Goal: Task Accomplishment & Management: Manage account settings

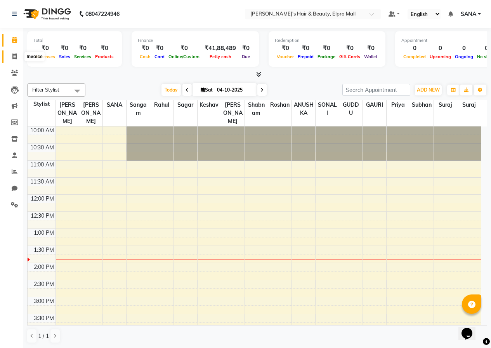
click at [13, 57] on icon at bounding box center [14, 57] width 4 height 6
select select "3952"
select select "service"
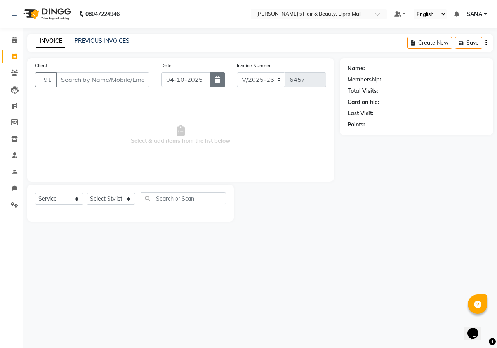
click at [215, 80] on icon "button" at bounding box center [217, 79] width 5 height 6
select select "10"
select select "2025"
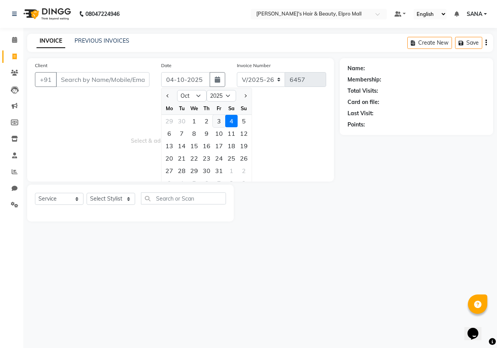
click at [220, 121] on div "3" at bounding box center [219, 121] width 12 height 12
type input "03-10-2025"
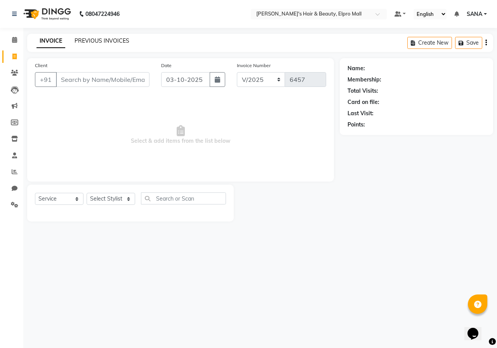
click at [87, 40] on link "PREVIOUS INVOICES" at bounding box center [102, 40] width 55 height 7
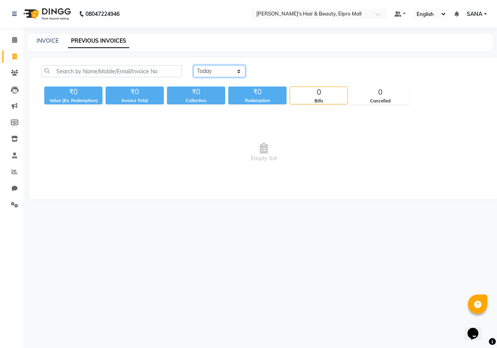
drag, startPoint x: 215, startPoint y: 66, endPoint x: 210, endPoint y: 76, distance: 10.6
click at [215, 66] on select "Today Yesterday Custom Range" at bounding box center [219, 71] width 52 height 12
select select "range"
click at [193, 65] on select "Today Yesterday Custom Range" at bounding box center [219, 71] width 52 height 12
drag, startPoint x: 276, startPoint y: 70, endPoint x: 269, endPoint y: 74, distance: 8.0
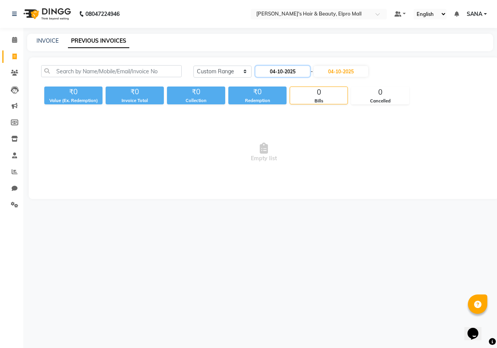
click at [275, 70] on input "04-10-2025" at bounding box center [282, 71] width 54 height 11
select select "10"
select select "2025"
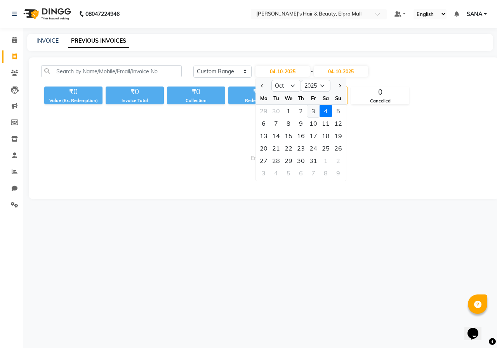
click at [314, 108] on div "3" at bounding box center [313, 111] width 12 height 12
type input "03-10-2025"
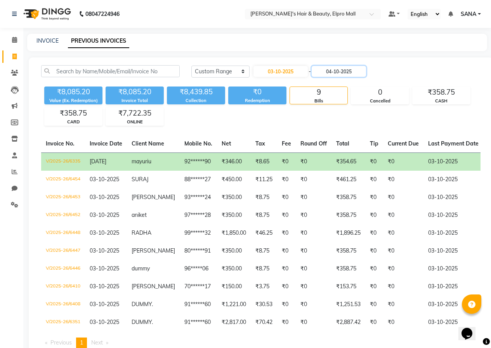
drag, startPoint x: 340, startPoint y: 72, endPoint x: 327, endPoint y: 104, distance: 34.3
click at [335, 83] on div "Today Yesterday Custom Range 03-10-2025 - 04-10-2025" at bounding box center [336, 74] width 301 height 18
click at [49, 36] on div "INVOICE PREVIOUS INVOICES" at bounding box center [257, 42] width 460 height 17
click at [46, 42] on link "INVOICE" at bounding box center [47, 40] width 22 height 7
select select "service"
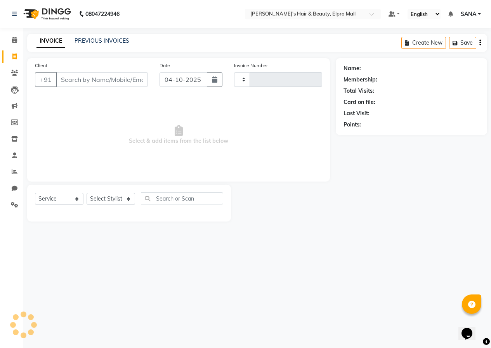
type input "6457"
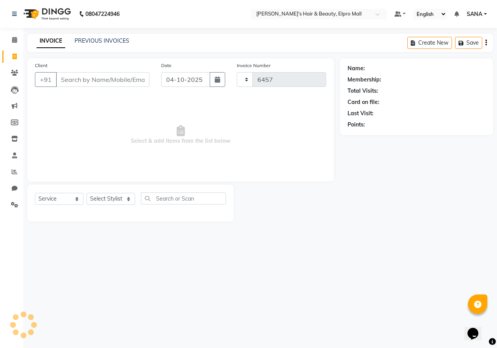
select select "3952"
click at [217, 83] on button "button" at bounding box center [218, 79] width 16 height 15
select select "10"
select select "2025"
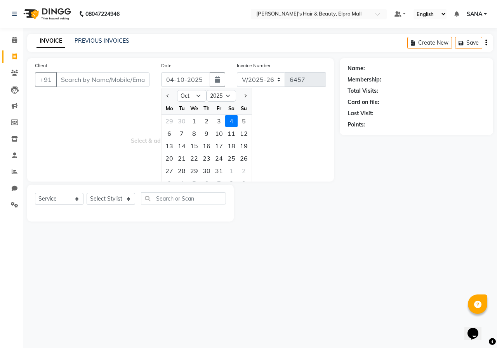
click at [219, 115] on div "Mo Tu We Th Fr Sa Su" at bounding box center [207, 108] width 90 height 13
click at [216, 124] on div "3" at bounding box center [219, 121] width 12 height 12
type input "03-10-2025"
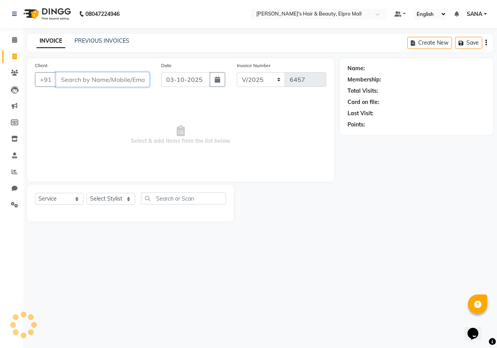
click at [113, 78] on input "Client" at bounding box center [103, 79] width 94 height 15
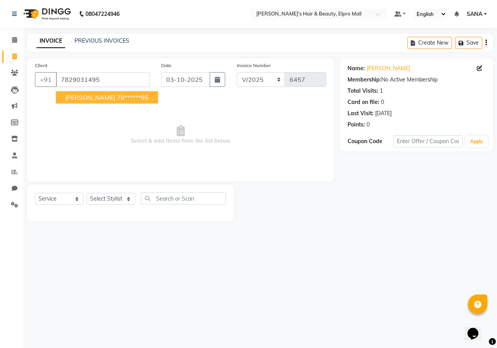
click at [67, 99] on span "PRAVIN" at bounding box center [90, 98] width 50 height 8
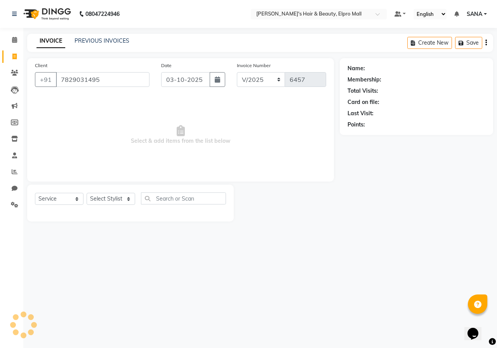
type input "78******95"
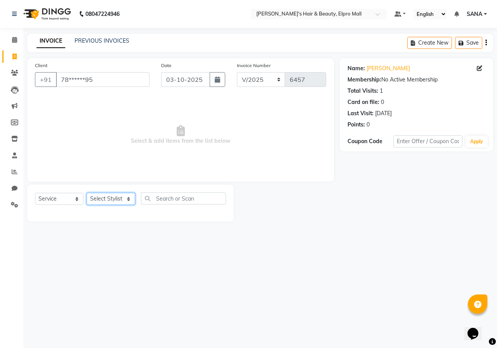
click at [104, 203] on select "Select Stylist ANUSHKA GAURI [PERSON_NAME] [PERSON_NAME] [PERSON_NAME] Rahul [P…" at bounding box center [111, 199] width 49 height 12
select select "87152"
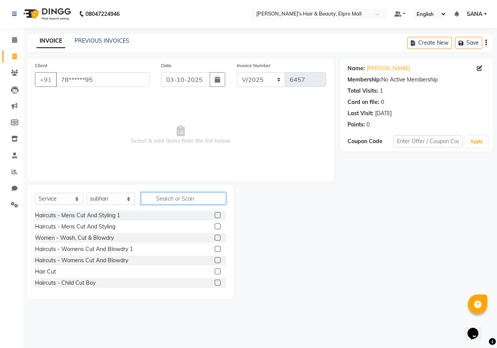
click at [149, 202] on input "text" at bounding box center [183, 199] width 85 height 12
drag, startPoint x: 212, startPoint y: 272, endPoint x: 228, endPoint y: 177, distance: 96.1
click at [215, 272] on label at bounding box center [218, 272] width 6 height 6
click at [215, 272] on input "checkbox" at bounding box center [217, 271] width 5 height 5
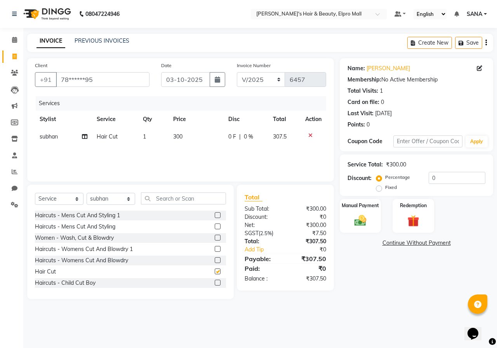
checkbox input "false"
click at [215, 215] on label at bounding box center [218, 215] width 6 height 6
click at [215, 215] on input "checkbox" at bounding box center [217, 215] width 5 height 5
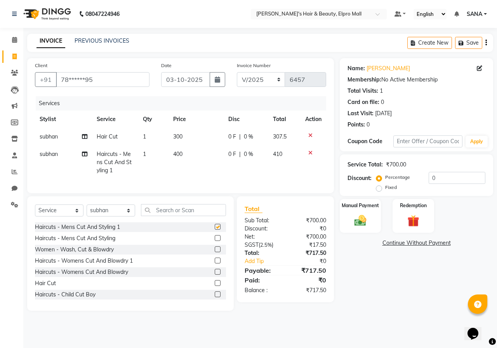
checkbox input "false"
click at [311, 137] on icon at bounding box center [310, 135] width 4 height 5
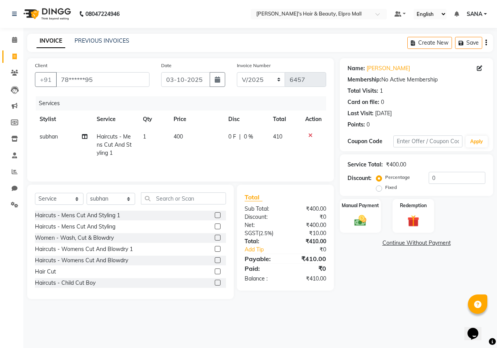
click at [186, 137] on td "400" at bounding box center [196, 145] width 55 height 34
select select "87152"
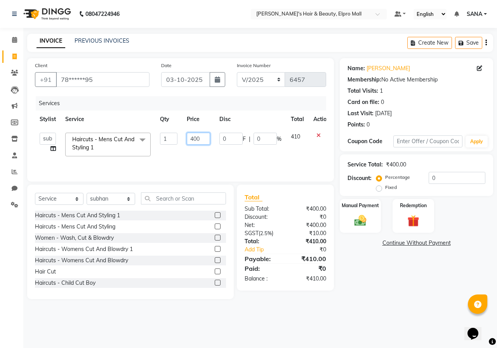
drag, startPoint x: 205, startPoint y: 140, endPoint x: 209, endPoint y: 138, distance: 4.3
click at [209, 139] on input "400" at bounding box center [198, 139] width 23 height 12
type input "4"
type input "500"
click at [177, 149] on tr "ANUSHKA GAURI [PERSON_NAME] [PERSON_NAME] [PERSON_NAME] Rahul [PERSON_NAME] Sag…" at bounding box center [184, 144] width 299 height 33
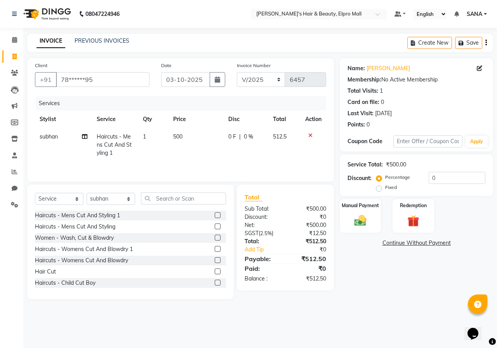
click at [193, 132] on td "500" at bounding box center [196, 145] width 55 height 34
select select "87152"
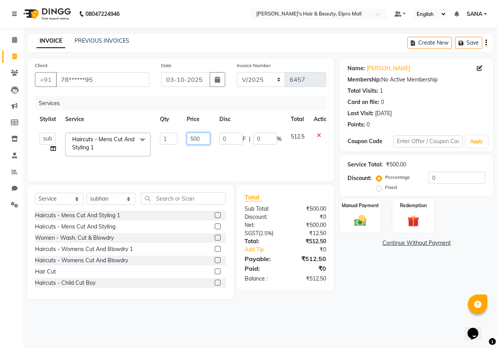
click at [205, 134] on input "500" at bounding box center [198, 139] width 23 height 12
type input "550"
click at [198, 150] on td "550" at bounding box center [198, 144] width 33 height 33
select select "87152"
click at [203, 140] on input "550" at bounding box center [198, 139] width 23 height 12
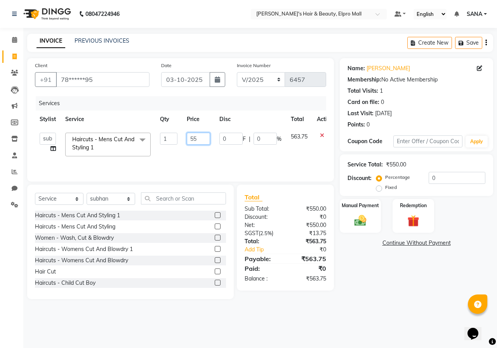
type input "550"
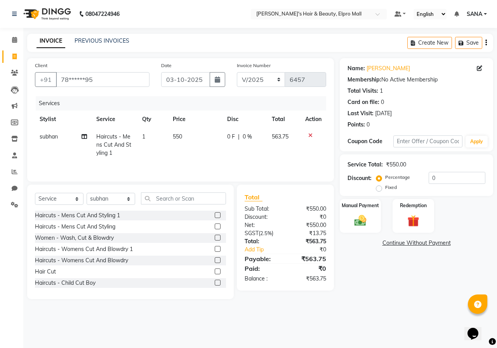
click at [212, 160] on td "550" at bounding box center [195, 145] width 55 height 34
select select "87152"
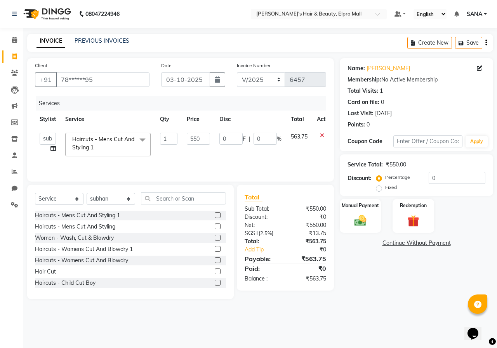
click at [274, 151] on td "0 F | 0 %" at bounding box center [250, 144] width 71 height 33
click at [273, 141] on input "0" at bounding box center [265, 139] width 23 height 12
type input "5"
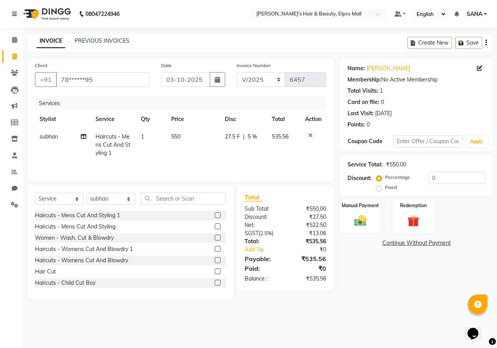
click at [232, 155] on td "27.5 F | 5 %" at bounding box center [243, 145] width 47 height 34
select select "87152"
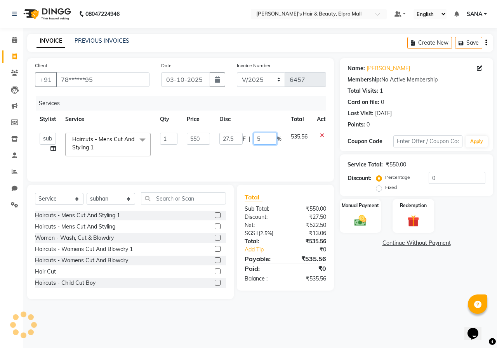
click at [269, 136] on input "5" at bounding box center [265, 139] width 23 height 12
click at [322, 134] on td at bounding box center [325, 144] width 26 height 33
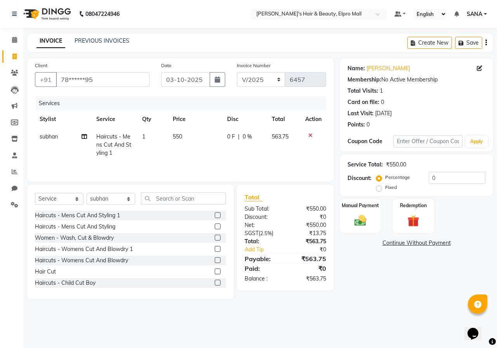
click at [308, 136] on icon at bounding box center [310, 135] width 4 height 5
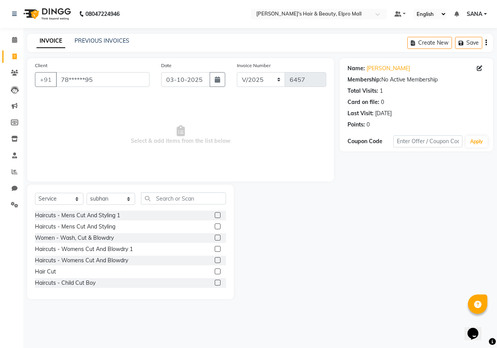
click at [215, 271] on label at bounding box center [218, 272] width 6 height 6
click at [215, 271] on input "checkbox" at bounding box center [217, 271] width 5 height 5
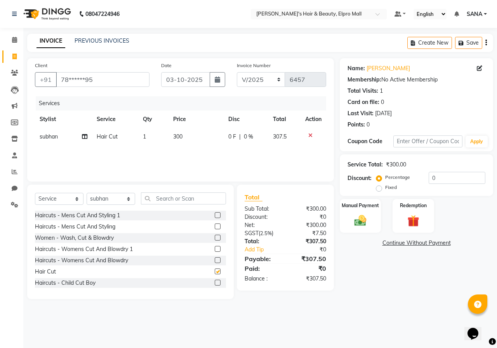
checkbox input "false"
click at [190, 143] on td "300" at bounding box center [196, 136] width 55 height 17
select select "87152"
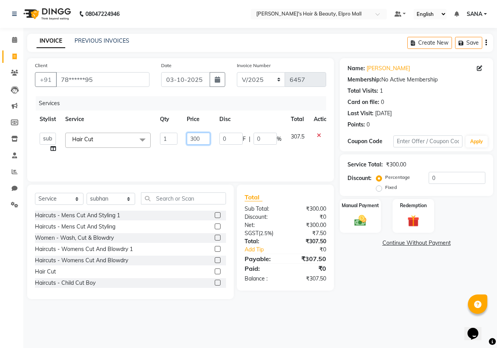
click at [202, 142] on input "300" at bounding box center [198, 139] width 23 height 12
type input "350"
click at [197, 156] on div "Services Stylist Service Qty Price Disc Total Action ANUSHKA GAURI [PERSON_NAME…" at bounding box center [180, 135] width 291 height 78
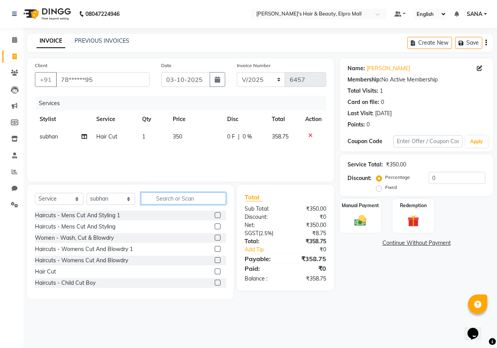
click at [157, 200] on input "text" at bounding box center [183, 199] width 85 height 12
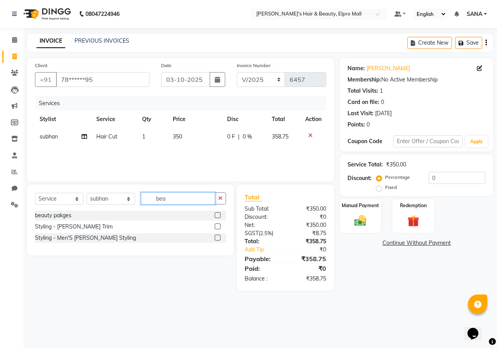
type input "bea"
click at [217, 228] on label at bounding box center [218, 227] width 6 height 6
click at [217, 228] on input "checkbox" at bounding box center [217, 226] width 5 height 5
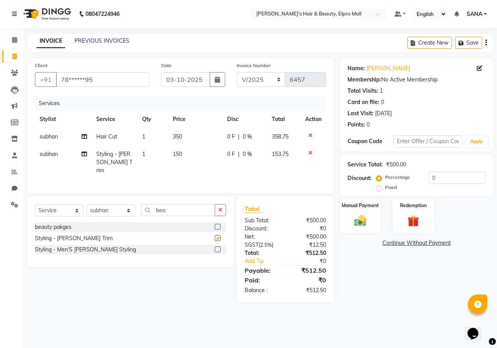
checkbox input "false"
click at [189, 162] on td "150" at bounding box center [195, 163] width 55 height 34
select select "87152"
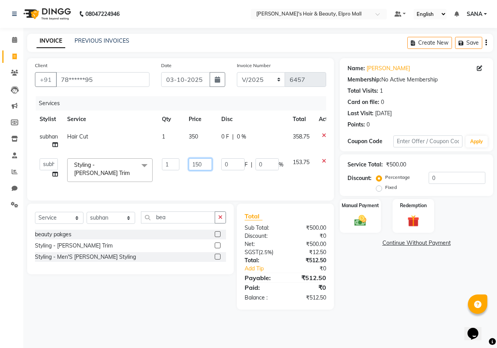
click at [206, 162] on input "150" at bounding box center [200, 164] width 23 height 12
type input "1"
type input "200"
click at [219, 169] on tr "ANUSHKA GAURI GUDDU Keshav Maushi Mhaske priya Rahul Ravi Roshan Sagar SANA San…" at bounding box center [187, 170] width 305 height 33
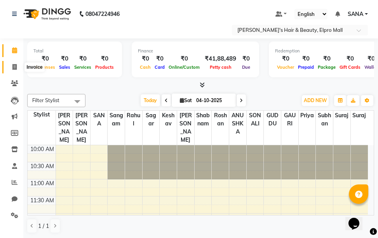
click at [14, 70] on span at bounding box center [15, 67] width 14 height 9
select select "3952"
select select "service"
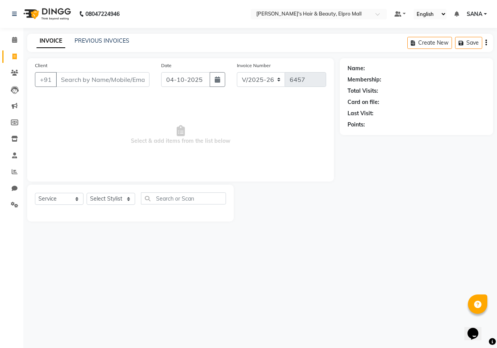
click at [113, 82] on input "Client" at bounding box center [103, 79] width 94 height 15
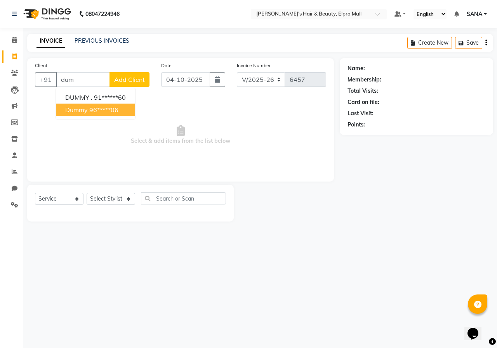
click at [93, 108] on ngb-highlight "96*****06" at bounding box center [103, 110] width 29 height 8
type input "96*****06"
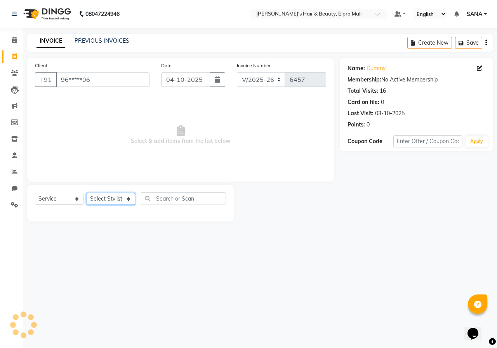
click at [124, 195] on select "Select Stylist ANUSHKA GAURI [PERSON_NAME] [PERSON_NAME] [PERSON_NAME] Rahul [P…" at bounding box center [111, 199] width 49 height 12
select select "88514"
click at [87, 193] on select "Select Stylist ANUSHKA GAURI [PERSON_NAME] [PERSON_NAME] [PERSON_NAME] Rahul [P…" at bounding box center [111, 199] width 49 height 12
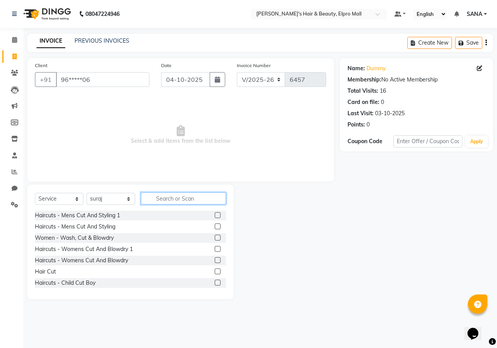
click at [168, 198] on input "text" at bounding box center [183, 199] width 85 height 12
click at [215, 214] on label at bounding box center [218, 215] width 6 height 6
click at [215, 214] on input "checkbox" at bounding box center [217, 215] width 5 height 5
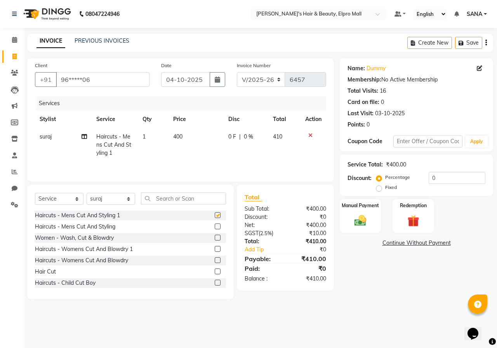
checkbox input "false"
click at [178, 139] on span "400" at bounding box center [177, 136] width 9 height 7
select select "88514"
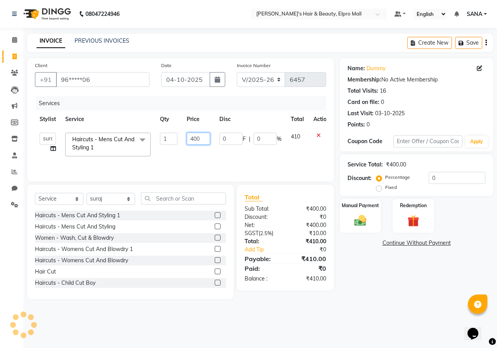
click at [200, 143] on input "400" at bounding box center [198, 139] width 23 height 12
type input "410"
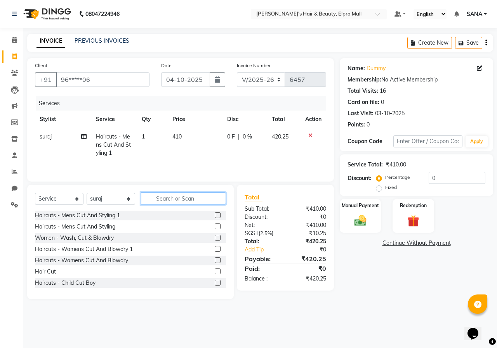
click at [216, 200] on input "text" at bounding box center [183, 199] width 85 height 12
click at [308, 134] on icon at bounding box center [310, 135] width 4 height 5
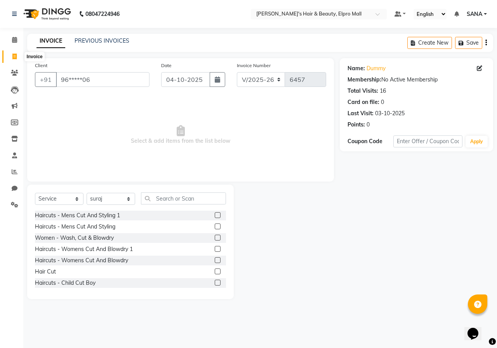
click at [17, 58] on span at bounding box center [15, 56] width 14 height 9
select select "service"
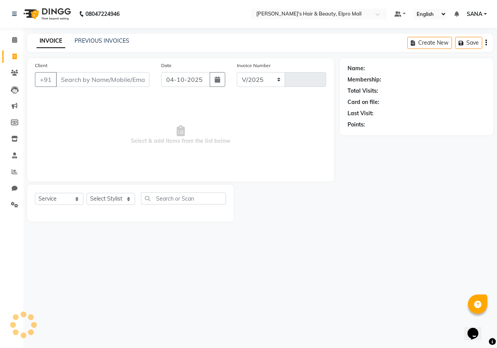
select select "3952"
type input "6457"
click at [211, 78] on button "button" at bounding box center [218, 79] width 16 height 15
select select "10"
select select "2025"
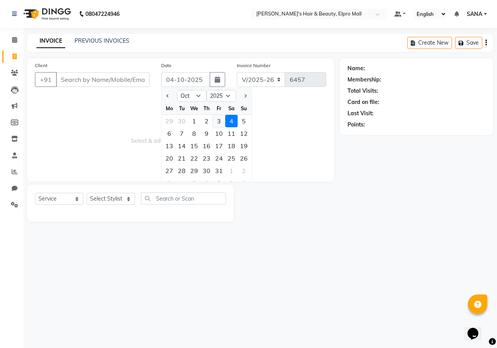
click at [221, 120] on div "3" at bounding box center [219, 121] width 12 height 12
type input "03-10-2025"
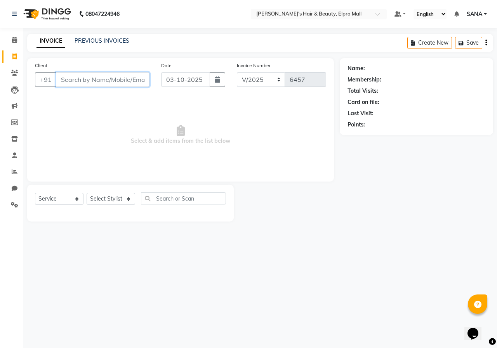
click at [109, 78] on input "Client" at bounding box center [103, 79] width 94 height 15
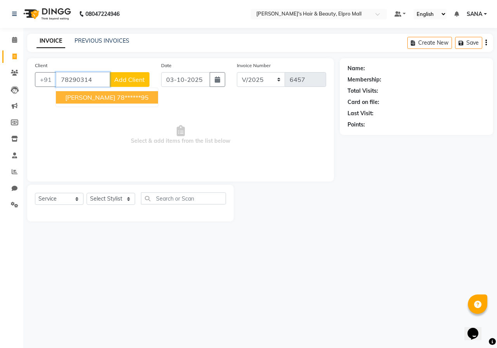
click at [117, 100] on ngb-highlight "78******95" at bounding box center [133, 98] width 32 height 8
type input "78******95"
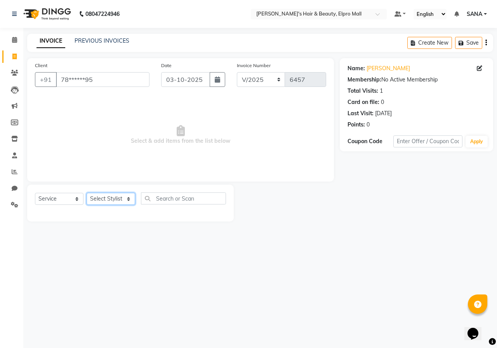
click at [116, 204] on select "Select Stylist ANUSHKA GAURI [PERSON_NAME] [PERSON_NAME] [PERSON_NAME] Rahul [P…" at bounding box center [111, 199] width 49 height 12
select select "87152"
click at [155, 202] on input "text" at bounding box center [183, 199] width 85 height 12
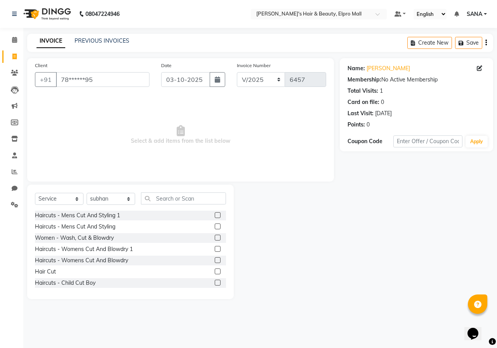
click at [215, 227] on label at bounding box center [218, 227] width 6 height 6
click at [215, 227] on input "checkbox" at bounding box center [217, 226] width 5 height 5
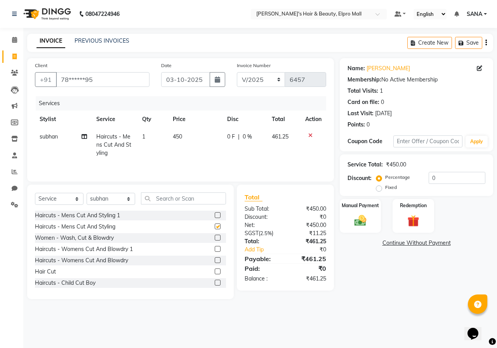
checkbox input "false"
click at [183, 129] on td "450" at bounding box center [195, 145] width 55 height 34
select select "87152"
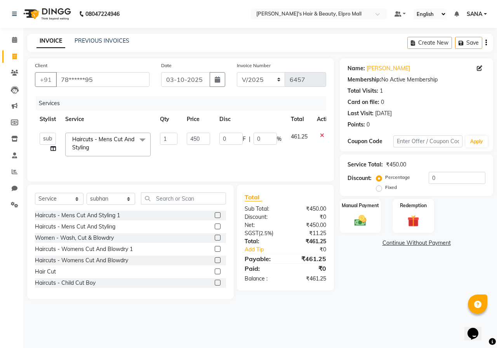
click at [202, 132] on td "450" at bounding box center [198, 144] width 33 height 33
click at [203, 140] on input "450" at bounding box center [198, 139] width 23 height 12
type input "4"
type input "570"
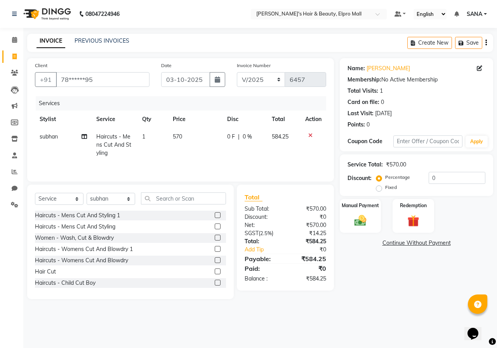
click at [210, 155] on td "570" at bounding box center [195, 145] width 55 height 34
select select "87152"
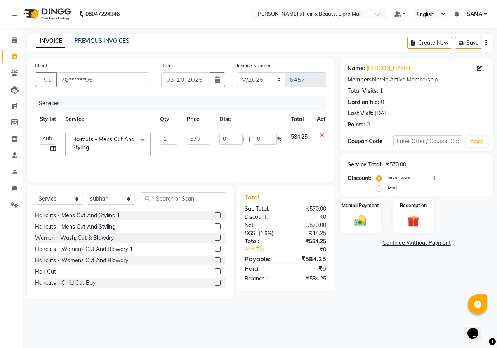
click at [198, 131] on td "570" at bounding box center [198, 144] width 33 height 33
click at [207, 134] on input "570" at bounding box center [198, 139] width 23 height 12
type input "560"
click at [191, 144] on input "560" at bounding box center [198, 139] width 23 height 12
click at [213, 160] on td "560" at bounding box center [198, 144] width 33 height 33
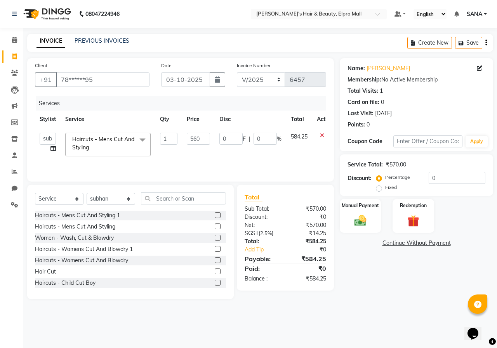
select select "87152"
click at [198, 135] on input "560" at bounding box center [198, 139] width 23 height 12
click at [205, 138] on input "560" at bounding box center [198, 139] width 23 height 12
type input "566"
click at [206, 152] on td "566" at bounding box center [198, 144] width 33 height 33
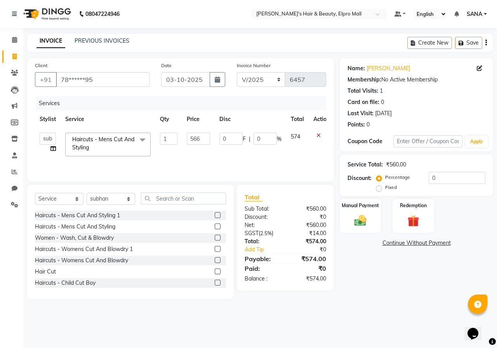
select select "87152"
click at [203, 143] on input "566" at bounding box center [198, 139] width 23 height 12
type input "565"
click at [275, 162] on div "Services Stylist Service Qty Price Disc Total Action ANUSHKA GAURI [PERSON_NAME…" at bounding box center [180, 135] width 291 height 78
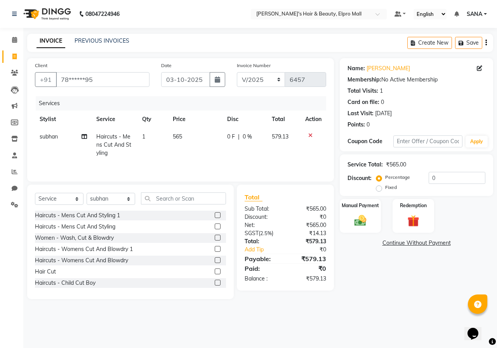
click at [178, 134] on span "565" at bounding box center [177, 136] width 9 height 7
select select "87152"
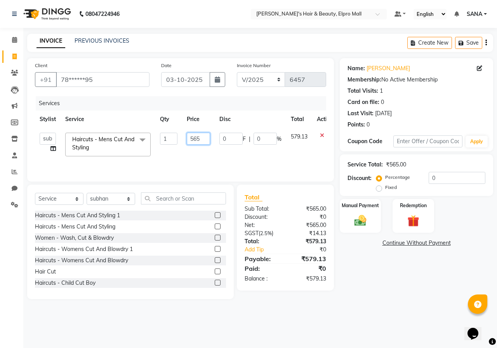
click at [201, 139] on input "565" at bounding box center [198, 139] width 23 height 12
type input "564"
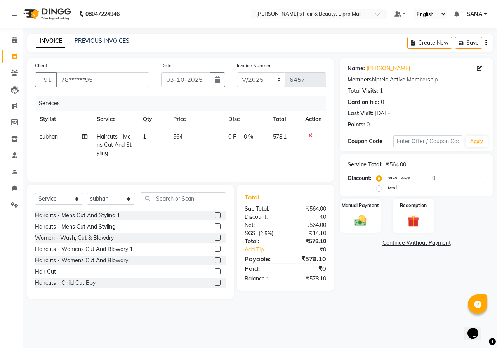
click at [165, 162] on div "Services Stylist Service Qty Price Disc Total Action subhan Haircuts - Mens Cut…" at bounding box center [180, 135] width 291 height 78
click at [179, 128] on th "Price" at bounding box center [196, 119] width 55 height 17
drag, startPoint x: 179, startPoint y: 139, endPoint x: 181, endPoint y: 135, distance: 4.0
click at [179, 137] on span "564" at bounding box center [177, 136] width 9 height 7
select select "87152"
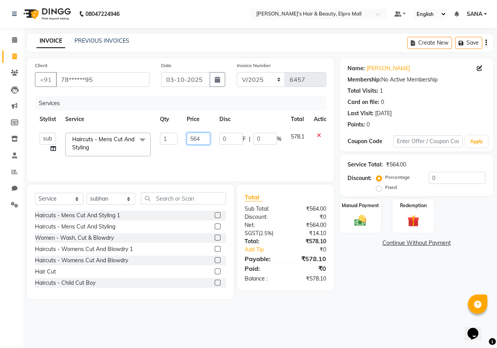
click at [203, 134] on input "564" at bounding box center [198, 139] width 23 height 12
type input "563"
click at [207, 161] on div "Services Stylist Service Qty Price Disc Total Action ANUSHKA GAURI [PERSON_NAME…" at bounding box center [180, 135] width 291 height 78
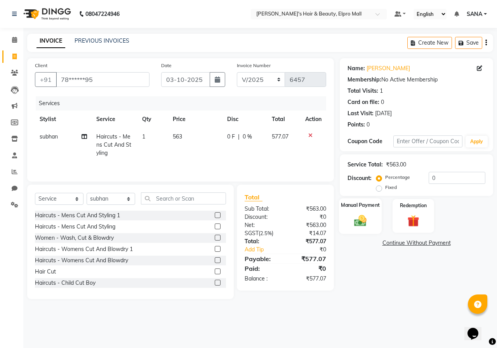
click at [361, 214] on img at bounding box center [360, 221] width 20 height 14
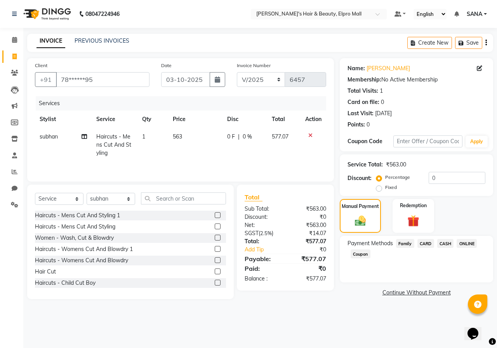
click at [383, 238] on span "ONLINE" at bounding box center [467, 243] width 20 height 9
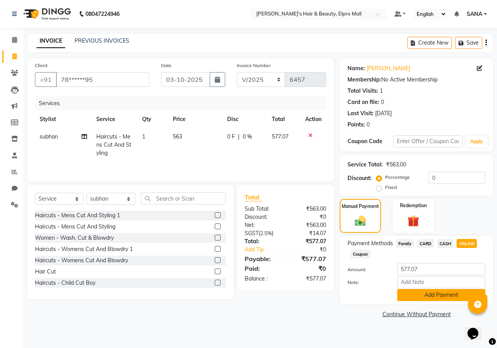
click at [383, 238] on button "Add Payment" at bounding box center [441, 295] width 88 height 12
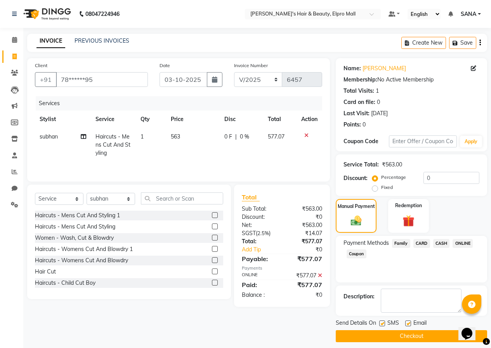
click at [383, 238] on button "Checkout" at bounding box center [411, 336] width 151 height 12
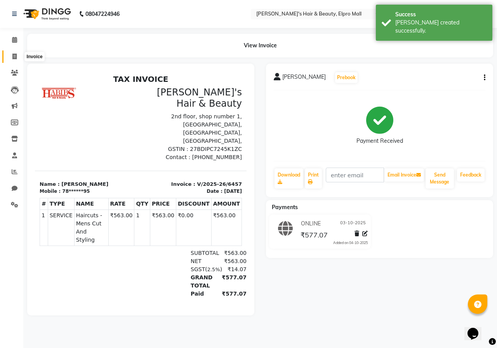
click at [11, 58] on span at bounding box center [15, 56] width 14 height 9
select select "3952"
select select "service"
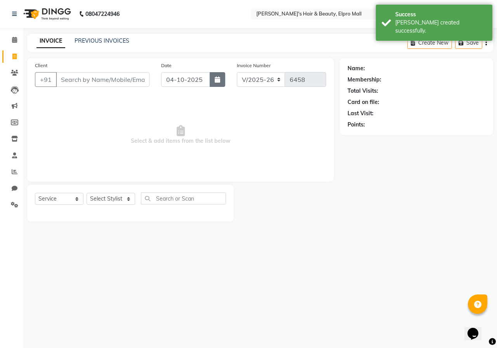
click at [219, 80] on icon "button" at bounding box center [217, 79] width 5 height 6
select select "10"
select select "2025"
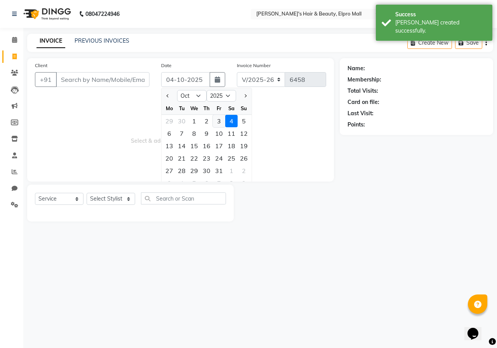
click at [218, 118] on div "3" at bounding box center [219, 121] width 12 height 12
type input "03-10-2025"
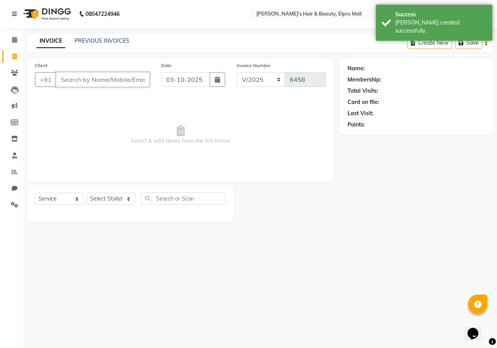
click at [130, 82] on input "Client" at bounding box center [103, 79] width 94 height 15
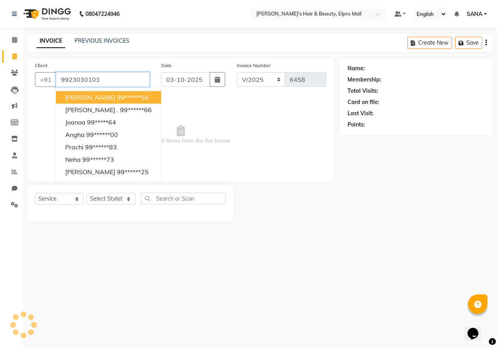
type input "9923030103"
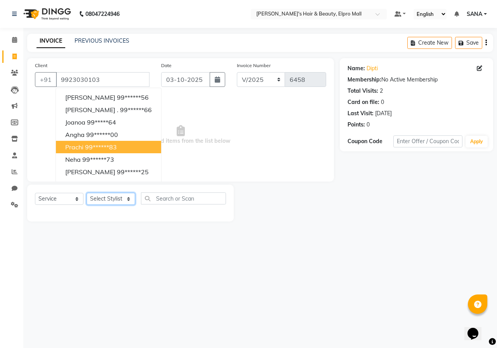
click at [98, 199] on select "Select Stylist ANUSHKA GAURI [PERSON_NAME] [PERSON_NAME] [PERSON_NAME] Rahul [P…" at bounding box center [111, 199] width 49 height 12
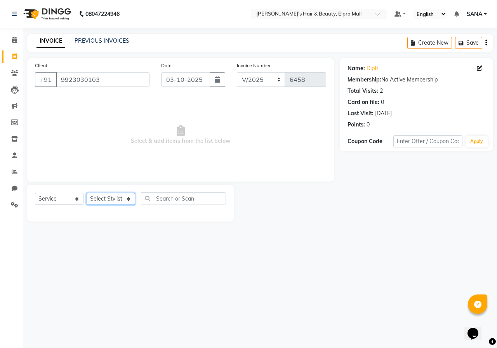
select select "47599"
click at [160, 200] on input "text" at bounding box center [183, 199] width 85 height 12
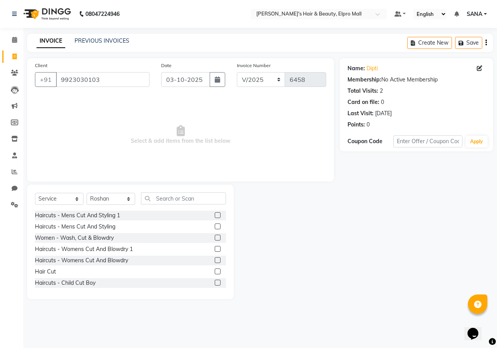
click at [215, 238] on label at bounding box center [218, 238] width 6 height 6
click at [215, 238] on input "checkbox" at bounding box center [217, 238] width 5 height 5
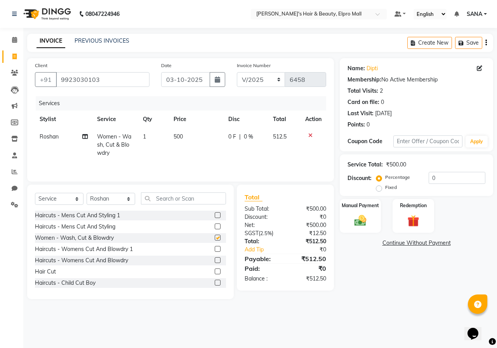
checkbox input "false"
drag, startPoint x: 175, startPoint y: 142, endPoint x: 182, endPoint y: 143, distance: 7.4
click at [176, 143] on td "500" at bounding box center [196, 145] width 55 height 34
select select "47599"
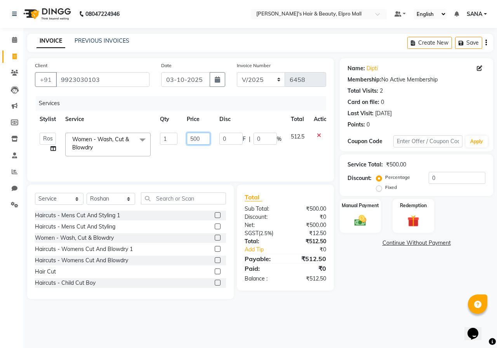
click at [200, 142] on input "500" at bounding box center [198, 139] width 23 height 12
type input "5"
type input "460"
click at [200, 157] on td "460" at bounding box center [198, 144] width 33 height 33
select select "47599"
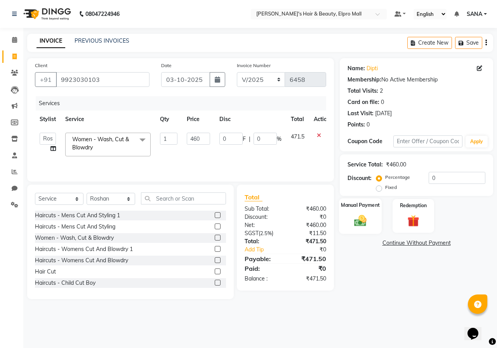
click at [368, 219] on img at bounding box center [360, 221] width 20 height 14
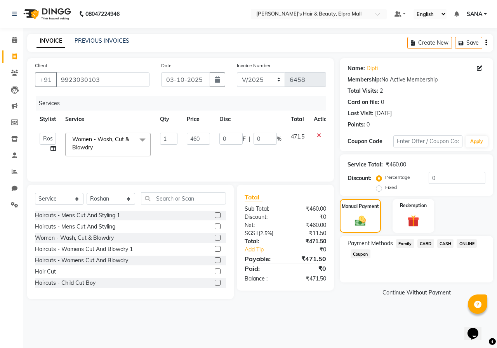
click at [383, 238] on span "CASH" at bounding box center [445, 243] width 17 height 9
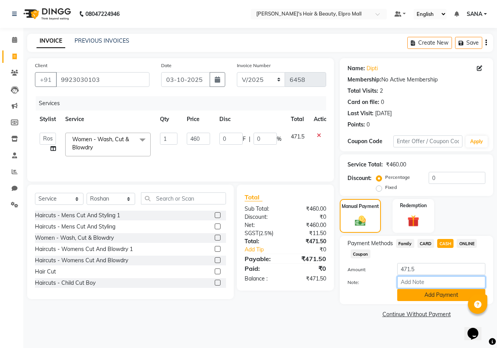
click at [383, 238] on div "Amount: 471.5 Note: Add Payment" at bounding box center [417, 282] width 138 height 38
click at [383, 238] on button "Add Payment" at bounding box center [441, 295] width 88 height 12
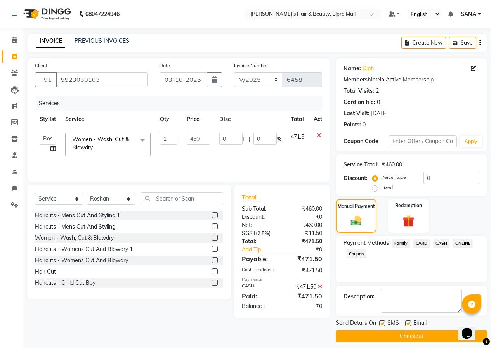
click at [383, 238] on button "Checkout" at bounding box center [411, 336] width 151 height 12
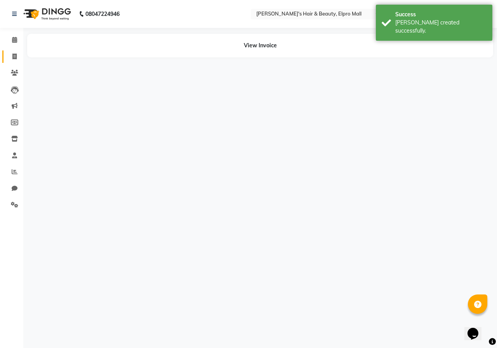
click at [15, 61] on link "Invoice" at bounding box center [11, 56] width 19 height 13
select select "3952"
select select "service"
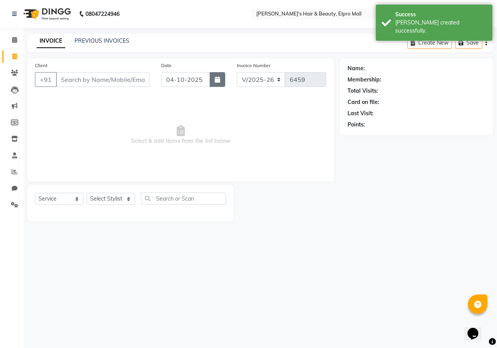
click at [220, 82] on icon "button" at bounding box center [217, 79] width 5 height 6
select select "10"
select select "2025"
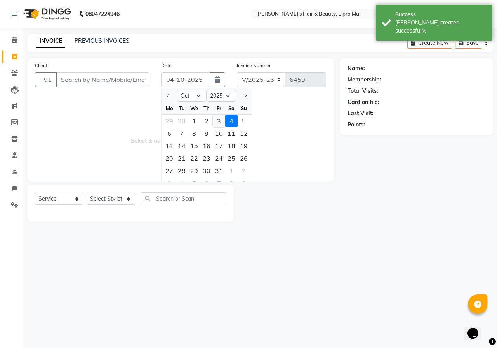
click at [222, 121] on div "3" at bounding box center [219, 121] width 12 height 12
type input "03-10-2025"
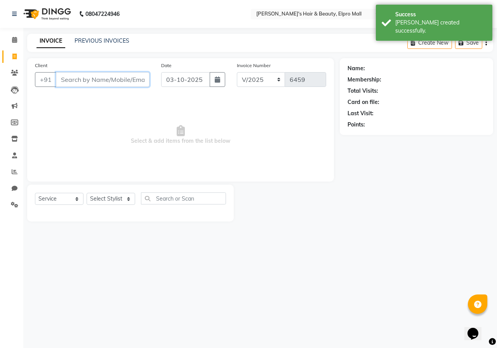
click at [115, 77] on input "Client" at bounding box center [103, 79] width 94 height 15
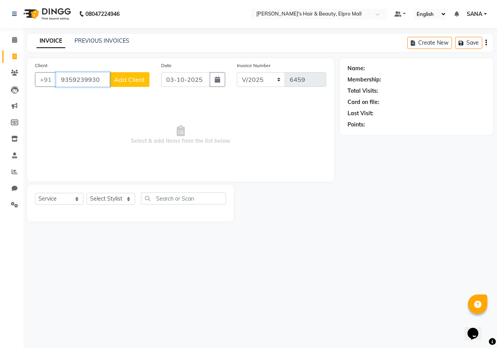
type input "9359239930"
click at [115, 77] on span "Add Client" at bounding box center [129, 80] width 31 height 8
select select "22"
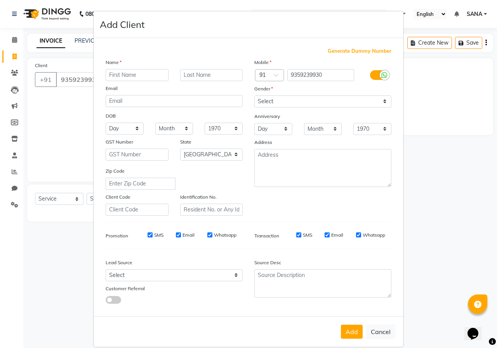
click at [129, 76] on input "text" at bounding box center [137, 75] width 63 height 12
type input "shaikh"
drag, startPoint x: 278, startPoint y: 100, endPoint x: 275, endPoint y: 104, distance: 5.1
click at [278, 100] on select "Select [DEMOGRAPHIC_DATA] [DEMOGRAPHIC_DATA] Other Prefer Not To Say" at bounding box center [322, 102] width 137 height 12
select select "[DEMOGRAPHIC_DATA]"
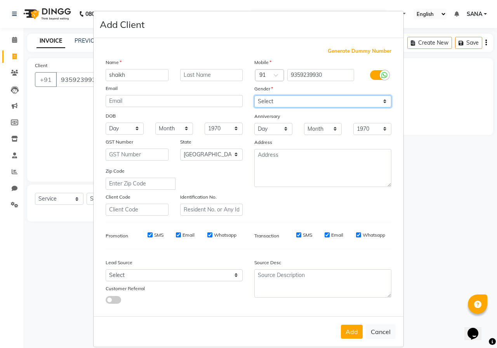
click at [254, 96] on select "Select [DEMOGRAPHIC_DATA] [DEMOGRAPHIC_DATA] Other Prefer Not To Say" at bounding box center [322, 102] width 137 height 12
click at [358, 238] on button "Add" at bounding box center [352, 332] width 22 height 14
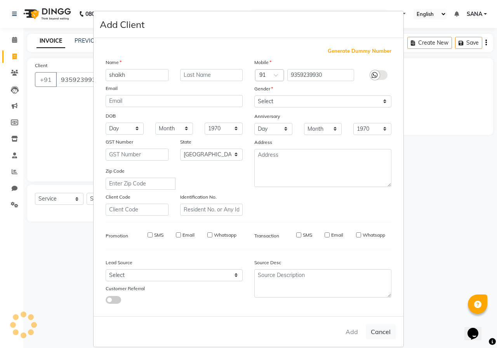
type input "93******30"
select select
select select "null"
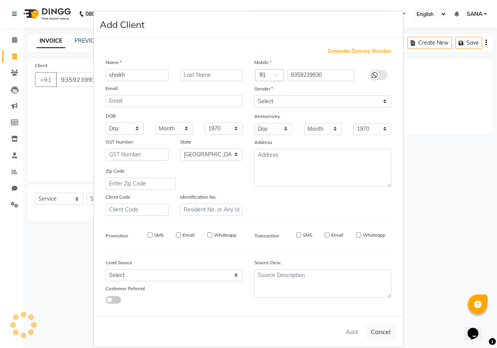
select select
checkbox input "false"
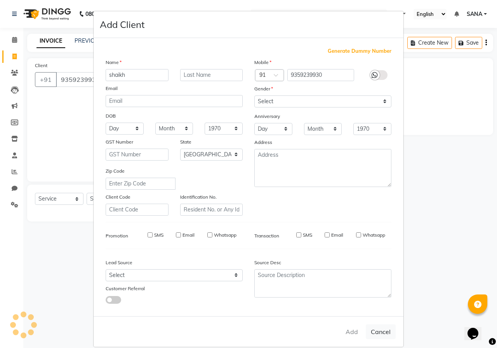
checkbox input "false"
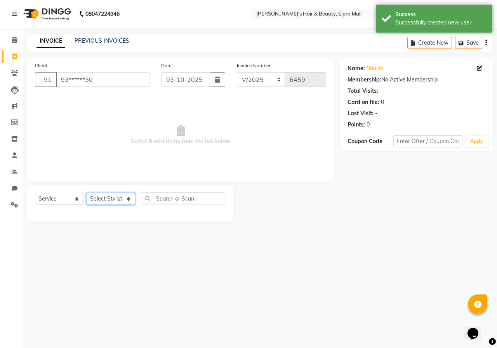
click at [119, 200] on select "Select Stylist ANUSHKA GAURI [PERSON_NAME] [PERSON_NAME] [PERSON_NAME] Rahul [P…" at bounding box center [111, 199] width 49 height 12
select select "88514"
click at [156, 202] on input "text" at bounding box center [183, 199] width 85 height 12
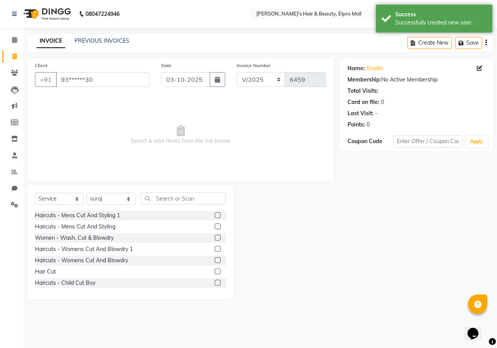
click at [215, 238] on label at bounding box center [218, 272] width 6 height 6
click at [215, 238] on input "checkbox" at bounding box center [217, 271] width 5 height 5
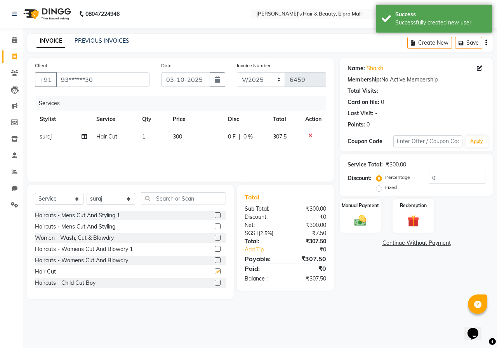
checkbox input "false"
click at [186, 136] on td "300" at bounding box center [195, 136] width 55 height 17
select select "88514"
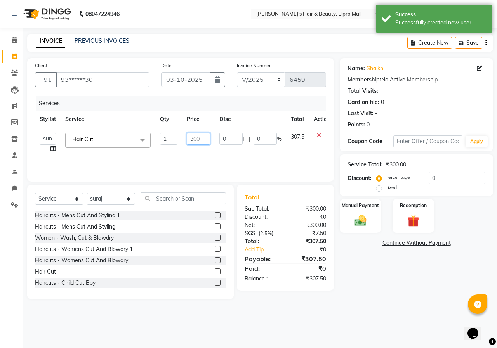
click at [207, 137] on input "300" at bounding box center [198, 139] width 23 height 12
type input "350"
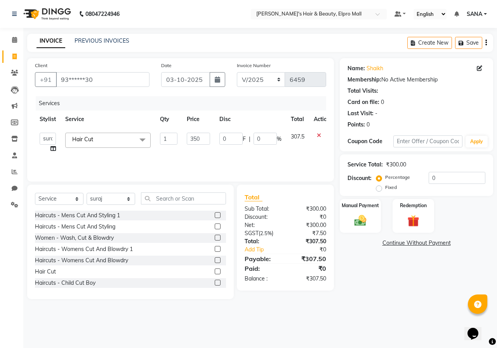
drag, startPoint x: 124, startPoint y: 167, endPoint x: 120, endPoint y: 161, distance: 7.5
click at [124, 167] on div "Services Stylist Service Qty Price Disc Total Action ANUSHKA GAURI [PERSON_NAME…" at bounding box center [180, 135] width 291 height 78
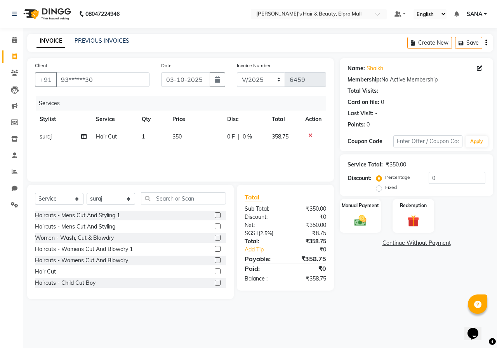
click at [177, 134] on span "350" at bounding box center [176, 136] width 9 height 7
select select "88514"
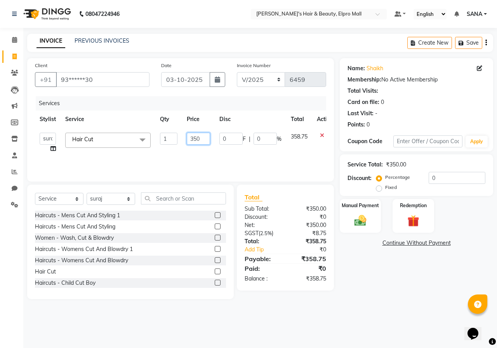
click at [200, 136] on input "350" at bounding box center [198, 139] width 23 height 12
type input "367"
drag, startPoint x: 198, startPoint y: 140, endPoint x: 198, endPoint y: 147, distance: 7.0
click at [198, 145] on td "367" at bounding box center [198, 143] width 33 height 30
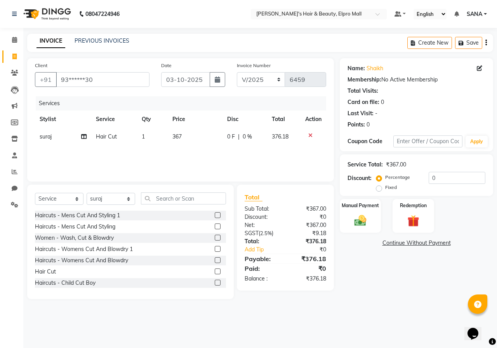
click at [198, 147] on div "Services Stylist Service Qty Price Disc Total Action suraj Hair Cut 1 367 0 F |…" at bounding box center [180, 135] width 291 height 78
click at [184, 136] on td "367" at bounding box center [195, 136] width 55 height 17
select select "88514"
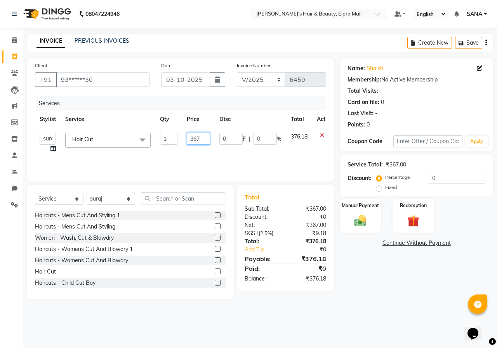
click at [203, 139] on input "367" at bounding box center [198, 139] width 23 height 12
type input "357"
click at [214, 160] on div "Services Stylist Service Qty Price Disc Total Action ANUSHKA GAURI [PERSON_NAME…" at bounding box center [180, 135] width 291 height 78
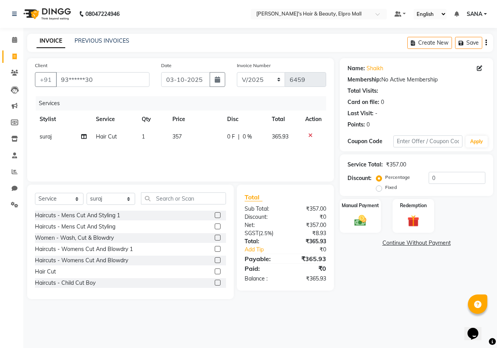
click at [187, 138] on td "357" at bounding box center [195, 136] width 55 height 17
select select "88514"
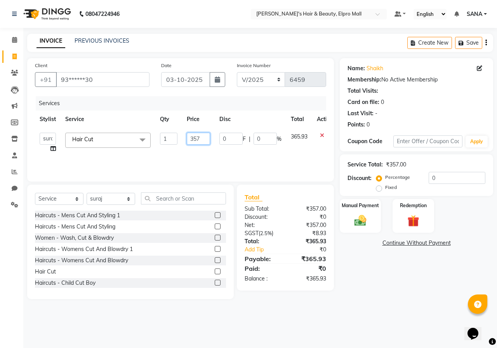
click at [203, 139] on input "357" at bounding box center [198, 139] width 23 height 12
type input "359"
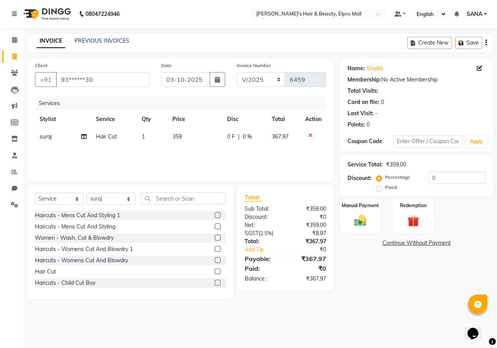
click at [285, 157] on div "Services Stylist Service Qty Price Disc Total Action suraj Hair Cut 1 359 0 F |…" at bounding box center [180, 135] width 291 height 78
click at [363, 221] on img at bounding box center [360, 221] width 20 height 14
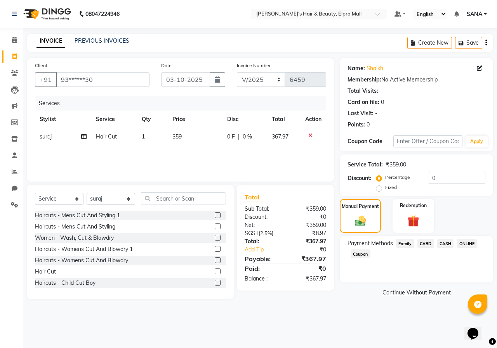
drag, startPoint x: 469, startPoint y: 247, endPoint x: 464, endPoint y: 247, distance: 4.7
click at [383, 238] on span "ONLINE" at bounding box center [467, 243] width 20 height 9
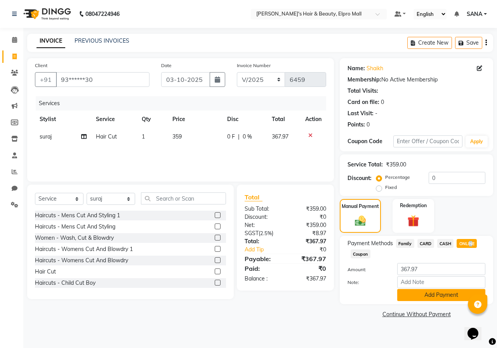
click at [383, 238] on button "Add Payment" at bounding box center [441, 295] width 88 height 12
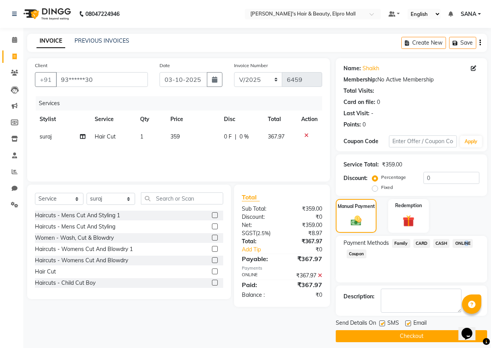
click at [383, 238] on button "Checkout" at bounding box center [411, 336] width 151 height 12
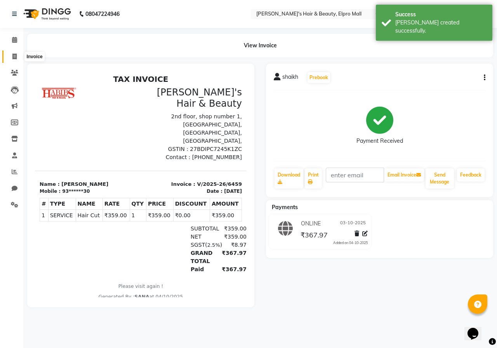
click at [18, 53] on span at bounding box center [15, 56] width 14 height 9
select select "3952"
select select "service"
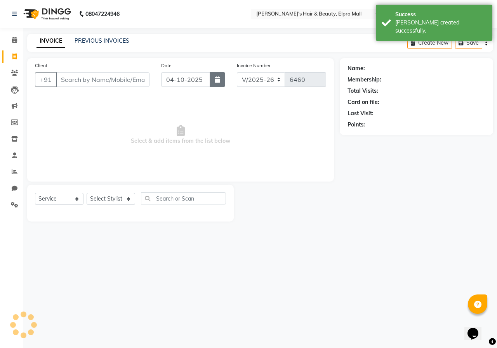
click at [221, 78] on button "button" at bounding box center [218, 79] width 16 height 15
select select "10"
select select "2025"
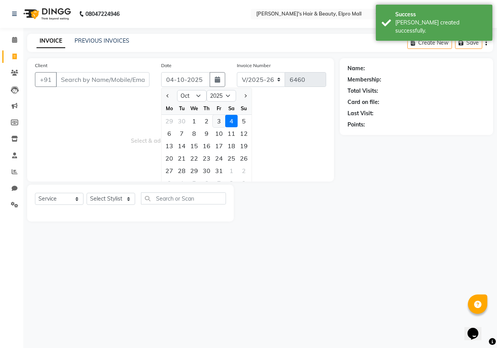
click at [218, 122] on div "3" at bounding box center [219, 121] width 12 height 12
type input "03-10-2025"
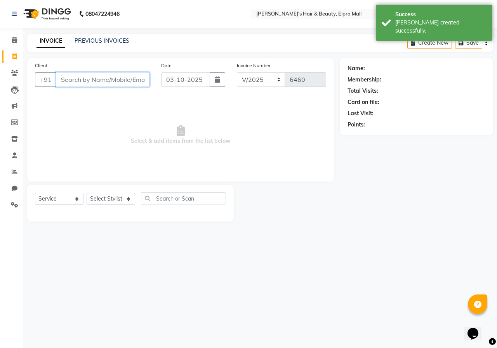
drag, startPoint x: 97, startPoint y: 73, endPoint x: 102, endPoint y: 79, distance: 8.0
click at [100, 76] on input "Client" at bounding box center [103, 79] width 94 height 15
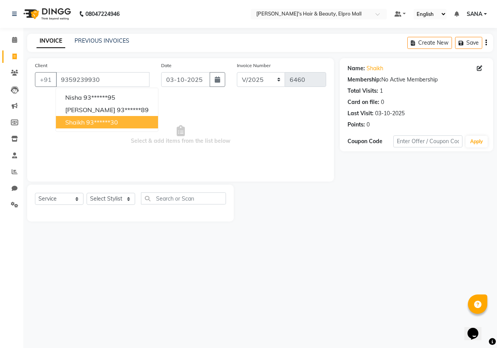
click at [94, 123] on ngb-highlight "93******30" at bounding box center [102, 122] width 32 height 8
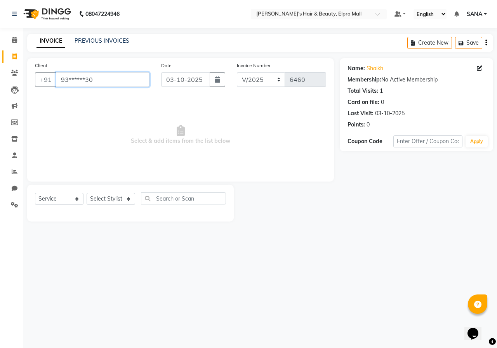
click at [113, 84] on input "93******30" at bounding box center [103, 79] width 94 height 15
type input "9"
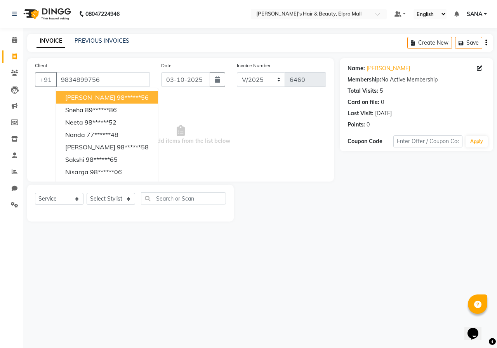
click at [117, 94] on ngb-highlight "98******56" at bounding box center [133, 98] width 32 height 8
type input "98******56"
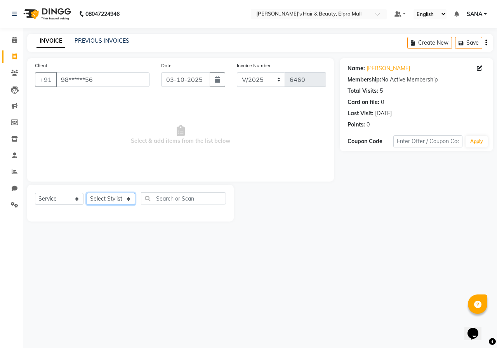
click at [97, 199] on select "Select Stylist ANUSHKA GAURI [PERSON_NAME] [PERSON_NAME] [PERSON_NAME] Rahul [P…" at bounding box center [111, 199] width 49 height 12
select select "37985"
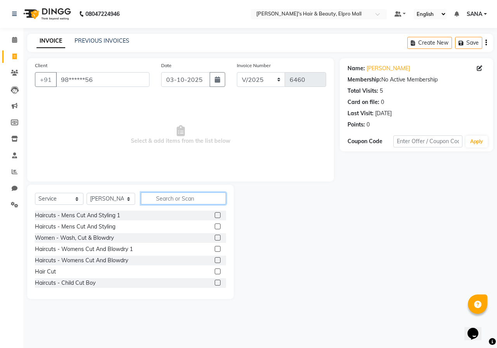
click at [168, 199] on input "text" at bounding box center [183, 199] width 85 height 12
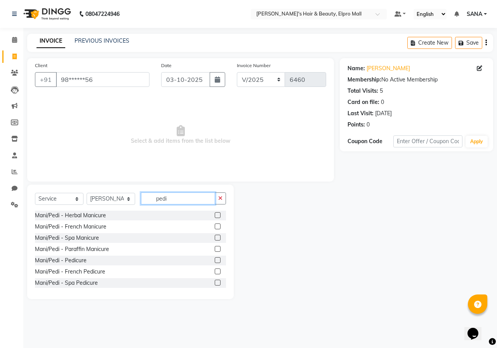
type input "pedi"
click at [215, 218] on label at bounding box center [218, 215] width 6 height 6
click at [215, 218] on input "checkbox" at bounding box center [217, 215] width 5 height 5
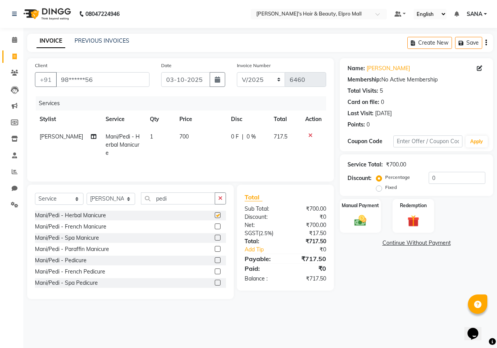
checkbox input "false"
click at [179, 134] on span "700" at bounding box center [183, 136] width 9 height 7
select select "37985"
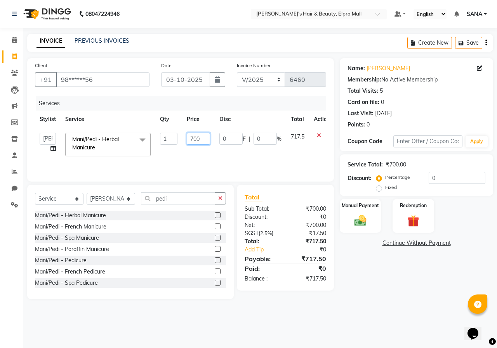
click at [209, 136] on input "700" at bounding box center [198, 139] width 23 height 12
type input "7"
type input "1000"
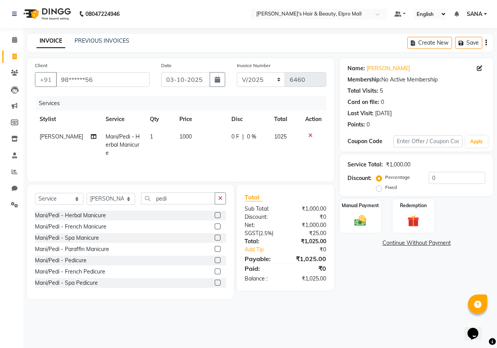
drag, startPoint x: 231, startPoint y: 142, endPoint x: 234, endPoint y: 150, distance: 8.2
click at [186, 132] on td "1000" at bounding box center [201, 145] width 52 height 34
select select "37985"
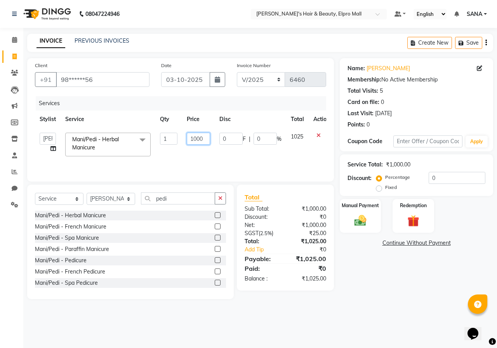
click at [206, 136] on input "1000" at bounding box center [198, 139] width 23 height 12
type input "1008"
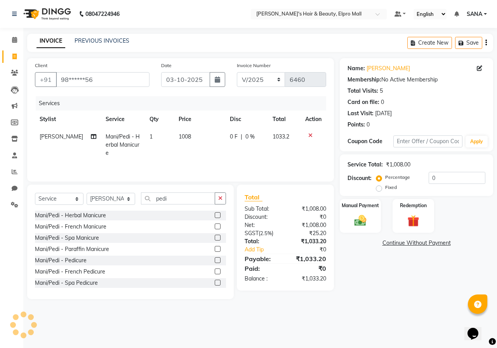
click at [211, 157] on td "1008" at bounding box center [199, 145] width 51 height 34
select select "37985"
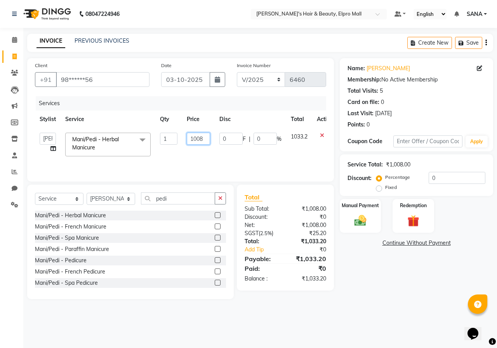
click at [201, 135] on input "1008" at bounding box center [198, 139] width 23 height 12
click at [206, 136] on input "1008" at bounding box center [198, 139] width 23 height 12
type input "1015"
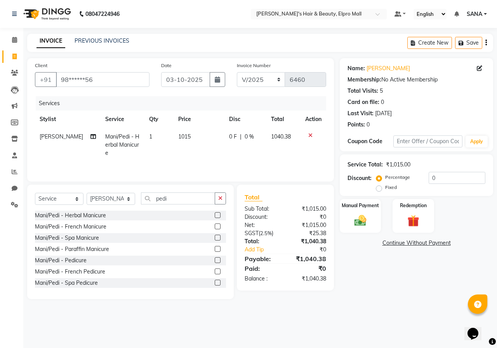
click at [206, 148] on td "1015" at bounding box center [199, 145] width 51 height 34
select select "37985"
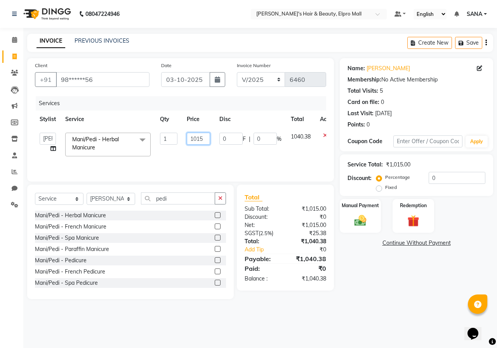
click at [206, 136] on input "1015" at bounding box center [198, 139] width 23 height 12
type input "1020"
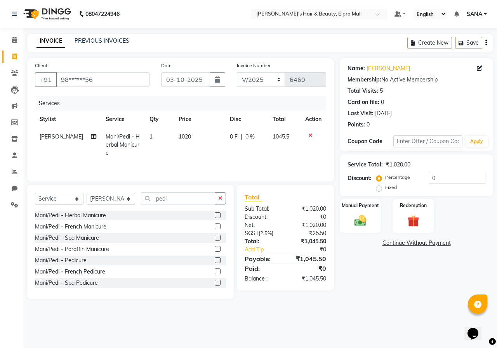
click at [212, 162] on div "Services Stylist Service Qty Price Disc Total Action Sanika Mani/Pedi - Herbal …" at bounding box center [180, 135] width 291 height 78
click at [190, 137] on td "1020" at bounding box center [199, 145] width 51 height 34
select select "37985"
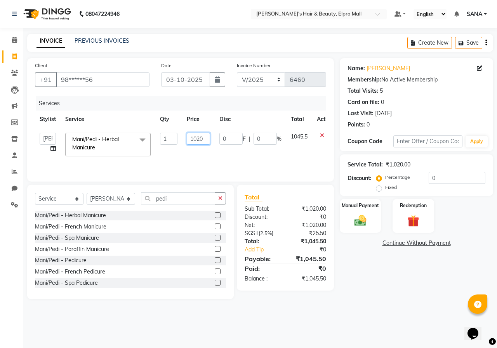
click at [203, 132] on td "1020" at bounding box center [198, 144] width 33 height 33
type input "1040"
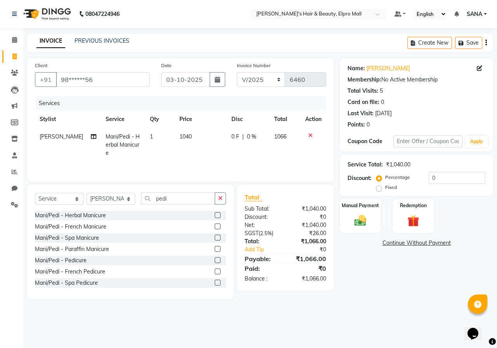
click at [186, 154] on td "1040" at bounding box center [201, 145] width 52 height 34
select select "37985"
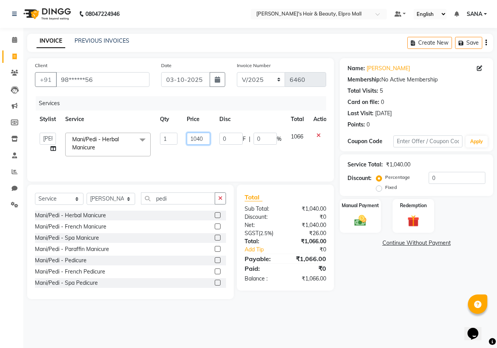
click at [205, 141] on input "1040" at bounding box center [198, 139] width 23 height 12
type input "1035"
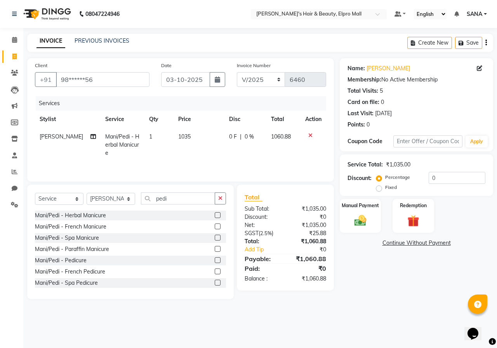
click at [205, 152] on td "1035" at bounding box center [199, 145] width 51 height 34
select select "37985"
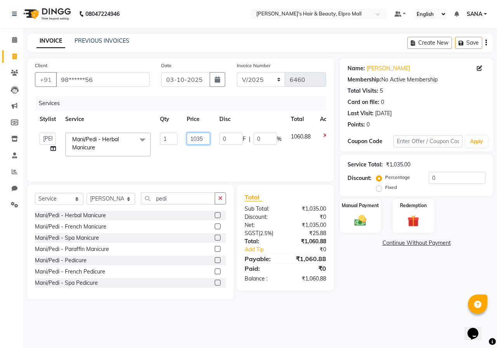
click at [205, 140] on input "1035" at bounding box center [198, 139] width 23 height 12
type input "1030"
click at [211, 164] on div "Services Stylist Service Qty Price Disc Total Action ANUSHKA GAURI GUDDU Keshav…" at bounding box center [180, 135] width 291 height 78
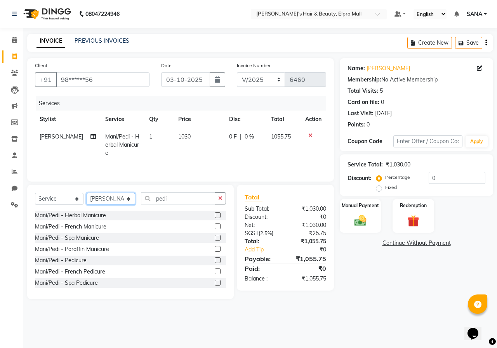
click at [105, 200] on select "Select Stylist ANUSHKA GAURI [PERSON_NAME] [PERSON_NAME] [PERSON_NAME] Rahul [P…" at bounding box center [111, 199] width 49 height 12
select select "19813"
click at [87, 193] on select "Select Stylist ANUSHKA GAURI [PERSON_NAME] [PERSON_NAME] [PERSON_NAME] Rahul [P…" at bounding box center [111, 199] width 49 height 12
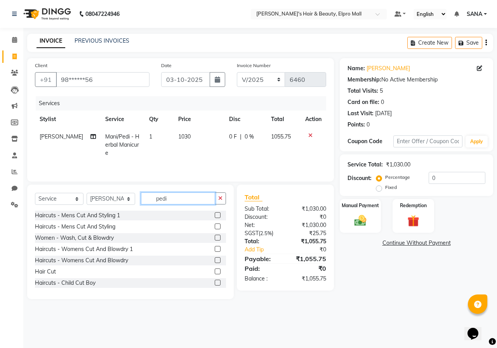
click at [174, 198] on input "pedi" at bounding box center [178, 199] width 74 height 12
type input "p"
click at [215, 228] on label at bounding box center [218, 227] width 6 height 6
click at [215, 228] on input "checkbox" at bounding box center [217, 226] width 5 height 5
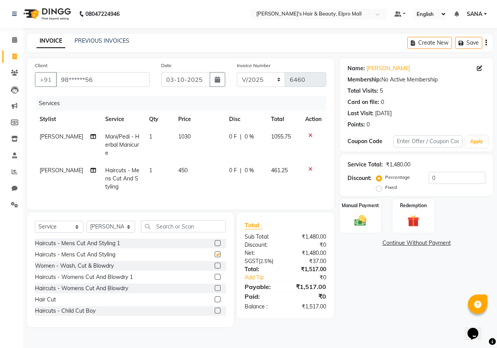
checkbox input "false"
drag, startPoint x: 184, startPoint y: 162, endPoint x: 184, endPoint y: 167, distance: 5.5
click at [184, 167] on tbody "Sanika Mani/Pedi - Herbal Manicure 1 1030 0 F | 0 % 1055.75 Ravi Haircuts - Men…" at bounding box center [180, 162] width 291 height 68
click at [178, 169] on span "450" at bounding box center [182, 170] width 9 height 7
select select "19813"
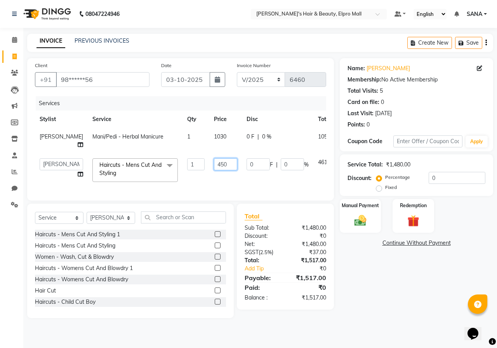
click at [214, 164] on input "450" at bounding box center [225, 164] width 23 height 12
type input "4"
type input "560"
click at [214, 178] on td "560" at bounding box center [225, 170] width 33 height 33
select select "19813"
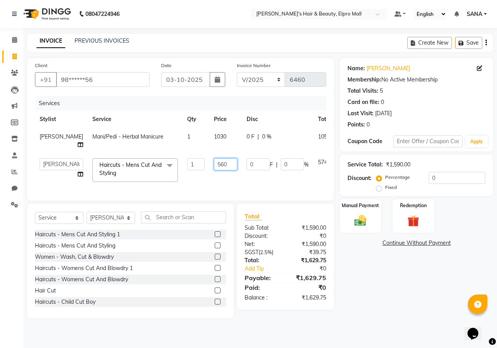
click at [214, 160] on input "560" at bounding box center [225, 164] width 23 height 12
type input "565"
click at [209, 184] on td "565" at bounding box center [225, 170] width 33 height 33
select select "19813"
click at [214, 167] on input "565" at bounding box center [225, 164] width 23 height 12
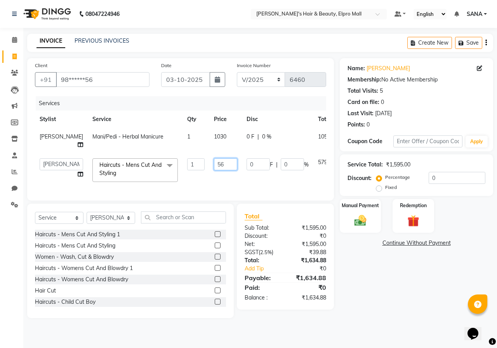
type input "564"
click at [209, 179] on td "564" at bounding box center [225, 170] width 33 height 33
select select "19813"
click at [214, 167] on input "564" at bounding box center [225, 164] width 23 height 12
type input "563"
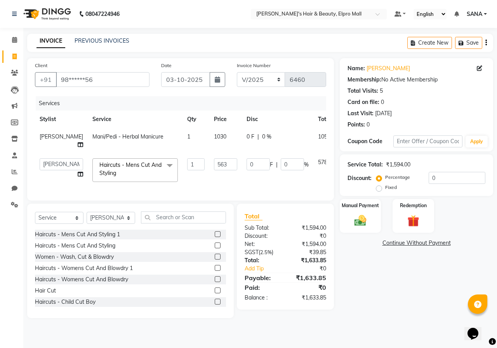
click at [242, 185] on td "0 F | 0 %" at bounding box center [277, 170] width 71 height 33
select select "19813"
click at [355, 213] on div "Manual Payment" at bounding box center [360, 216] width 43 height 36
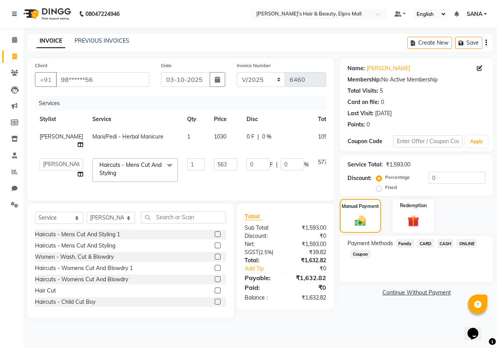
click at [383, 238] on span "CASH" at bounding box center [445, 243] width 17 height 9
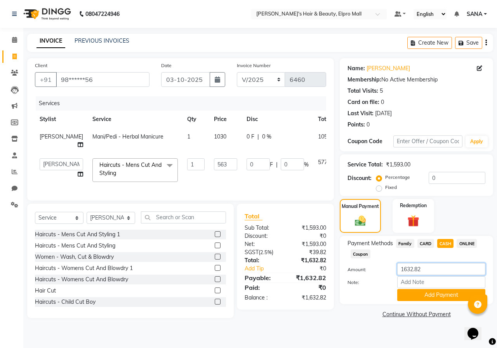
click at [383, 238] on input "1632.82" at bounding box center [441, 269] width 88 height 12
type input "1600"
click at [383, 238] on button "Add Payment" at bounding box center [441, 295] width 88 height 12
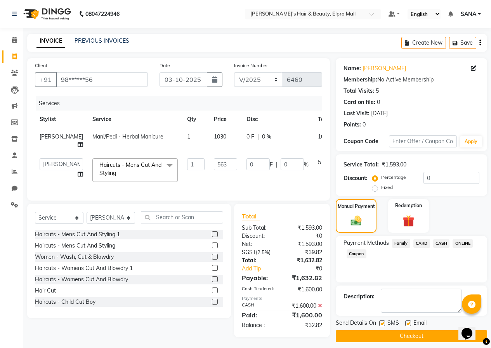
click at [383, 238] on span "ONLINE" at bounding box center [463, 243] width 20 height 9
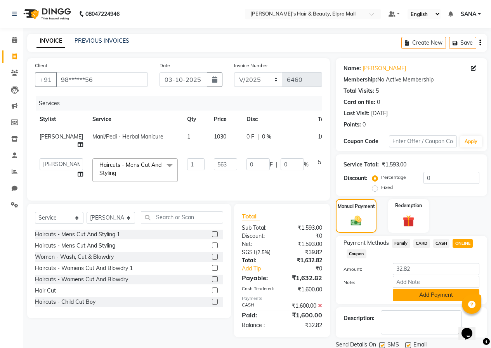
click at [383, 238] on button "Add Payment" at bounding box center [436, 295] width 87 height 12
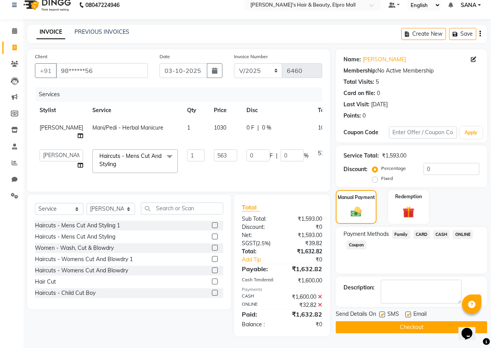
scroll to position [15, 0]
click at [383, 238] on button "Checkout" at bounding box center [411, 327] width 151 height 12
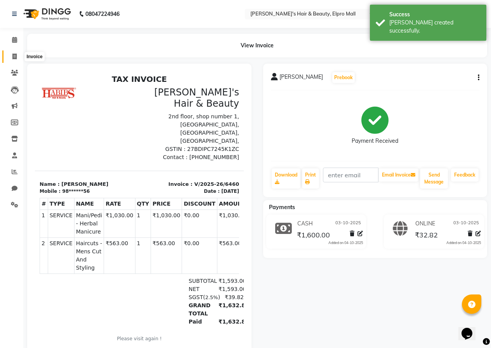
click at [13, 57] on icon at bounding box center [14, 57] width 4 height 6
select select "3952"
select select "service"
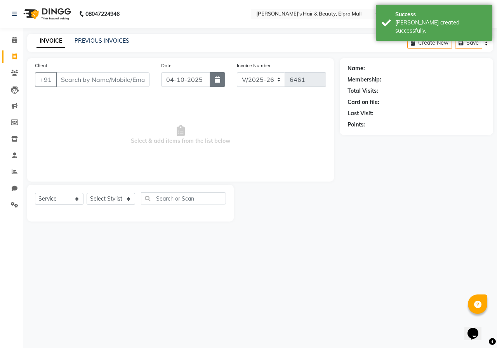
click at [212, 76] on button "button" at bounding box center [218, 79] width 16 height 15
select select "10"
select select "2025"
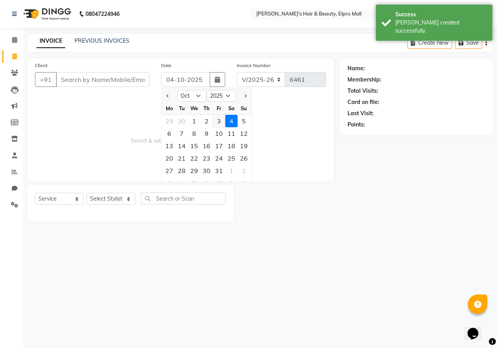
click at [216, 123] on div "3" at bounding box center [219, 121] width 12 height 12
type input "03-10-2025"
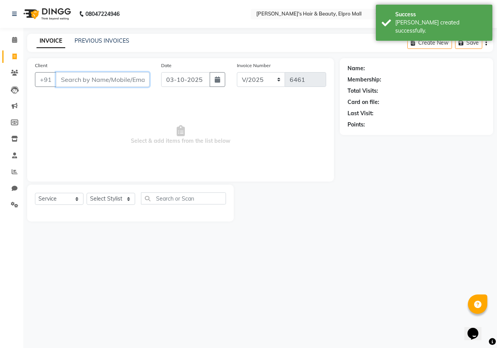
click at [125, 80] on input "Client" at bounding box center [103, 79] width 94 height 15
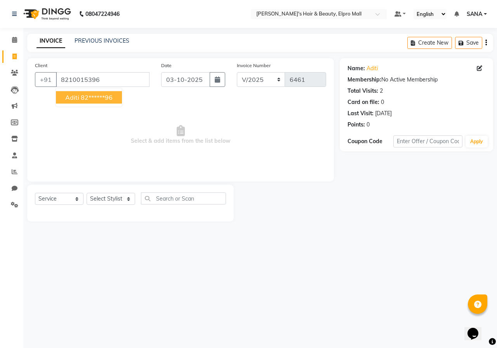
click at [111, 93] on button "aditi 82******96" at bounding box center [89, 97] width 66 height 12
type input "82******96"
click at [98, 202] on select "Select Stylist ANUSHKA GAURI [PERSON_NAME] [PERSON_NAME] [PERSON_NAME] Rahul [P…" at bounding box center [111, 199] width 49 height 12
select select "31120"
click at [168, 188] on div "Select Service Product Membership Package Voucher Prepaid Gift Card Select Styl…" at bounding box center [130, 203] width 207 height 37
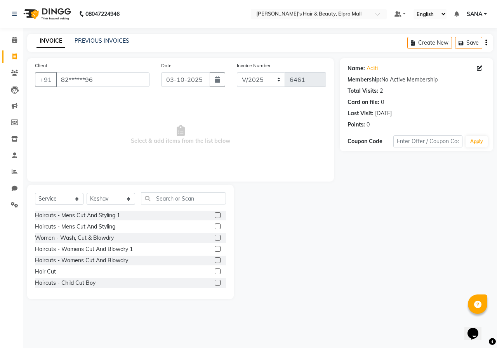
click at [215, 238] on label at bounding box center [218, 249] width 6 height 6
click at [215, 238] on input "checkbox" at bounding box center [217, 249] width 5 height 5
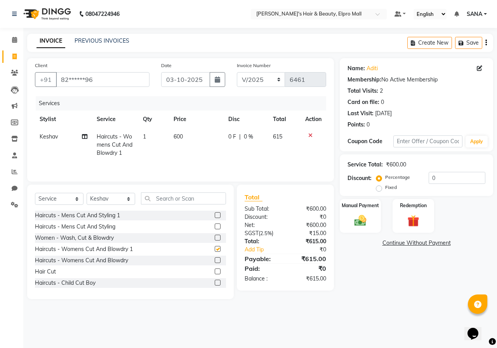
checkbox input "false"
click at [165, 135] on td "1" at bounding box center [153, 145] width 31 height 34
select select "31120"
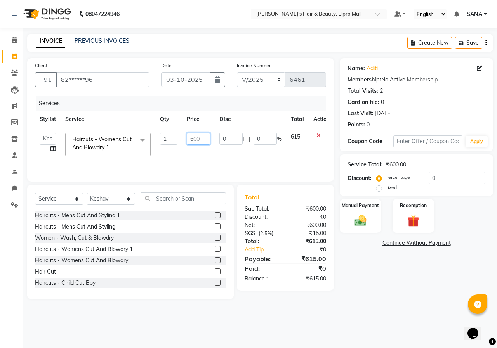
click at [200, 139] on input "600" at bounding box center [198, 139] width 23 height 12
type input "615"
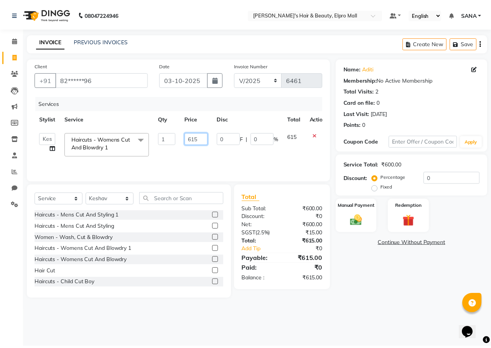
scroll to position [0, 0]
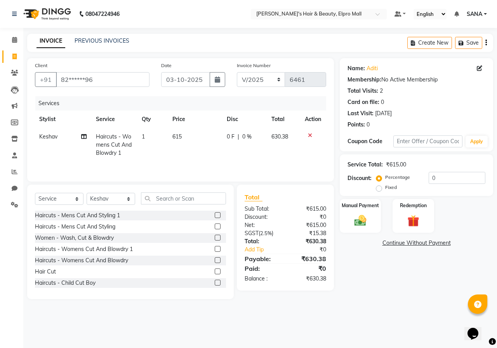
click at [302, 146] on tr "Keshav Haircuts - Womens Cut And Blowdry 1 1 615 0 F | 0 % 630.38" at bounding box center [180, 145] width 291 height 34
click at [109, 203] on select "Select Stylist ANUSHKA GAURI [PERSON_NAME] [PERSON_NAME] [PERSON_NAME] Rahul [P…" at bounding box center [111, 199] width 49 height 12
select select "63232"
click at [211, 200] on input "text" at bounding box center [183, 199] width 85 height 12
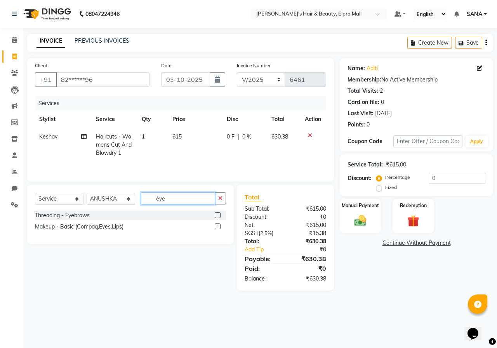
type input "eye"
click at [216, 215] on label at bounding box center [218, 215] width 6 height 6
click at [216, 215] on input "checkbox" at bounding box center [217, 215] width 5 height 5
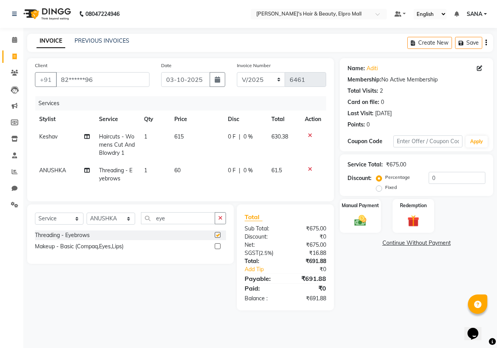
checkbox input "false"
click at [184, 176] on td "60" at bounding box center [197, 175] width 54 height 26
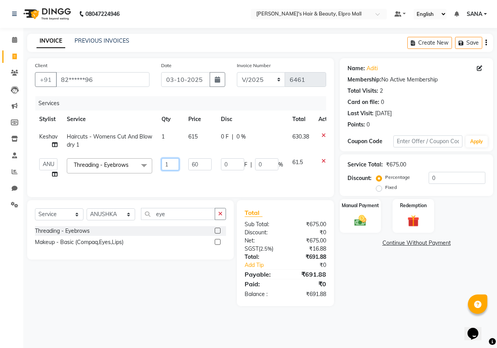
click at [174, 165] on input "1" at bounding box center [170, 164] width 17 height 12
type input "3"
click at [192, 185] on div "Services Stylist Service Qty Price Disc Total Action Keshav Haircuts - Womens C…" at bounding box center [180, 142] width 291 height 93
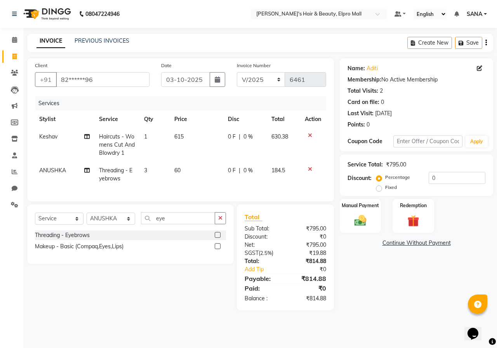
click at [176, 169] on span "60" at bounding box center [177, 170] width 6 height 7
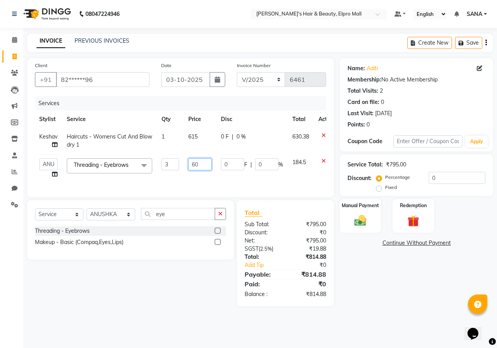
click at [202, 162] on input "60" at bounding box center [199, 164] width 23 height 12
type input "61"
click at [204, 175] on td "61" at bounding box center [200, 169] width 33 height 30
click at [205, 165] on input "61" at bounding box center [199, 164] width 23 height 12
type input "63"
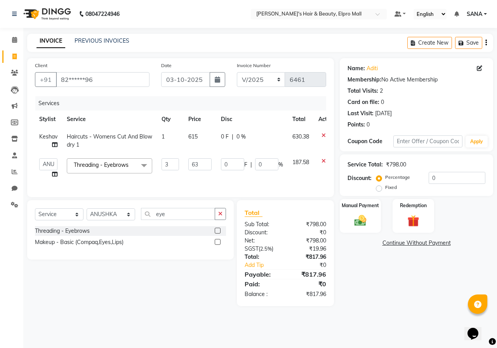
click at [206, 177] on td "63" at bounding box center [200, 169] width 33 height 30
click at [205, 164] on input "63" at bounding box center [199, 164] width 23 height 12
type input "62"
click at [229, 177] on td "0 F | 0 %" at bounding box center [251, 169] width 71 height 30
click at [355, 222] on img at bounding box center [360, 221] width 20 height 14
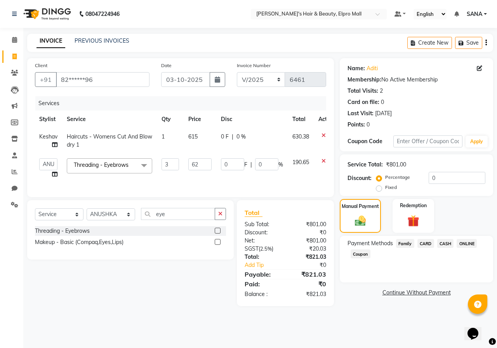
click at [383, 238] on span "CASH" at bounding box center [445, 243] width 17 height 9
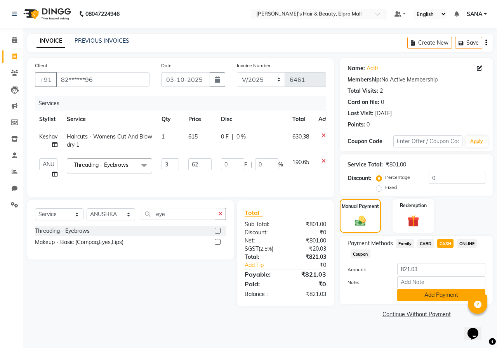
click at [383, 238] on button "Add Payment" at bounding box center [441, 295] width 88 height 12
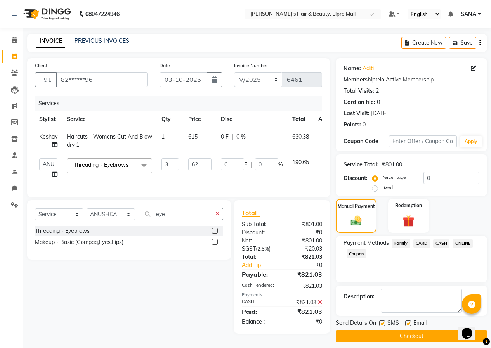
click at [383, 238] on button "Checkout" at bounding box center [411, 336] width 151 height 12
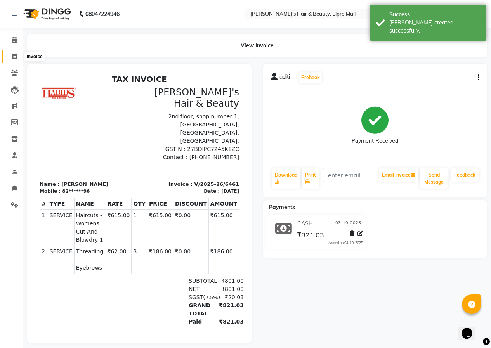
click at [17, 53] on span at bounding box center [15, 56] width 14 height 9
select select "3952"
select select "service"
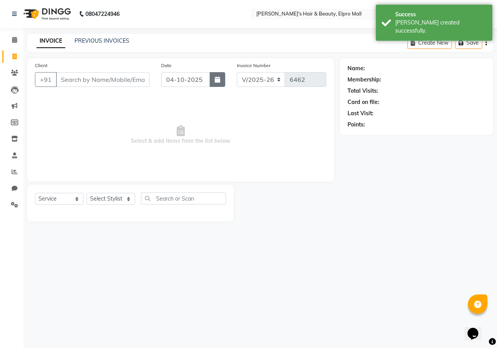
click at [222, 80] on button "button" at bounding box center [218, 79] width 16 height 15
select select "10"
select select "2025"
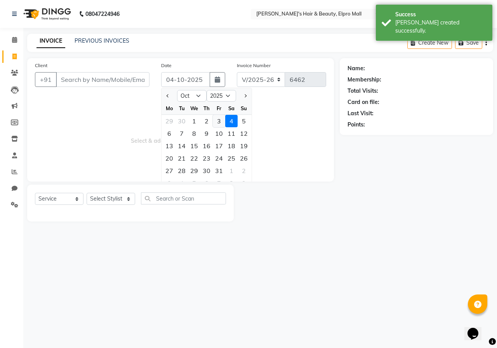
click at [216, 120] on div "3" at bounding box center [219, 121] width 12 height 12
type input "03-10-2025"
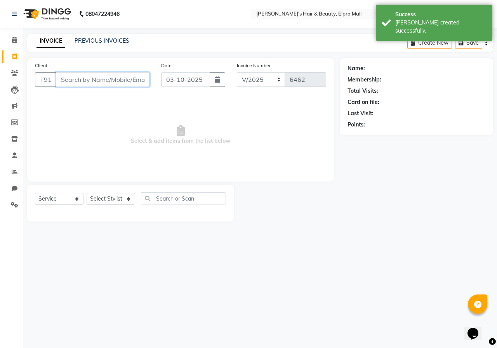
click at [104, 85] on input "Client" at bounding box center [103, 79] width 94 height 15
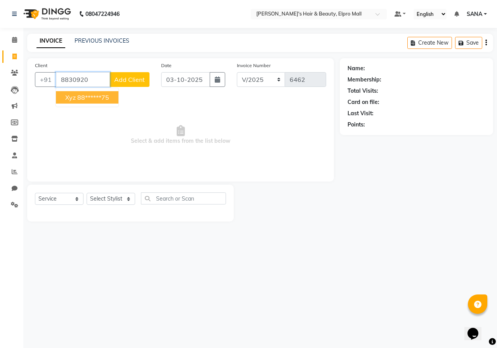
click at [92, 97] on ngb-highlight "88******75" at bounding box center [93, 98] width 32 height 8
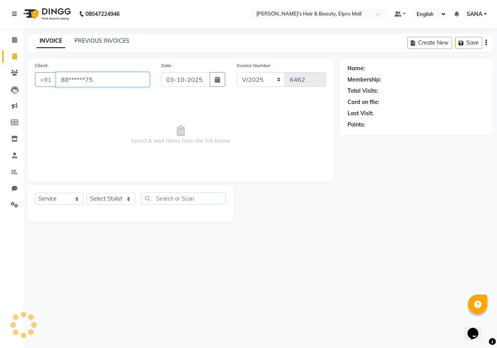
type input "88******75"
click at [112, 201] on select "Select Stylist ANUSHKA GAURI [PERSON_NAME] [PERSON_NAME] [PERSON_NAME] Rahul [P…" at bounding box center [111, 199] width 49 height 12
select select "21062"
click at [87, 193] on select "Select Stylist ANUSHKA GAURI [PERSON_NAME] [PERSON_NAME] [PERSON_NAME] Rahul [P…" at bounding box center [111, 199] width 49 height 12
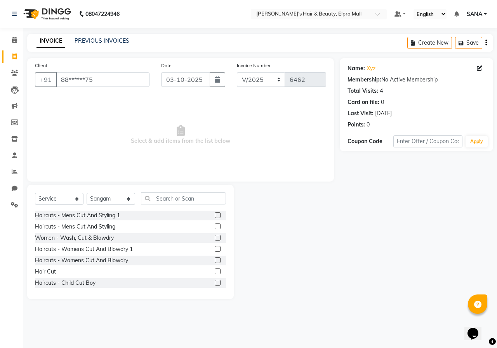
click at [215, 228] on label at bounding box center [218, 227] width 6 height 6
click at [215, 228] on input "checkbox" at bounding box center [217, 226] width 5 height 5
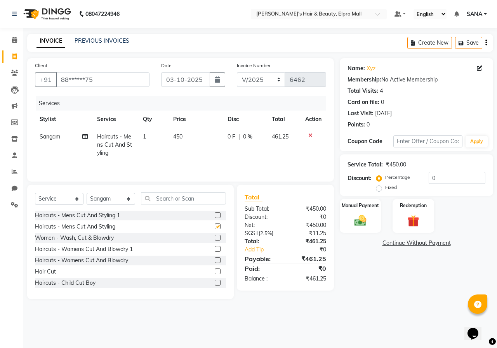
checkbox input "false"
click at [194, 134] on td "450" at bounding box center [196, 145] width 54 height 34
select select "21062"
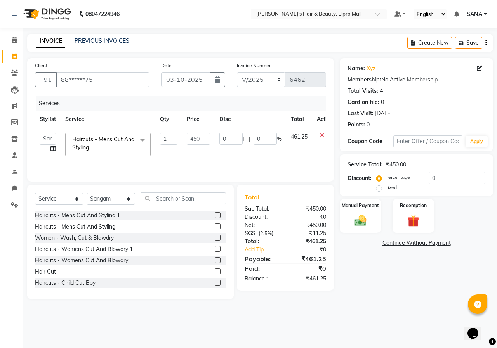
click at [194, 134] on input "450" at bounding box center [198, 139] width 23 height 12
type input "350"
click at [349, 238] on div "Name: Xyz Membership: No Active Membership Total Visits: 4 Card on file: 0 Last…" at bounding box center [419, 178] width 159 height 241
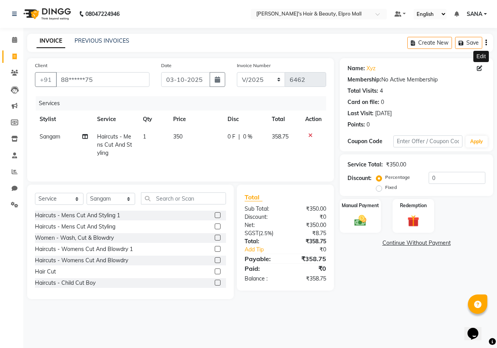
click at [383, 68] on icon at bounding box center [479, 68] width 5 height 5
select select "22"
select select "[DEMOGRAPHIC_DATA]"
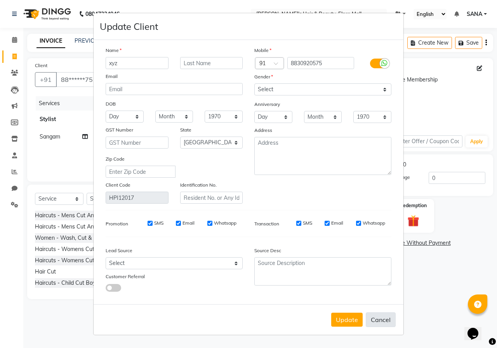
click at [383, 238] on button "Cancel" at bounding box center [381, 320] width 30 height 15
select select
select select "null"
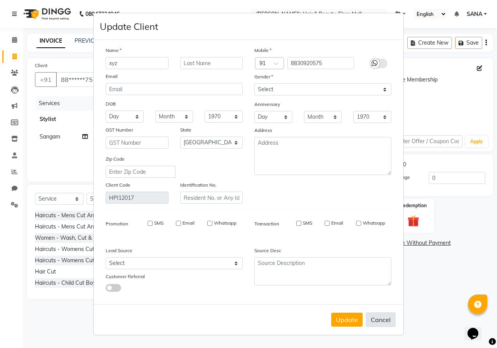
select select
checkbox input "false"
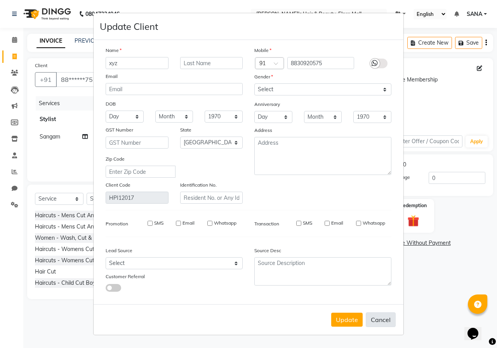
checkbox input "false"
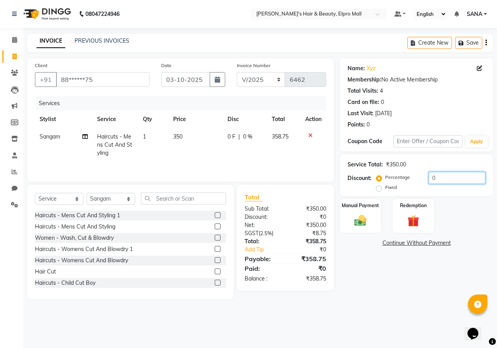
click at [383, 175] on input "0" at bounding box center [457, 178] width 57 height 12
type input "5"
click at [383, 238] on div "Name: Xyz Membership: No Active Membership Total Visits: 4 Card on file: 0 Last…" at bounding box center [419, 178] width 159 height 241
click at [383, 179] on input "5" at bounding box center [457, 178] width 57 height 12
type input "0"
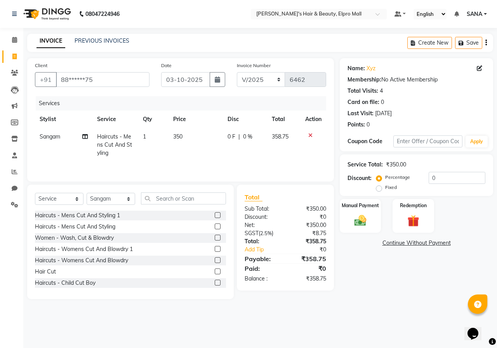
click at [370, 238] on div "Name: Xyz Membership: No Active Membership Total Visits: 4 Card on file: 0 Last…" at bounding box center [419, 178] width 159 height 241
click at [383, 43] on icon "button" at bounding box center [486, 43] width 2 height 0
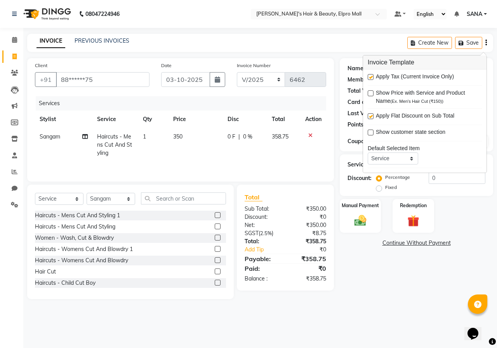
click at [372, 115] on label at bounding box center [371, 116] width 6 height 6
click at [372, 115] on input "checkbox" at bounding box center [370, 116] width 5 height 5
checkbox input "false"
click at [355, 238] on div "Name: Xyz Membership: No Active Membership Total Visits: 4 Card on file: 0 Last…" at bounding box center [419, 178] width 159 height 241
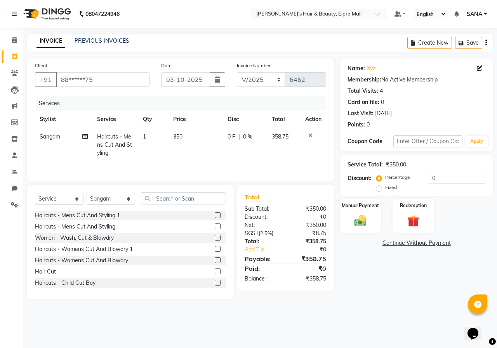
click at [309, 133] on icon at bounding box center [310, 135] width 4 height 5
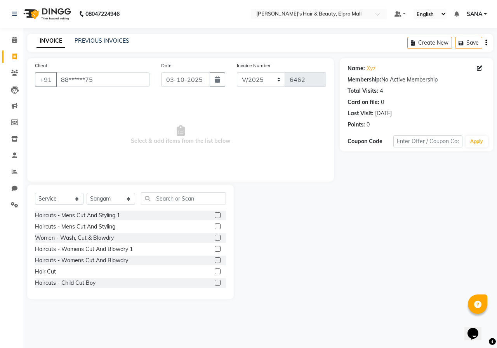
click at [215, 224] on label at bounding box center [218, 227] width 6 height 6
click at [215, 224] on input "checkbox" at bounding box center [217, 226] width 5 height 5
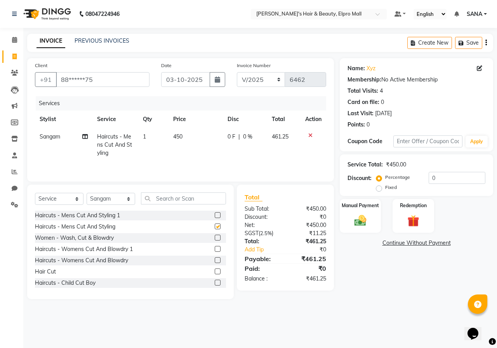
checkbox input "false"
click at [195, 137] on td "450" at bounding box center [196, 145] width 54 height 34
select select "21062"
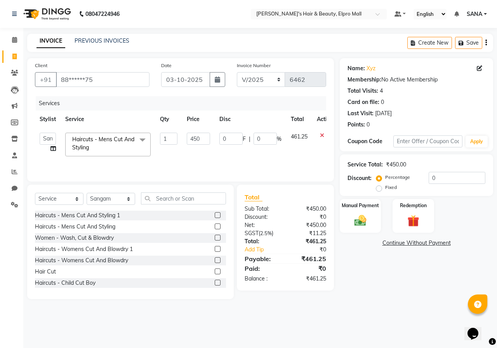
click at [195, 137] on input "450" at bounding box center [198, 139] width 23 height 12
type input "350"
click at [366, 238] on div "Name: Xyz Membership: No Active Membership Total Visits: 4 Card on file: 0 Last…" at bounding box center [419, 178] width 159 height 241
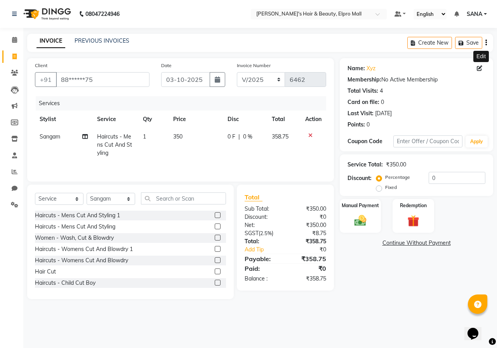
click at [383, 66] on span at bounding box center [481, 68] width 9 height 8
click at [383, 68] on icon at bounding box center [479, 68] width 5 height 5
select select "22"
select select "[DEMOGRAPHIC_DATA]"
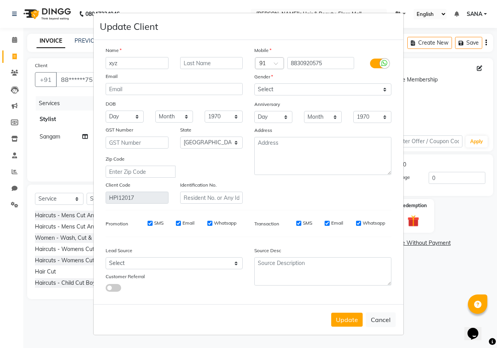
click at [383, 43] on ngb-modal-window "Update Client Name xyz Email DOB Day 01 02 03 04 05 06 07 08 09 10 11 12 13 14 …" at bounding box center [248, 174] width 497 height 348
click at [383, 238] on button "Cancel" at bounding box center [381, 320] width 30 height 15
select select
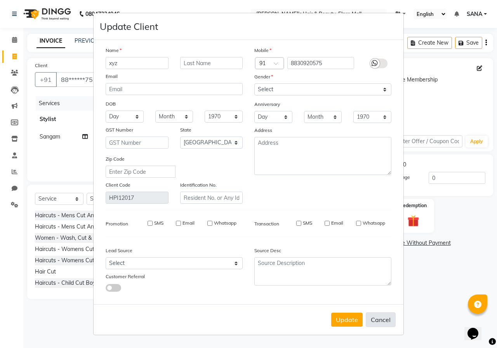
select select "null"
select select
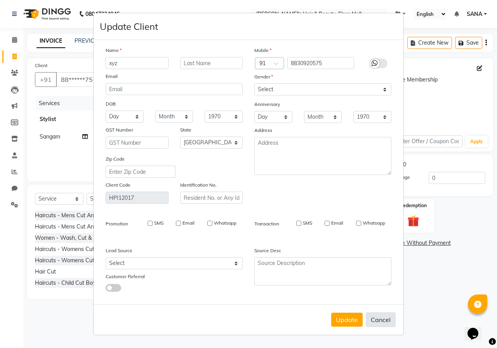
checkbox input "false"
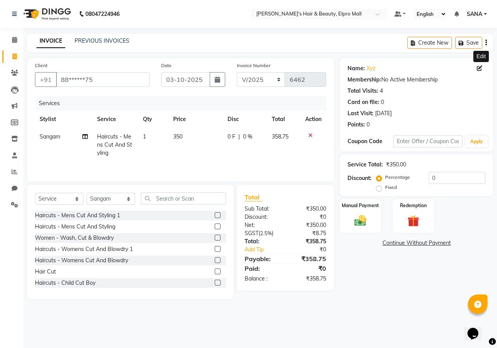
click at [383, 43] on icon "button" at bounding box center [486, 43] width 2 height 0
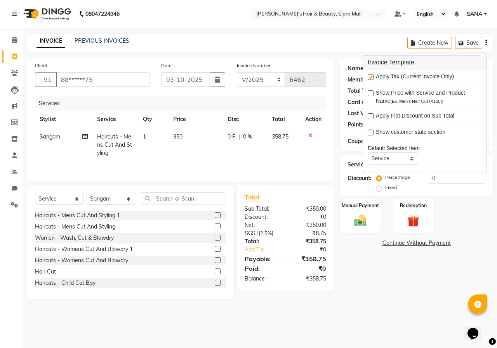
click at [373, 117] on label at bounding box center [371, 116] width 6 height 6
click at [373, 117] on input "checkbox" at bounding box center [370, 116] width 5 height 5
checkbox input "true"
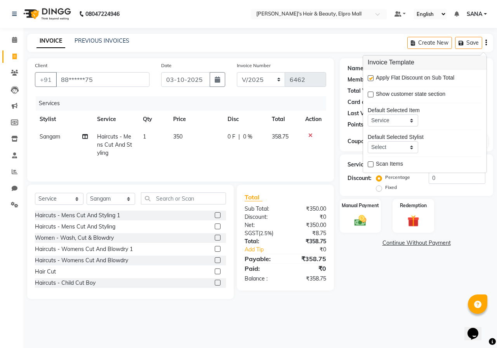
click at [383, 238] on div "Name: Xyz Membership: No Active Membership Total Visits: 4 Card on file: 0 Last…" at bounding box center [419, 178] width 159 height 241
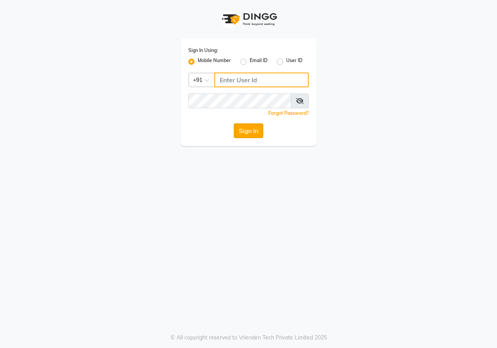
type input "9146660660"
click at [247, 130] on button "Sign In" at bounding box center [249, 130] width 30 height 15
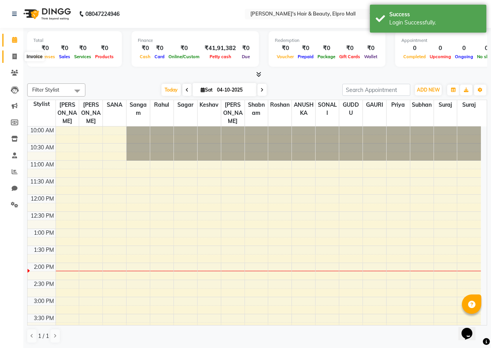
click at [14, 55] on icon at bounding box center [14, 57] width 4 height 6
select select "3952"
select select "service"
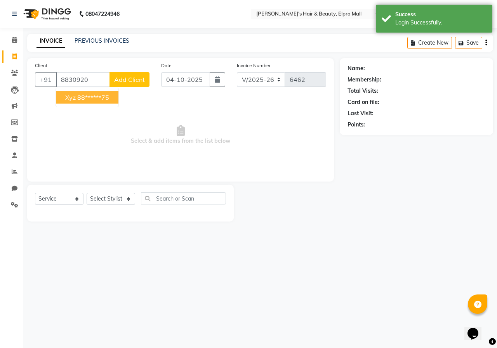
click at [114, 94] on button "xyz 88******75" at bounding box center [87, 97] width 63 height 12
type input "88******75"
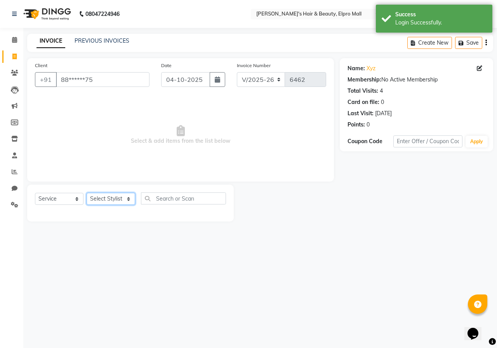
click at [104, 200] on select "Select Stylist ANUSHKA GAURI [PERSON_NAME] [PERSON_NAME] [PERSON_NAME] Rahul [P…" at bounding box center [111, 199] width 49 height 12
select select "26748"
click at [87, 193] on select "Select Stylist ANUSHKA GAURI [PERSON_NAME] [PERSON_NAME] [PERSON_NAME] Rahul [P…" at bounding box center [111, 199] width 49 height 12
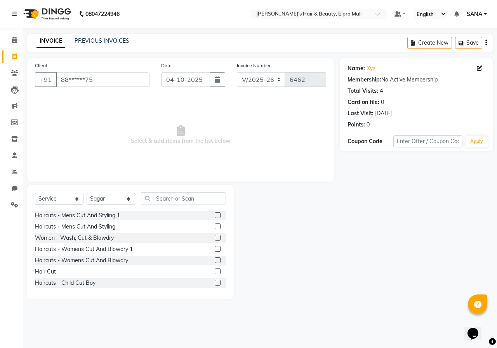
click at [215, 273] on label at bounding box center [218, 272] width 6 height 6
click at [215, 273] on input "checkbox" at bounding box center [217, 271] width 5 height 5
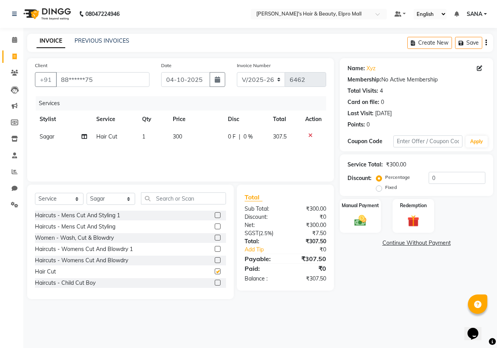
checkbox input "false"
drag, startPoint x: 196, startPoint y: 127, endPoint x: 200, endPoint y: 131, distance: 5.8
click at [199, 131] on table "Stylist Service Qty Price Disc Total Action Sagar Hair Cut 1 300 0 F | 0 % 307.5" at bounding box center [180, 128] width 291 height 35
click at [200, 131] on td "300" at bounding box center [195, 136] width 55 height 17
select select "26748"
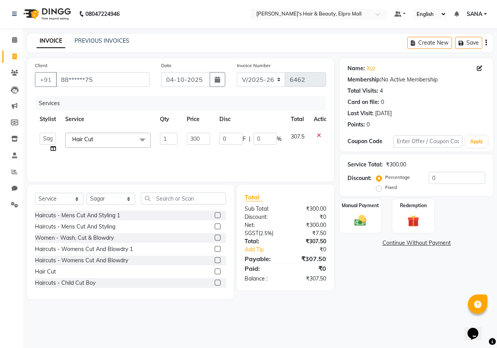
click at [200, 131] on td "300" at bounding box center [198, 143] width 33 height 30
click at [201, 139] on input "300" at bounding box center [198, 139] width 23 height 12
type input "350"
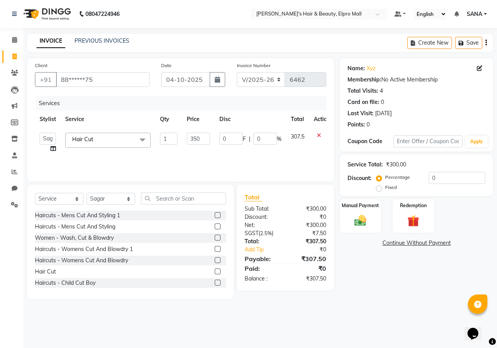
click at [361, 281] on div "Name: Xyz Membership: No Active Membership Total Visits: 4 Card on file: 0 Last…" at bounding box center [419, 178] width 159 height 241
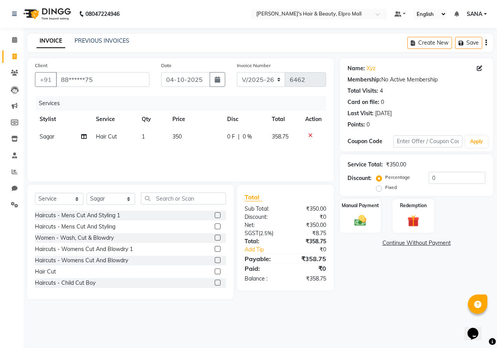
click at [497, 44] on main "INVOICE PREVIOUS INVOICES Create New Save Client +91 88******75 Date 04-10-2025…" at bounding box center [260, 172] width 474 height 277
click at [485, 43] on icon "button" at bounding box center [486, 43] width 2 height 0
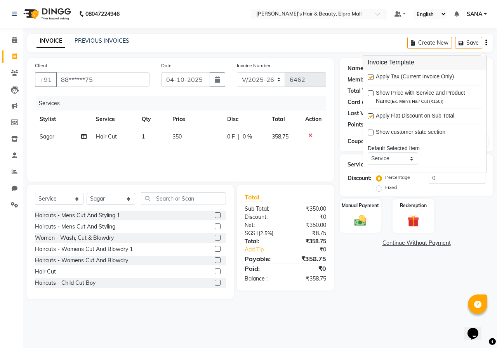
click at [372, 76] on label at bounding box center [371, 77] width 6 height 6
click at [372, 76] on input "checkbox" at bounding box center [370, 77] width 5 height 5
click at [372, 76] on label at bounding box center [371, 77] width 6 height 6
click at [372, 76] on input "checkbox" at bounding box center [370, 77] width 5 height 5
checkbox input "true"
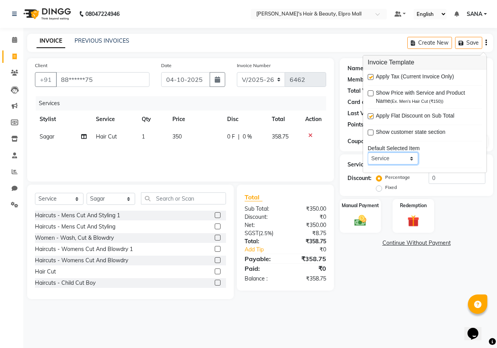
click at [414, 158] on select "Service Product Membership Package Voucher Prepaid Gift Card" at bounding box center [393, 159] width 50 height 12
click at [406, 304] on main "INVOICE PREVIOUS INVOICES Create New Save Client +91 88******75 Date 04-10-2025…" at bounding box center [260, 172] width 474 height 277
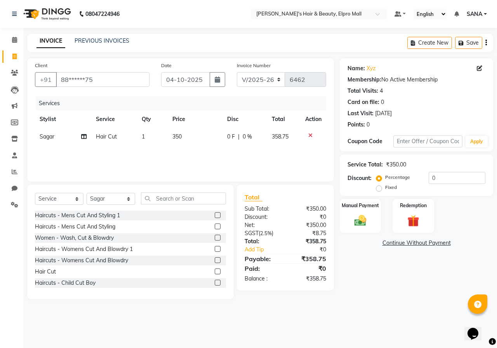
drag, startPoint x: 186, startPoint y: 135, endPoint x: 183, endPoint y: 124, distance: 11.2
click at [186, 134] on td "350" at bounding box center [195, 136] width 55 height 17
select select "26748"
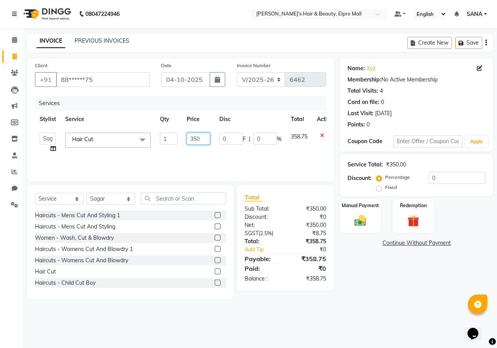
click at [202, 139] on input "350" at bounding box center [198, 139] width 23 height 12
click at [209, 154] on div "Services Stylist Service Qty Price Disc Total Action ANUSHKA GAURI [PERSON_NAME…" at bounding box center [180, 135] width 291 height 78
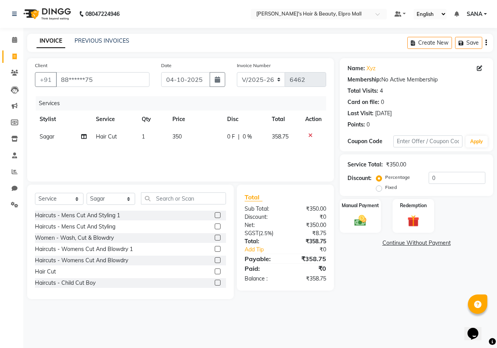
click at [186, 136] on td "350" at bounding box center [195, 136] width 55 height 17
select select "26748"
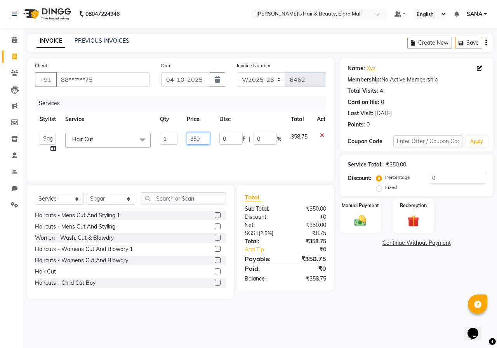
click at [200, 137] on input "350" at bounding box center [198, 139] width 23 height 12
type input "354"
click at [156, 155] on div "Services Stylist Service Qty Price Disc Total Action ANUSHKA GAURI [PERSON_NAME…" at bounding box center [180, 135] width 291 height 78
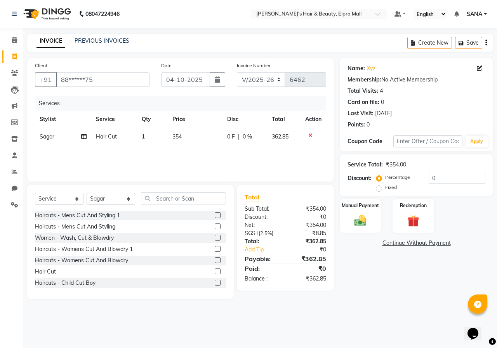
drag, startPoint x: 194, startPoint y: 137, endPoint x: 200, endPoint y: 135, distance: 6.0
click at [200, 135] on td "354" at bounding box center [195, 136] width 55 height 17
select select "26748"
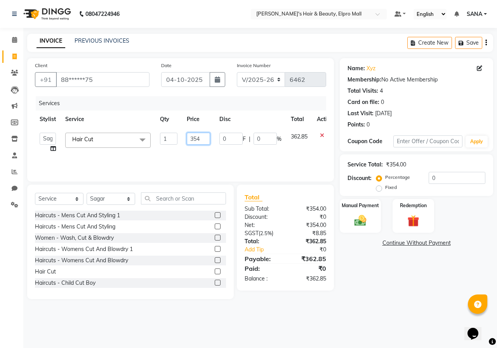
click at [203, 136] on input "354" at bounding box center [198, 139] width 23 height 12
type input "356"
click at [199, 156] on div "Services Stylist Service Qty Price Disc Total Action ANUSHKA GAURI [PERSON_NAME…" at bounding box center [180, 135] width 291 height 78
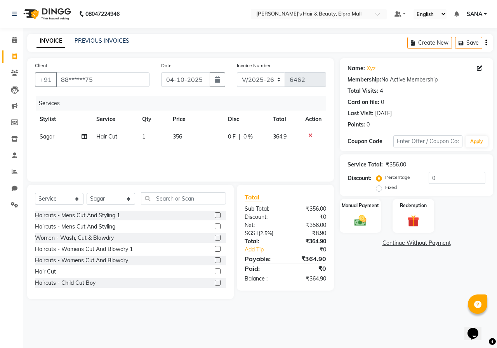
click at [189, 138] on td "356" at bounding box center [195, 136] width 55 height 17
select select "26748"
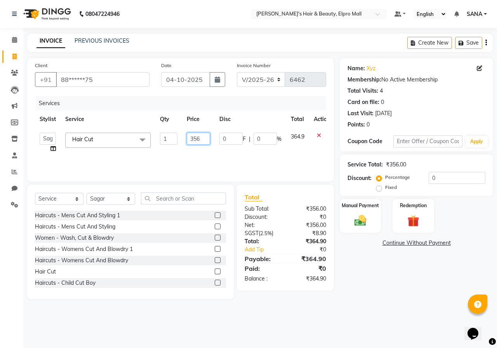
click at [203, 137] on input "356" at bounding box center [198, 139] width 23 height 12
type input "358"
click at [204, 153] on div "Services Stylist Service Qty Price Disc Total Action ANUSHKA GAURI [PERSON_NAME…" at bounding box center [180, 135] width 291 height 78
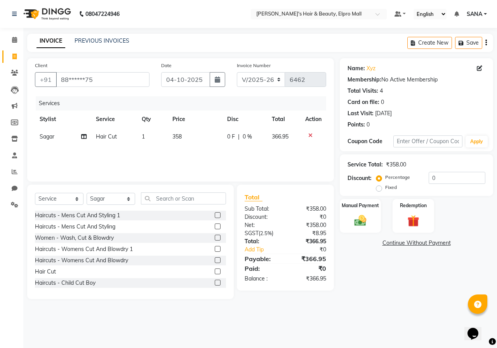
click at [189, 136] on td "358" at bounding box center [195, 136] width 55 height 17
select select "26748"
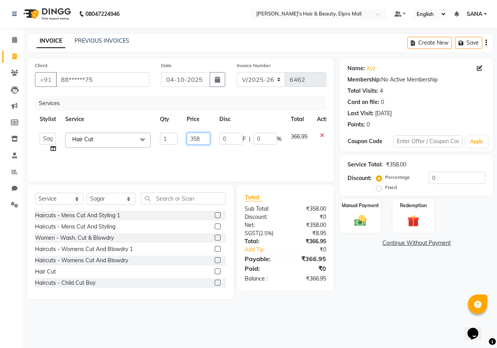
click at [200, 138] on input "358" at bounding box center [198, 139] width 23 height 12
type input "359"
click at [202, 151] on div "Services Stylist Service Qty Price Disc Total Action ANUSHKA GAURI [PERSON_NAME…" at bounding box center [180, 135] width 291 height 78
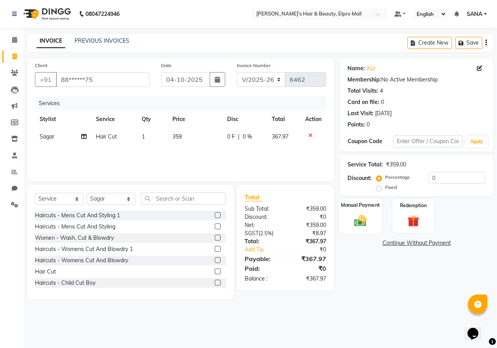
click at [372, 221] on div "Manual Payment" at bounding box center [360, 216] width 43 height 36
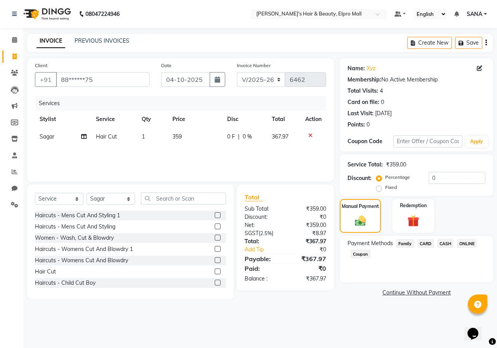
click at [461, 243] on span "ONLINE" at bounding box center [467, 243] width 20 height 9
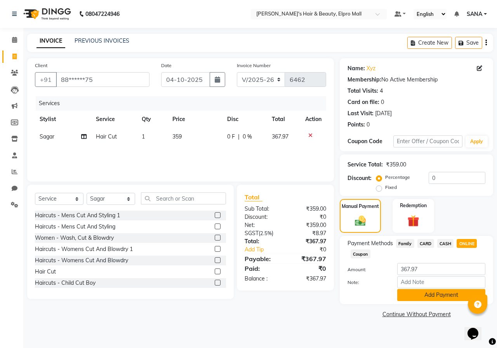
click at [424, 295] on button "Add Payment" at bounding box center [441, 295] width 88 height 12
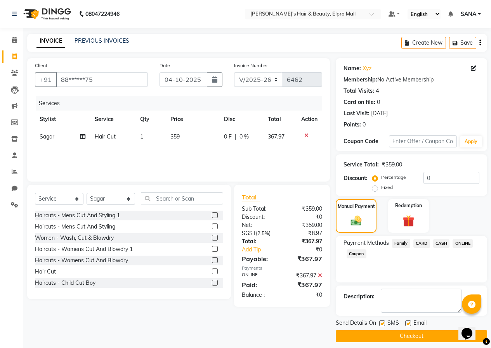
click at [408, 337] on button "Checkout" at bounding box center [411, 336] width 151 height 12
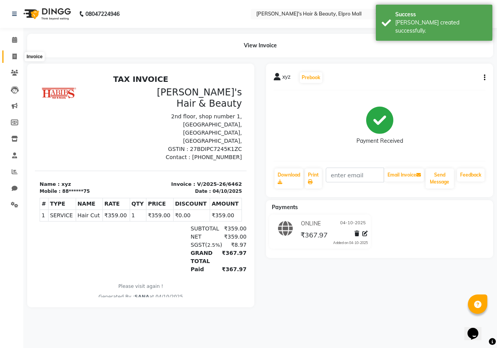
click at [14, 56] on icon at bounding box center [14, 57] width 4 height 6
select select "3952"
select select "service"
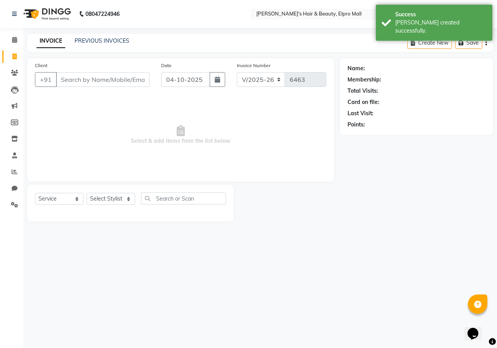
click at [111, 85] on input "Client" at bounding box center [103, 79] width 94 height 15
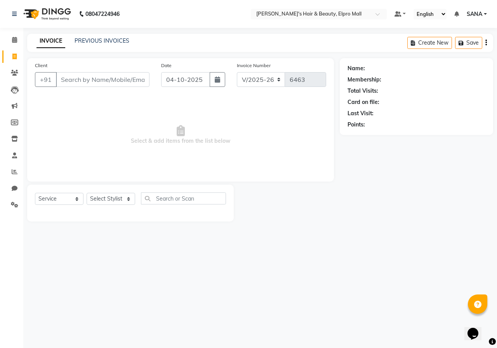
click at [81, 35] on div "INVOICE PREVIOUS INVOICES Create New Save" at bounding box center [260, 43] width 466 height 18
click at [83, 41] on link "PREVIOUS INVOICES" at bounding box center [102, 40] width 55 height 7
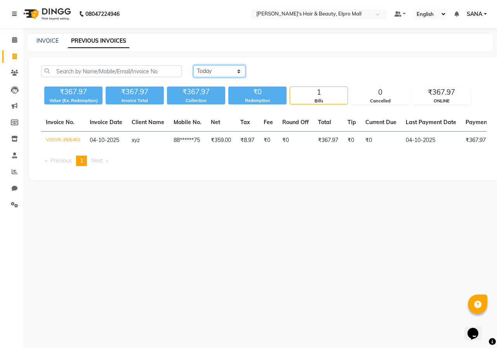
click at [203, 74] on select "Today Yesterday Custom Range" at bounding box center [219, 71] width 52 height 12
select select "yesterday"
click at [193, 65] on select "Today Yesterday Custom Range" at bounding box center [219, 71] width 52 height 12
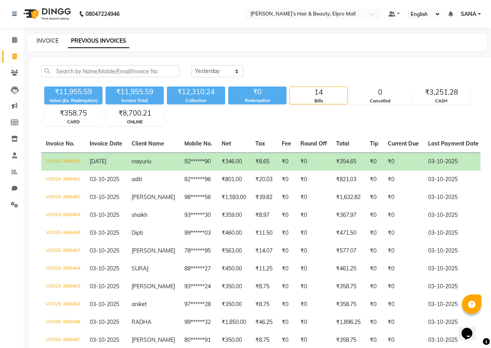
click at [53, 39] on link "INVOICE" at bounding box center [47, 40] width 22 height 7
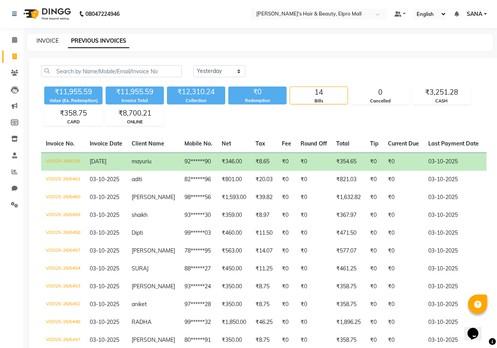
select select "3952"
select select "service"
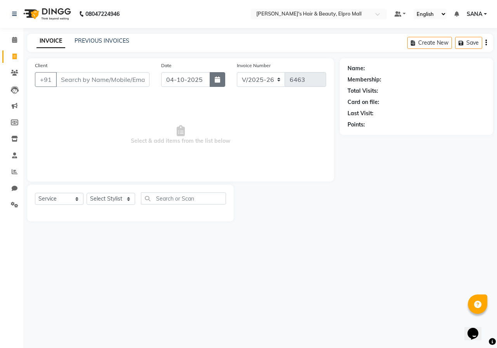
click at [222, 81] on button "button" at bounding box center [218, 79] width 16 height 15
select select "10"
select select "2025"
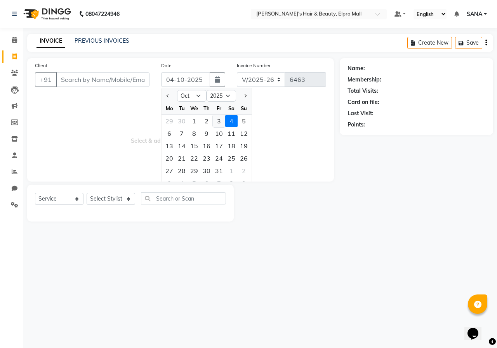
click at [215, 125] on div "3" at bounding box center [219, 121] width 12 height 12
type input "03-10-2025"
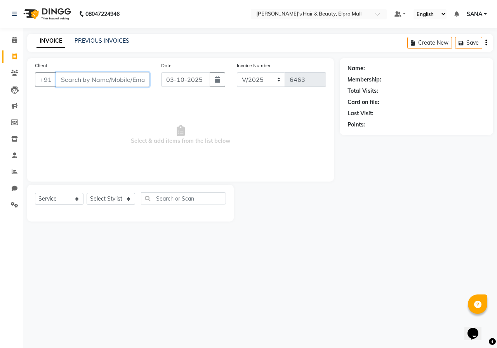
click at [131, 81] on input "Client" at bounding box center [103, 79] width 94 height 15
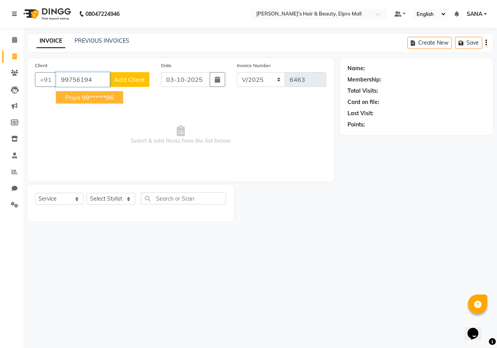
drag, startPoint x: 112, startPoint y: 100, endPoint x: 112, endPoint y: 93, distance: 6.6
click at [112, 100] on ngb-highlight "99******86" at bounding box center [98, 98] width 32 height 8
type input "99******86"
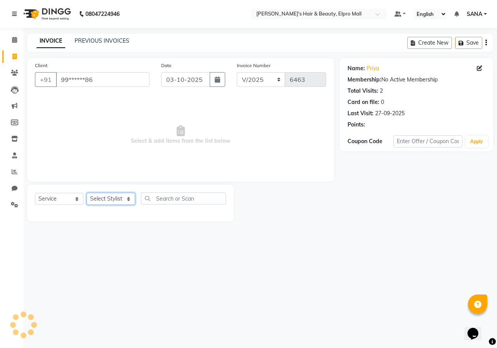
click at [107, 202] on select "Select Stylist ANUSHKA GAURI [PERSON_NAME] [PERSON_NAME] [PERSON_NAME] Rahul [P…" at bounding box center [111, 199] width 49 height 12
select select "63232"
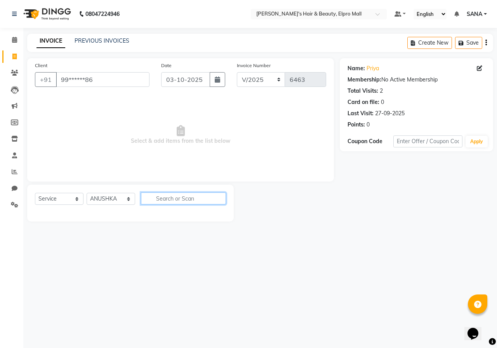
click at [199, 196] on input "text" at bounding box center [183, 199] width 85 height 12
type input "eye"
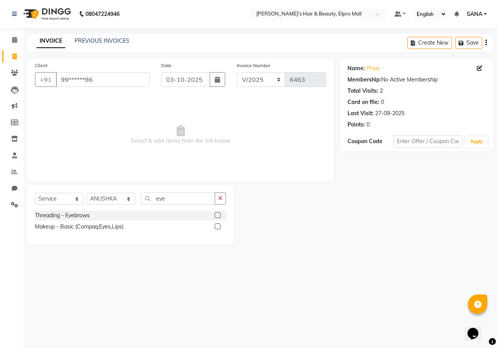
click at [215, 217] on label at bounding box center [218, 215] width 6 height 6
click at [215, 217] on input "checkbox" at bounding box center [217, 215] width 5 height 5
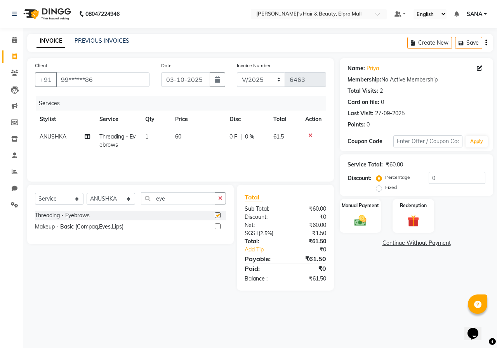
checkbox input "false"
drag, startPoint x: 186, startPoint y: 127, endPoint x: 190, endPoint y: 134, distance: 8.3
click at [188, 131] on table "Stylist Service Qty Price Disc Total Action ANUSHKA Threading - Eyebrows 1 60 0…" at bounding box center [180, 132] width 291 height 43
click at [183, 138] on td "60" at bounding box center [197, 141] width 54 height 26
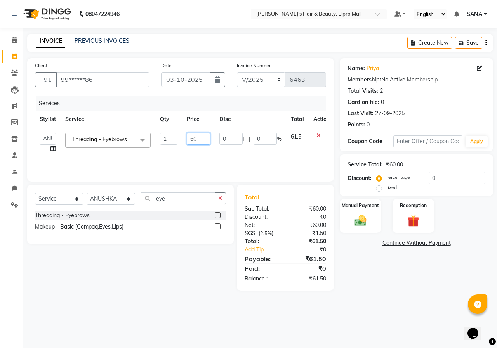
click at [198, 138] on input "60" at bounding box center [198, 139] width 23 height 12
type input "66"
click at [269, 167] on div "Services Stylist Service Qty Price Disc Total Action ANUSHKA GAURI [PERSON_NAME…" at bounding box center [180, 135] width 291 height 78
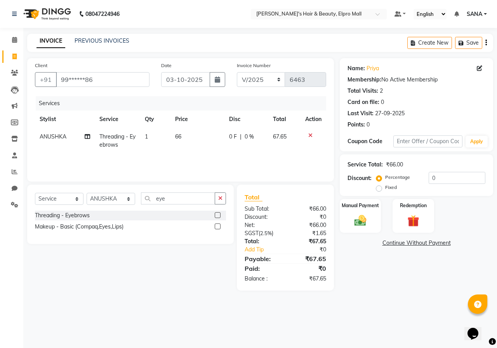
click at [179, 132] on td "66" at bounding box center [197, 141] width 54 height 26
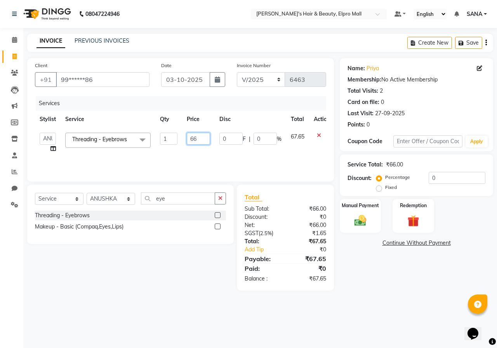
click at [206, 135] on input "66" at bounding box center [198, 139] width 23 height 12
type input "65"
click at [200, 160] on div "Services Stylist Service Qty Price Disc Total Action ANUSHKA GAURI [PERSON_NAME…" at bounding box center [180, 135] width 291 height 78
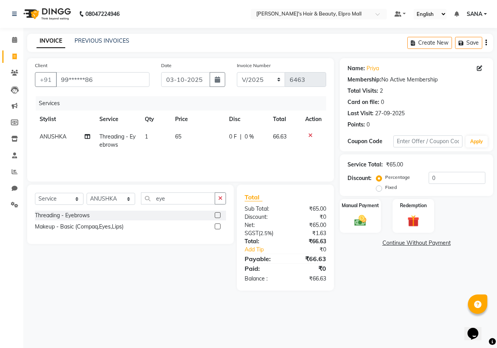
click at [193, 141] on td "65" at bounding box center [197, 141] width 54 height 26
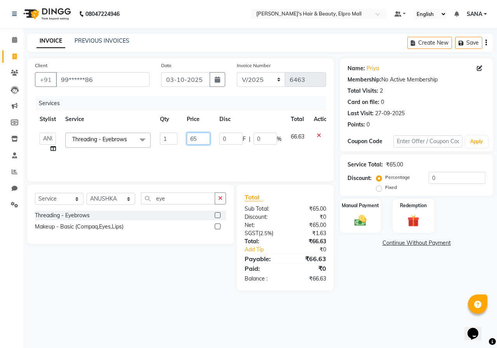
click at [205, 138] on input "65" at bounding box center [198, 139] width 23 height 12
type input "64"
click at [198, 156] on div "Services Stylist Service Qty Price Disc Total Action ANUSHKA GAURI [PERSON_NAME…" at bounding box center [180, 135] width 291 height 78
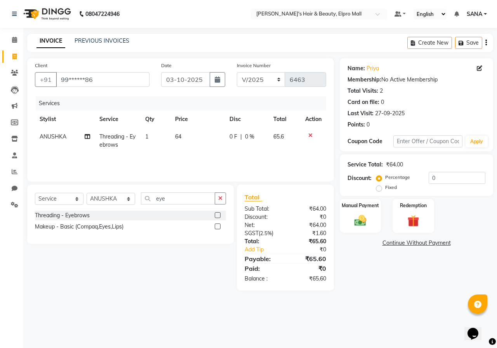
click at [185, 139] on td "64" at bounding box center [197, 141] width 54 height 26
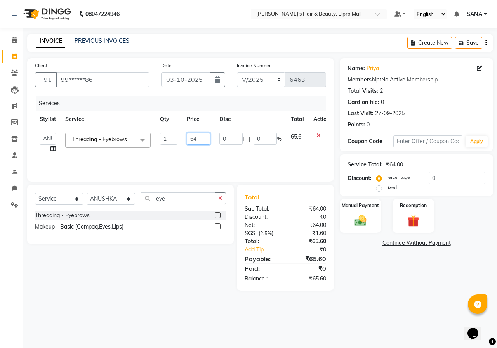
click at [200, 138] on input "64" at bounding box center [198, 139] width 23 height 12
type input "62"
click at [176, 157] on div "Services Stylist Service Qty Price Disc Total Action ANUSHKA GAURI [PERSON_NAME…" at bounding box center [180, 135] width 291 height 78
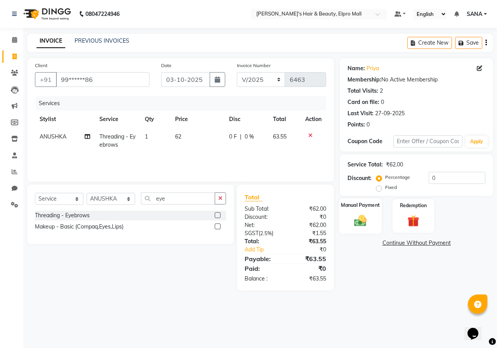
click at [363, 210] on div "Manual Payment" at bounding box center [360, 216] width 43 height 36
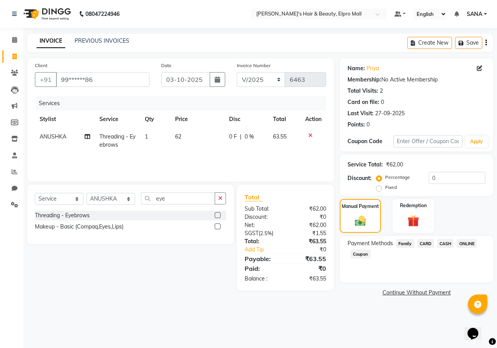
click at [470, 241] on span "ONLINE" at bounding box center [467, 243] width 20 height 9
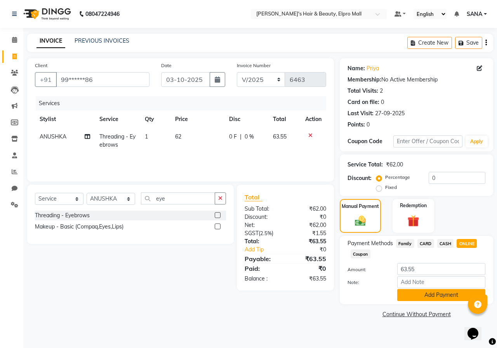
click at [412, 297] on button "Add Payment" at bounding box center [441, 295] width 88 height 12
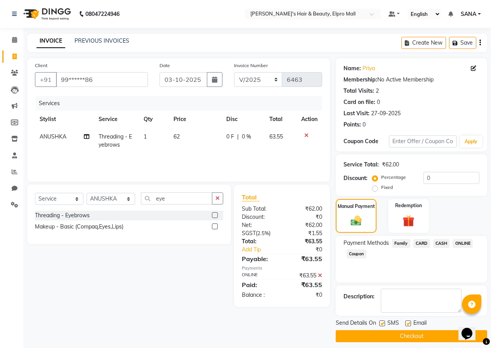
click at [386, 332] on button "Checkout" at bounding box center [411, 336] width 151 height 12
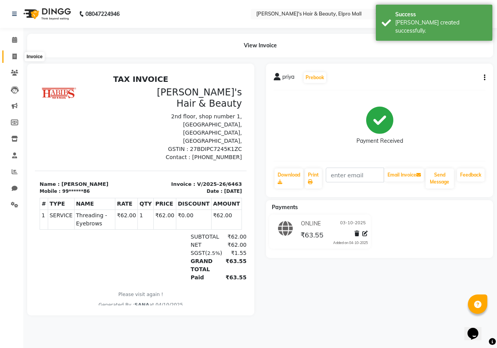
click at [14, 59] on icon at bounding box center [14, 57] width 4 height 6
select select "3952"
select select "service"
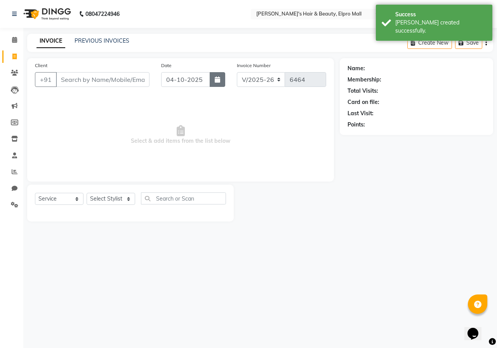
click at [217, 74] on button "button" at bounding box center [218, 79] width 16 height 15
select select "10"
select select "2025"
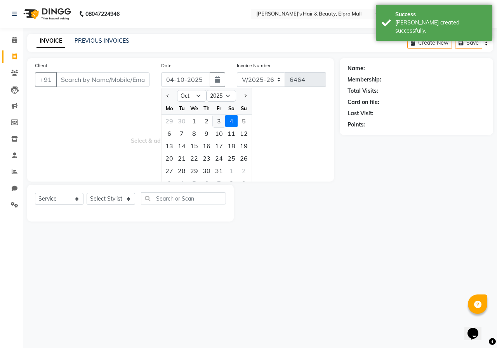
click at [222, 120] on div "3" at bounding box center [219, 121] width 12 height 12
type input "03-10-2025"
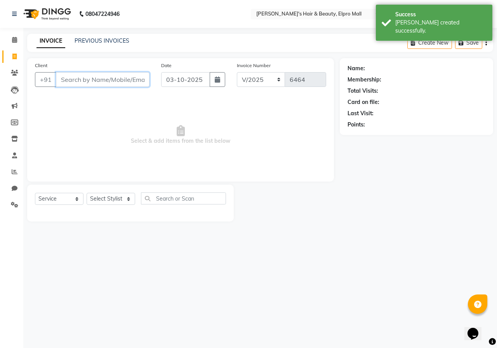
click at [146, 82] on input "Client" at bounding box center [103, 79] width 94 height 15
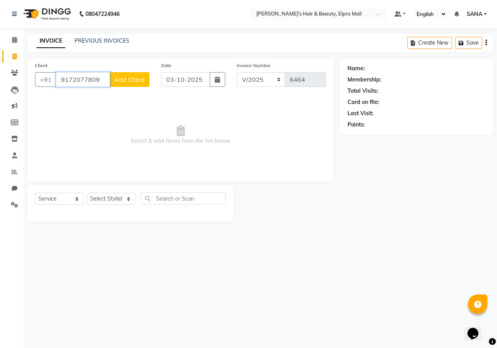
type input "9172077809"
click at [138, 82] on span "Add Client" at bounding box center [129, 80] width 31 height 8
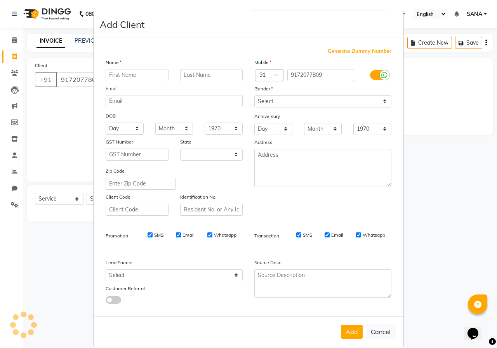
select select "22"
click at [141, 80] on input "text" at bounding box center [137, 75] width 63 height 12
type input "mahesh"
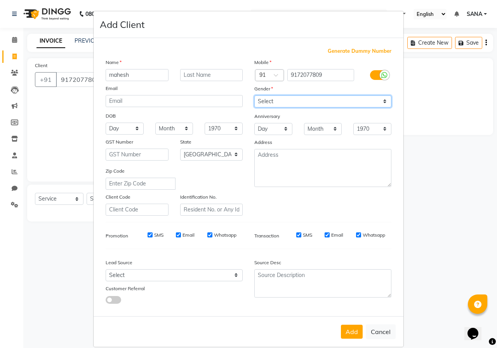
click at [265, 103] on select "Select [DEMOGRAPHIC_DATA] [DEMOGRAPHIC_DATA] Other Prefer Not To Say" at bounding box center [322, 102] width 137 height 12
select select "[DEMOGRAPHIC_DATA]"
click at [254, 96] on select "Select [DEMOGRAPHIC_DATA] [DEMOGRAPHIC_DATA] Other Prefer Not To Say" at bounding box center [322, 102] width 137 height 12
click at [352, 333] on button "Add" at bounding box center [352, 332] width 22 height 14
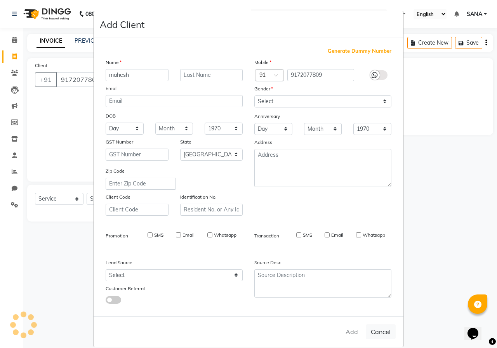
type input "91******09"
select select
select select "null"
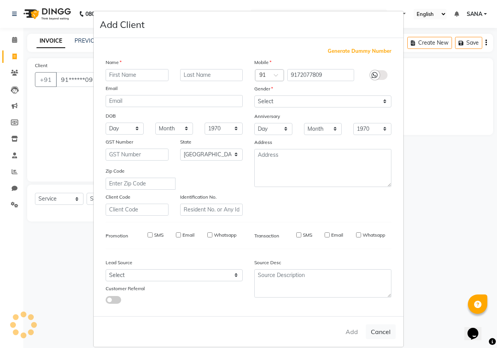
select select
checkbox input "false"
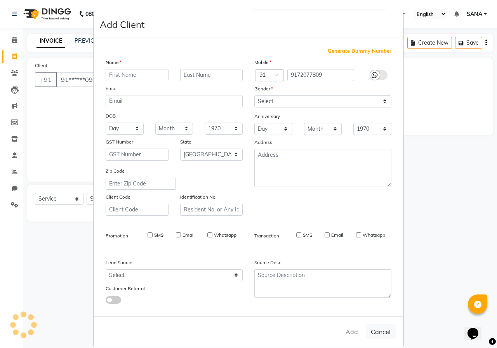
checkbox input "false"
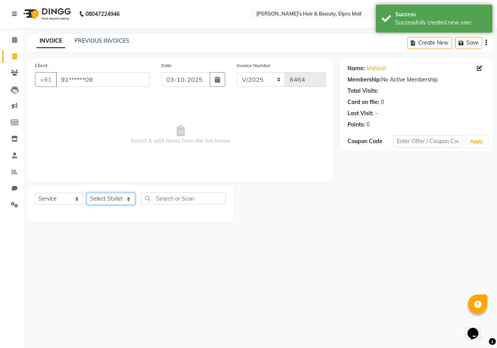
click at [102, 201] on select "Select Stylist ANUSHKA GAURI [PERSON_NAME] [PERSON_NAME] [PERSON_NAME] Rahul [P…" at bounding box center [111, 199] width 49 height 12
select select "19814"
click at [165, 201] on input "text" at bounding box center [183, 199] width 85 height 12
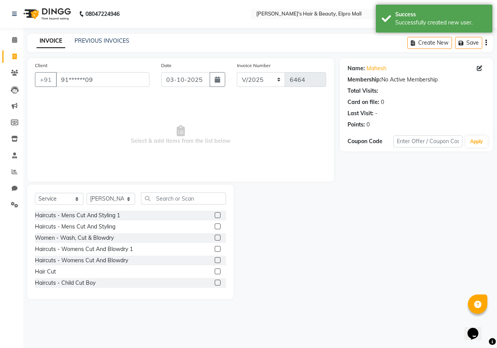
click at [215, 274] on label at bounding box center [218, 272] width 6 height 6
click at [215, 274] on input "checkbox" at bounding box center [217, 271] width 5 height 5
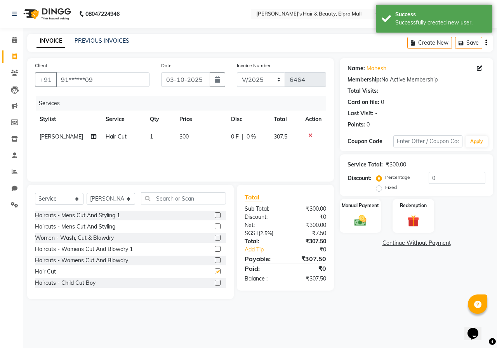
checkbox input "false"
click at [189, 141] on td "300" at bounding box center [201, 136] width 52 height 17
select select "19814"
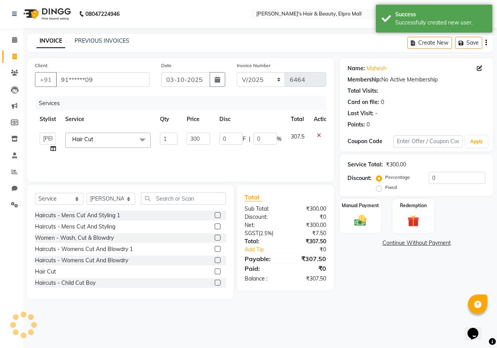
click at [212, 142] on td "300" at bounding box center [198, 143] width 33 height 30
click at [207, 140] on input "300" at bounding box center [198, 139] width 23 height 12
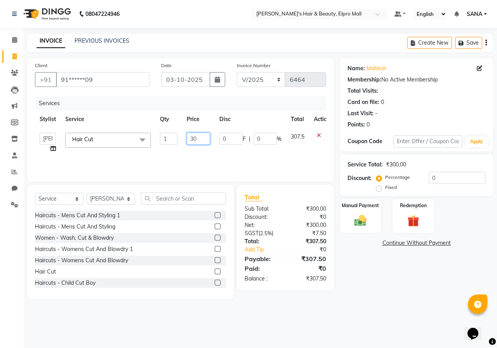
type input "3"
type input "450"
click at [194, 166] on div "Services Stylist Service Qty Price Disc Total Action ANUSHKA GAURI [PERSON_NAME…" at bounding box center [180, 135] width 291 height 78
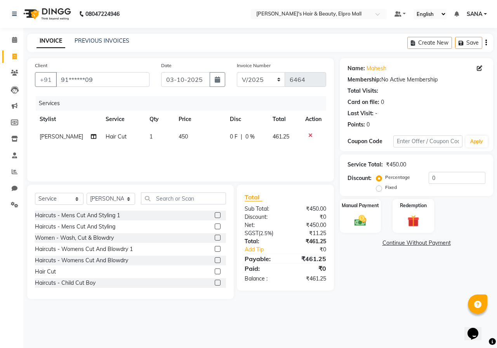
click at [174, 134] on td "450" at bounding box center [199, 136] width 51 height 17
select select "19814"
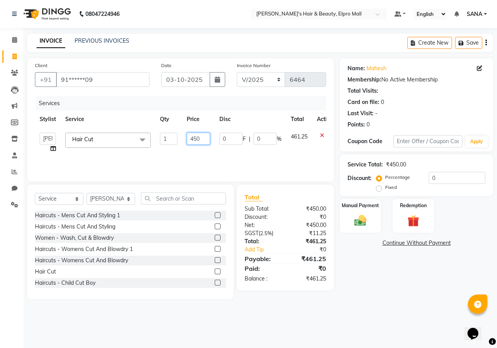
click at [201, 137] on input "450" at bounding box center [198, 139] width 23 height 12
type input "4"
type input "2"
type input "350"
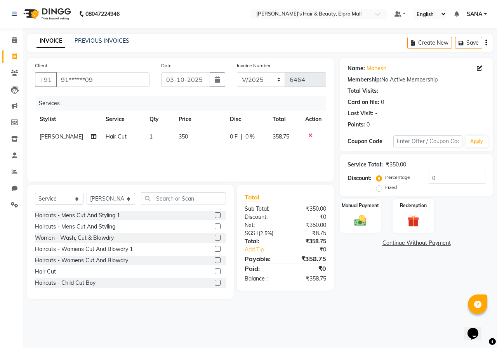
click at [202, 152] on div "Services Stylist Service Qty Price Disc Total Action Mhaske Hair Cut 1 350 0 F …" at bounding box center [180, 135] width 291 height 78
click at [57, 330] on div "08047224946 Select Location × Habib's Hair & Beauty, Elpro Mall Default Panel M…" at bounding box center [248, 174] width 497 height 348
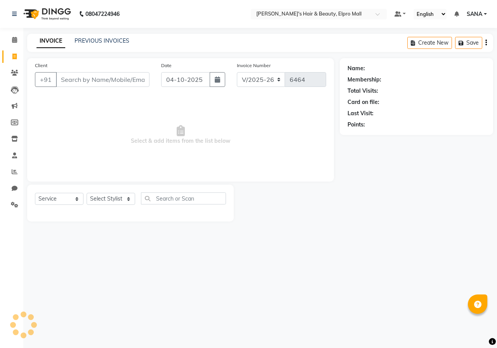
select select "3952"
select select "service"
click at [109, 79] on input "Client" at bounding box center [103, 79] width 94 height 15
click at [215, 83] on button "button" at bounding box center [218, 79] width 16 height 15
select select "10"
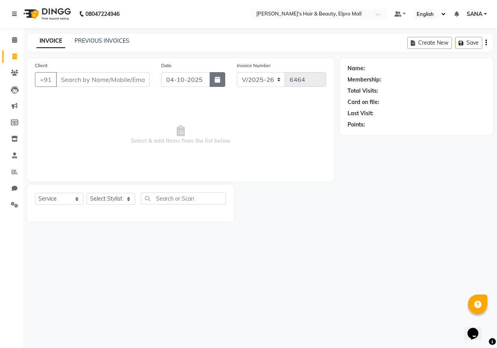
select select "2025"
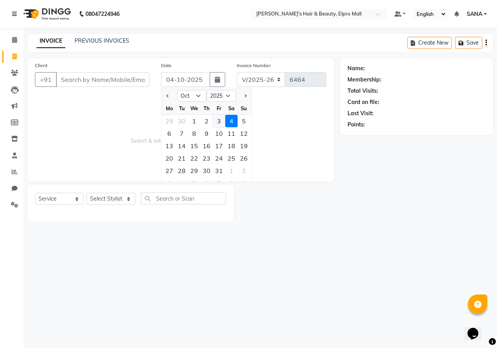
click at [219, 123] on div "3" at bounding box center [219, 121] width 12 height 12
type input "03-10-2025"
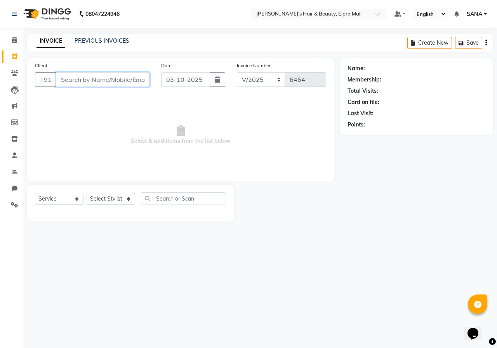
click at [132, 81] on input "Client" at bounding box center [103, 79] width 94 height 15
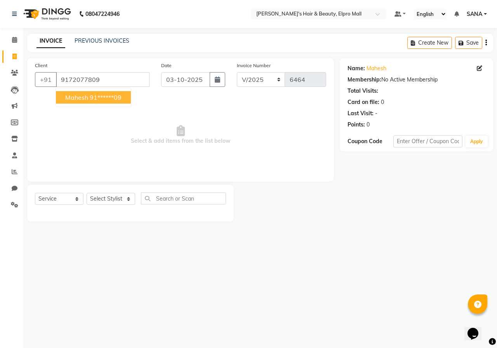
click at [119, 96] on ngb-highlight "91******09" at bounding box center [106, 98] width 32 height 8
type input "91******09"
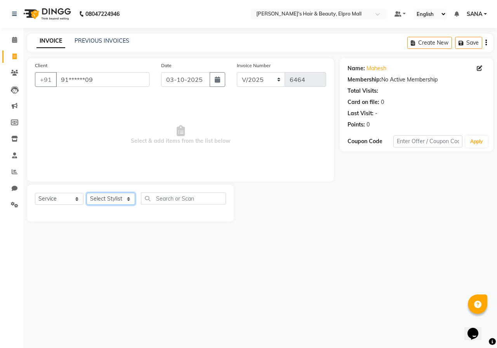
click at [115, 202] on select "Select Stylist ANUSHKA GAURI [PERSON_NAME] [PERSON_NAME] [PERSON_NAME] Rahul [P…" at bounding box center [111, 199] width 49 height 12
select select "19814"
click at [171, 200] on input "text" at bounding box center [183, 199] width 85 height 12
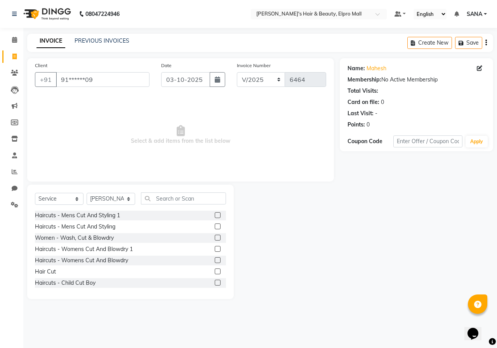
click at [215, 270] on label at bounding box center [218, 272] width 6 height 6
click at [215, 270] on input "checkbox" at bounding box center [217, 271] width 5 height 5
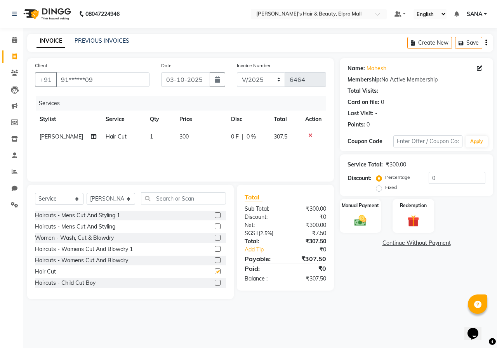
checkbox input "false"
click at [184, 142] on td "300" at bounding box center [201, 136] width 52 height 17
select select "19814"
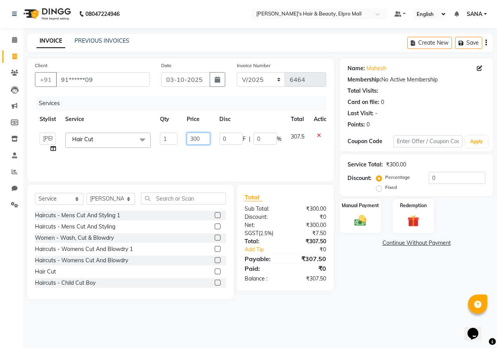
click at [203, 135] on input "300" at bounding box center [198, 139] width 23 height 12
type input "350"
click at [198, 155] on div "Services Stylist Service Qty Price Disc Total Action ANUSHKA GAURI [PERSON_NAME…" at bounding box center [180, 135] width 291 height 78
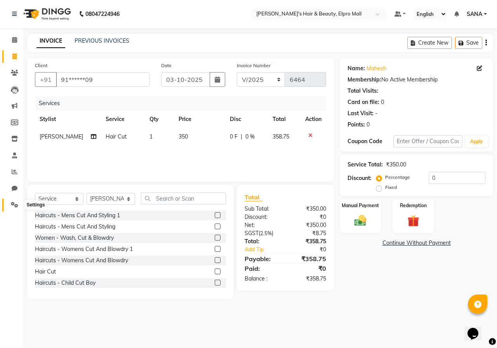
click at [12, 205] on icon at bounding box center [14, 205] width 7 height 6
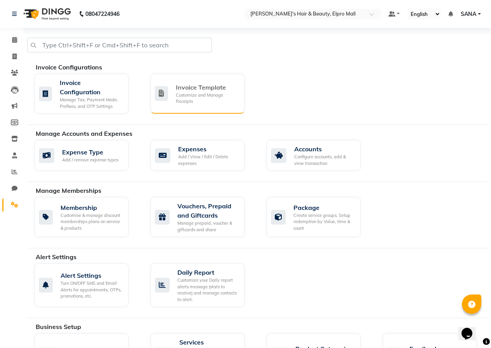
click at [197, 92] on div "Customize and Manage Receipts" at bounding box center [207, 98] width 63 height 13
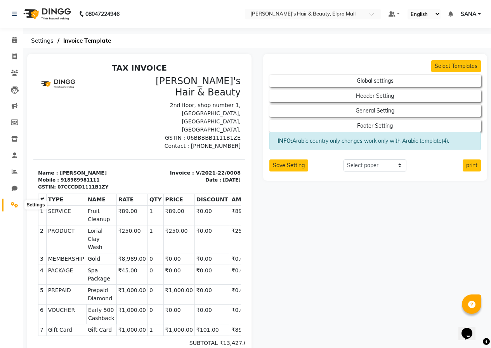
click at [18, 207] on icon at bounding box center [14, 205] width 7 height 6
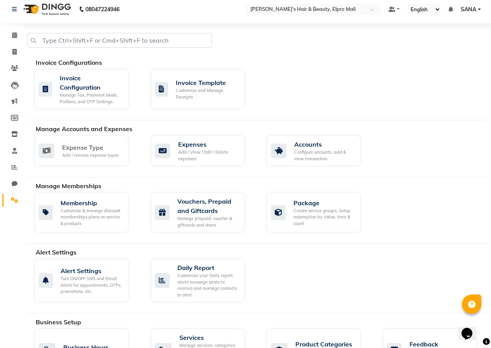
scroll to position [3, 0]
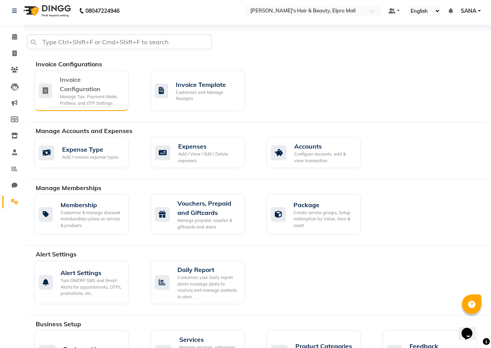
click at [117, 101] on div "Manage Tax, Payment Mode, Prefixes, and OTP Settings" at bounding box center [91, 100] width 63 height 13
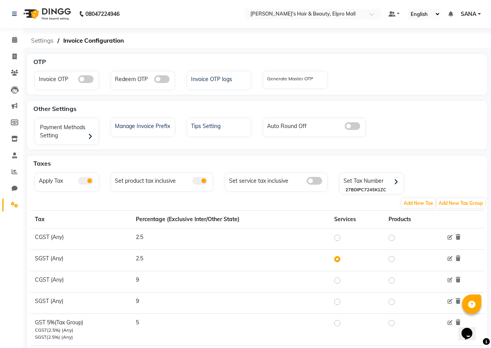
click at [48, 43] on span "Settings" at bounding box center [42, 41] width 30 height 14
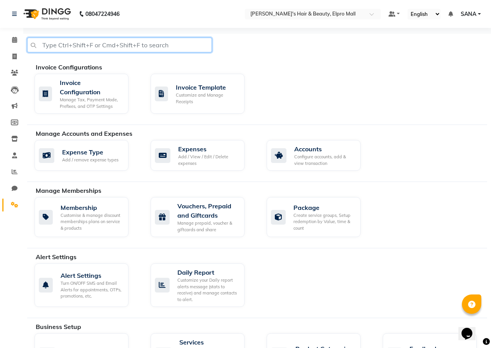
click at [181, 47] on input "text" at bounding box center [119, 45] width 185 height 15
type input "gst"
click at [127, 47] on input "gst" at bounding box center [119, 45] width 185 height 15
drag, startPoint x: 294, startPoint y: 76, endPoint x: 310, endPoint y: 113, distance: 39.8
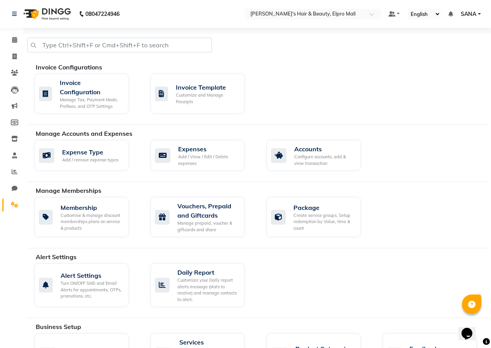
click at [295, 76] on div "Invoice Configuration Manage Tax, Payment Mode, Prefixes, and OTP Settings Invo…" at bounding box center [261, 95] width 464 height 43
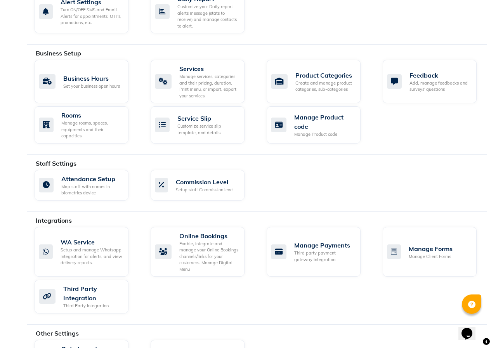
scroll to position [313, 0]
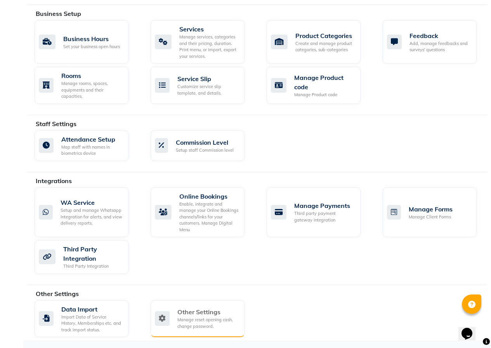
click at [194, 322] on div "Manage reset opening cash, change password." at bounding box center [207, 323] width 61 height 13
select select "2: 15"
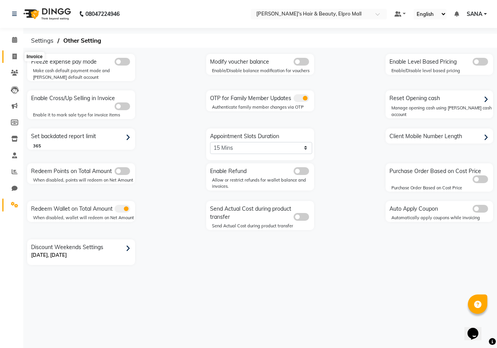
click at [14, 57] on icon at bounding box center [14, 57] width 4 height 6
select select "service"
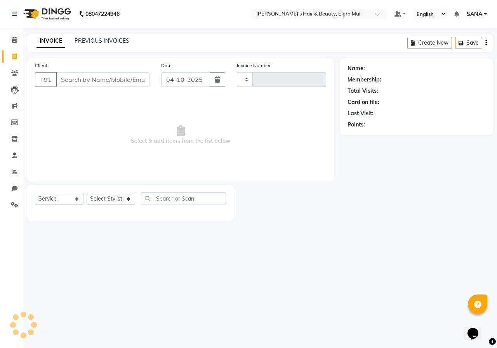
type input "6464"
select select "3952"
click at [215, 80] on icon "button" at bounding box center [217, 79] width 5 height 6
select select "10"
select select "2025"
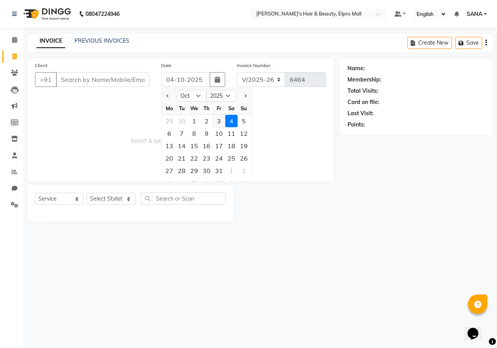
click at [219, 123] on div "3" at bounding box center [219, 121] width 12 height 12
type input "03-10-2025"
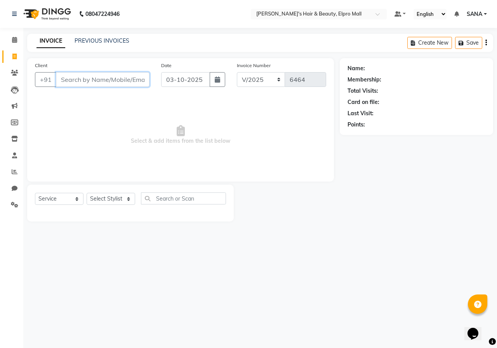
click at [118, 83] on input "Client" at bounding box center [103, 79] width 94 height 15
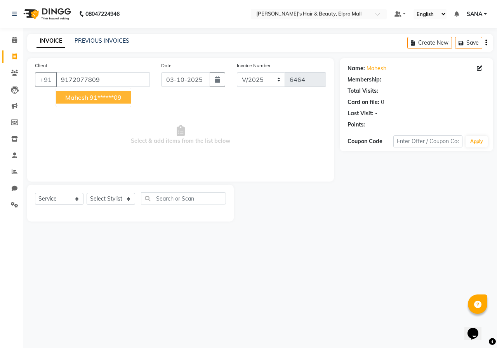
click at [130, 100] on button "mahesh 91******09" at bounding box center [93, 97] width 75 height 12
type input "91******09"
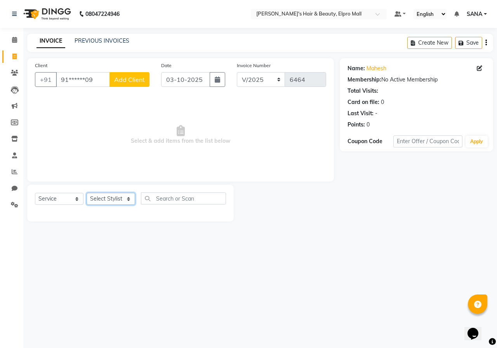
click at [124, 199] on select "Select Stylist ANUSHKA GAURI [PERSON_NAME] [PERSON_NAME] [PERSON_NAME] Rahul [P…" at bounding box center [111, 199] width 49 height 12
select select "19814"
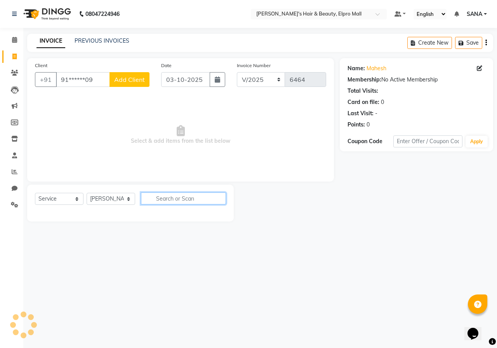
click at [188, 198] on input "text" at bounding box center [183, 199] width 85 height 12
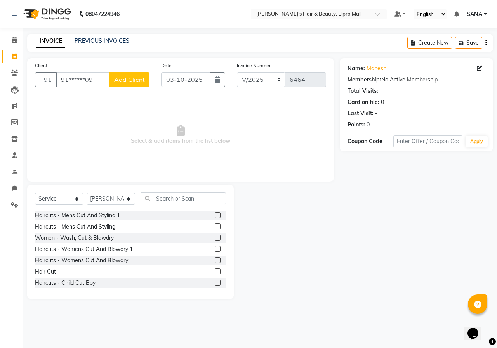
click at [215, 269] on label at bounding box center [218, 272] width 6 height 6
click at [215, 269] on input "checkbox" at bounding box center [217, 271] width 5 height 5
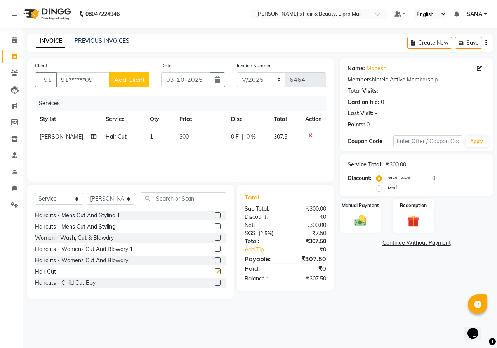
checkbox input "false"
click at [184, 132] on td "300" at bounding box center [201, 136] width 52 height 17
select select "19814"
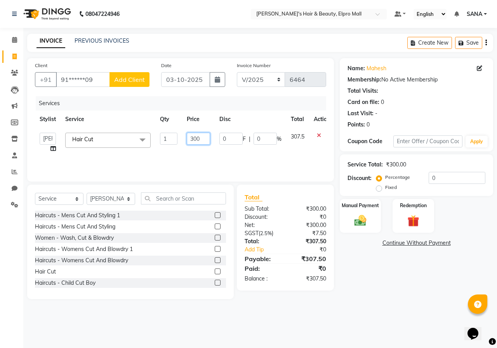
click at [206, 142] on input "300" at bounding box center [198, 139] width 23 height 12
type input "3"
type input "471"
click at [205, 151] on div "Services Stylist Service Qty Price Disc Total Action ANUSHKA GAURI [PERSON_NAME…" at bounding box center [180, 135] width 291 height 78
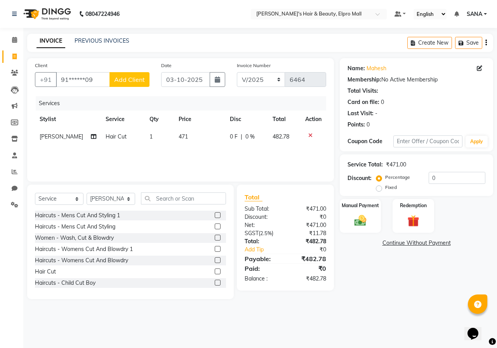
click at [179, 137] on span "471" at bounding box center [183, 136] width 9 height 7
select select "19814"
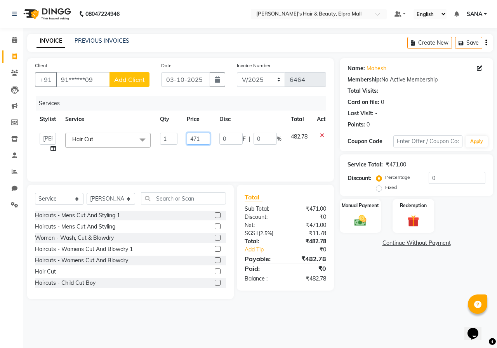
click at [203, 136] on input "471" at bounding box center [198, 139] width 23 height 12
type input "462"
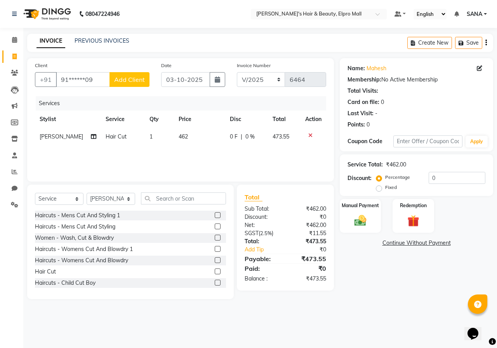
click at [203, 156] on div "Services Stylist Service Qty Price Disc Total Action [PERSON_NAME] Hair Cut 1 4…" at bounding box center [180, 135] width 291 height 78
click at [364, 221] on img at bounding box center [360, 221] width 20 height 14
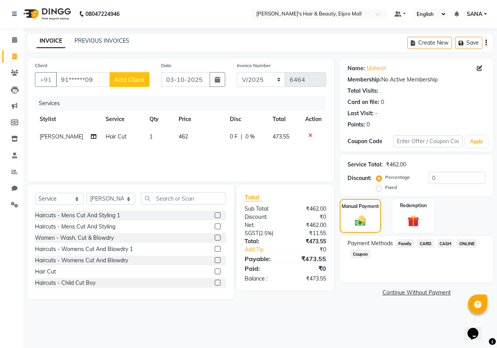
click at [461, 243] on span "ONLINE" at bounding box center [467, 243] width 20 height 9
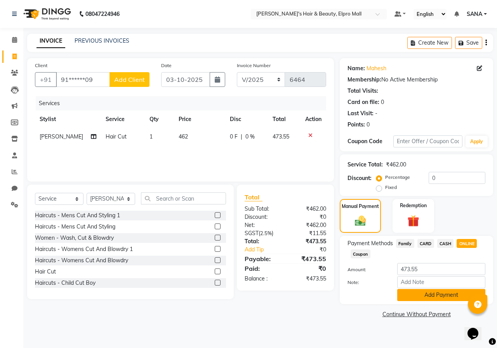
click at [433, 295] on button "Add Payment" at bounding box center [441, 295] width 88 height 12
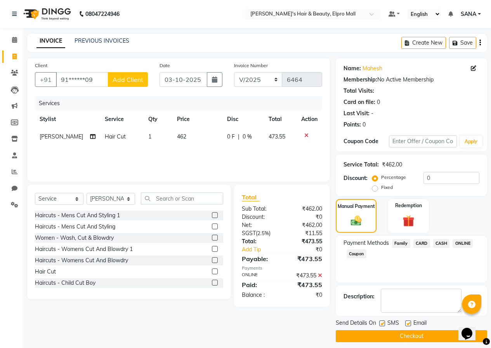
click at [379, 339] on button "Checkout" at bounding box center [411, 336] width 151 height 12
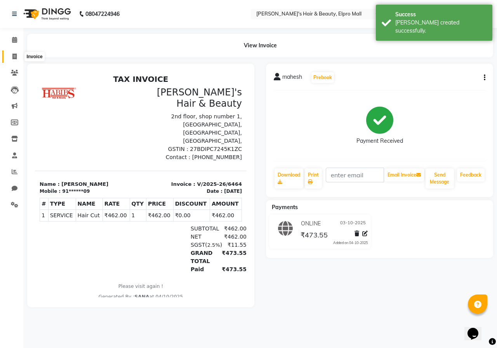
click at [17, 57] on span at bounding box center [15, 56] width 14 height 9
select select "3952"
select select "service"
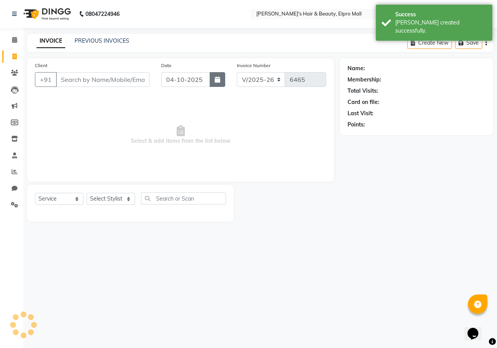
click at [210, 79] on button "button" at bounding box center [218, 79] width 16 height 15
select select "10"
select select "2025"
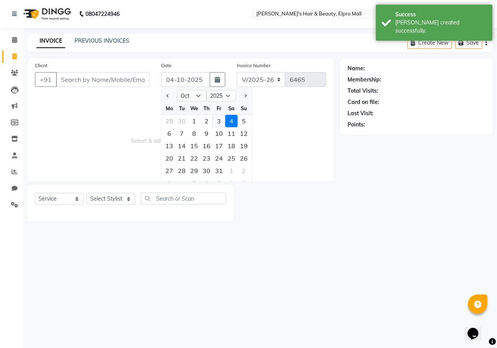
click at [220, 116] on div "3" at bounding box center [219, 121] width 12 height 12
type input "03-10-2025"
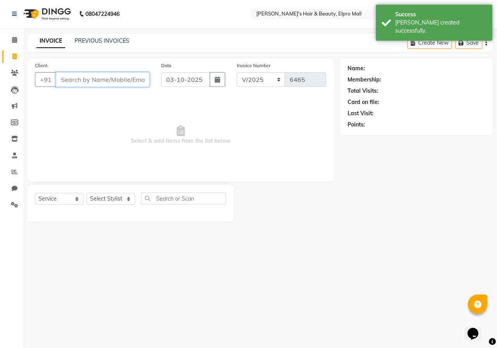
click at [142, 80] on input "Client" at bounding box center [103, 79] width 94 height 15
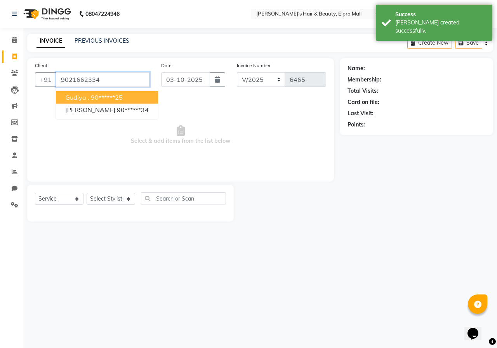
type input "9021662334"
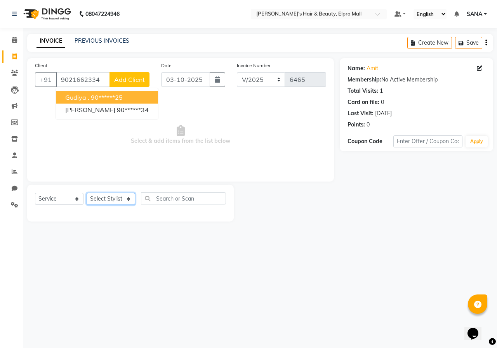
click at [110, 198] on select "Select Stylist ANUSHKA GAURI [PERSON_NAME] [PERSON_NAME] [PERSON_NAME] Rahul [P…" at bounding box center [111, 199] width 49 height 12
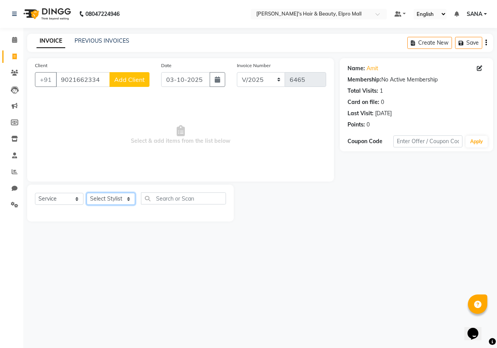
select select "26748"
click at [153, 200] on input "text" at bounding box center [183, 199] width 85 height 12
type input "b"
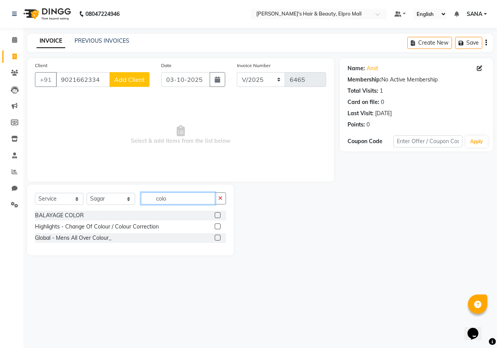
type input "colo"
click at [218, 238] on label at bounding box center [218, 238] width 6 height 6
click at [218, 238] on input "checkbox" at bounding box center [217, 238] width 5 height 5
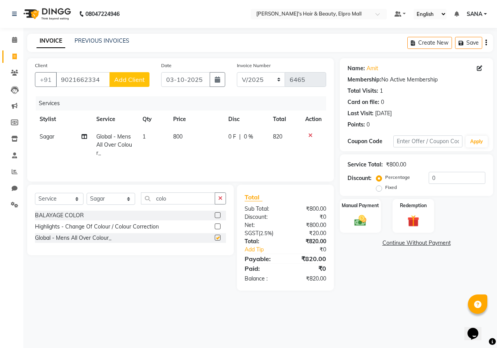
checkbox input "false"
click at [186, 139] on td "800" at bounding box center [196, 145] width 55 height 34
select select "26748"
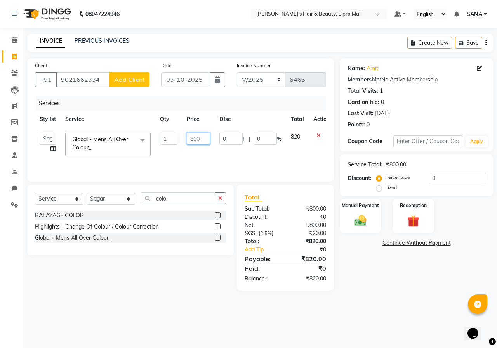
click at [205, 139] on input "800" at bounding box center [198, 139] width 23 height 12
type input "8"
type input "368"
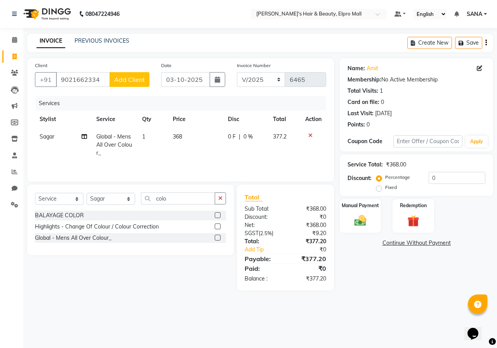
click at [209, 154] on td "368" at bounding box center [195, 145] width 55 height 34
select select "26748"
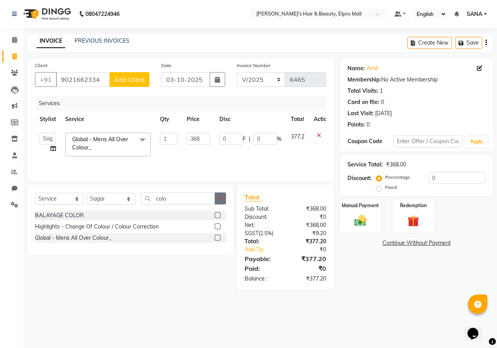
click at [217, 198] on button "button" at bounding box center [220, 199] width 11 height 12
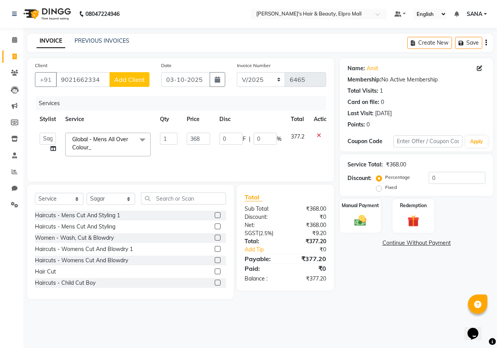
click at [215, 214] on label at bounding box center [218, 215] width 6 height 6
click at [215, 214] on input "checkbox" at bounding box center [217, 215] width 5 height 5
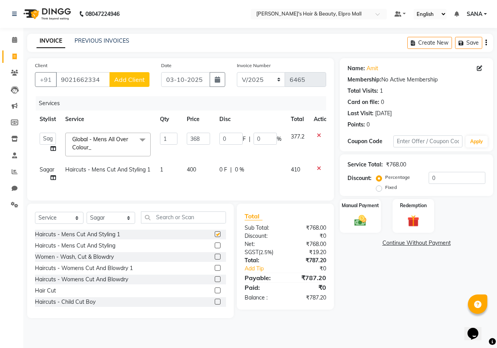
checkbox input "false"
click at [203, 174] on td "400" at bounding box center [198, 174] width 33 height 26
select select "26748"
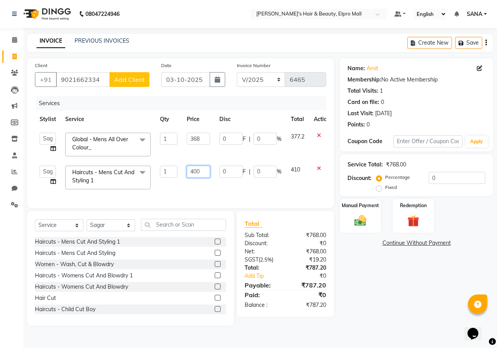
click at [200, 173] on input "400" at bounding box center [198, 172] width 23 height 12
type input "4"
type input "547"
click at [209, 184] on td "547" at bounding box center [198, 177] width 33 height 33
select select "26748"
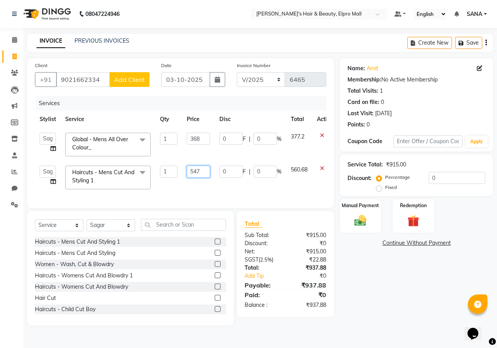
click at [198, 172] on input "547" at bounding box center [198, 172] width 23 height 12
type input "567"
click at [183, 180] on td "567" at bounding box center [198, 177] width 33 height 33
select select "26748"
click at [201, 170] on input "567" at bounding box center [198, 172] width 23 height 12
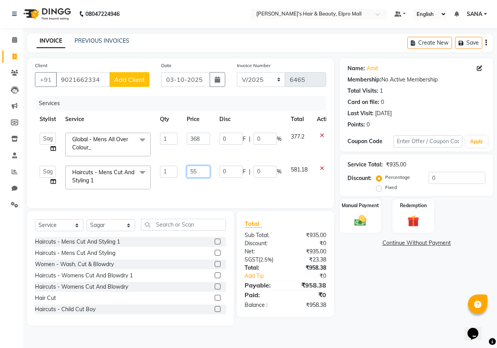
type input "557"
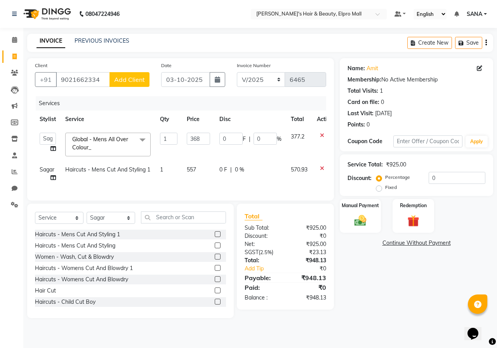
click at [195, 185] on td "557" at bounding box center [198, 174] width 33 height 26
select select "26748"
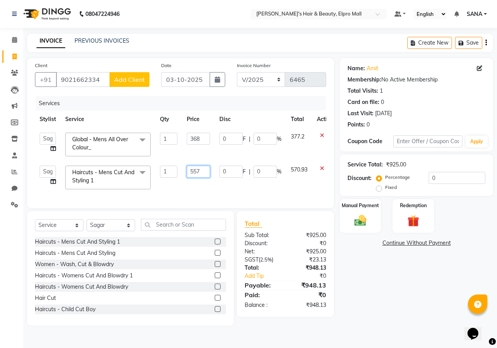
click at [208, 171] on input "557" at bounding box center [198, 172] width 23 height 12
type input "558"
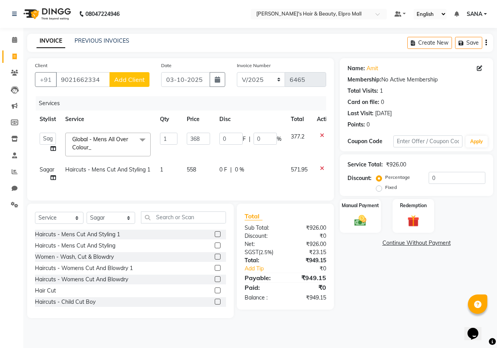
click at [206, 193] on div "Services Stylist Service Qty Price Disc Total Action ANUSHKA GAURI [PERSON_NAME…" at bounding box center [180, 144] width 291 height 97
click at [198, 167] on td "558" at bounding box center [198, 174] width 33 height 26
select select "26748"
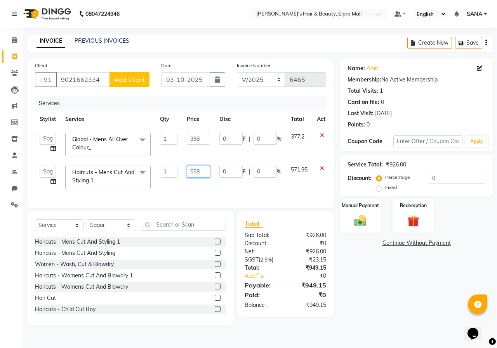
click at [205, 173] on input "558" at bounding box center [198, 172] width 23 height 12
type input "560"
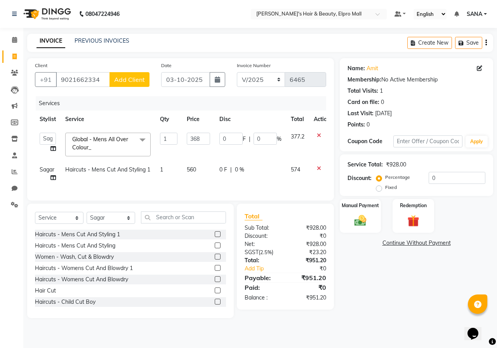
click at [205, 185] on td "560" at bounding box center [198, 174] width 33 height 26
select select "26748"
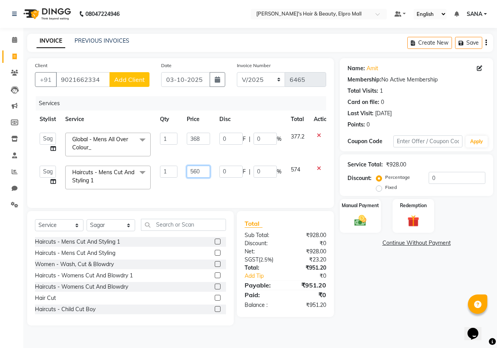
click at [199, 173] on input "560" at bounding box center [198, 172] width 23 height 12
type input "565"
click at [203, 179] on td "565" at bounding box center [198, 177] width 33 height 33
select select "26748"
click at [203, 171] on input "565" at bounding box center [198, 172] width 23 height 12
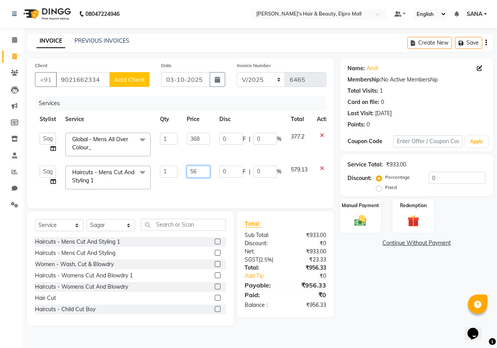
type input "564"
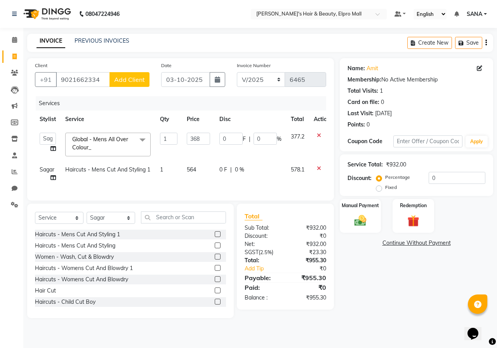
click at [223, 193] on div "Services Stylist Service Qty Price Disc Total Action ANUSHKA GAURI [PERSON_NAME…" at bounding box center [180, 144] width 291 height 97
click at [204, 168] on td "564" at bounding box center [198, 174] width 33 height 26
select select "26748"
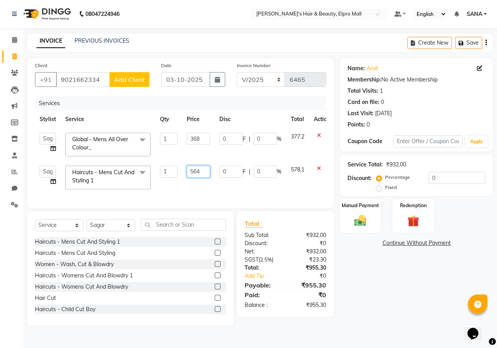
click at [205, 171] on input "564" at bounding box center [198, 172] width 23 height 12
type input "563"
click at [223, 200] on div "Client [PHONE_NUMBER] Add Client Date [DATE] Invoice Number V/2025 V/[PHONE_NUM…" at bounding box center [180, 133] width 307 height 150
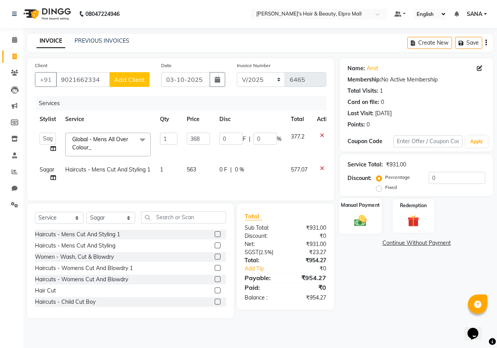
click at [373, 217] on div "Manual Payment" at bounding box center [360, 216] width 43 height 36
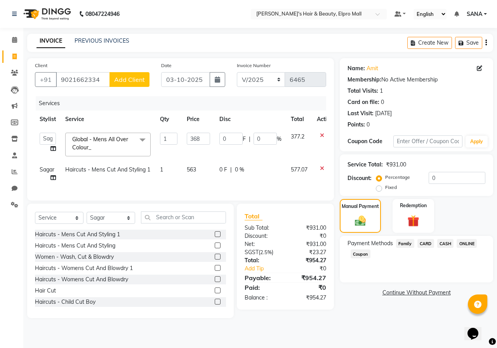
click at [463, 240] on span "ONLINE" at bounding box center [467, 243] width 20 height 9
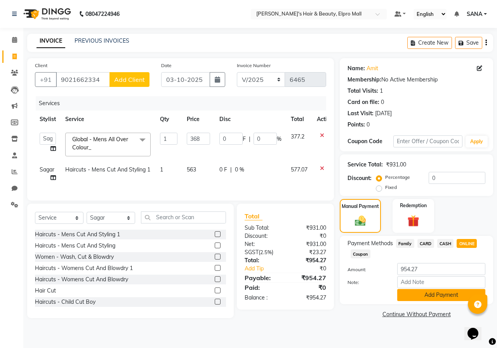
click at [423, 290] on button "Add Payment" at bounding box center [441, 295] width 88 height 12
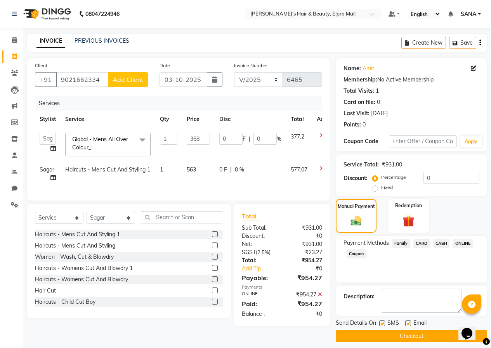
click at [399, 333] on button "Checkout" at bounding box center [411, 336] width 151 height 12
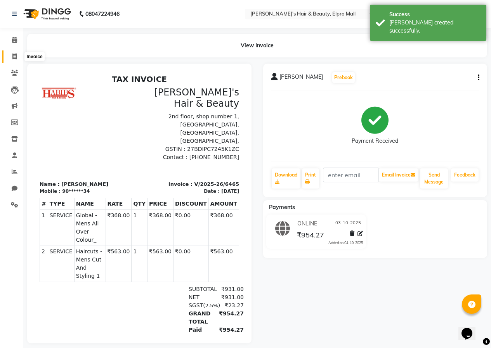
click at [11, 57] on span at bounding box center [15, 56] width 14 height 9
select select "3952"
select select "service"
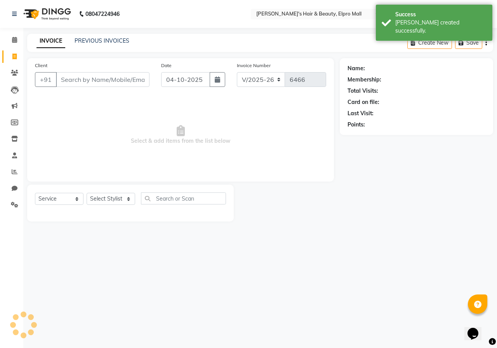
click at [217, 87] on div "Date [DATE]" at bounding box center [193, 77] width 76 height 32
click at [217, 83] on button "button" at bounding box center [218, 79] width 16 height 15
select select "10"
select select "2025"
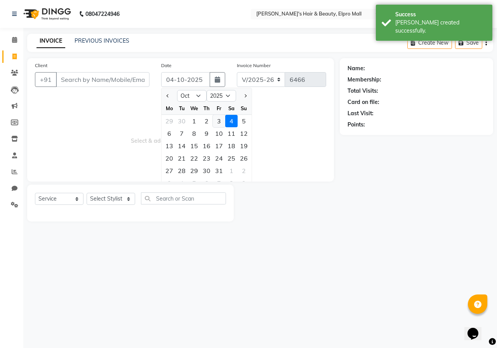
click at [216, 118] on div "3" at bounding box center [219, 121] width 12 height 12
type input "03-10-2025"
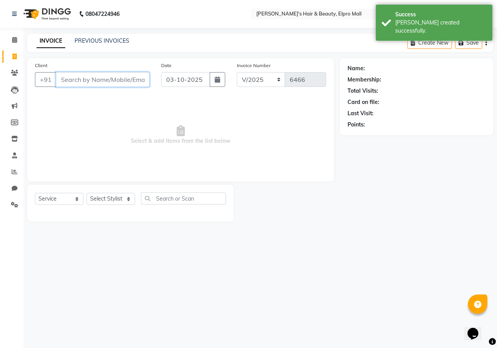
click at [134, 76] on input "Client" at bounding box center [103, 79] width 94 height 15
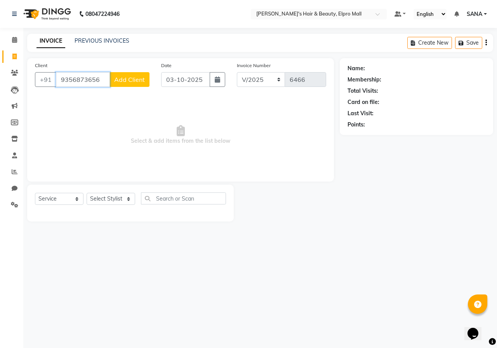
type input "9356873656"
click at [140, 78] on span "Add Client" at bounding box center [129, 80] width 31 height 8
select select "22"
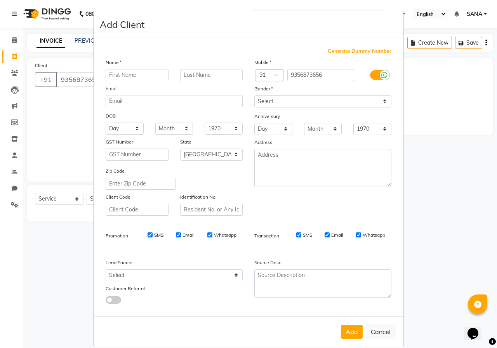
click at [137, 76] on input "text" at bounding box center [137, 75] width 63 height 12
type input "[PERSON_NAME]"
click at [260, 95] on div "Gender" at bounding box center [261, 90] width 25 height 11
click at [264, 101] on select "Select [DEMOGRAPHIC_DATA] [DEMOGRAPHIC_DATA] Other Prefer Not To Say" at bounding box center [322, 102] width 137 height 12
select select "[DEMOGRAPHIC_DATA]"
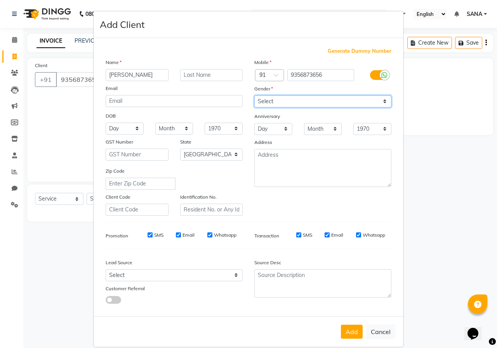
click at [254, 96] on select "Select [DEMOGRAPHIC_DATA] [DEMOGRAPHIC_DATA] Other Prefer Not To Say" at bounding box center [322, 102] width 137 height 12
click at [342, 334] on button "Add" at bounding box center [352, 332] width 22 height 14
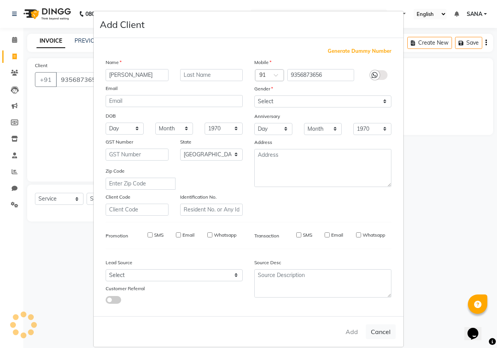
type input "93******56"
select select
select select "null"
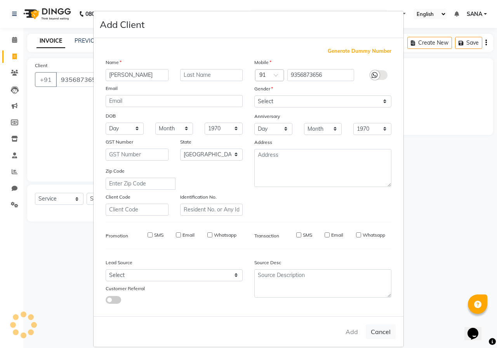
select select
checkbox input "false"
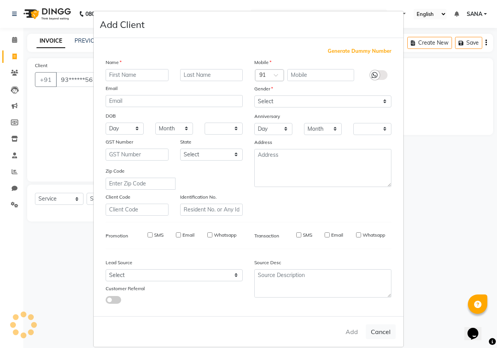
checkbox input "false"
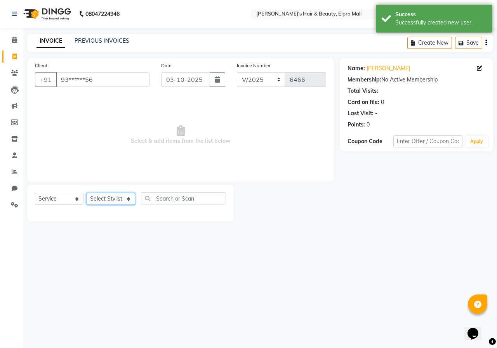
click at [110, 193] on select "Select Stylist ANUSHKA GAURI [PERSON_NAME] [PERSON_NAME] [PERSON_NAME] Rahul [P…" at bounding box center [111, 199] width 49 height 12
select select "22795"
click at [87, 193] on select "Select Stylist ANUSHKA GAURI [PERSON_NAME] [PERSON_NAME] [PERSON_NAME] Rahul [P…" at bounding box center [111, 199] width 49 height 12
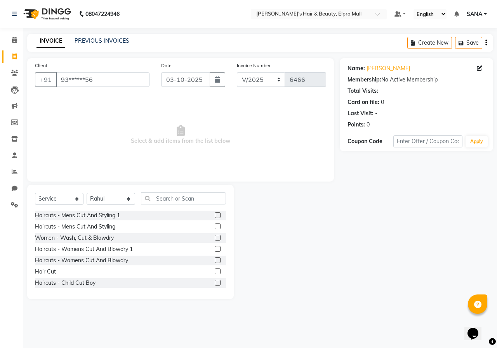
click at [215, 273] on label at bounding box center [218, 272] width 6 height 6
click at [215, 273] on input "checkbox" at bounding box center [217, 271] width 5 height 5
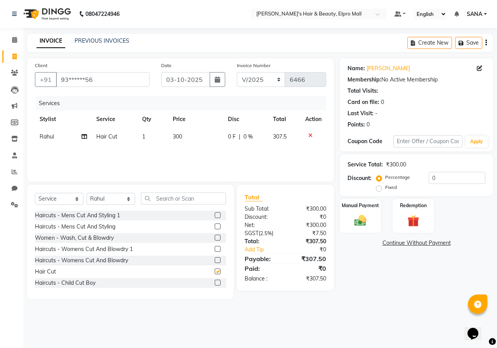
checkbox input "false"
click at [176, 133] on td "300" at bounding box center [195, 136] width 55 height 17
select select "22795"
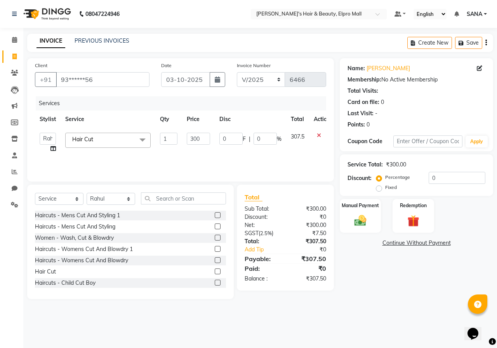
click at [210, 138] on td "300" at bounding box center [198, 143] width 33 height 30
drag, startPoint x: 197, startPoint y: 146, endPoint x: 204, endPoint y: 133, distance: 14.3
click at [200, 139] on td "300" at bounding box center [198, 143] width 33 height 30
click at [204, 133] on input "300" at bounding box center [198, 139] width 23 height 12
type input "3"
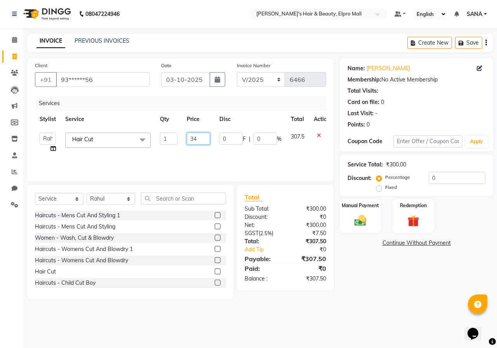
type input "346"
click at [257, 167] on div "Services Stylist Service Qty Price Disc Total Action ANUSHKA GAURI [PERSON_NAME…" at bounding box center [180, 135] width 291 height 78
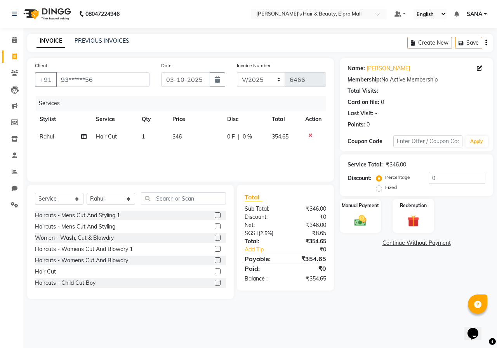
click at [183, 140] on td "346" at bounding box center [195, 136] width 55 height 17
select select "22795"
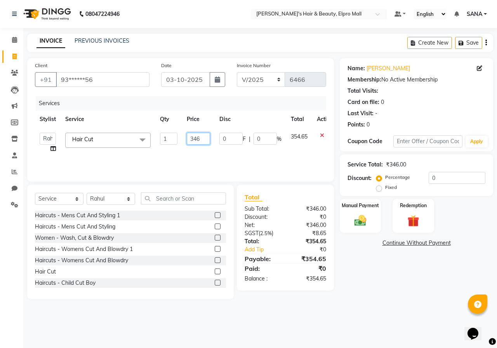
click at [199, 141] on input "346" at bounding box center [198, 139] width 23 height 12
type input "356"
click at [200, 147] on div "Services Stylist Service Qty Price Disc Total Action ANUSHKA GAURI [PERSON_NAME…" at bounding box center [180, 135] width 291 height 78
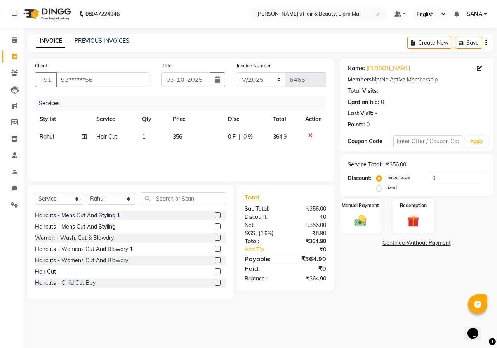
click at [188, 141] on td "356" at bounding box center [195, 136] width 55 height 17
select select "22795"
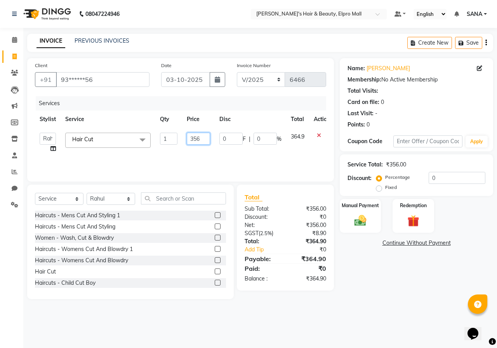
click at [203, 138] on input "356" at bounding box center [198, 139] width 23 height 12
type input "359"
drag, startPoint x: 154, startPoint y: 167, endPoint x: 146, endPoint y: 143, distance: 25.0
click at [150, 150] on div "Services Stylist Service Qty Price Disc Total Action ANUSHKA GAURI [PERSON_NAME…" at bounding box center [180, 135] width 291 height 78
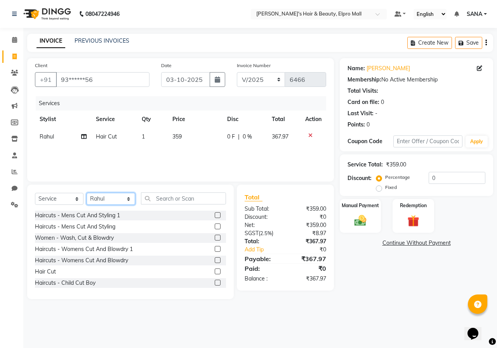
click at [103, 202] on select "Select Stylist ANUSHKA GAURI [PERSON_NAME] [PERSON_NAME] [PERSON_NAME] Rahul [P…" at bounding box center [111, 199] width 49 height 12
select select "21062"
click at [177, 198] on input "text" at bounding box center [183, 199] width 85 height 12
click at [215, 239] on label at bounding box center [218, 238] width 6 height 6
click at [215, 239] on input "checkbox" at bounding box center [217, 238] width 5 height 5
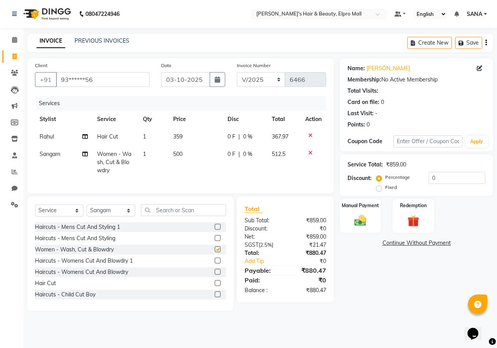
checkbox input "false"
click at [183, 153] on td "500" at bounding box center [196, 163] width 54 height 34
select select "21062"
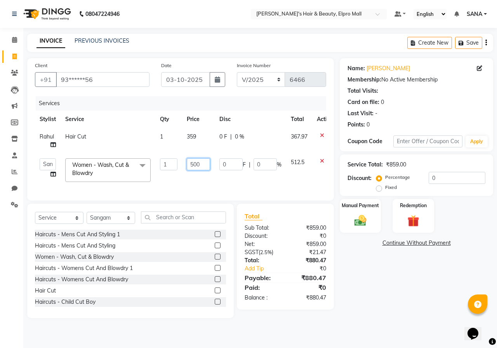
click at [209, 165] on input "500" at bounding box center [198, 164] width 23 height 12
type input "5"
type input "462"
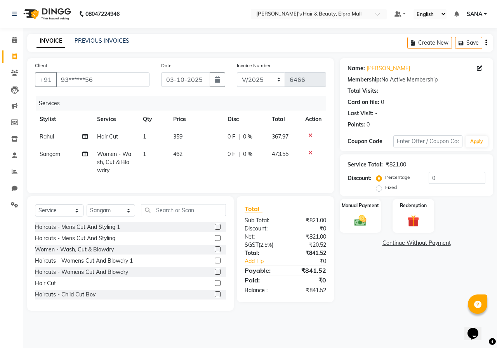
click at [207, 176] on td "462" at bounding box center [196, 163] width 54 height 34
select select "21062"
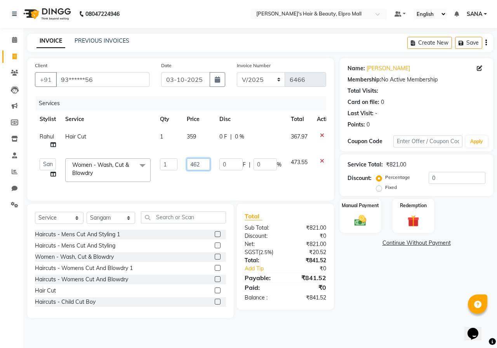
click at [201, 162] on input "462" at bounding box center [198, 164] width 23 height 12
type input "461"
click at [198, 182] on div "Services Stylist Service Qty Price Disc Total Action Rahul Hair Cut 1 359 0 F |…" at bounding box center [180, 144] width 291 height 97
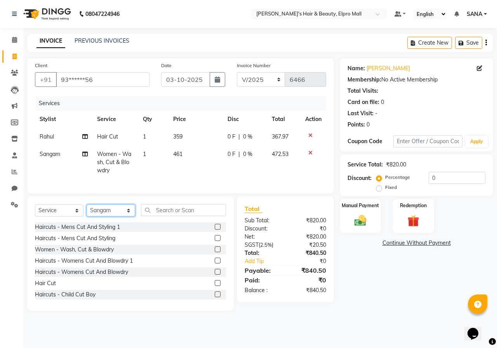
click at [94, 213] on select "Select Stylist ANUSHKA GAURI [PERSON_NAME] [PERSON_NAME] [PERSON_NAME] Rahul [P…" at bounding box center [111, 211] width 49 height 12
select select "37985"
click at [87, 210] on select "Select Stylist ANUSHKA GAURI [PERSON_NAME] [PERSON_NAME] [PERSON_NAME] Rahul [P…" at bounding box center [111, 211] width 49 height 12
click at [162, 213] on input "text" at bounding box center [183, 210] width 85 height 12
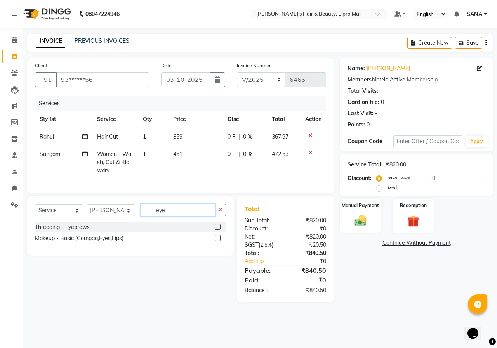
type input "eye"
click at [217, 230] on label at bounding box center [218, 227] width 6 height 6
click at [217, 230] on input "checkbox" at bounding box center [217, 227] width 5 height 5
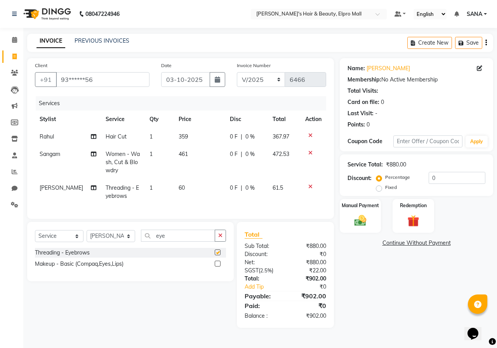
checkbox input "false"
click at [186, 184] on td "60" at bounding box center [199, 192] width 51 height 26
select select "37985"
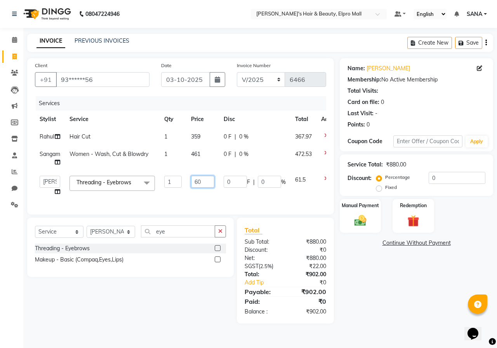
click at [203, 185] on input "60" at bounding box center [202, 182] width 23 height 12
type input "62"
click at [205, 196] on td "62" at bounding box center [202, 186] width 33 height 30
select select "37985"
click at [367, 222] on img at bounding box center [360, 221] width 20 height 14
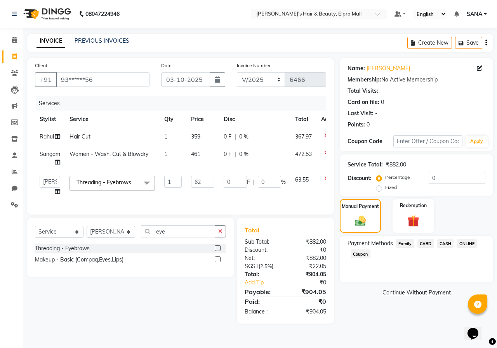
click at [470, 244] on span "ONLINE" at bounding box center [467, 243] width 20 height 9
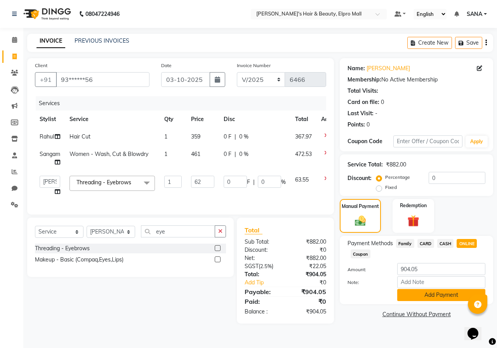
click at [425, 299] on button "Add Payment" at bounding box center [441, 295] width 88 height 12
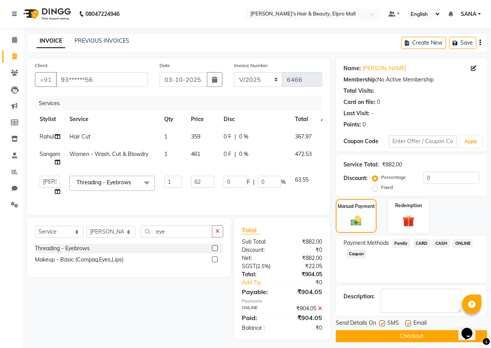
click at [414, 334] on button "Checkout" at bounding box center [411, 336] width 151 height 12
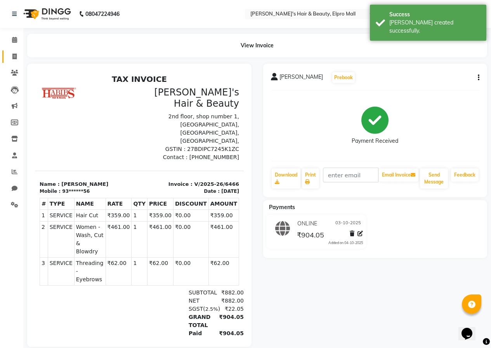
click at [14, 55] on icon at bounding box center [14, 57] width 4 height 6
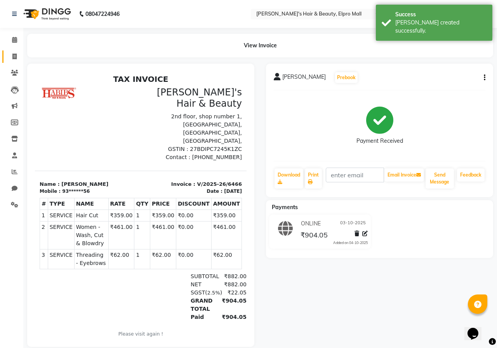
select select "3952"
select select "service"
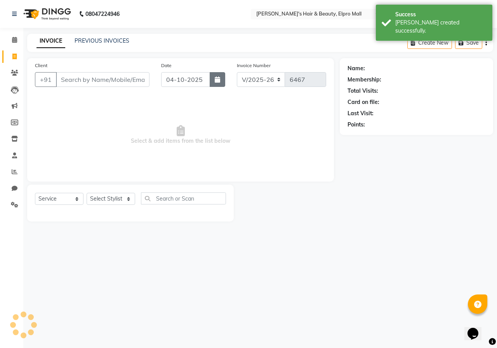
click at [212, 79] on button "button" at bounding box center [218, 79] width 16 height 15
select select "10"
select select "2025"
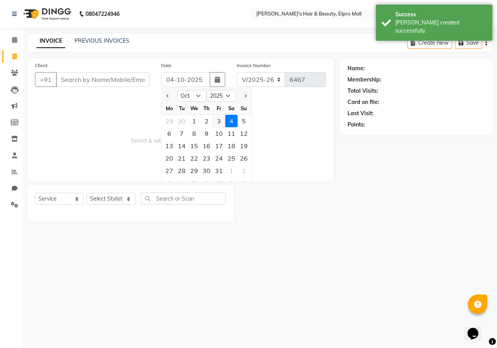
click at [215, 123] on div "3" at bounding box center [219, 121] width 12 height 12
type input "03-10-2025"
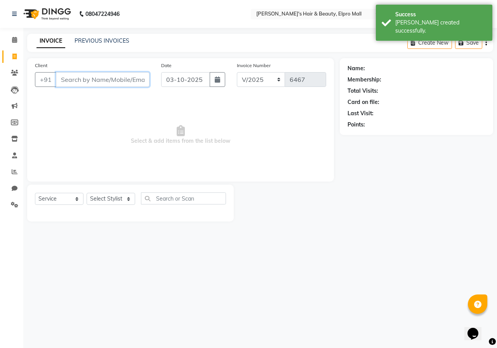
click at [131, 82] on input "Client" at bounding box center [103, 79] width 94 height 15
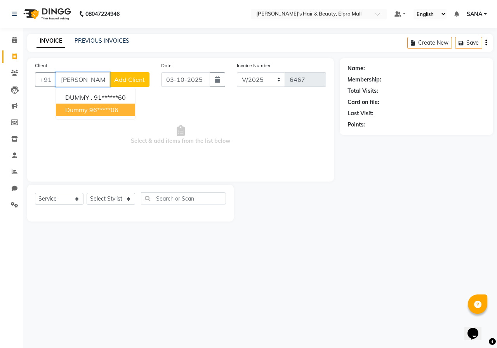
drag, startPoint x: 89, startPoint y: 107, endPoint x: 100, endPoint y: 175, distance: 68.8
click at [90, 110] on ngb-highlight "96*****06" at bounding box center [103, 110] width 29 height 8
type input "96*****06"
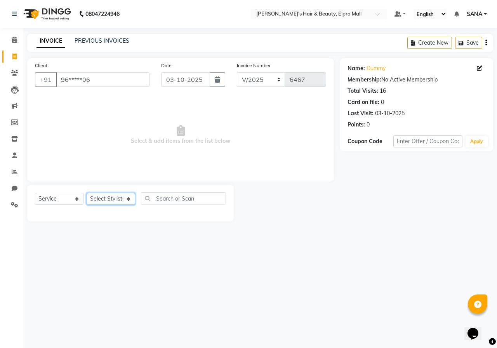
click at [106, 198] on select "Select Stylist ANUSHKA GAURI [PERSON_NAME] [PERSON_NAME] [PERSON_NAME] Rahul [P…" at bounding box center [111, 199] width 49 height 12
select select "88513"
click at [87, 193] on select "Select Stylist ANUSHKA GAURI [PERSON_NAME] [PERSON_NAME] [PERSON_NAME] Rahul [P…" at bounding box center [111, 199] width 49 height 12
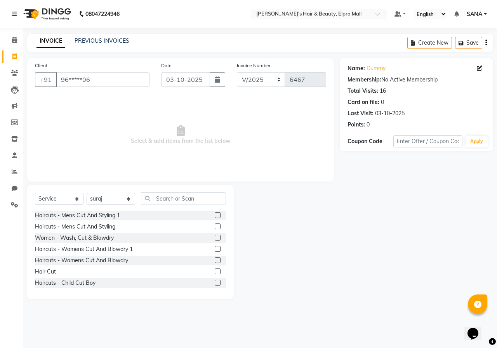
click at [215, 216] on label at bounding box center [218, 215] width 6 height 6
click at [215, 216] on input "checkbox" at bounding box center [217, 215] width 5 height 5
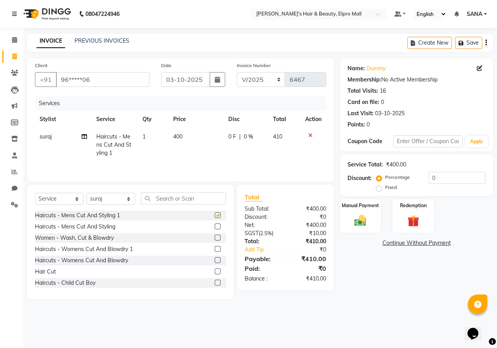
checkbox input "false"
click at [186, 137] on td "400" at bounding box center [196, 145] width 55 height 34
select select "88513"
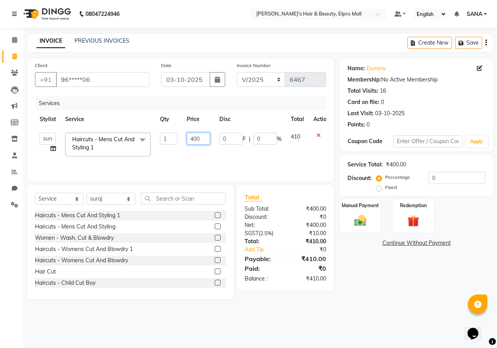
click at [205, 145] on td "400" at bounding box center [198, 144] width 33 height 33
type input "4"
type input "563"
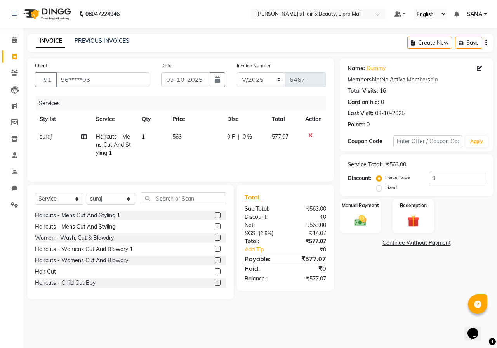
click at [210, 159] on td "563" at bounding box center [195, 145] width 55 height 34
select select "88513"
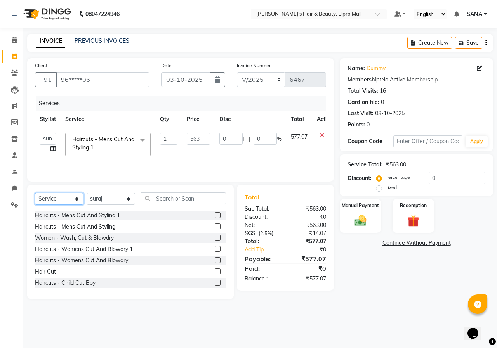
click at [57, 198] on select "Select Service Product Membership Package Voucher Prepaid Gift Card" at bounding box center [59, 199] width 49 height 12
select select "product"
click at [35, 193] on select "Select Service Product Membership Package Voucher Prepaid Gift Card" at bounding box center [59, 199] width 49 height 12
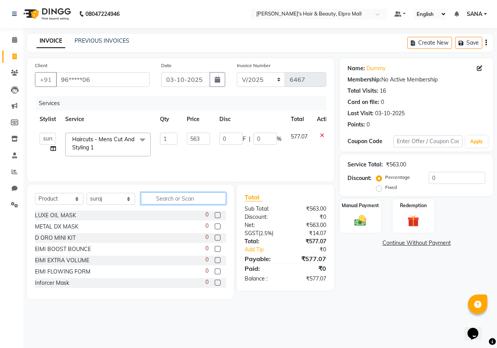
click at [178, 201] on input "text" at bounding box center [183, 199] width 85 height 12
type input "liss"
click at [215, 224] on label at bounding box center [218, 227] width 6 height 6
click at [215, 224] on input "checkbox" at bounding box center [217, 226] width 5 height 5
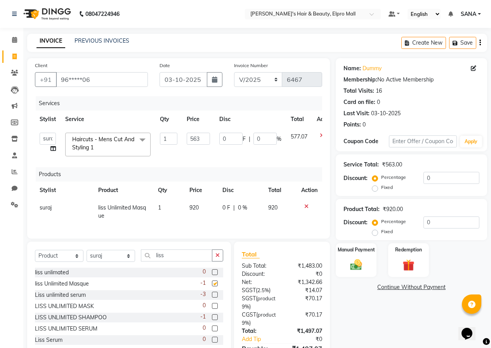
checkbox input "false"
click at [212, 300] on div at bounding box center [214, 296] width 5 height 8
click at [212, 320] on label at bounding box center [215, 318] width 6 height 6
click at [212, 320] on input "checkbox" at bounding box center [214, 317] width 5 height 5
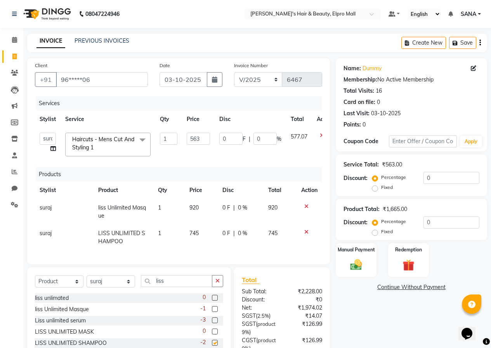
checkbox input "false"
click at [212, 323] on label at bounding box center [215, 321] width 6 height 6
click at [212, 323] on input "checkbox" at bounding box center [214, 320] width 5 height 5
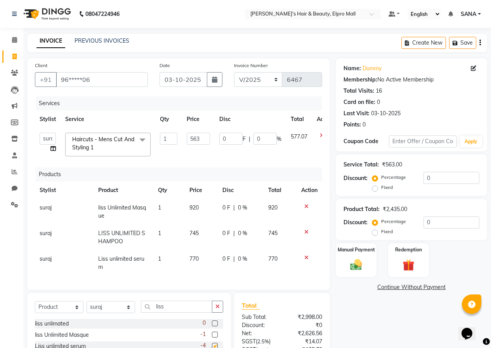
checkbox input "false"
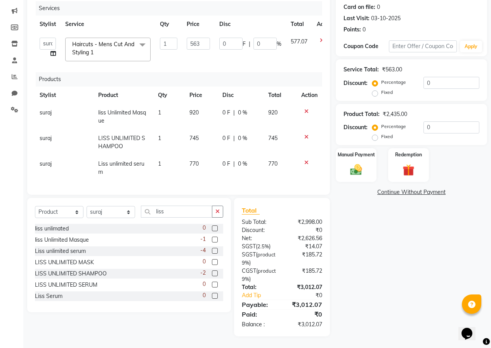
scroll to position [101, 0]
click at [194, 160] on span "770" at bounding box center [193, 163] width 9 height 7
select select "88513"
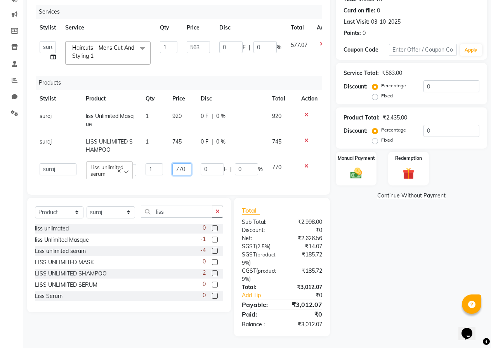
click at [187, 164] on input "770" at bounding box center [181, 169] width 19 height 12
type input "7"
type input "8"
type input "790"
click at [196, 135] on tr "[PERSON_NAME] UNLIMITED SHAMPOO 1 745 0 F | 0 % 745" at bounding box center [178, 146] width 287 height 26
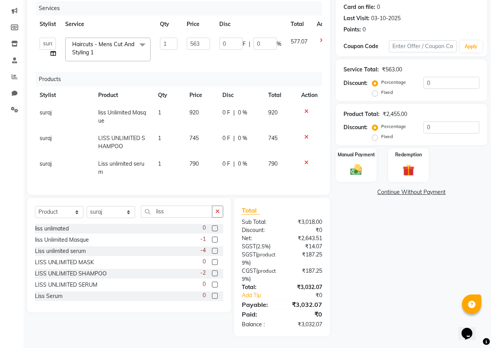
click at [195, 137] on span "745" at bounding box center [193, 138] width 9 height 7
select select "88513"
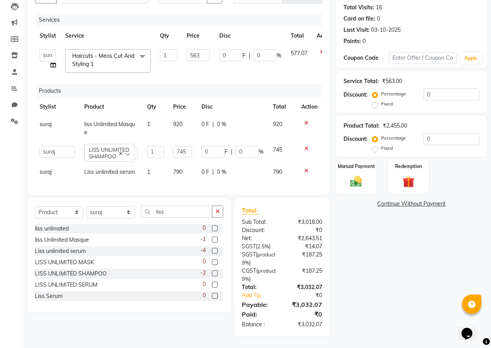
scroll to position [89, 0]
click at [193, 145] on td "745" at bounding box center [183, 152] width 28 height 22
type input "7"
type input "890"
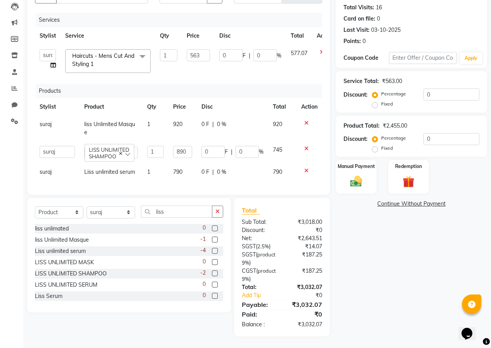
click at [185, 125] on td "920" at bounding box center [183, 129] width 28 height 26
select select "88513"
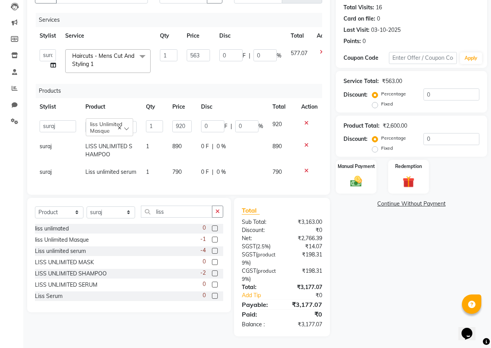
click at [196, 122] on td "920" at bounding box center [182, 127] width 29 height 22
click at [191, 120] on input "920" at bounding box center [181, 126] width 19 height 12
type input "9"
type input "990"
click at [240, 142] on div "0 F | 0 %" at bounding box center [232, 146] width 62 height 8
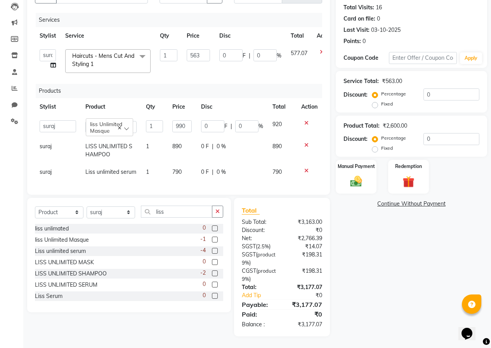
select select "88513"
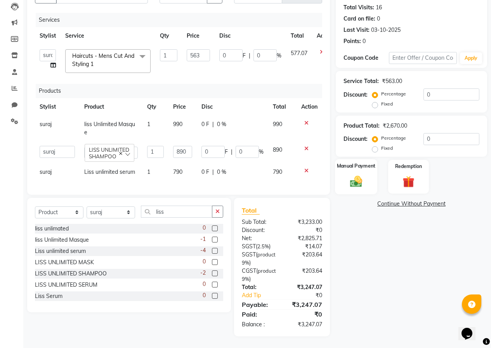
click at [361, 175] on img at bounding box center [356, 182] width 20 height 14
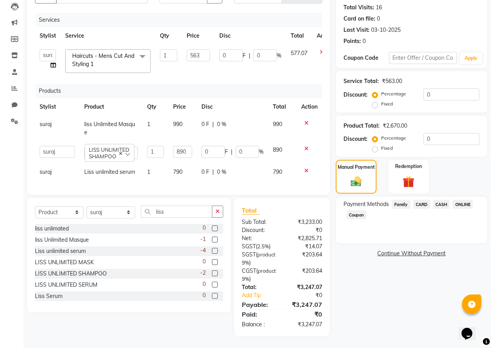
click at [463, 200] on span "ONLINE" at bounding box center [463, 204] width 20 height 9
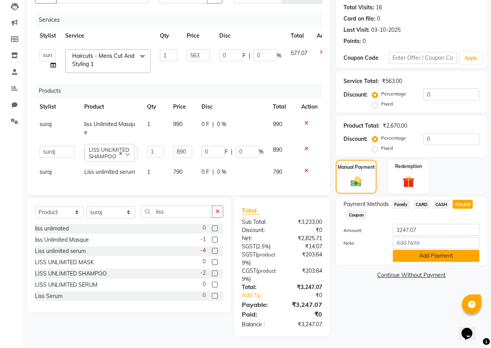
click at [429, 250] on button "Add Payment" at bounding box center [436, 256] width 87 height 12
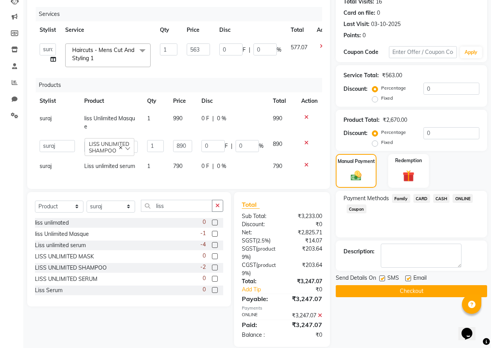
click at [410, 292] on button "Checkout" at bounding box center [411, 291] width 151 height 12
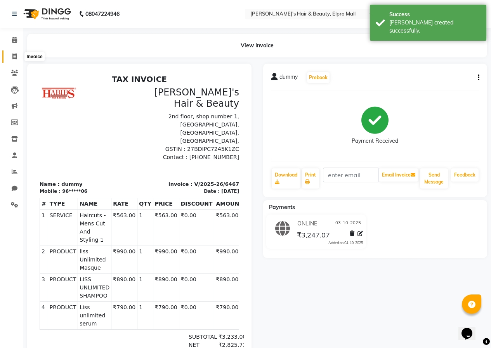
click at [13, 58] on icon at bounding box center [14, 57] width 4 height 6
select select "3952"
select select "service"
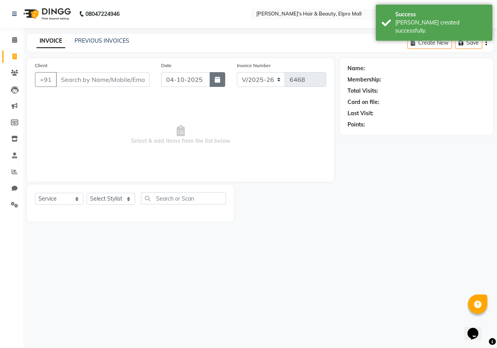
click at [217, 78] on icon "button" at bounding box center [217, 79] width 5 height 6
select select "10"
select select "2025"
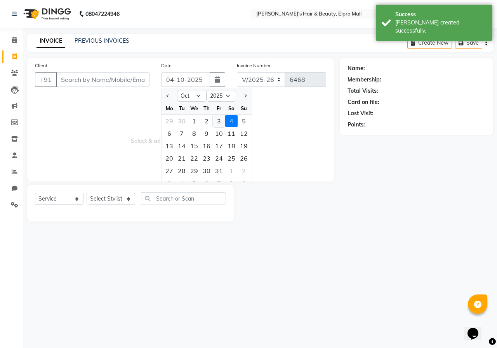
click at [222, 124] on div "3" at bounding box center [219, 121] width 12 height 12
type input "03-10-2025"
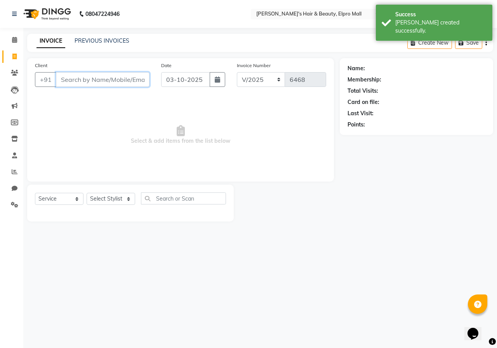
click at [127, 82] on input "Client" at bounding box center [103, 79] width 94 height 15
type input "9822826299"
click at [127, 82] on span "Add Client" at bounding box center [129, 80] width 31 height 8
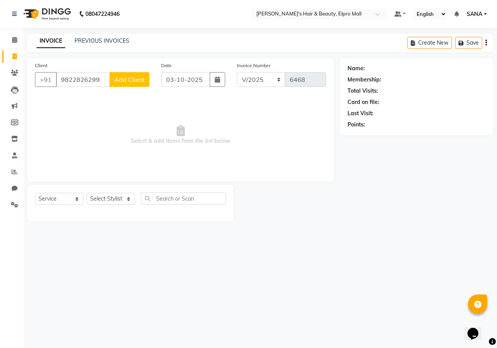
select select "22"
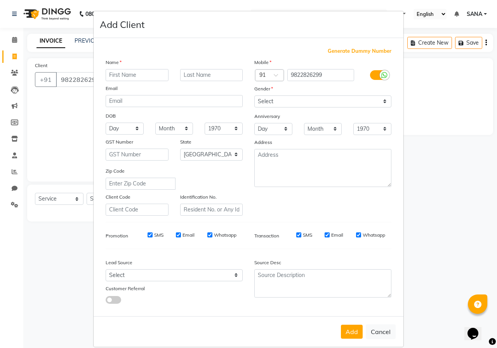
click at [129, 76] on input "text" at bounding box center [137, 75] width 63 height 12
type input "[PERSON_NAME]"
click at [282, 99] on select "Select [DEMOGRAPHIC_DATA] [DEMOGRAPHIC_DATA] Other Prefer Not To Say" at bounding box center [322, 102] width 137 height 12
select select "[DEMOGRAPHIC_DATA]"
click at [254, 96] on select "Select [DEMOGRAPHIC_DATA] [DEMOGRAPHIC_DATA] Other Prefer Not To Say" at bounding box center [322, 102] width 137 height 12
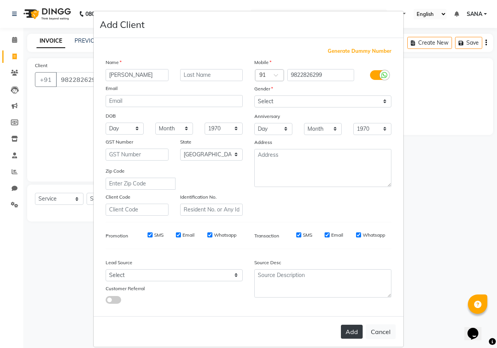
click at [353, 334] on button "Add" at bounding box center [352, 332] width 22 height 14
type input "98******99"
select select
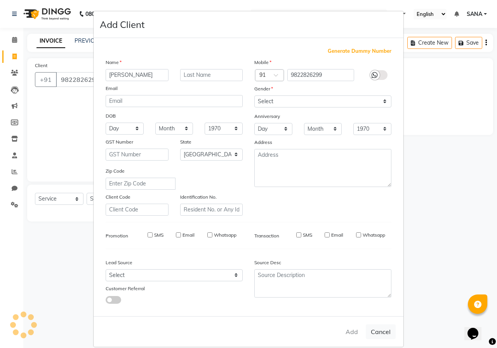
select select "null"
select select
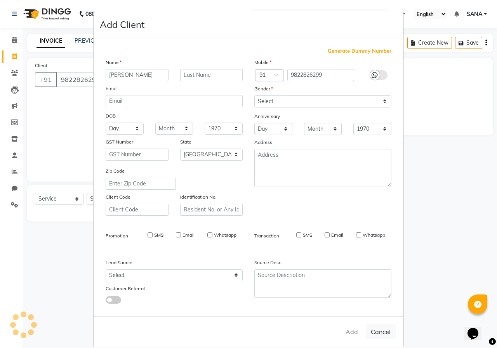
checkbox input "false"
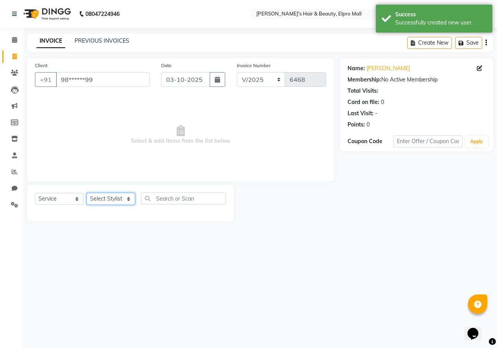
click at [118, 197] on select "Select Stylist ANUSHKA GAURI [PERSON_NAME] [PERSON_NAME] [PERSON_NAME] Rahul [P…" at bounding box center [111, 199] width 49 height 12
select select "63232"
click at [156, 197] on input "text" at bounding box center [183, 199] width 85 height 12
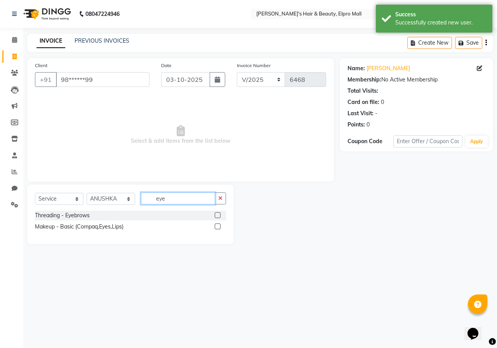
type input "eye"
click at [217, 213] on label at bounding box center [218, 215] width 6 height 6
click at [217, 213] on input "checkbox" at bounding box center [217, 215] width 5 height 5
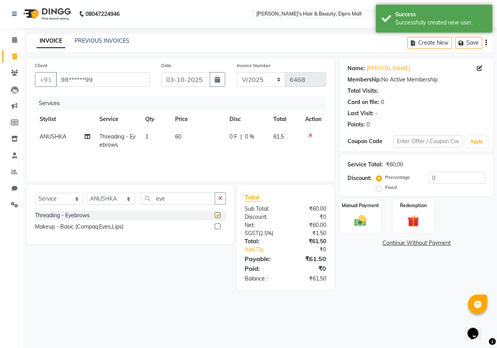
checkbox input "false"
drag, startPoint x: 181, startPoint y: 137, endPoint x: 185, endPoint y: 136, distance: 4.3
click at [183, 136] on td "60" at bounding box center [197, 141] width 54 height 26
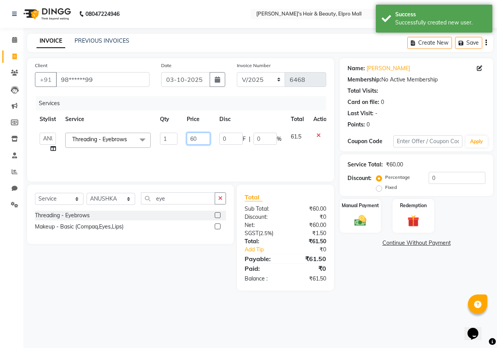
click at [198, 137] on input "60" at bounding box center [198, 139] width 23 height 12
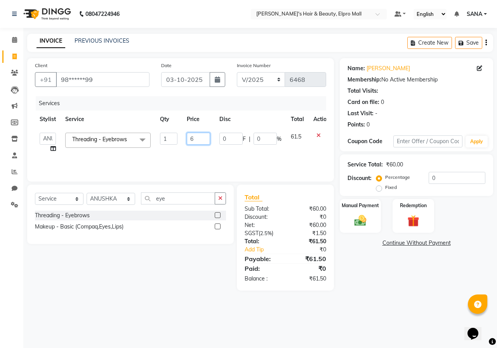
type input "62"
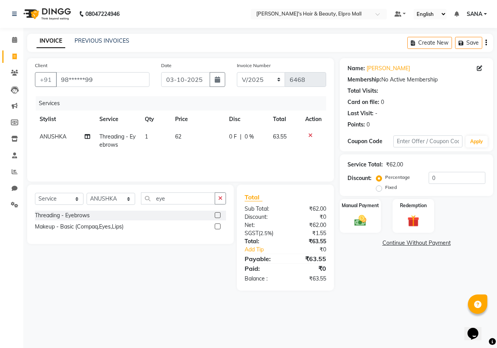
click at [197, 160] on div "Services Stylist Service Qty Price Disc Total Action ANUSHKA Threading - Eyebro…" at bounding box center [180, 135] width 291 height 78
click at [156, 134] on table "Stylist Service Qty Price Disc Total Action ANUSHKA Threading - Eyebrows 1 62 0…" at bounding box center [180, 132] width 291 height 43
click at [162, 135] on td "1" at bounding box center [155, 141] width 30 height 26
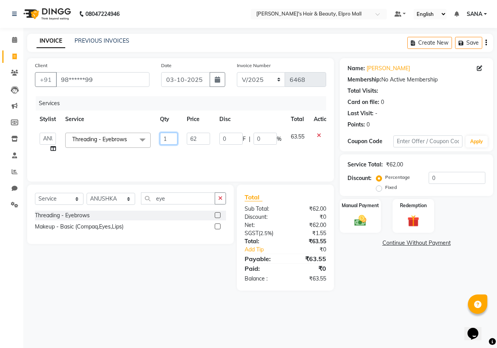
click at [172, 136] on input "1" at bounding box center [168, 139] width 17 height 12
type input "2"
click at [176, 148] on tr "ANUSHKA GAURI [PERSON_NAME] [PERSON_NAME] [PERSON_NAME] Rahul [PERSON_NAME] Sag…" at bounding box center [185, 143] width 300 height 30
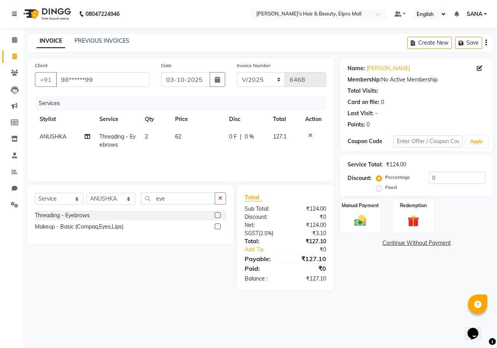
click at [180, 136] on span "62" at bounding box center [178, 136] width 6 height 7
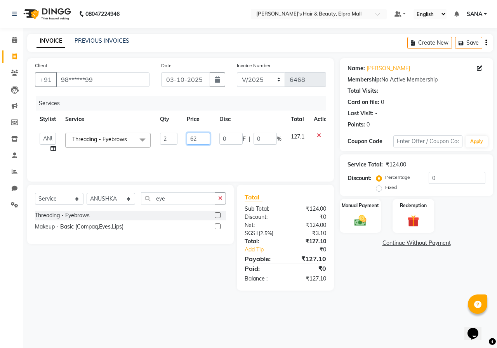
click at [198, 138] on input "62" at bounding box center [198, 139] width 23 height 12
type input "61"
click at [199, 149] on td "61" at bounding box center [198, 143] width 33 height 30
click at [210, 142] on td "61" at bounding box center [198, 143] width 33 height 30
click at [210, 136] on input "61" at bounding box center [198, 139] width 23 height 12
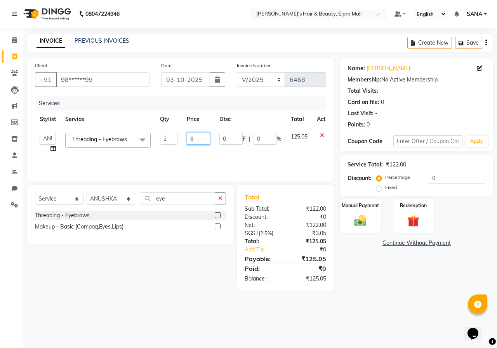
type input "62"
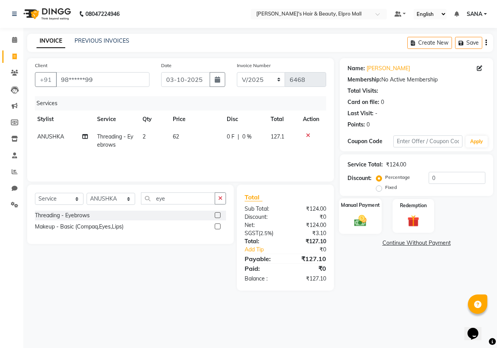
click at [367, 221] on img at bounding box center [360, 221] width 20 height 14
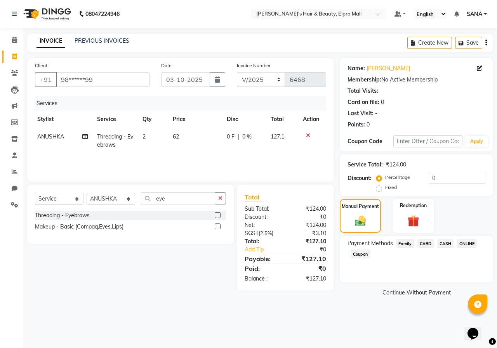
click at [448, 242] on span "CASH" at bounding box center [445, 243] width 17 height 9
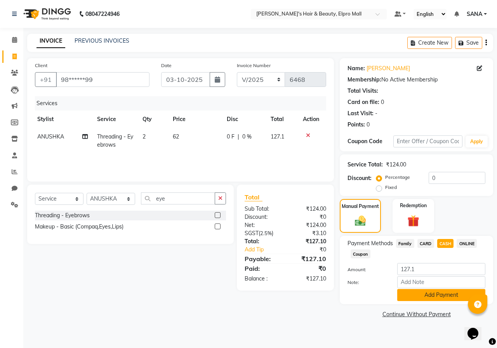
click at [422, 297] on button "Add Payment" at bounding box center [441, 295] width 88 height 12
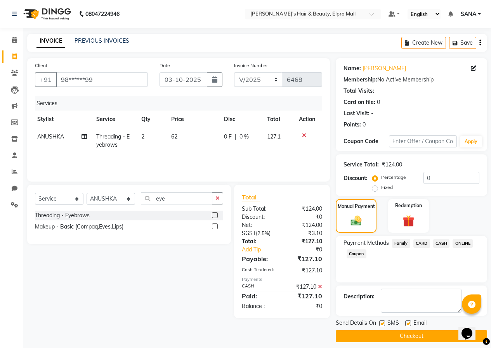
click at [415, 330] on button "Checkout" at bounding box center [411, 336] width 151 height 12
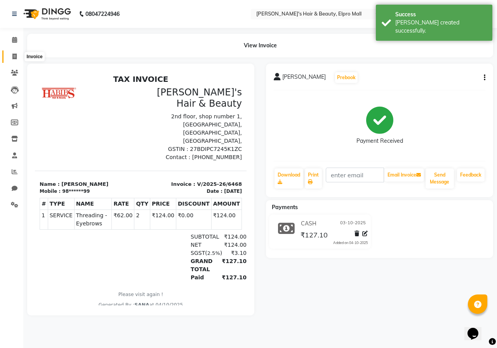
click at [13, 55] on icon at bounding box center [14, 57] width 4 height 6
select select "3952"
select select "service"
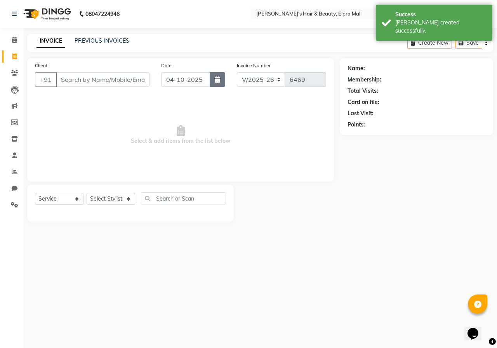
click at [221, 81] on button "button" at bounding box center [218, 79] width 16 height 15
select select "10"
select select "2025"
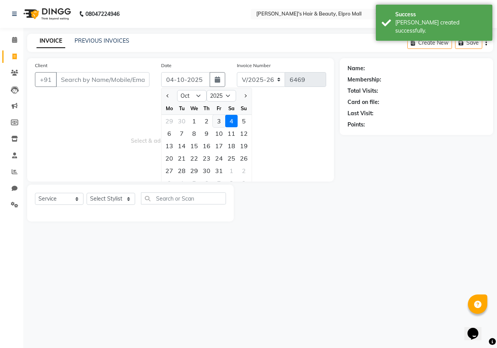
click at [221, 122] on div "3" at bounding box center [219, 121] width 12 height 12
type input "03-10-2025"
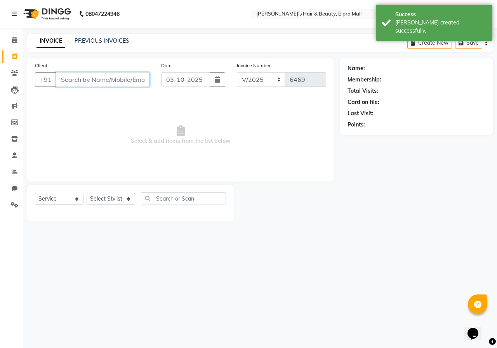
click at [127, 77] on input "Client" at bounding box center [103, 79] width 94 height 15
type input "9"
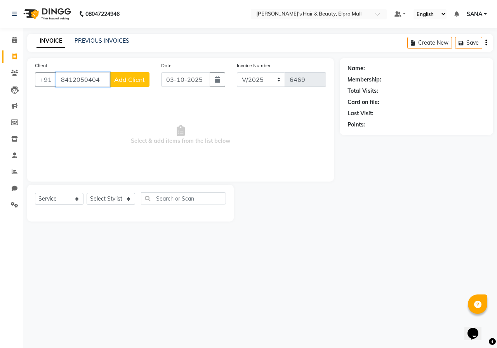
type input "8412050404"
click at [127, 77] on span "Add Client" at bounding box center [129, 80] width 31 height 8
select select "22"
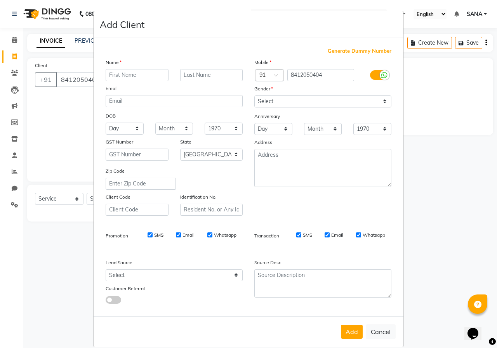
click at [127, 76] on input "text" at bounding box center [137, 75] width 63 height 12
type input "priya"
click at [256, 100] on select "Select [DEMOGRAPHIC_DATA] [DEMOGRAPHIC_DATA] Other Prefer Not To Say" at bounding box center [322, 102] width 137 height 12
select select "[DEMOGRAPHIC_DATA]"
click at [254, 96] on select "Select [DEMOGRAPHIC_DATA] [DEMOGRAPHIC_DATA] Other Prefer Not To Say" at bounding box center [322, 102] width 137 height 12
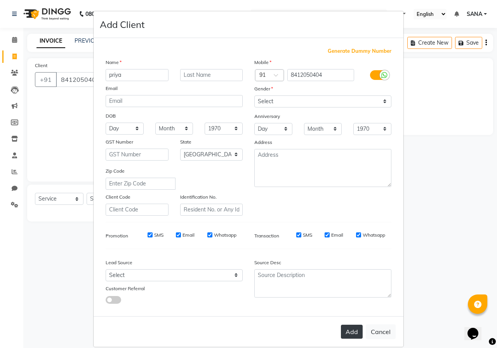
click at [356, 335] on button "Add" at bounding box center [352, 332] width 22 height 14
type input "84******04"
select select
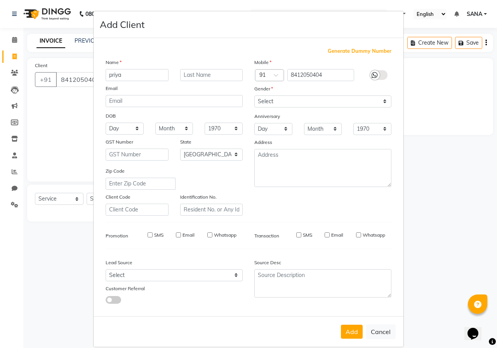
select select "null"
select select
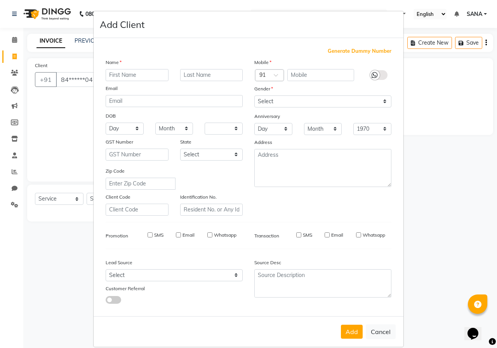
checkbox input "false"
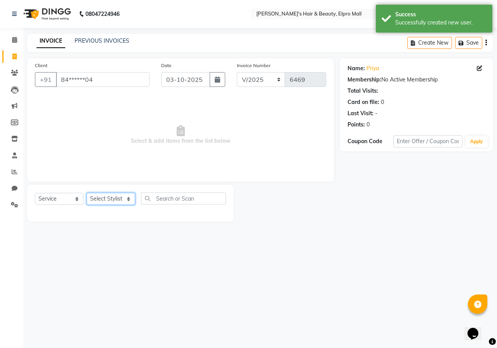
click at [115, 198] on select "Select Stylist ANUSHKA GAURI [PERSON_NAME] [PERSON_NAME] [PERSON_NAME] Rahul [P…" at bounding box center [111, 199] width 49 height 12
select select "19813"
click at [87, 193] on select "Select Stylist ANUSHKA GAURI [PERSON_NAME] [PERSON_NAME] [PERSON_NAME] Rahul [P…" at bounding box center [111, 199] width 49 height 12
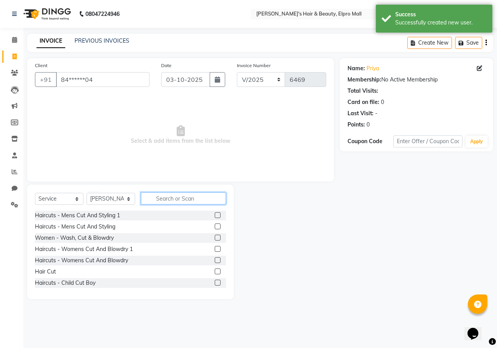
click at [179, 194] on input "text" at bounding box center [183, 199] width 85 height 12
click at [215, 247] on label at bounding box center [218, 249] width 6 height 6
click at [215, 247] on input "checkbox" at bounding box center [217, 249] width 5 height 5
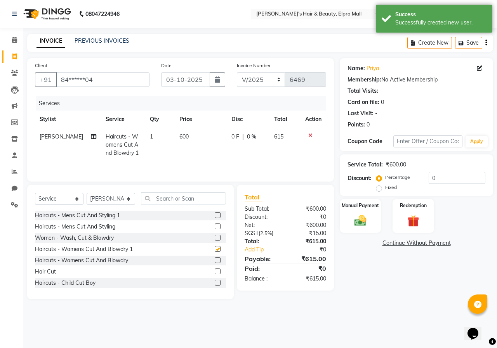
checkbox input "false"
click at [190, 141] on td "600" at bounding box center [201, 145] width 52 height 34
select select "19813"
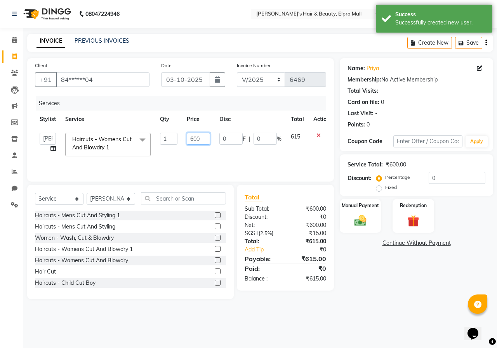
click at [202, 143] on input "600" at bounding box center [198, 139] width 23 height 12
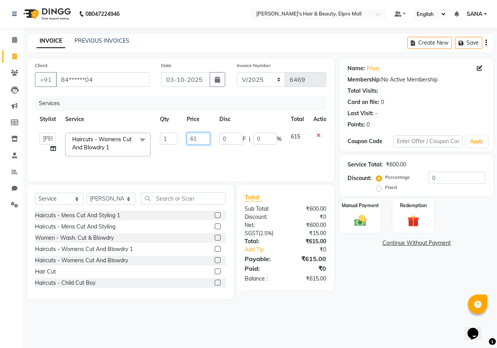
type input "615"
click at [226, 149] on td "0 F | 0 %" at bounding box center [250, 144] width 71 height 33
select select "19813"
click at [370, 220] on img at bounding box center [360, 221] width 20 height 14
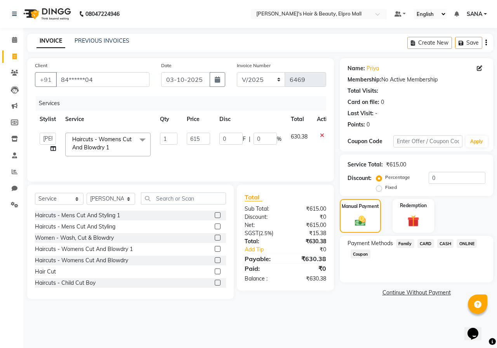
click at [464, 241] on span "ONLINE" at bounding box center [467, 243] width 20 height 9
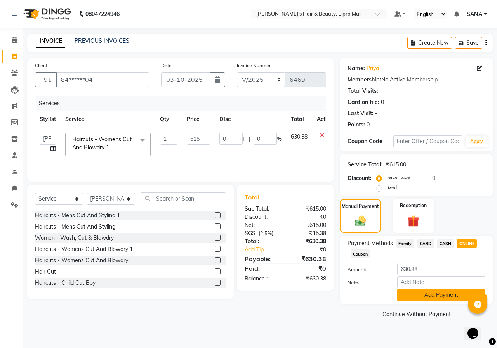
click at [452, 294] on button "Add Payment" at bounding box center [441, 295] width 88 height 12
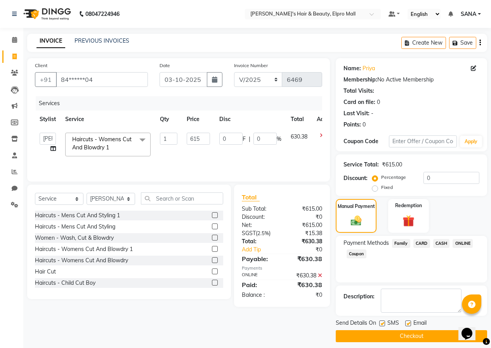
click at [429, 338] on button "Checkout" at bounding box center [411, 336] width 151 height 12
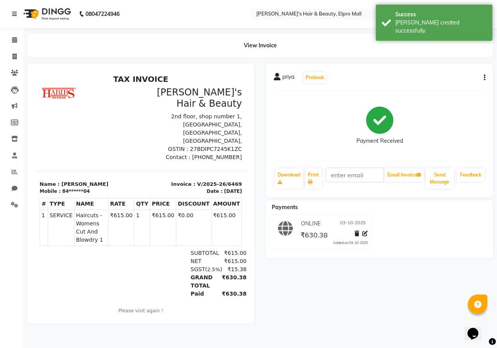
click at [12, 50] on li "Invoice" at bounding box center [11, 57] width 23 height 17
drag, startPoint x: 13, startPoint y: 54, endPoint x: 13, endPoint y: 47, distance: 6.2
click at [13, 54] on icon at bounding box center [14, 57] width 4 height 6
select select "service"
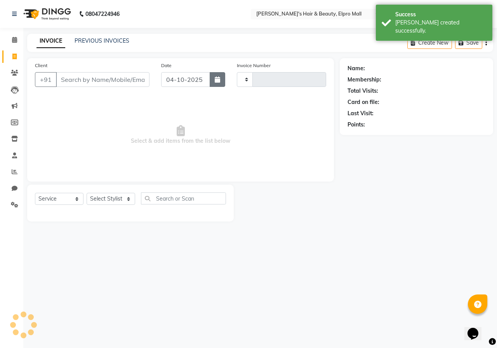
click at [213, 80] on button "button" at bounding box center [218, 79] width 16 height 15
type input "6470"
select select "3952"
select select "10"
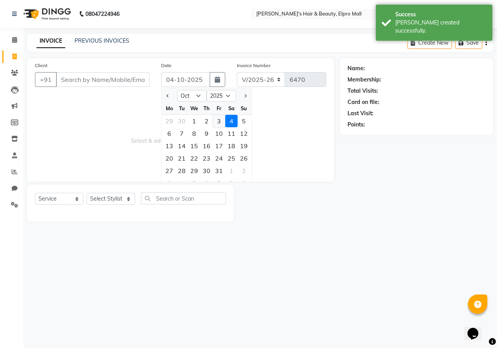
click at [221, 121] on div "3" at bounding box center [219, 121] width 12 height 12
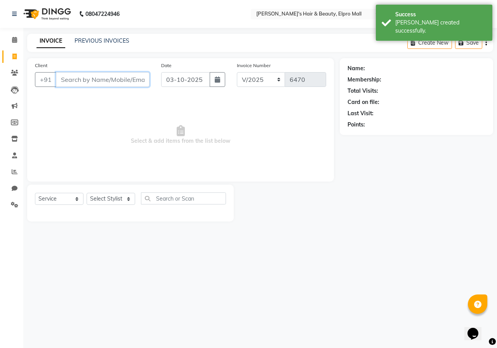
click at [142, 83] on input "Client" at bounding box center [103, 79] width 94 height 15
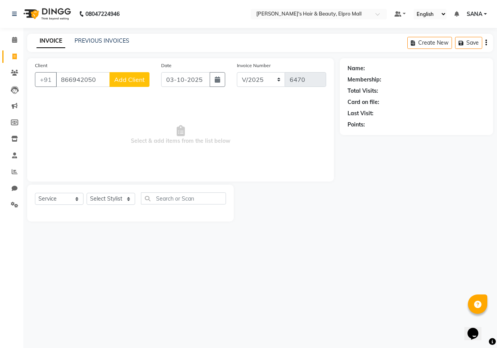
click at [129, 77] on span "Add Client" at bounding box center [129, 80] width 31 height 8
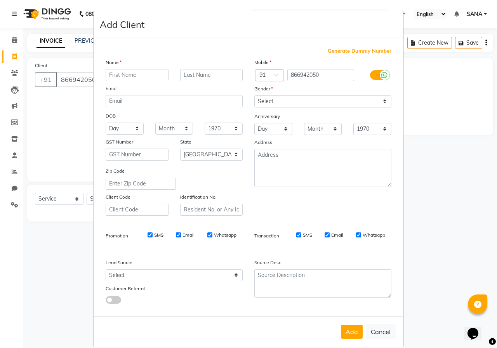
click at [134, 76] on input "text" at bounding box center [137, 75] width 63 height 12
click at [275, 105] on select "Select [DEMOGRAPHIC_DATA] [DEMOGRAPHIC_DATA] Other Prefer Not To Say" at bounding box center [322, 102] width 137 height 12
click at [254, 96] on select "Select [DEMOGRAPHIC_DATA] [DEMOGRAPHIC_DATA] Other Prefer Not To Say" at bounding box center [322, 102] width 137 height 12
click at [347, 335] on button "Add" at bounding box center [352, 332] width 22 height 14
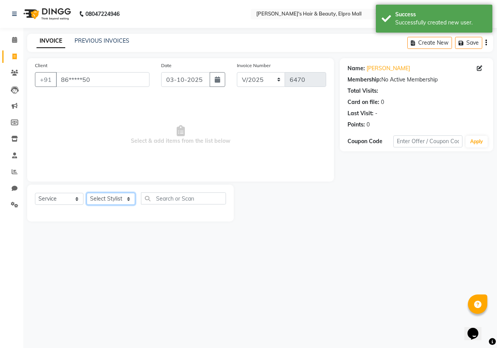
click at [111, 200] on select "Select Stylist ANUSHKA GAURI [PERSON_NAME] [PERSON_NAME] [PERSON_NAME] Rahul [P…" at bounding box center [111, 199] width 49 height 12
click at [182, 202] on input "text" at bounding box center [183, 199] width 85 height 12
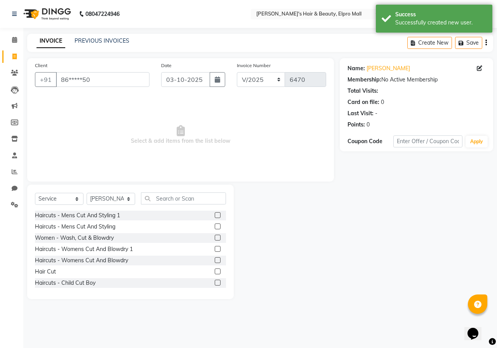
click at [215, 271] on label at bounding box center [218, 272] width 6 height 6
click at [215, 271] on input "checkbox" at bounding box center [217, 271] width 5 height 5
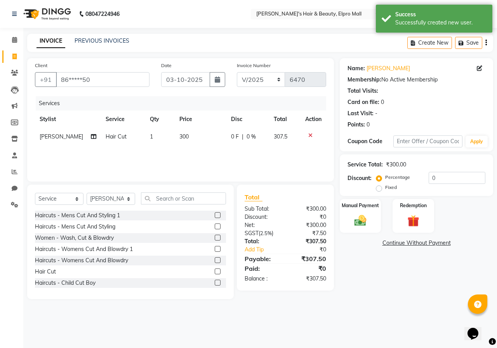
click at [193, 141] on td "300" at bounding box center [201, 136] width 52 height 17
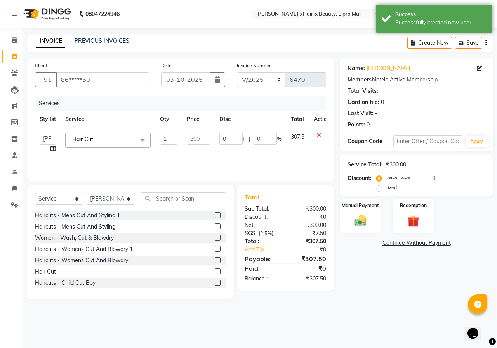
click at [211, 141] on td "300" at bounding box center [198, 143] width 33 height 30
click at [203, 137] on input "300" at bounding box center [198, 139] width 23 height 12
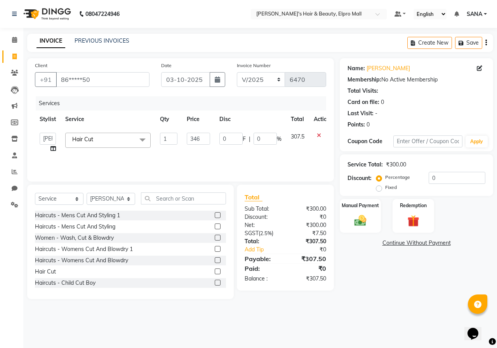
click at [170, 156] on div "Services Stylist Service Qty Price Disc Total Action ANUSHKA GAURI [PERSON_NAME…" at bounding box center [180, 135] width 291 height 78
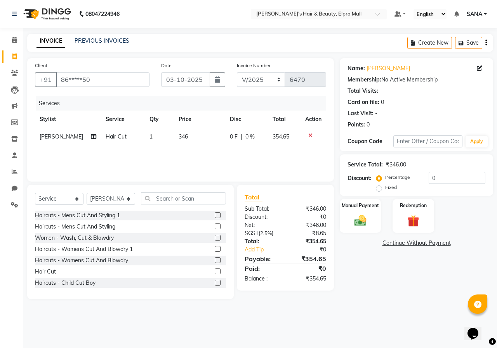
click at [174, 130] on td "346" at bounding box center [199, 136] width 51 height 17
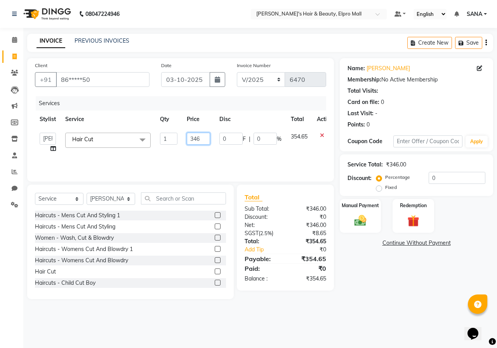
click at [206, 137] on input "346" at bounding box center [198, 139] width 23 height 12
click at [212, 153] on div "Services Stylist Service Qty Price Disc Total Action ANUSHKA GAURI [PERSON_NAME…" at bounding box center [180, 135] width 291 height 78
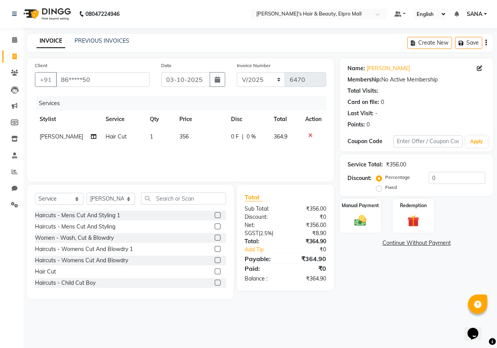
drag, startPoint x: 176, startPoint y: 137, endPoint x: 200, endPoint y: 127, distance: 26.3
click at [182, 134] on span "356" at bounding box center [183, 136] width 9 height 7
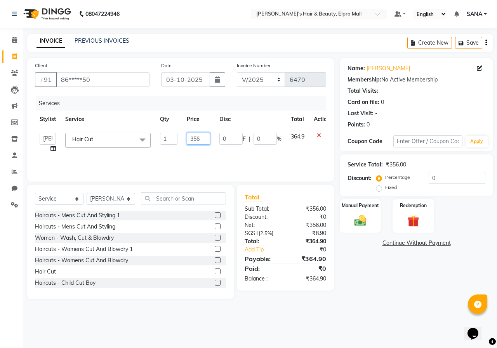
click at [202, 136] on input "356" at bounding box center [198, 139] width 23 height 12
drag, startPoint x: 201, startPoint y: 143, endPoint x: 200, endPoint y: 149, distance: 5.9
click at [200, 149] on td "353" at bounding box center [198, 143] width 33 height 30
click at [236, 160] on div "Services Stylist Service Qty Price Disc Total Action ANUSHKA GAURI [PERSON_NAME…" at bounding box center [180, 135] width 291 height 78
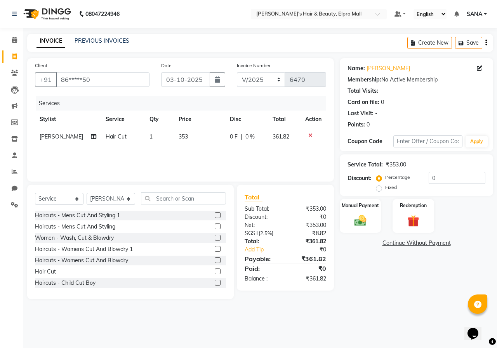
click at [181, 142] on td "353" at bounding box center [199, 136] width 51 height 17
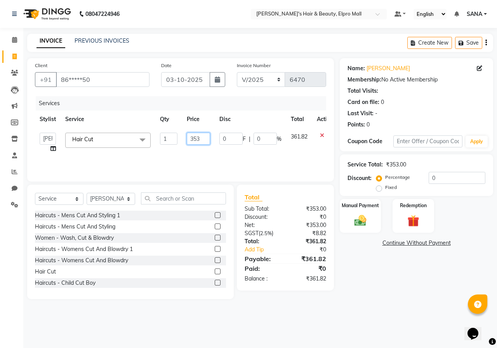
click at [204, 141] on input "353" at bounding box center [198, 139] width 23 height 12
click at [206, 149] on div "Services Stylist Service Qty Price Disc Total Action ANUSHKA GAURI [PERSON_NAME…" at bounding box center [180, 135] width 291 height 78
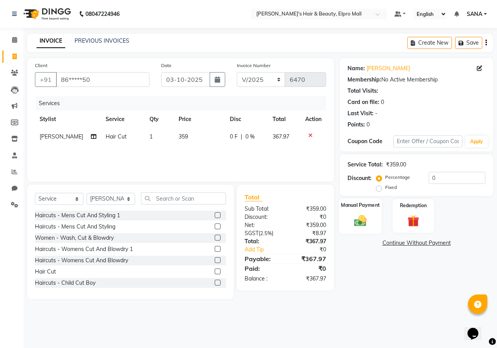
click at [357, 224] on img at bounding box center [360, 221] width 20 height 14
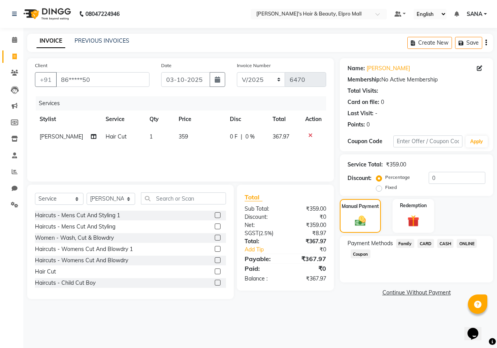
click at [468, 244] on span "ONLINE" at bounding box center [467, 243] width 20 height 9
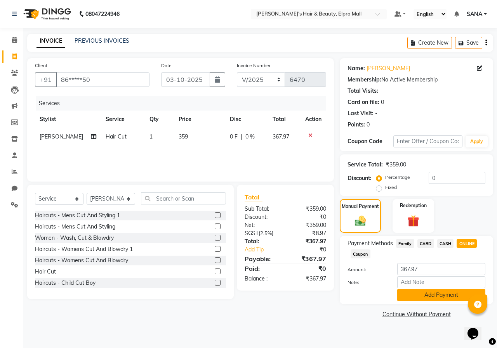
click at [449, 289] on button "Add Payment" at bounding box center [441, 295] width 88 height 12
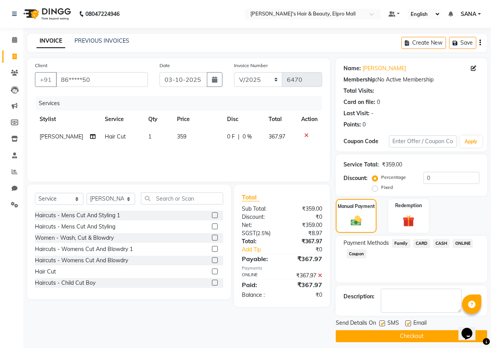
click at [416, 332] on button "Checkout" at bounding box center [411, 336] width 151 height 12
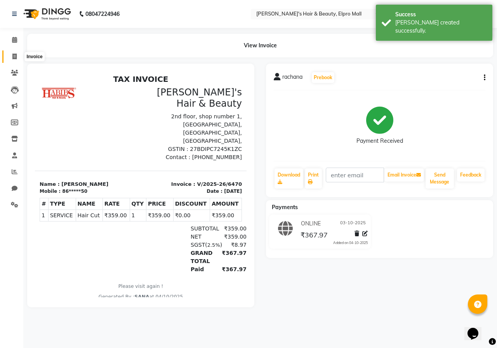
click at [13, 56] on icon at bounding box center [14, 57] width 4 height 6
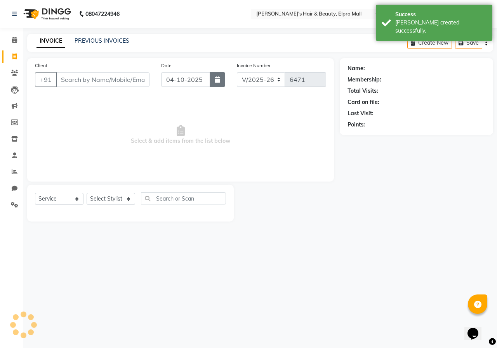
click at [219, 82] on icon "button" at bounding box center [217, 79] width 5 height 6
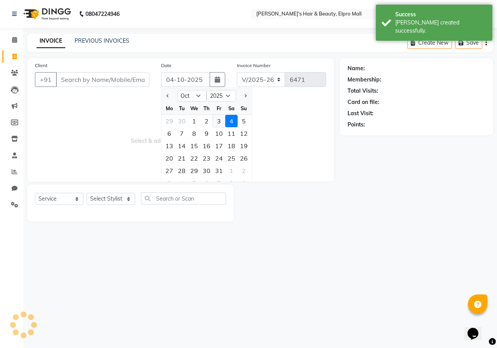
click at [218, 122] on div "3" at bounding box center [219, 121] width 12 height 12
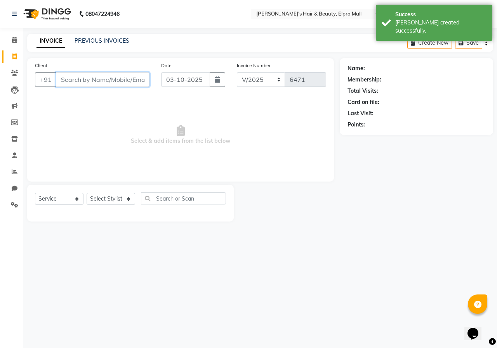
click at [139, 81] on input "Client" at bounding box center [103, 79] width 94 height 15
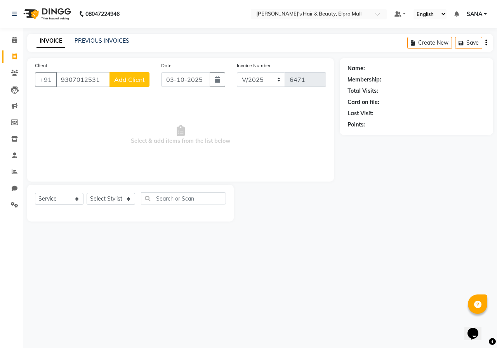
click at [116, 82] on span "Add Client" at bounding box center [129, 80] width 31 height 8
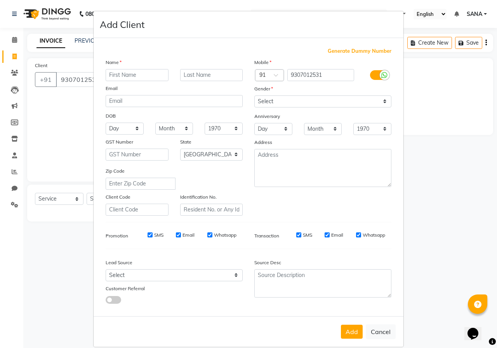
click at [126, 76] on input "text" at bounding box center [137, 75] width 63 height 12
click at [281, 101] on select "Select [DEMOGRAPHIC_DATA] [DEMOGRAPHIC_DATA] Other Prefer Not To Say" at bounding box center [322, 102] width 137 height 12
click at [254, 96] on select "Select [DEMOGRAPHIC_DATA] [DEMOGRAPHIC_DATA] Other Prefer Not To Say" at bounding box center [322, 102] width 137 height 12
click at [346, 336] on button "Add" at bounding box center [352, 332] width 22 height 14
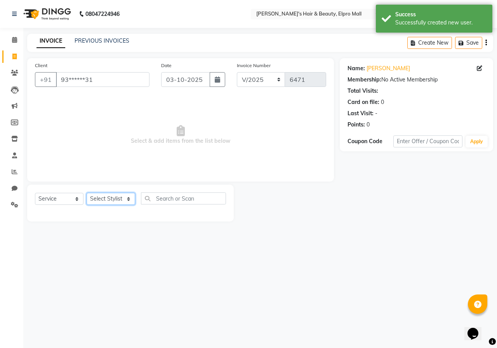
click at [104, 203] on select "Select Stylist ANUSHKA GAURI [PERSON_NAME] [PERSON_NAME] [PERSON_NAME] Rahul [P…" at bounding box center [111, 199] width 49 height 12
click at [155, 201] on input "text" at bounding box center [183, 199] width 85 height 12
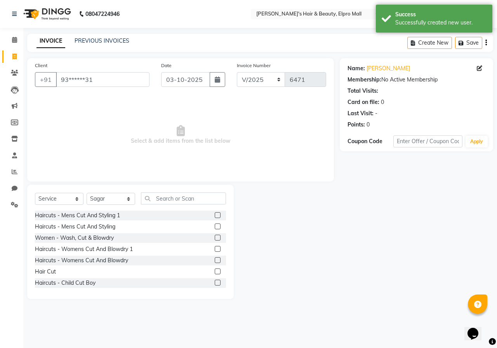
drag, startPoint x: 215, startPoint y: 227, endPoint x: 209, endPoint y: 228, distance: 5.9
click at [215, 228] on div at bounding box center [220, 227] width 11 height 10
click at [215, 228] on label at bounding box center [218, 227] width 6 height 6
click at [215, 228] on input "checkbox" at bounding box center [217, 226] width 5 height 5
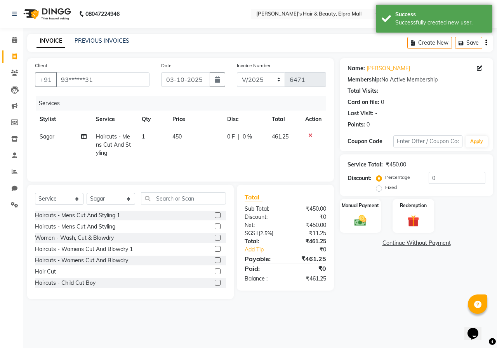
click at [177, 134] on span "450" at bounding box center [176, 136] width 9 height 7
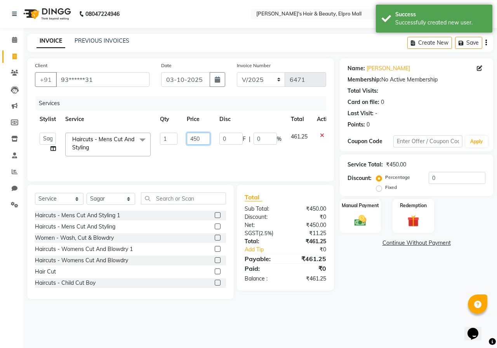
click at [200, 142] on input "450" at bounding box center [198, 139] width 23 height 12
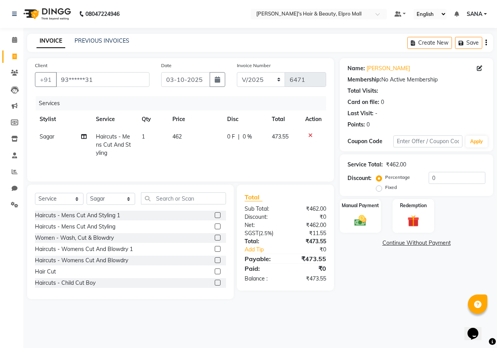
click at [220, 157] on tr "Sagar Haircuts - Mens Cut And Styling 1 462 0 F | 0 % 473.55" at bounding box center [180, 145] width 291 height 34
click at [366, 217] on img at bounding box center [360, 221] width 20 height 14
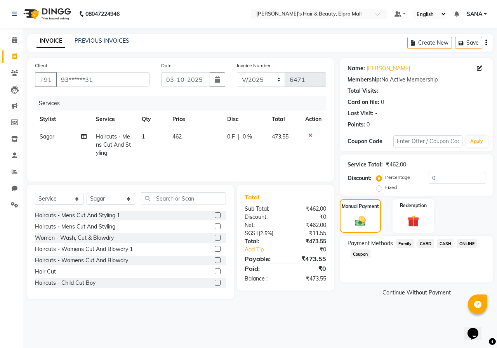
drag, startPoint x: 471, startPoint y: 243, endPoint x: 467, endPoint y: 243, distance: 4.7
click at [471, 243] on span "ONLINE" at bounding box center [467, 243] width 20 height 9
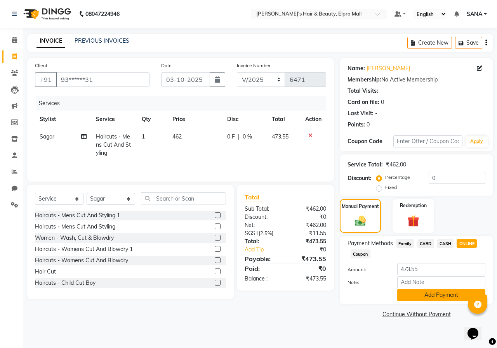
click at [430, 292] on button "Add Payment" at bounding box center [441, 295] width 88 height 12
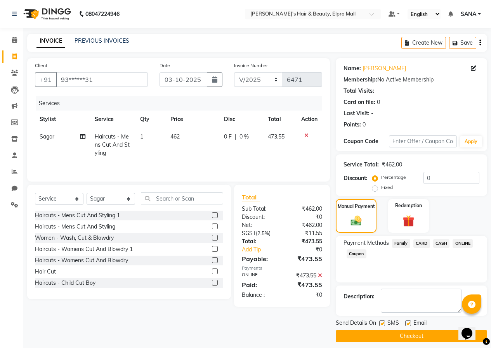
click at [413, 332] on button "Checkout" at bounding box center [411, 336] width 151 height 12
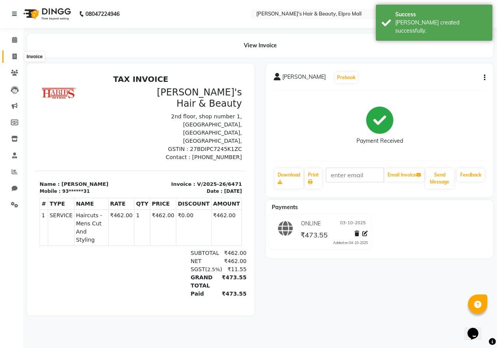
click at [11, 52] on span at bounding box center [15, 56] width 14 height 9
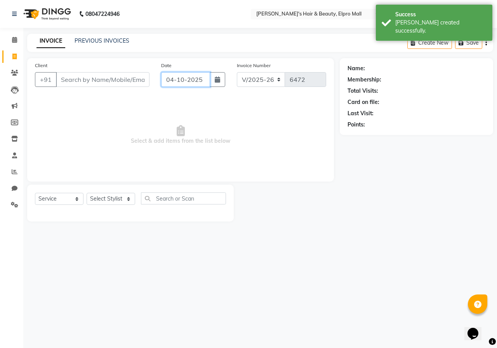
click at [208, 82] on input "04-10-2025" at bounding box center [185, 79] width 49 height 15
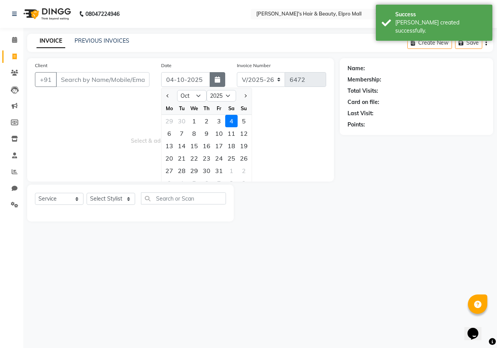
click at [211, 80] on button "button" at bounding box center [218, 79] width 16 height 15
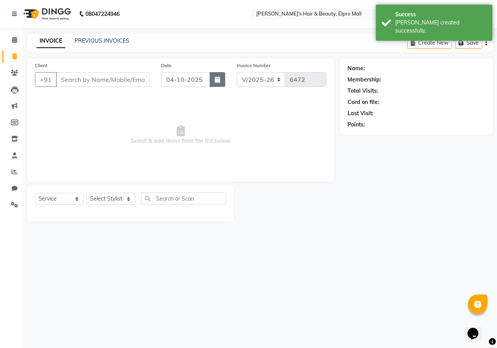
click at [217, 79] on icon "button" at bounding box center [217, 79] width 5 height 6
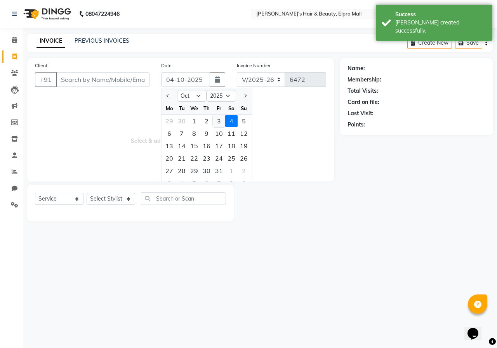
click at [222, 118] on div "3" at bounding box center [219, 121] width 12 height 12
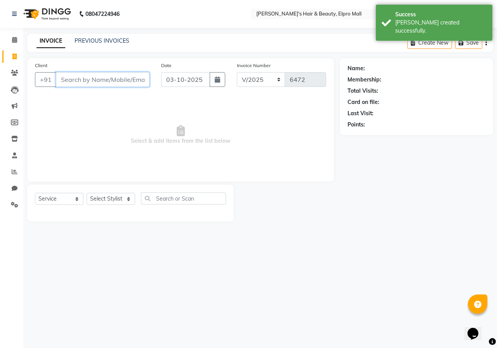
click at [125, 76] on input "Client" at bounding box center [103, 79] width 94 height 15
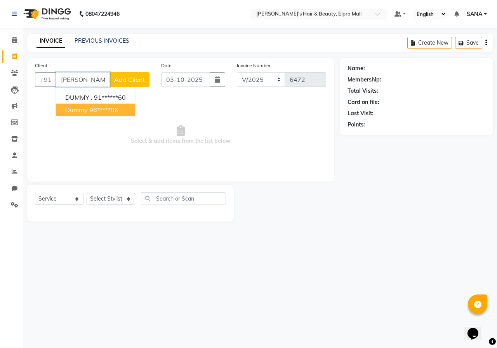
click at [83, 108] on span "dummy" at bounding box center [76, 110] width 23 height 8
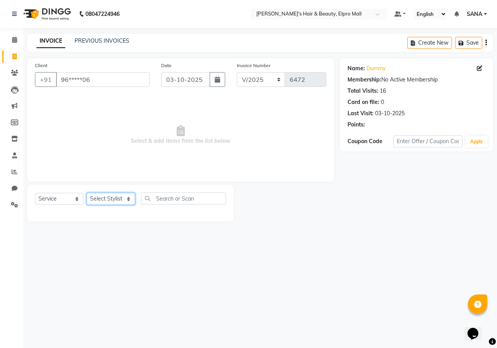
click at [121, 196] on select "Select Stylist ANUSHKA GAURI [PERSON_NAME] [PERSON_NAME] [PERSON_NAME] Rahul [P…" at bounding box center [111, 199] width 49 height 12
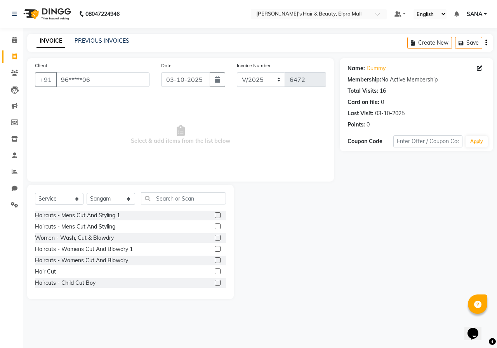
click at [179, 205] on div "Select Service Product Membership Package Voucher Prepaid Gift Card Select Styl…" at bounding box center [130, 202] width 191 height 18
click at [215, 214] on label at bounding box center [218, 215] width 6 height 6
click at [215, 214] on input "checkbox" at bounding box center [217, 215] width 5 height 5
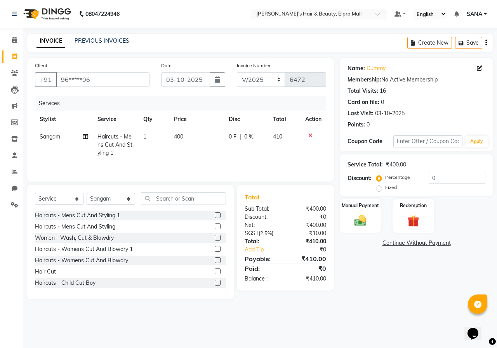
click at [174, 136] on span "400" at bounding box center [178, 136] width 9 height 7
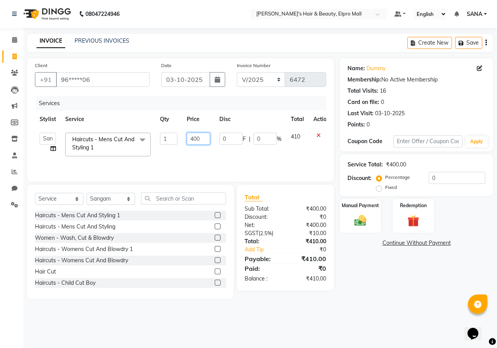
click at [200, 143] on input "400" at bounding box center [198, 139] width 23 height 12
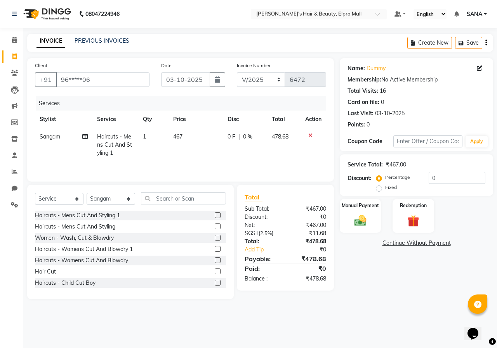
click at [198, 159] on td "467" at bounding box center [196, 145] width 54 height 34
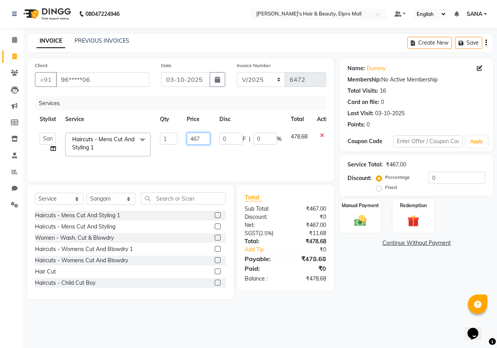
click at [198, 138] on input "467" at bounding box center [198, 139] width 23 height 12
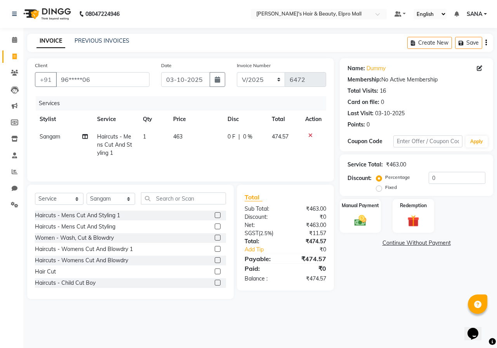
click at [212, 153] on td "463" at bounding box center [196, 145] width 54 height 34
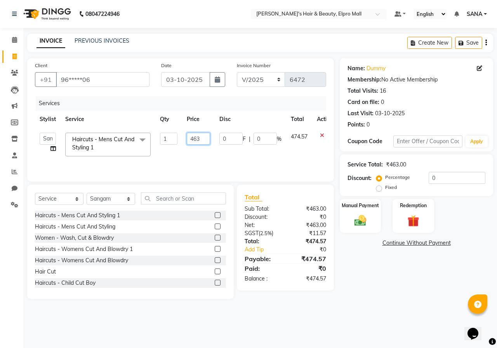
click at [207, 133] on input "463" at bounding box center [198, 139] width 23 height 12
drag, startPoint x: 207, startPoint y: 149, endPoint x: 207, endPoint y: 155, distance: 5.0
click at [207, 155] on td "465" at bounding box center [198, 144] width 33 height 33
click at [199, 132] on td "465" at bounding box center [198, 144] width 33 height 33
click at [203, 137] on input "465" at bounding box center [198, 139] width 23 height 12
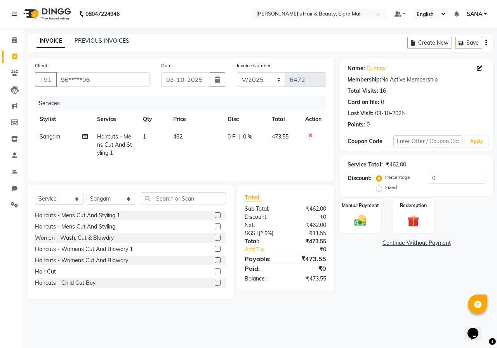
click at [172, 162] on div "Services Stylist Service Qty Price Disc Total Action Sangam Haircuts - Mens Cut…" at bounding box center [180, 135] width 291 height 78
click at [185, 134] on td "462" at bounding box center [196, 145] width 54 height 34
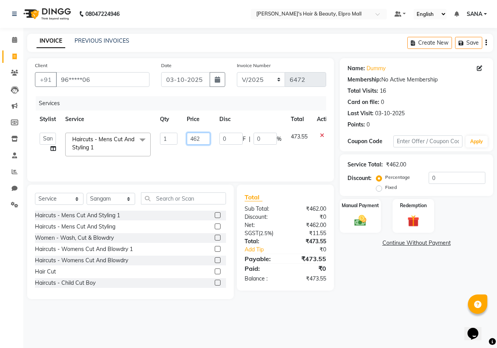
click at [202, 134] on input "462" at bounding box center [198, 139] width 23 height 12
click at [206, 166] on div "Services Stylist Service Qty Price Disc Total Action ANUSHKA GAURI [PERSON_NAME…" at bounding box center [180, 135] width 291 height 78
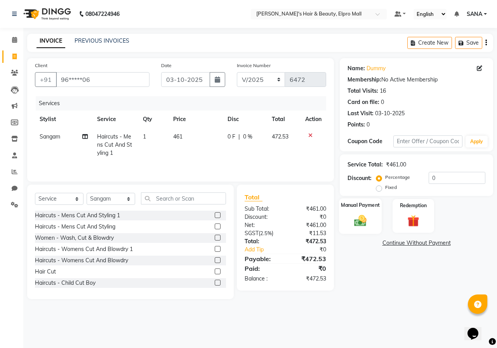
click at [365, 222] on img at bounding box center [360, 221] width 20 height 14
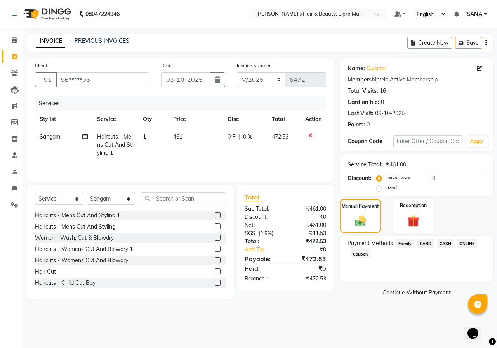
click at [472, 243] on span "ONLINE" at bounding box center [467, 243] width 20 height 9
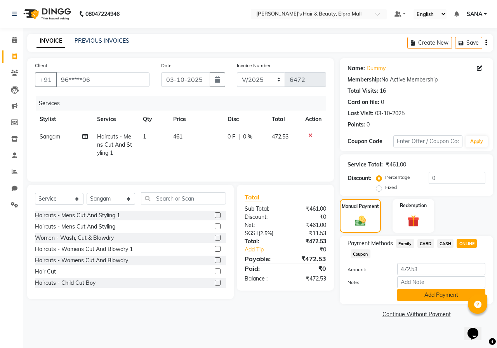
click at [438, 295] on button "Add Payment" at bounding box center [441, 295] width 88 height 12
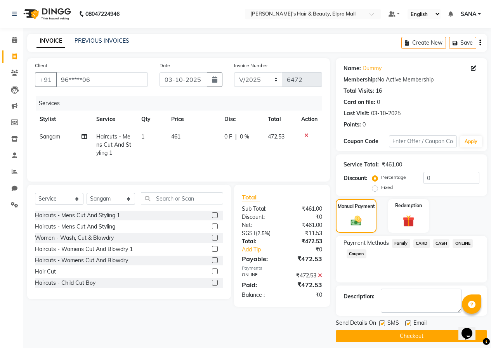
drag, startPoint x: 423, startPoint y: 331, endPoint x: 331, endPoint y: 289, distance: 100.9
click at [423, 331] on button "Checkout" at bounding box center [411, 336] width 151 height 12
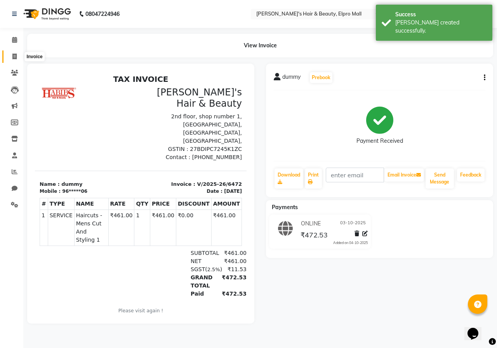
click at [12, 56] on span at bounding box center [15, 56] width 14 height 9
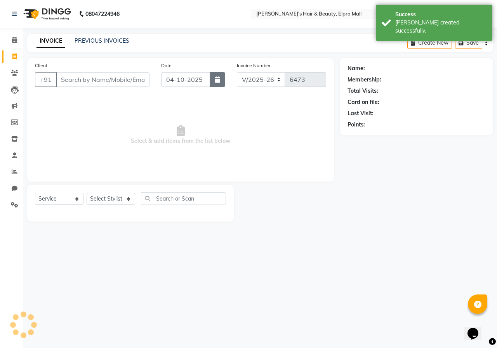
click at [220, 81] on button "button" at bounding box center [218, 79] width 16 height 15
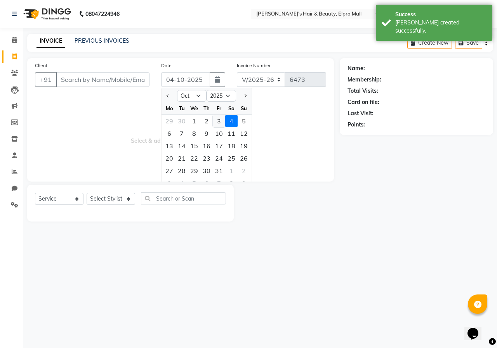
click at [216, 121] on div "3" at bounding box center [219, 121] width 12 height 12
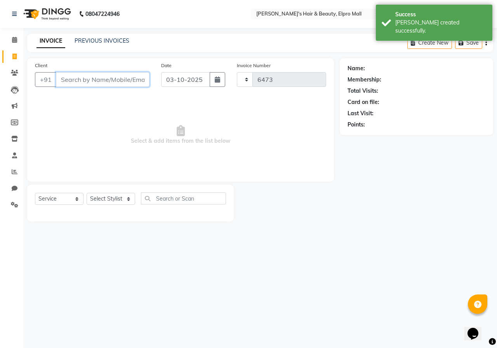
click at [127, 77] on input "Client" at bounding box center [103, 79] width 94 height 15
click at [127, 77] on span "Add Client" at bounding box center [129, 80] width 31 height 8
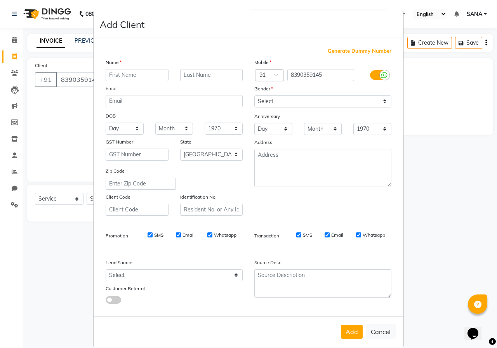
click at [134, 75] on input "text" at bounding box center [137, 75] width 63 height 12
click at [284, 102] on select "Select [DEMOGRAPHIC_DATA] [DEMOGRAPHIC_DATA] Other Prefer Not To Say" at bounding box center [322, 102] width 137 height 12
click at [254, 96] on select "Select [DEMOGRAPHIC_DATA] [DEMOGRAPHIC_DATA] Other Prefer Not To Say" at bounding box center [322, 102] width 137 height 12
click at [345, 325] on button "Add" at bounding box center [352, 332] width 22 height 14
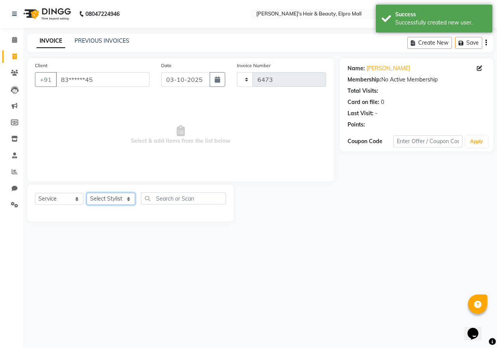
click at [97, 202] on select "Select Stylist ANUSHKA GAURI [PERSON_NAME] [PERSON_NAME] [PERSON_NAME] Rahul [P…" at bounding box center [111, 199] width 49 height 12
click at [87, 193] on select "Select Stylist ANUSHKA GAURI [PERSON_NAME] [PERSON_NAME] [PERSON_NAME] Rahul [P…" at bounding box center [111, 199] width 49 height 12
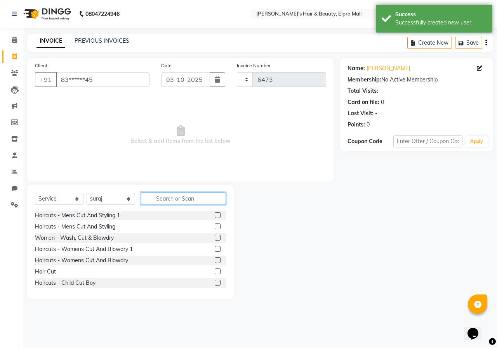
click at [175, 199] on input "text" at bounding box center [183, 199] width 85 height 12
click at [215, 271] on label at bounding box center [218, 272] width 6 height 6
click at [215, 271] on input "checkbox" at bounding box center [217, 271] width 5 height 5
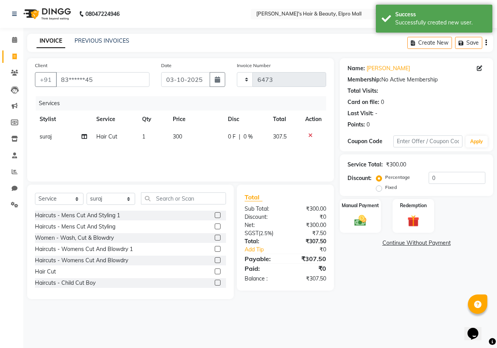
drag, startPoint x: 192, startPoint y: 142, endPoint x: 210, endPoint y: 136, distance: 18.9
click at [194, 141] on td "300" at bounding box center [195, 136] width 55 height 17
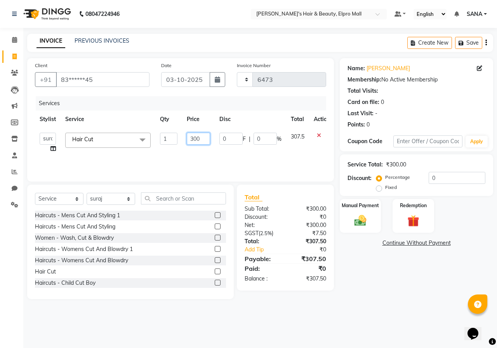
click at [203, 139] on input "300" at bounding box center [198, 139] width 23 height 12
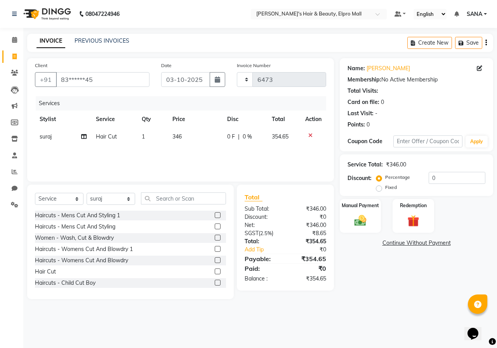
click at [122, 149] on div "Services Stylist Service Qty Price Disc Total Action suraj Hair Cut 1 346 0 F |…" at bounding box center [180, 135] width 291 height 78
drag, startPoint x: 174, startPoint y: 143, endPoint x: 183, endPoint y: 137, distance: 10.8
click at [181, 140] on td "346" at bounding box center [195, 136] width 55 height 17
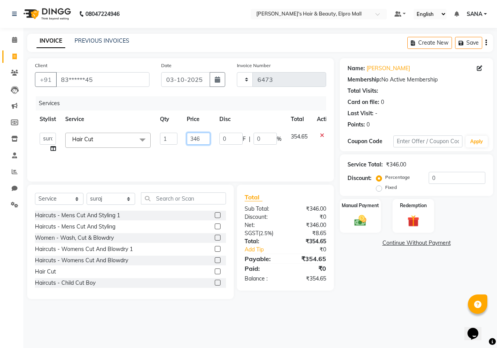
click at [204, 136] on input "346" at bounding box center [198, 139] width 23 height 12
click at [202, 153] on div "Services Stylist Service Qty Price Disc Total Action ANUSHKA GAURI [PERSON_NAME…" at bounding box center [180, 135] width 291 height 78
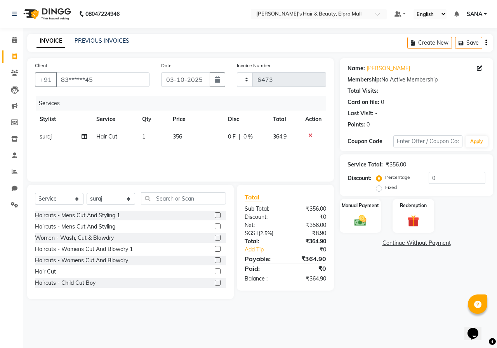
click at [199, 132] on td "356" at bounding box center [195, 136] width 55 height 17
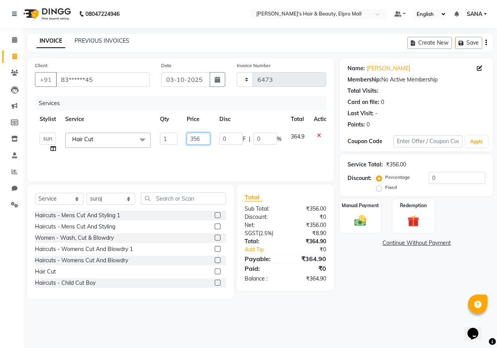
click at [206, 130] on td "356" at bounding box center [198, 143] width 33 height 30
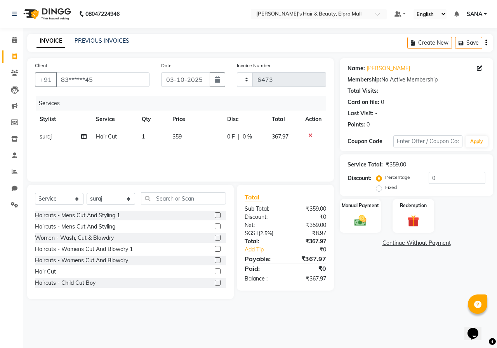
click at [243, 156] on div "Services Stylist Service Qty Price Disc Total Action suraj Hair Cut 1 359 0 F |…" at bounding box center [180, 135] width 291 height 78
click at [370, 223] on img at bounding box center [360, 221] width 20 height 14
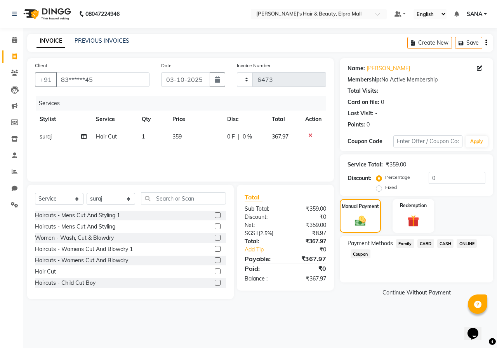
drag, startPoint x: 443, startPoint y: 245, endPoint x: 440, endPoint y: 247, distance: 4.3
click at [443, 245] on span "CASH" at bounding box center [445, 243] width 17 height 9
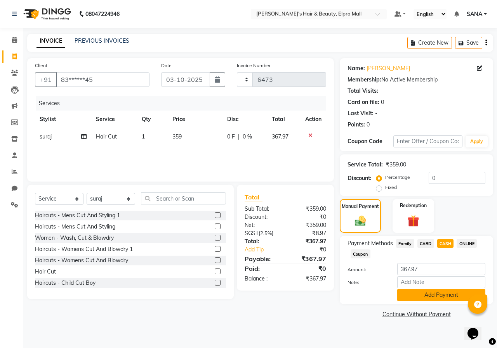
click at [421, 300] on button "Add Payment" at bounding box center [441, 295] width 88 height 12
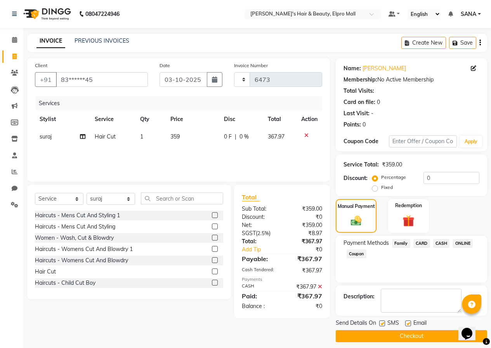
drag, startPoint x: 407, startPoint y: 333, endPoint x: 360, endPoint y: 285, distance: 66.7
click at [405, 331] on button "Checkout" at bounding box center [411, 336] width 151 height 12
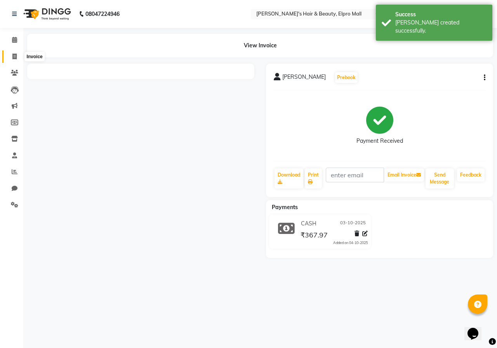
click at [16, 53] on span at bounding box center [15, 56] width 14 height 9
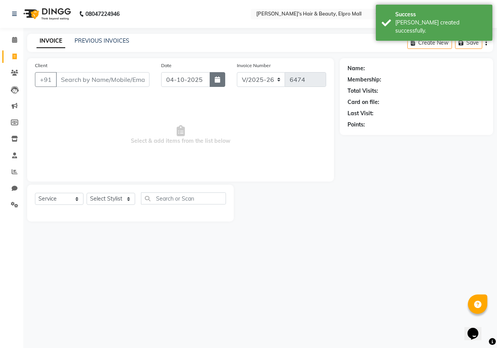
click at [212, 82] on button "button" at bounding box center [218, 79] width 16 height 15
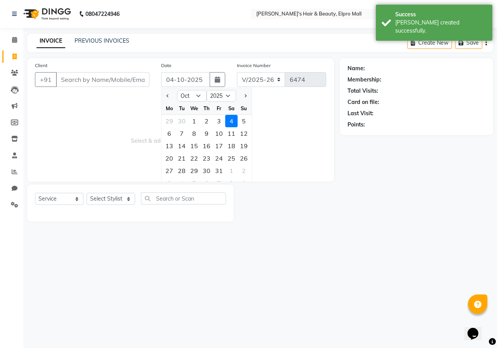
click at [219, 120] on div "3" at bounding box center [219, 121] width 12 height 12
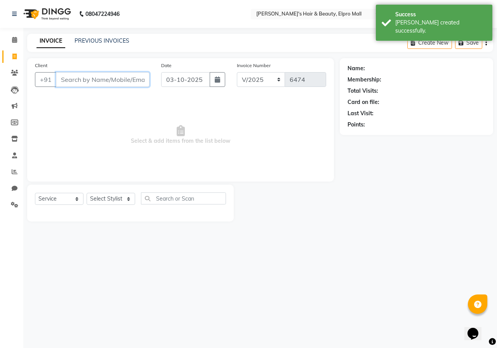
click at [112, 80] on input "Client" at bounding box center [103, 79] width 94 height 15
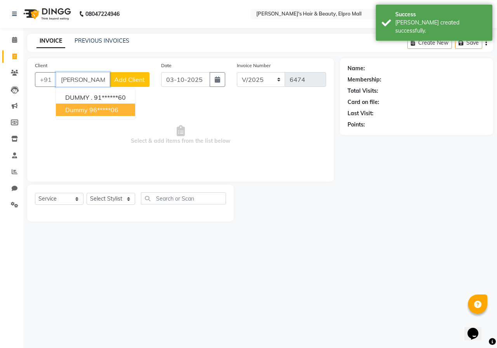
click at [90, 114] on button "dummy 96*****06" at bounding box center [95, 110] width 79 height 12
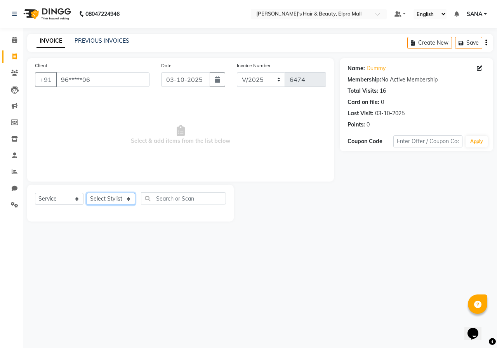
click at [99, 202] on select "Select Stylist ANUSHKA GAURI [PERSON_NAME] [PERSON_NAME] [PERSON_NAME] Rahul [P…" at bounding box center [111, 199] width 49 height 12
click at [174, 205] on div "Select Service Product Membership Package Voucher Prepaid Gift Card Select Styl…" at bounding box center [130, 202] width 191 height 18
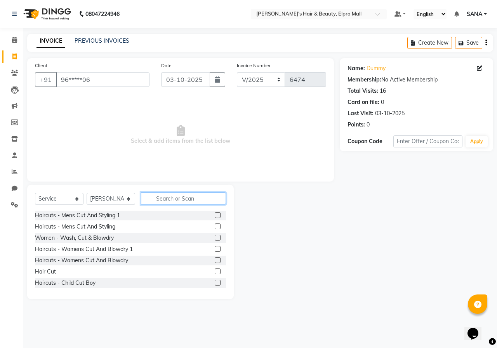
click at [213, 196] on input "text" at bounding box center [183, 199] width 85 height 12
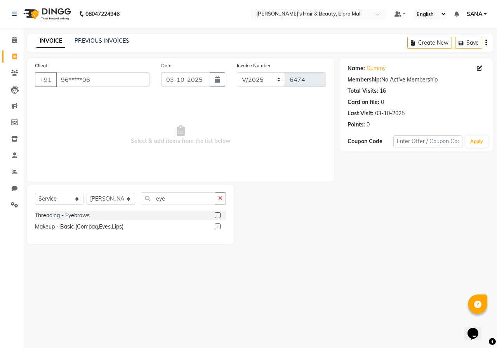
click at [218, 212] on div at bounding box center [220, 216] width 11 height 10
click at [219, 219] on div at bounding box center [217, 216] width 5 height 8
click at [219, 212] on div at bounding box center [220, 216] width 11 height 10
click at [218, 215] on label at bounding box center [218, 215] width 6 height 6
click at [218, 215] on input "checkbox" at bounding box center [217, 215] width 5 height 5
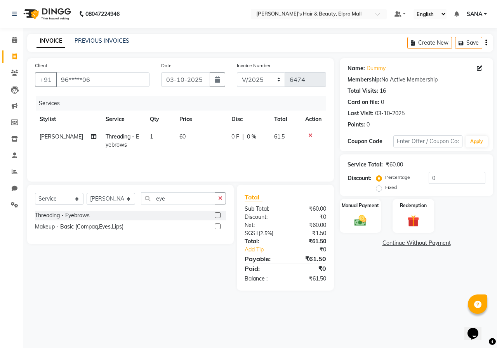
click at [180, 131] on td "60" at bounding box center [201, 141] width 52 height 26
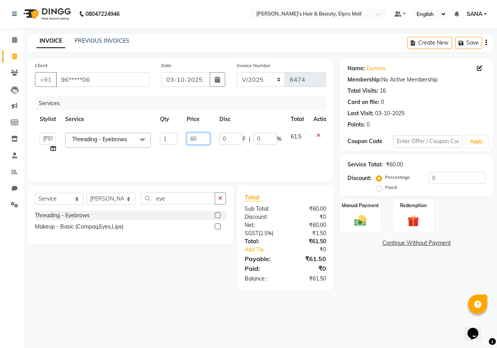
click at [196, 136] on input "60" at bounding box center [198, 139] width 23 height 12
click at [200, 162] on div "Services Stylist Service Qty Price Disc Total Action ANUSHKA GAURI [PERSON_NAME…" at bounding box center [180, 135] width 291 height 78
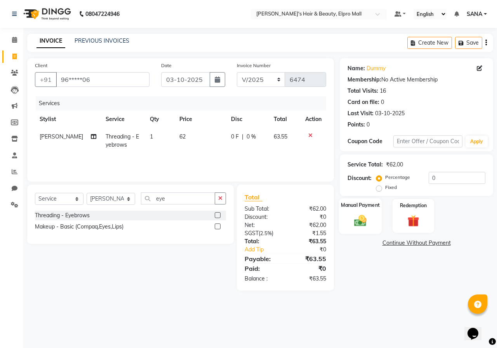
click at [357, 220] on img at bounding box center [360, 221] width 20 height 14
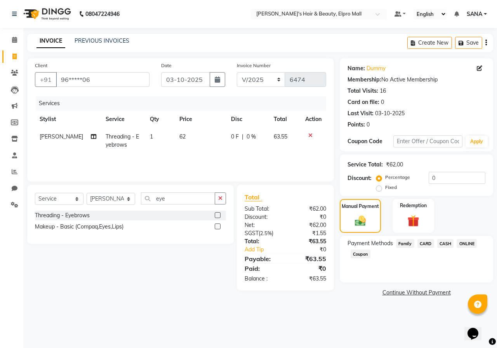
drag, startPoint x: 444, startPoint y: 243, endPoint x: 431, endPoint y: 251, distance: 14.5
click at [444, 244] on span "CASH" at bounding box center [445, 243] width 17 height 9
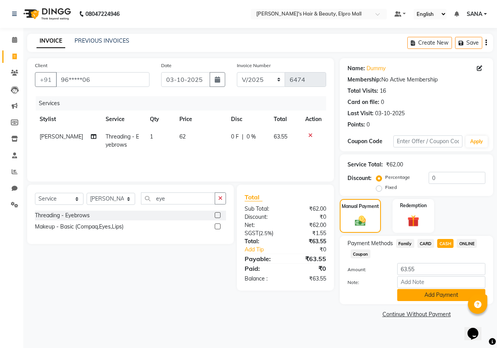
click at [419, 295] on button "Add Payment" at bounding box center [441, 295] width 88 height 12
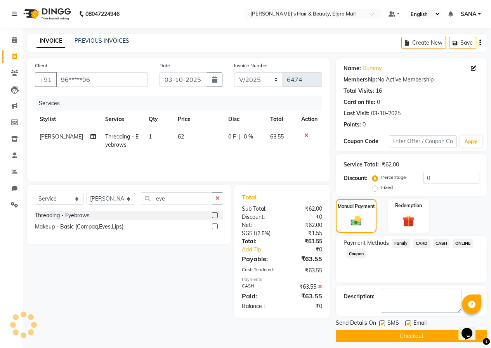
click at [405, 335] on button "Checkout" at bounding box center [411, 336] width 151 height 12
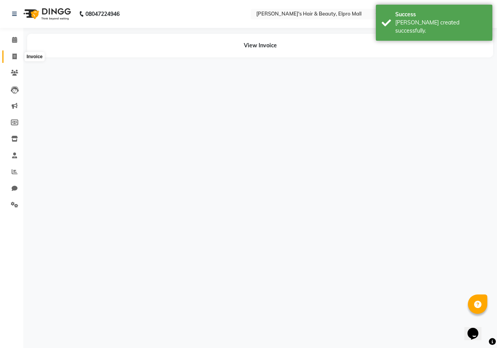
click at [12, 58] on icon at bounding box center [14, 57] width 4 height 6
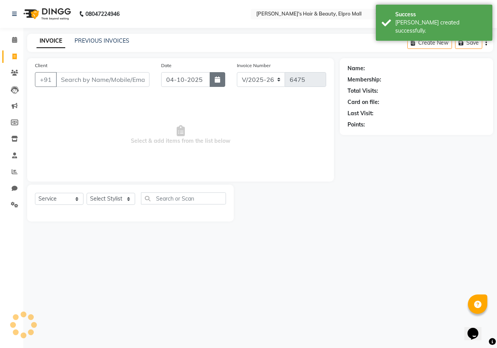
click at [219, 75] on button "button" at bounding box center [218, 79] width 16 height 15
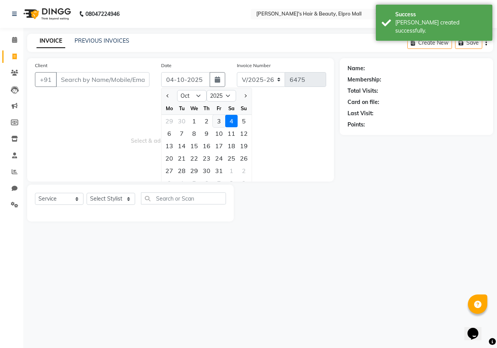
click at [216, 120] on div "3" at bounding box center [219, 121] width 12 height 12
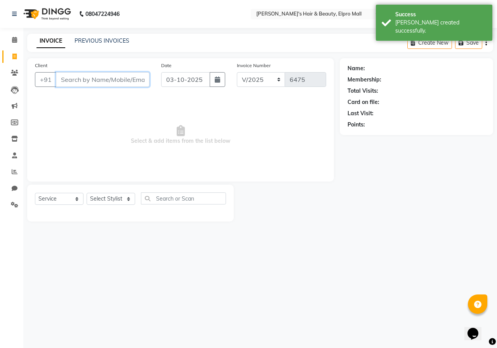
click at [111, 77] on input "Client" at bounding box center [103, 79] width 94 height 15
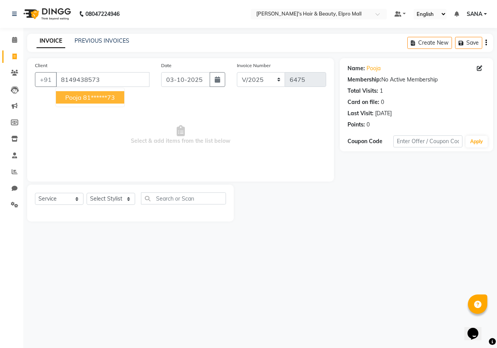
click at [95, 100] on ngb-highlight "81******73" at bounding box center [99, 98] width 32 height 8
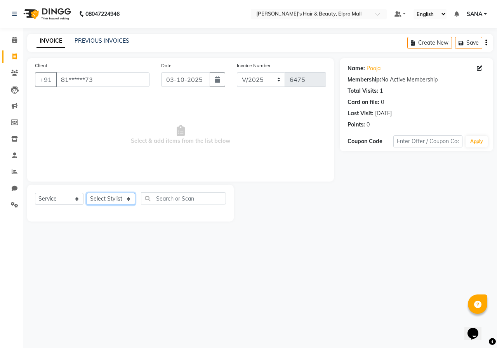
click at [108, 196] on select "Select Stylist ANUSHKA GAURI [PERSON_NAME] [PERSON_NAME] [PERSON_NAME] Rahul [P…" at bounding box center [111, 199] width 49 height 12
click at [162, 201] on input "text" at bounding box center [183, 199] width 85 height 12
click at [217, 213] on label at bounding box center [218, 215] width 6 height 6
click at [217, 213] on input "checkbox" at bounding box center [217, 215] width 5 height 5
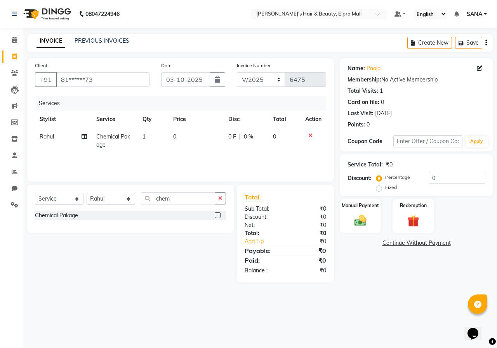
click at [161, 134] on td "1" at bounding box center [153, 141] width 31 height 26
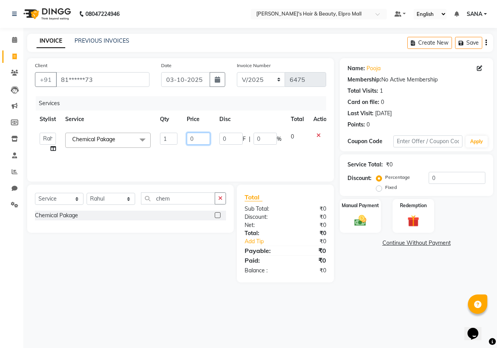
click at [206, 144] on input "0" at bounding box center [198, 139] width 23 height 12
drag, startPoint x: 206, startPoint y: 144, endPoint x: 209, endPoint y: 149, distance: 5.9
click at [209, 149] on td "5000" at bounding box center [198, 143] width 33 height 30
click at [210, 152] on td "5000" at bounding box center [198, 143] width 33 height 30
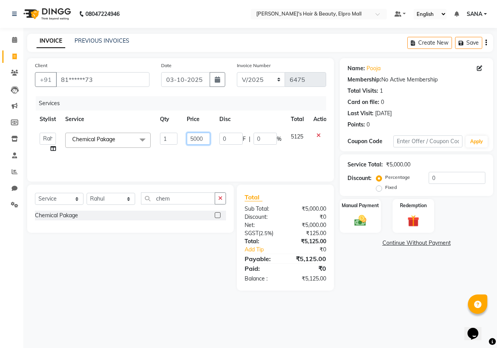
click at [200, 137] on input "5000" at bounding box center [198, 139] width 23 height 12
click at [200, 153] on td "5100" at bounding box center [198, 143] width 33 height 30
click at [209, 136] on input "5100" at bounding box center [198, 139] width 23 height 12
click at [212, 154] on div "Services Stylist Service Qty Price Disc Total Action ANUSHKA GAURI [PERSON_NAME…" at bounding box center [180, 135] width 291 height 78
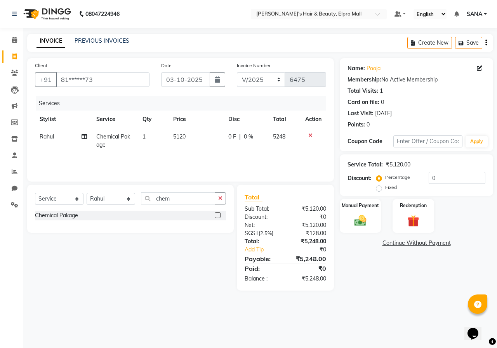
drag, startPoint x: 183, startPoint y: 134, endPoint x: 189, endPoint y: 132, distance: 5.9
click at [185, 133] on td "5120" at bounding box center [196, 141] width 55 height 26
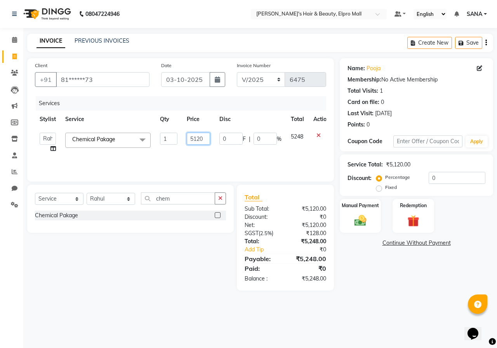
click at [203, 137] on input "5120" at bounding box center [198, 139] width 23 height 12
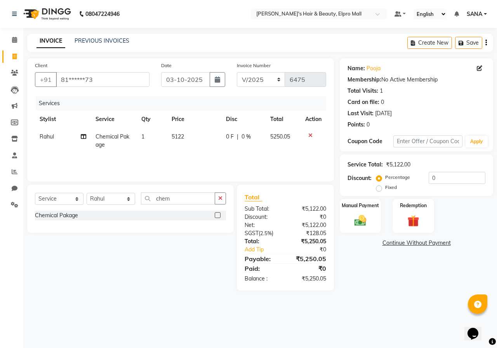
click at [167, 151] on tr "Rahul Chemical Pakage 1 5122 0 F | 0 % 5250.05" at bounding box center [180, 141] width 291 height 26
click at [364, 217] on img at bounding box center [360, 221] width 20 height 14
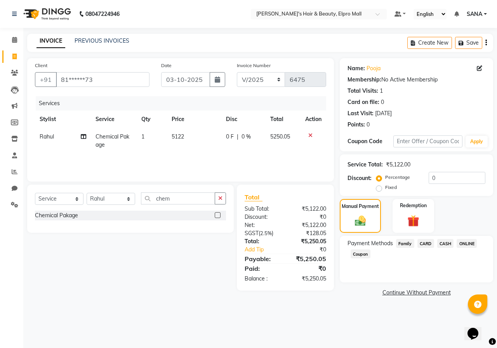
click at [469, 247] on span "ONLINE" at bounding box center [467, 243] width 20 height 9
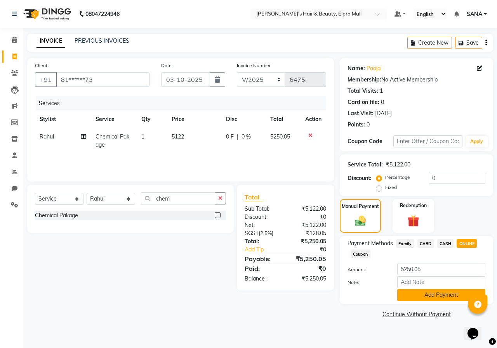
click at [446, 293] on button "Add Payment" at bounding box center [441, 295] width 88 height 12
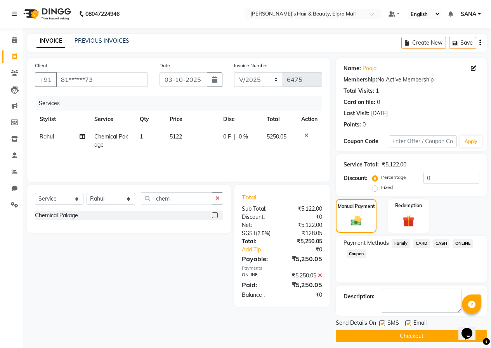
click at [420, 331] on button "Checkout" at bounding box center [411, 336] width 151 height 12
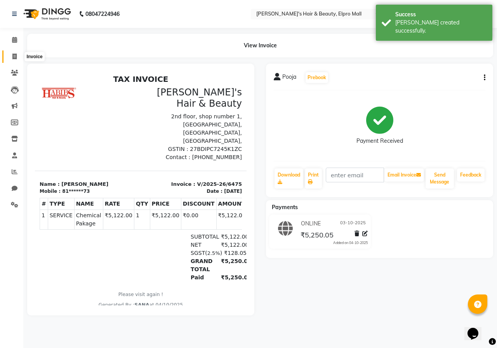
click at [13, 54] on icon at bounding box center [14, 57] width 4 height 6
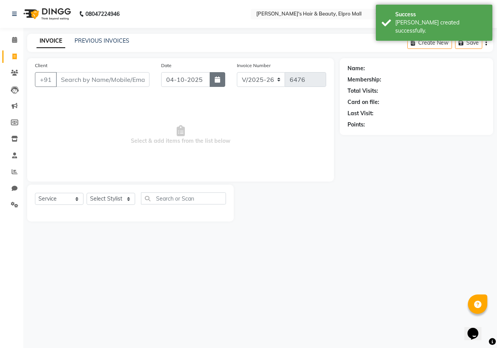
click at [210, 77] on button "button" at bounding box center [218, 79] width 16 height 15
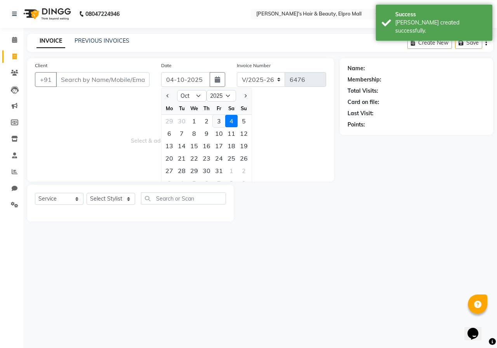
click at [218, 121] on div "3" at bounding box center [219, 121] width 12 height 12
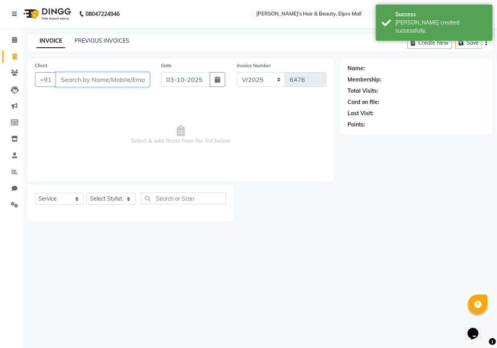
click at [76, 82] on input "Client" at bounding box center [103, 79] width 94 height 15
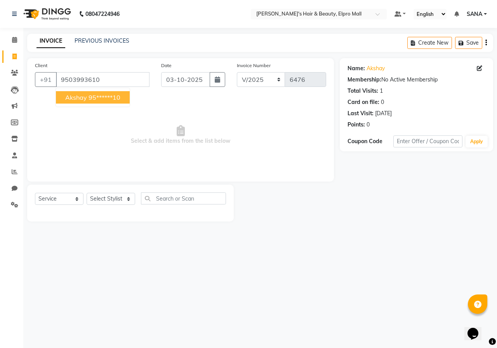
click at [102, 94] on ngb-highlight "95******10" at bounding box center [105, 98] width 32 height 8
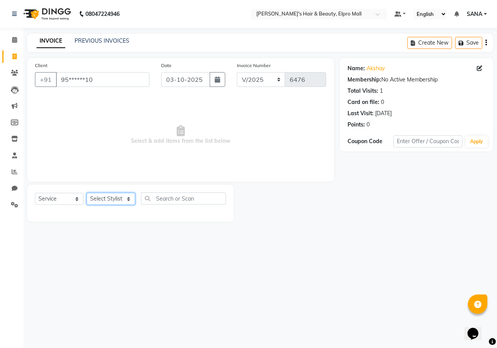
click at [106, 201] on select "Select Stylist ANUSHKA GAURI [PERSON_NAME] [PERSON_NAME] [PERSON_NAME] Rahul [P…" at bounding box center [111, 199] width 49 height 12
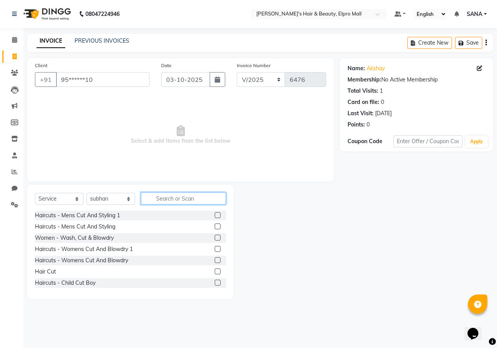
click at [194, 204] on input "text" at bounding box center [183, 199] width 85 height 12
click at [215, 250] on label at bounding box center [218, 249] width 6 height 6
click at [215, 250] on input "checkbox" at bounding box center [217, 249] width 5 height 5
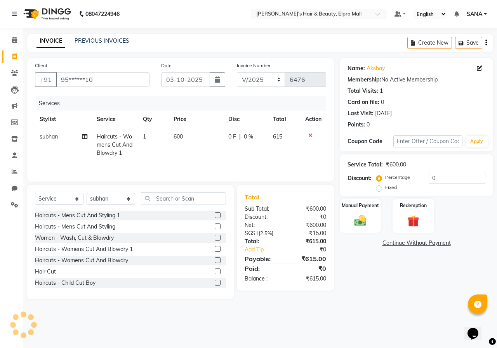
click at [181, 142] on td "600" at bounding box center [196, 145] width 55 height 34
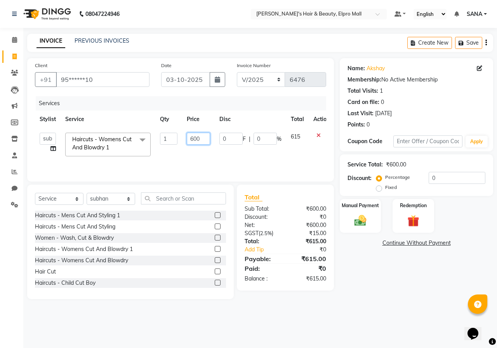
click at [199, 139] on input "600" at bounding box center [198, 139] width 23 height 12
click at [377, 226] on div "Manual Payment" at bounding box center [360, 216] width 43 height 36
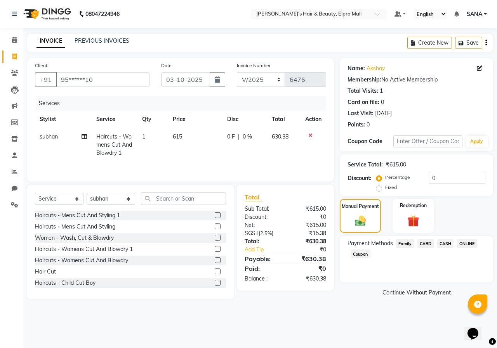
drag, startPoint x: 462, startPoint y: 242, endPoint x: 453, endPoint y: 261, distance: 20.7
click at [461, 245] on span "ONLINE" at bounding box center [467, 243] width 20 height 9
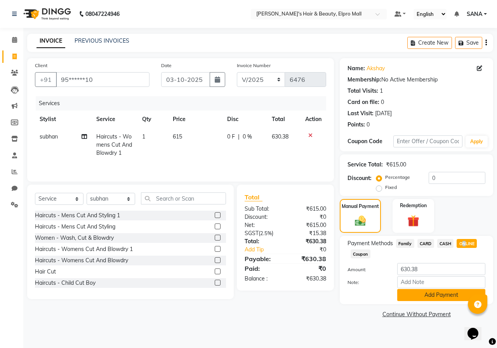
click at [435, 296] on button "Add Payment" at bounding box center [441, 295] width 88 height 12
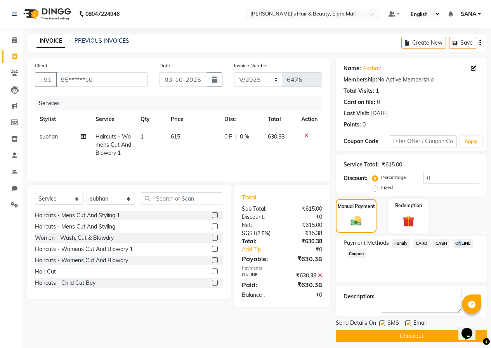
click at [415, 338] on button "Checkout" at bounding box center [411, 336] width 151 height 12
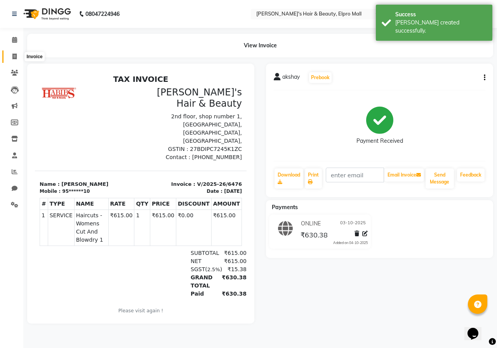
click at [12, 54] on icon at bounding box center [14, 57] width 4 height 6
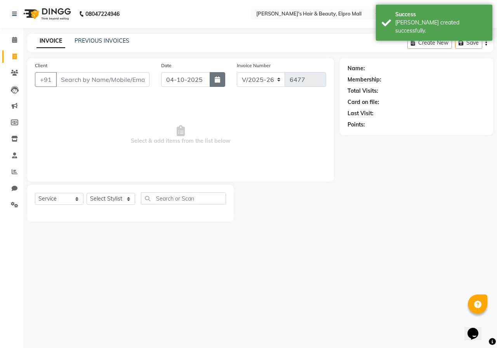
click at [219, 76] on icon "button" at bounding box center [217, 79] width 5 height 6
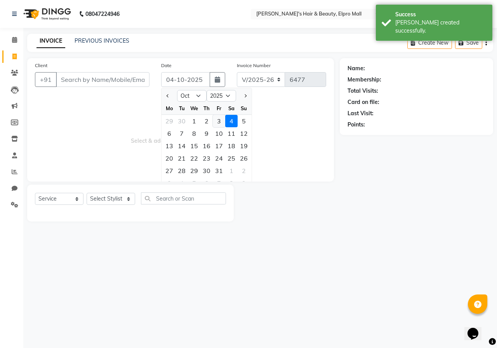
click at [221, 125] on div "3" at bounding box center [219, 121] width 12 height 12
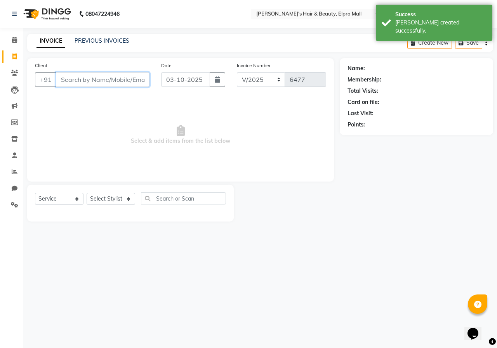
click at [139, 82] on input "Client" at bounding box center [103, 79] width 94 height 15
click at [136, 83] on span "Add Client" at bounding box center [129, 80] width 31 height 8
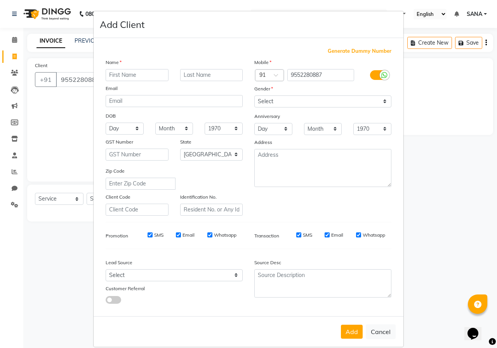
click at [133, 77] on input "text" at bounding box center [137, 75] width 63 height 12
click at [268, 101] on select "Select [DEMOGRAPHIC_DATA] [DEMOGRAPHIC_DATA] Other Prefer Not To Say" at bounding box center [322, 102] width 137 height 12
click at [254, 96] on select "Select [DEMOGRAPHIC_DATA] [DEMOGRAPHIC_DATA] Other Prefer Not To Say" at bounding box center [322, 102] width 137 height 12
drag, startPoint x: 335, startPoint y: 335, endPoint x: 342, endPoint y: 334, distance: 6.3
click at [337, 335] on div "Add Cancel" at bounding box center [249, 331] width 310 height 31
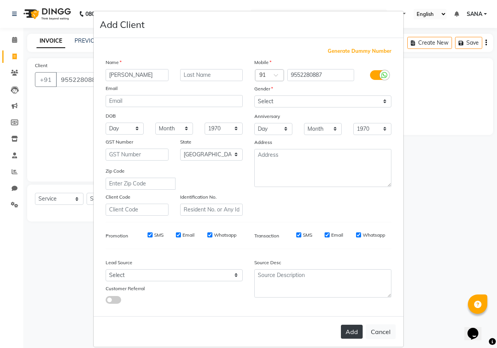
drag, startPoint x: 348, startPoint y: 334, endPoint x: 270, endPoint y: 295, distance: 87.3
click at [348, 333] on button "Add" at bounding box center [352, 332] width 22 height 14
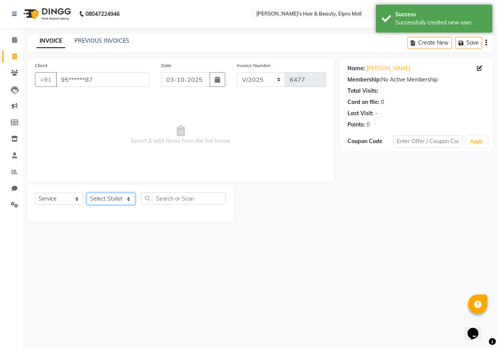
click at [118, 201] on select "Select Stylist ANUSHKA GAURI [PERSON_NAME] [PERSON_NAME] [PERSON_NAME] Rahul [P…" at bounding box center [111, 199] width 49 height 12
click at [174, 198] on input "text" at bounding box center [183, 199] width 85 height 12
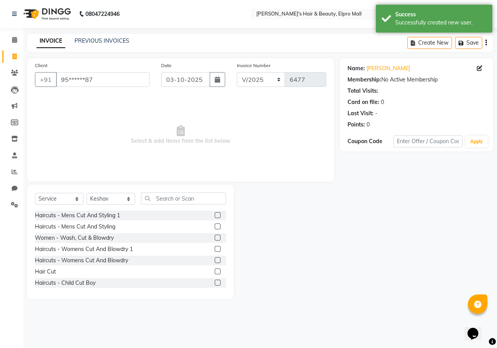
click at [215, 226] on label at bounding box center [218, 227] width 6 height 6
click at [215, 226] on input "checkbox" at bounding box center [217, 226] width 5 height 5
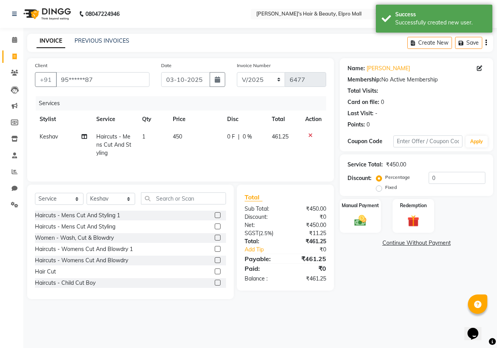
click at [182, 133] on td "450" at bounding box center [195, 145] width 55 height 34
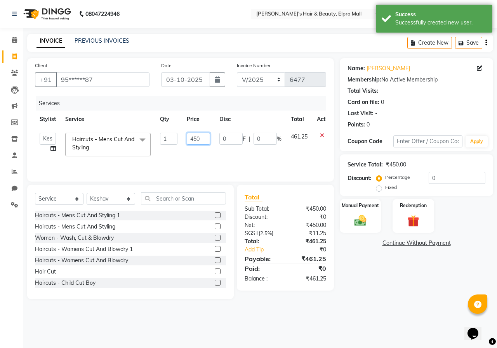
click at [205, 134] on input "450" at bounding box center [198, 139] width 23 height 12
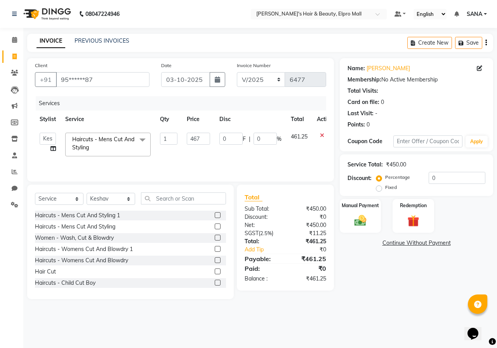
click at [201, 153] on td "467" at bounding box center [198, 144] width 33 height 33
click at [196, 132] on td "467" at bounding box center [198, 144] width 33 height 33
click at [202, 137] on input "467" at bounding box center [198, 139] width 23 height 12
click at [128, 166] on div "Services Stylist Service Qty Price Disc Total Action ANUSHKA GAURI [PERSON_NAME…" at bounding box center [180, 135] width 291 height 78
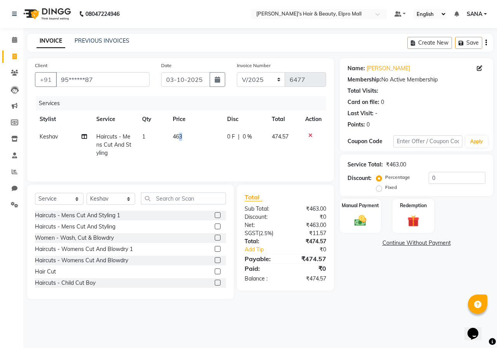
click at [181, 137] on span "463" at bounding box center [177, 136] width 9 height 7
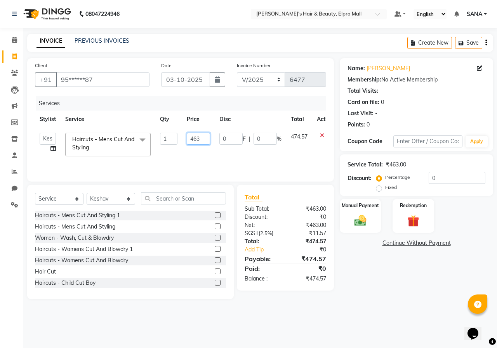
click at [204, 135] on input "463" at bounding box center [198, 139] width 23 height 12
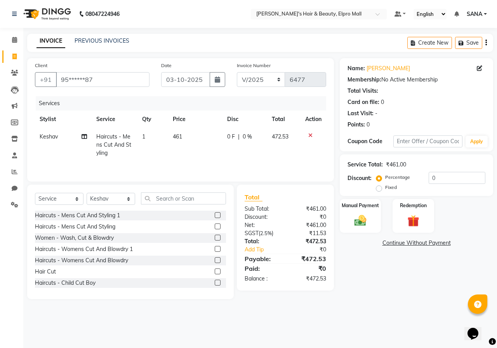
drag, startPoint x: 215, startPoint y: 165, endPoint x: 212, endPoint y: 144, distance: 21.6
click at [215, 164] on div "Services Stylist Service Qty Price Disc Total Action [PERSON_NAME] Haircuts - M…" at bounding box center [180, 135] width 291 height 78
click at [369, 222] on img at bounding box center [360, 221] width 20 height 14
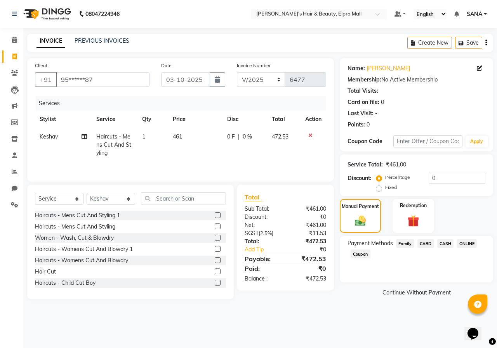
click at [471, 244] on span "ONLINE" at bounding box center [467, 243] width 20 height 9
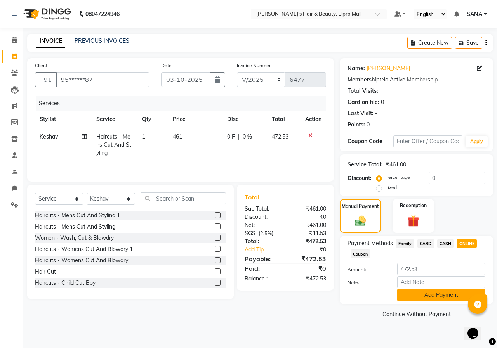
click at [454, 293] on button "Add Payment" at bounding box center [441, 295] width 88 height 12
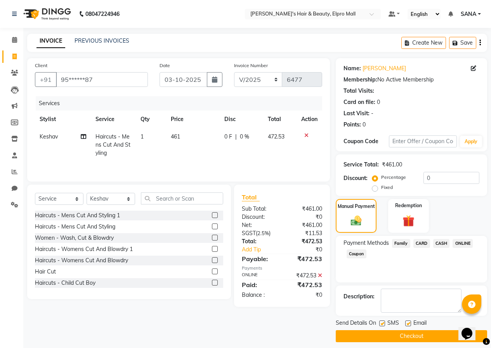
click at [422, 337] on button "Checkout" at bounding box center [411, 336] width 151 height 12
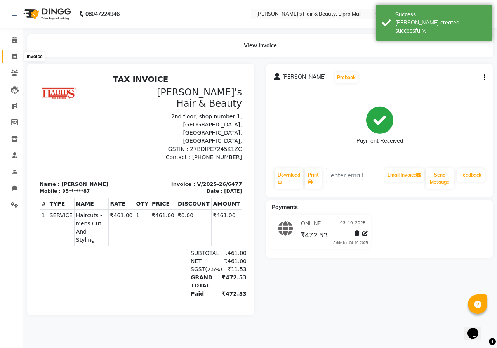
click at [15, 54] on icon at bounding box center [14, 57] width 4 height 6
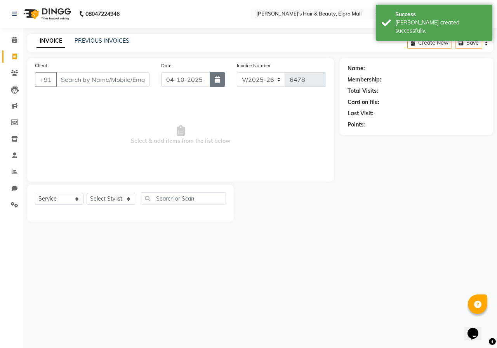
click at [217, 73] on button "button" at bounding box center [218, 79] width 16 height 15
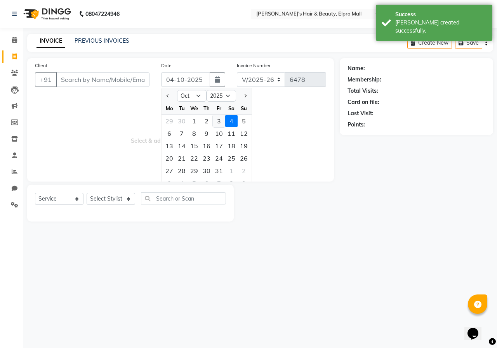
click at [224, 123] on div "3" at bounding box center [219, 121] width 12 height 12
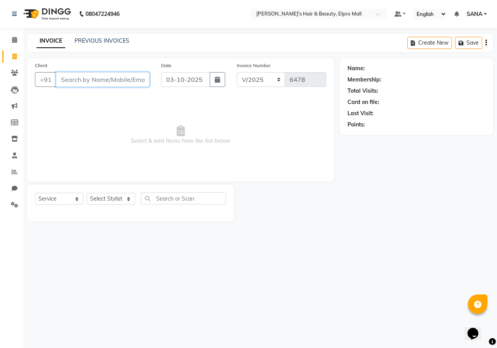
click at [130, 73] on input "Client" at bounding box center [103, 79] width 94 height 15
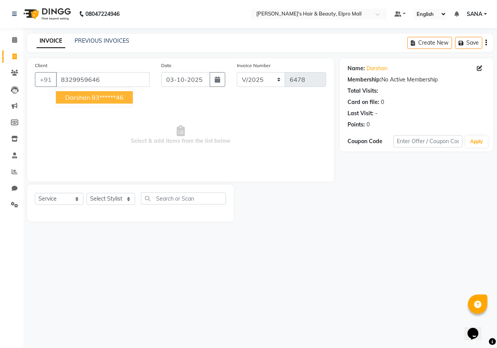
click at [123, 99] on ngb-highlight "83******46" at bounding box center [108, 98] width 32 height 8
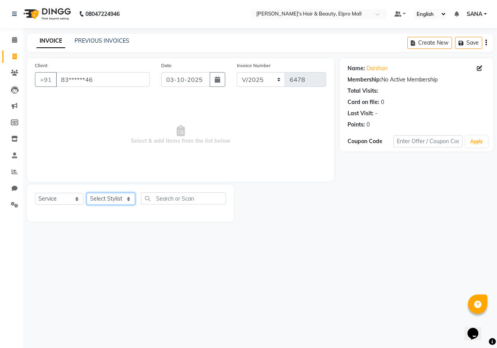
click at [103, 199] on select "Select Stylist ANUSHKA GAURI [PERSON_NAME] [PERSON_NAME] [PERSON_NAME] Rahul [P…" at bounding box center [111, 199] width 49 height 12
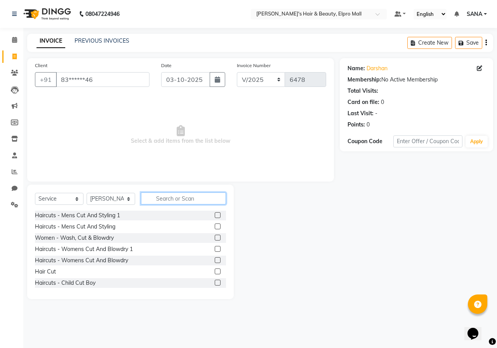
click at [203, 204] on input "text" at bounding box center [183, 199] width 85 height 12
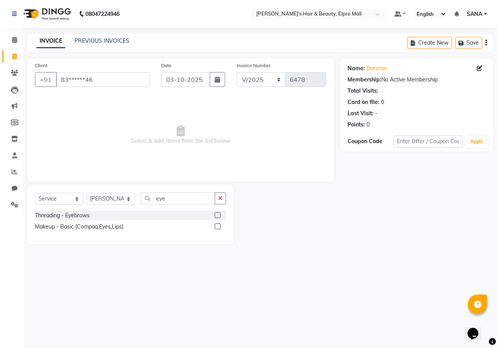
click at [216, 214] on label at bounding box center [218, 215] width 6 height 6
click at [216, 214] on input "checkbox" at bounding box center [217, 215] width 5 height 5
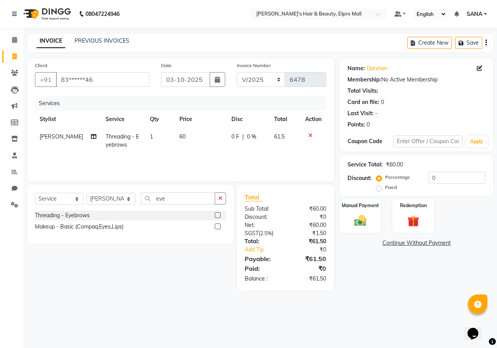
click at [189, 142] on td "60" at bounding box center [201, 141] width 52 height 26
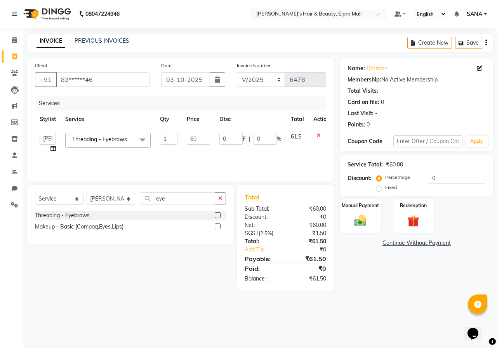
click at [318, 136] on icon at bounding box center [318, 135] width 4 height 5
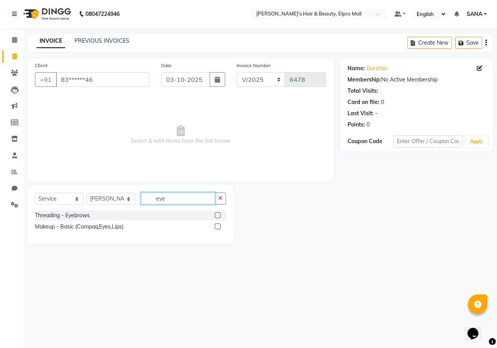
click at [206, 197] on input "eye" at bounding box center [178, 199] width 74 height 12
click at [219, 215] on label at bounding box center [218, 215] width 6 height 6
click at [219, 215] on input "checkbox" at bounding box center [217, 215] width 5 height 5
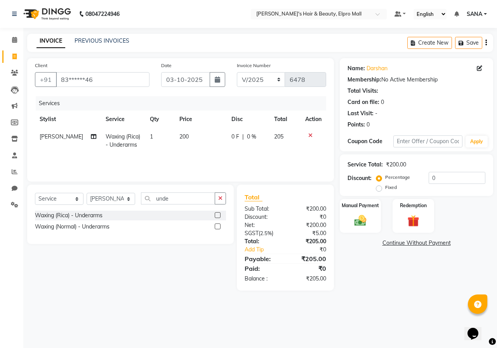
click at [184, 144] on td "200" at bounding box center [201, 141] width 52 height 26
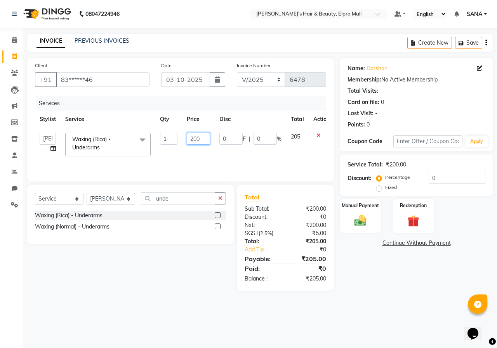
click at [202, 142] on input "200" at bounding box center [198, 139] width 23 height 12
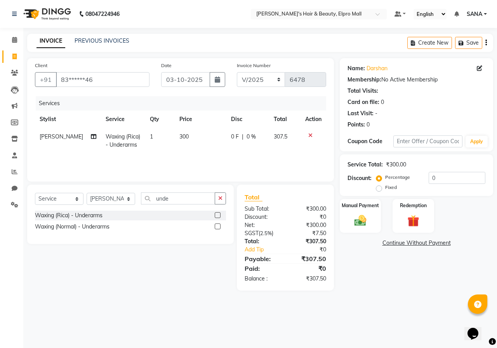
click at [207, 156] on div "Services Stylist Service Qty Price Disc Total Action [PERSON_NAME] Waxing (Rica…" at bounding box center [180, 135] width 291 height 78
click at [190, 133] on td "300" at bounding box center [201, 141] width 52 height 26
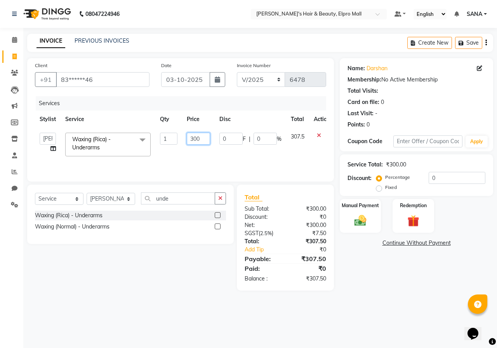
click at [203, 136] on input "300" at bounding box center [198, 139] width 23 height 12
click at [217, 149] on tr "ANUSHKA GAURI [PERSON_NAME] [PERSON_NAME] [PERSON_NAME] Rahul [PERSON_NAME] Sag…" at bounding box center [185, 144] width 300 height 33
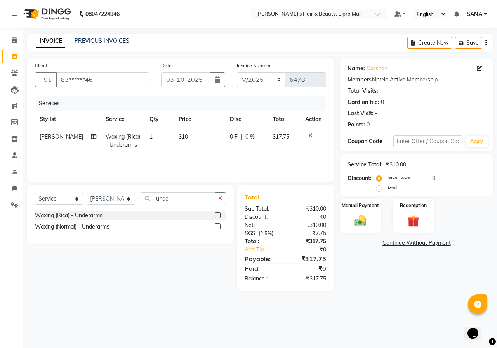
drag, startPoint x: 177, startPoint y: 137, endPoint x: 186, endPoint y: 136, distance: 8.9
click at [181, 136] on span "310" at bounding box center [183, 136] width 9 height 7
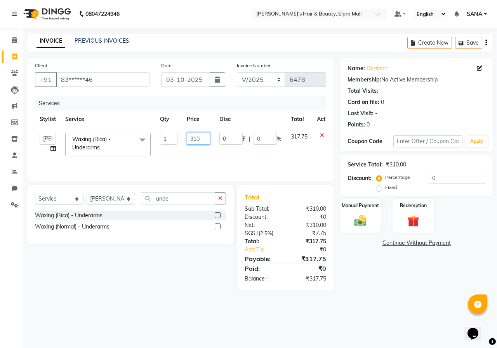
click at [202, 137] on input "310" at bounding box center [198, 139] width 23 height 12
click at [208, 154] on div "Services Stylist Service Qty Price Disc Total Action ANUSHKA GAURI [PERSON_NAME…" at bounding box center [180, 135] width 291 height 78
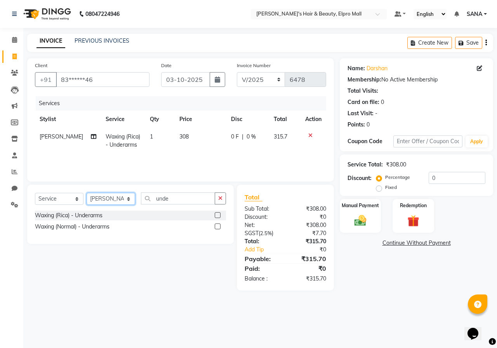
click at [114, 203] on select "Select Stylist ANUSHKA GAURI [PERSON_NAME] [PERSON_NAME] [PERSON_NAME] Rahul [P…" at bounding box center [111, 199] width 49 height 12
click at [87, 193] on select "Select Stylist ANUSHKA GAURI [PERSON_NAME] [PERSON_NAME] [PERSON_NAME] Rahul [P…" at bounding box center [111, 199] width 49 height 12
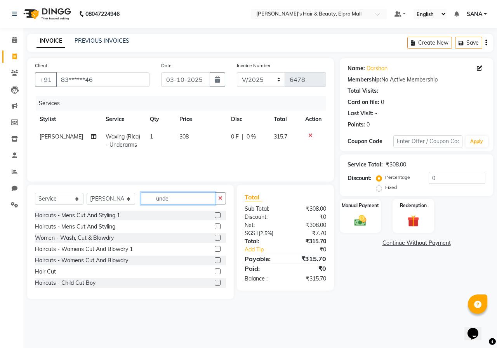
click at [179, 196] on input "unde" at bounding box center [178, 199] width 74 height 12
click at [215, 215] on label at bounding box center [218, 215] width 6 height 6
click at [215, 215] on input "checkbox" at bounding box center [217, 215] width 5 height 5
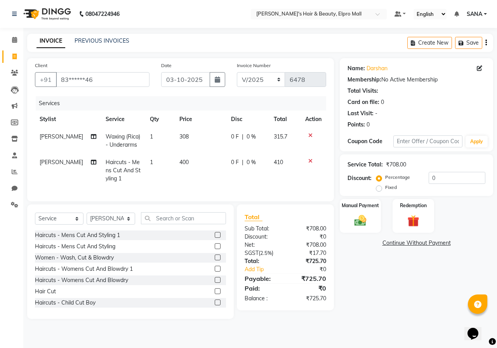
click at [183, 157] on td "400" at bounding box center [201, 171] width 52 height 34
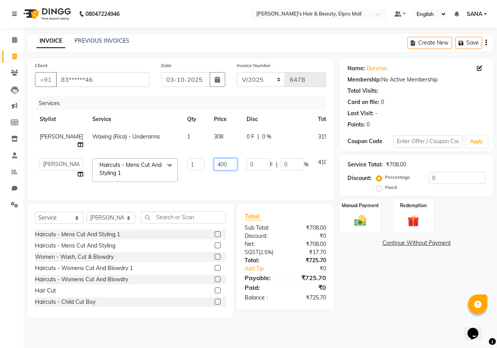
click at [214, 162] on input "400" at bounding box center [225, 164] width 23 height 12
click at [212, 186] on td "567" at bounding box center [225, 170] width 33 height 33
click at [214, 166] on input "567" at bounding box center [225, 164] width 23 height 12
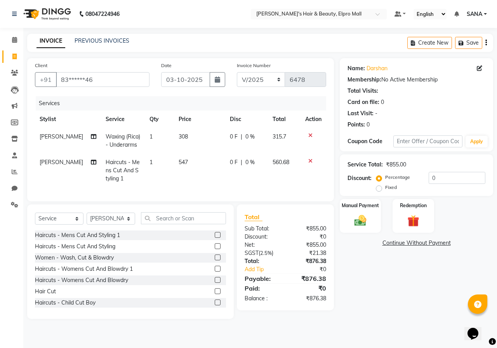
click at [212, 166] on td "547" at bounding box center [199, 171] width 51 height 34
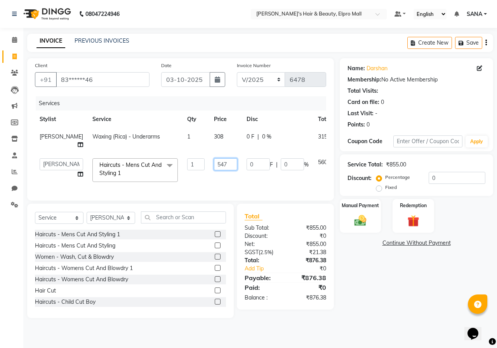
click at [214, 160] on input "547" at bounding box center [225, 164] width 23 height 12
click at [217, 184] on tr "ANUSHKA GAURI [PERSON_NAME] [PERSON_NAME] [PERSON_NAME] Rahul [PERSON_NAME] Sag…" at bounding box center [200, 170] width 330 height 33
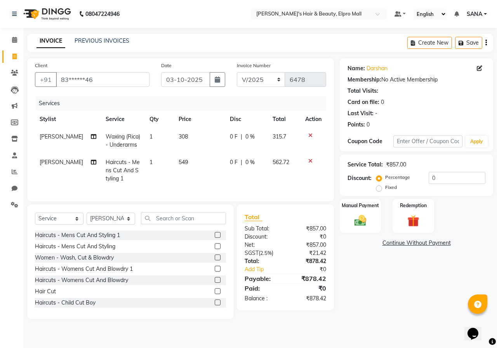
click at [184, 161] on td "549" at bounding box center [199, 171] width 51 height 34
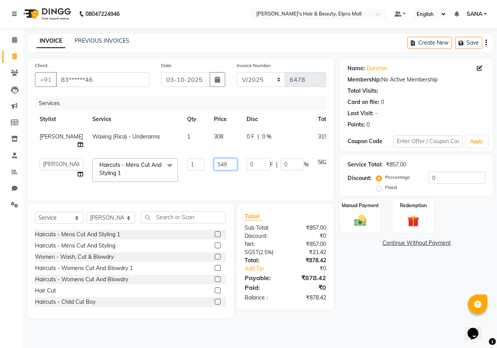
click at [214, 159] on input "549" at bounding box center [225, 164] width 23 height 12
click at [209, 180] on td "554" at bounding box center [225, 170] width 33 height 33
click at [214, 166] on input "554" at bounding box center [225, 164] width 23 height 12
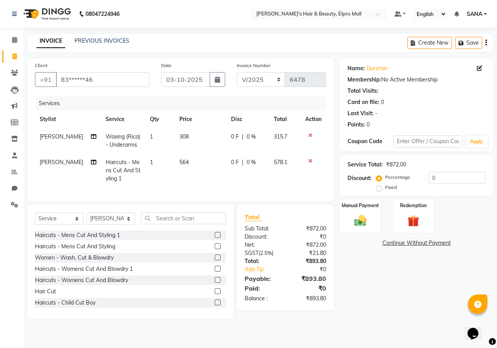
click at [207, 171] on td "564" at bounding box center [201, 171] width 52 height 34
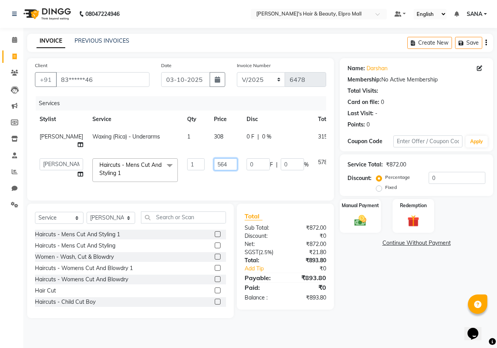
click at [214, 167] on input "564" at bounding box center [225, 164] width 23 height 12
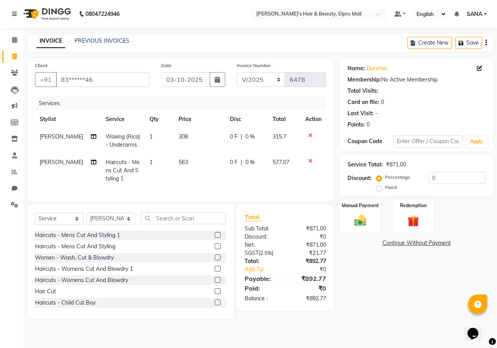
click at [206, 175] on td "563" at bounding box center [199, 171] width 51 height 34
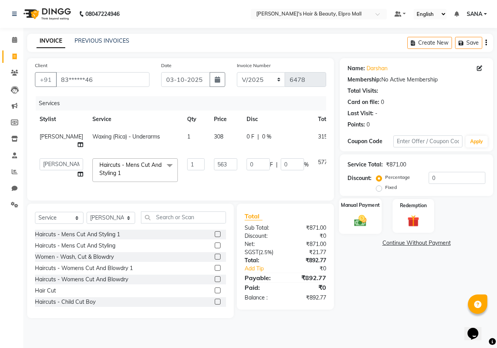
click at [362, 216] on img at bounding box center [360, 221] width 20 height 14
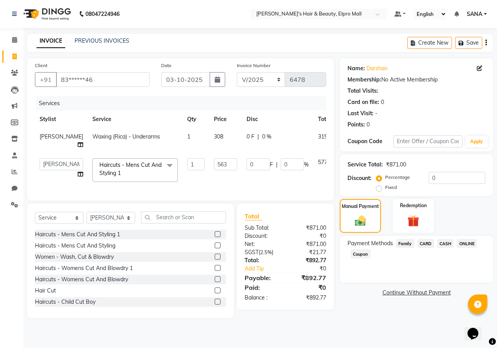
click at [464, 242] on span "ONLINE" at bounding box center [467, 243] width 20 height 9
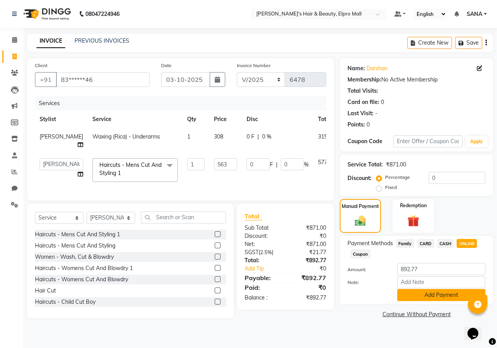
click at [436, 298] on button "Add Payment" at bounding box center [441, 295] width 88 height 12
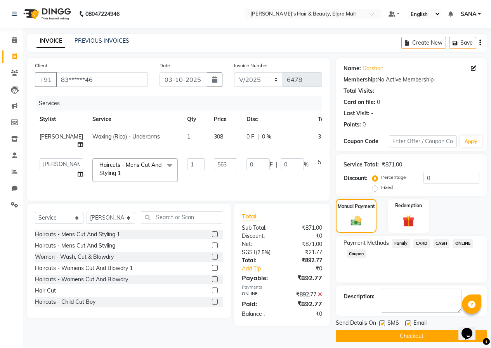
click at [419, 337] on button "Checkout" at bounding box center [411, 336] width 151 height 12
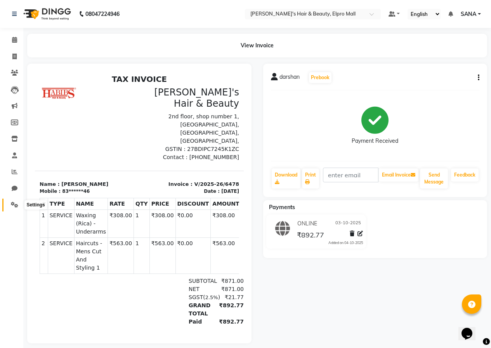
click at [17, 209] on span at bounding box center [15, 205] width 14 height 9
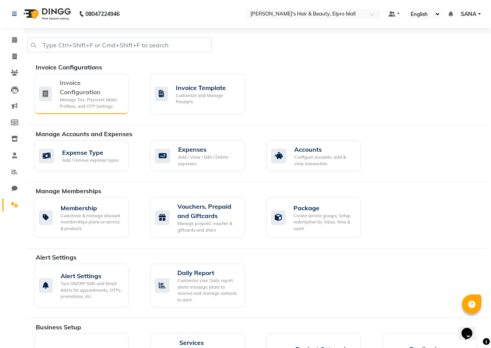
click at [83, 103] on div "Manage Tax, Payment Mode, Prefixes, and OTP Settings" at bounding box center [91, 103] width 63 height 13
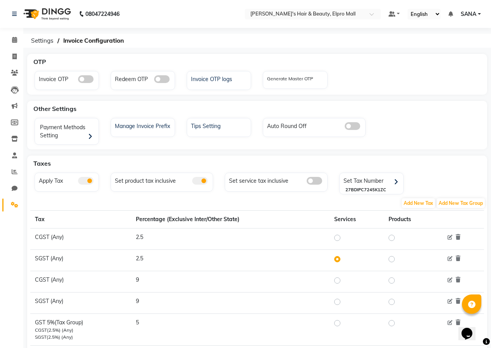
scroll to position [54, 0]
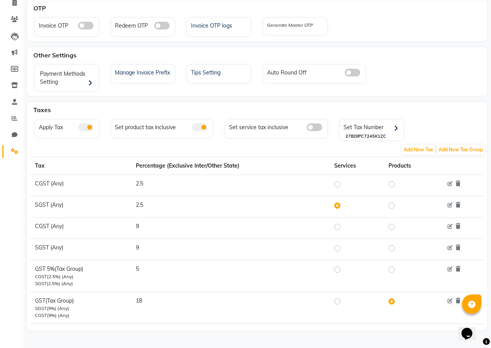
click at [398, 205] on label at bounding box center [398, 205] width 0 height 9
click at [390, 205] on input "radio" at bounding box center [392, 205] width 5 height 5
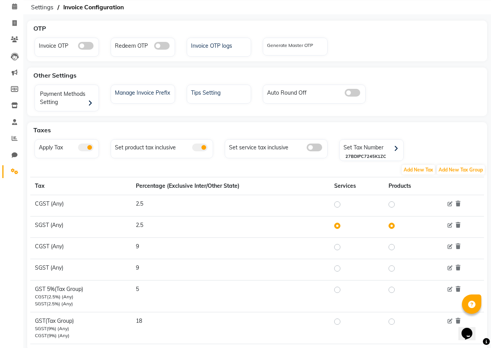
scroll to position [15, 0]
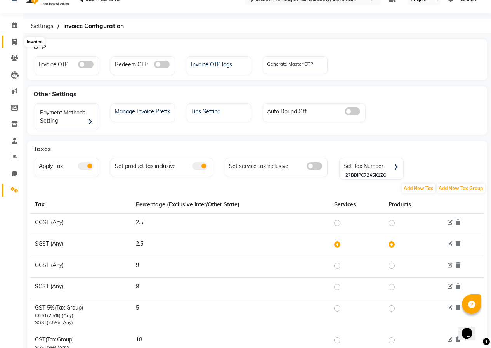
click at [15, 41] on icon at bounding box center [14, 42] width 4 height 6
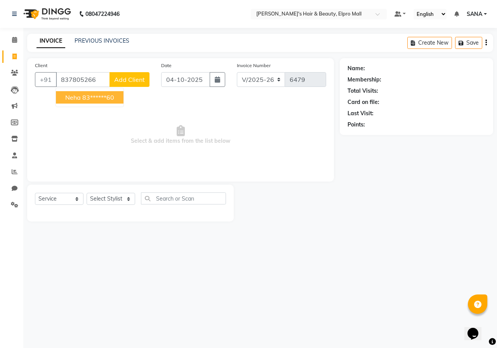
click at [103, 96] on ngb-highlight "83******60" at bounding box center [98, 98] width 32 height 8
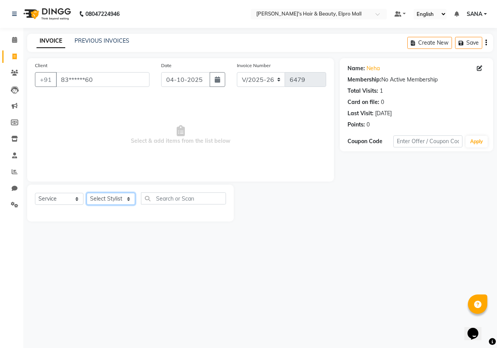
click at [117, 203] on select "Select Stylist ANUSHKA GAURI [PERSON_NAME] [PERSON_NAME] [PERSON_NAME] Rahul [P…" at bounding box center [111, 199] width 49 height 12
click at [87, 193] on select "Select Stylist ANUSHKA GAURI [PERSON_NAME] [PERSON_NAME] [PERSON_NAME] Rahul [P…" at bounding box center [111, 199] width 49 height 12
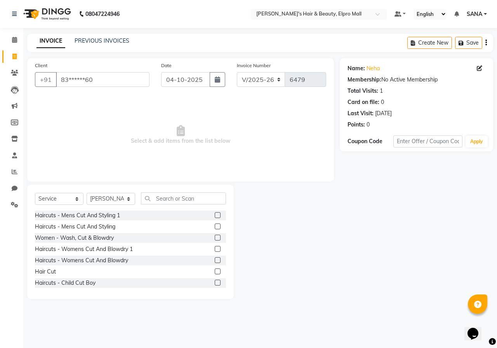
click at [215, 216] on label at bounding box center [218, 215] width 6 height 6
click at [215, 216] on input "checkbox" at bounding box center [217, 215] width 5 height 5
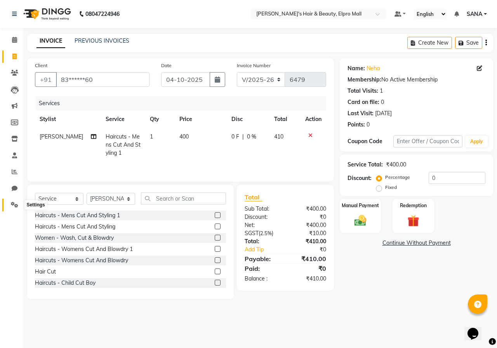
click at [9, 206] on span at bounding box center [15, 205] width 14 height 9
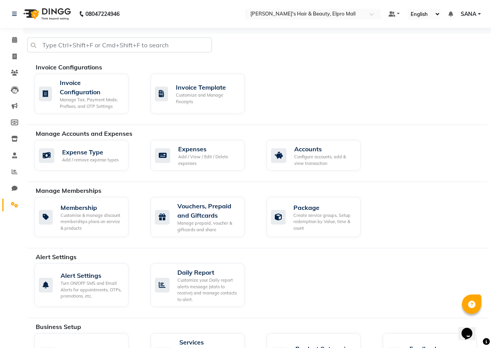
click at [82, 122] on div "Invoice Configurations Invoice Configuration Manage Tax, Payment Mode, Prefixes…" at bounding box center [257, 94] width 460 height 63
click at [94, 96] on div "Invoice Configuration" at bounding box center [91, 87] width 63 height 19
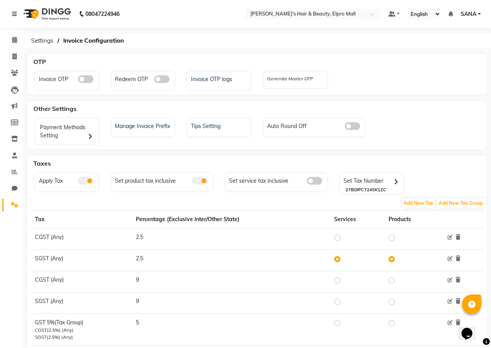
click at [344, 239] on label at bounding box center [344, 237] width 0 height 9
click at [341, 239] on input "radio" at bounding box center [338, 237] width 5 height 5
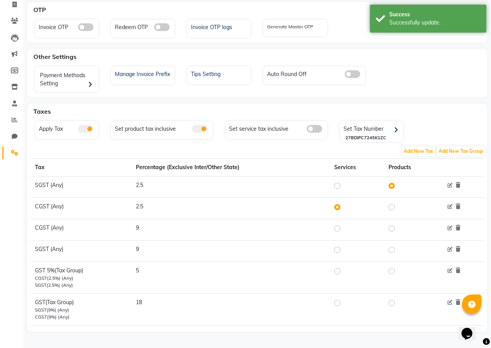
scroll to position [54, 0]
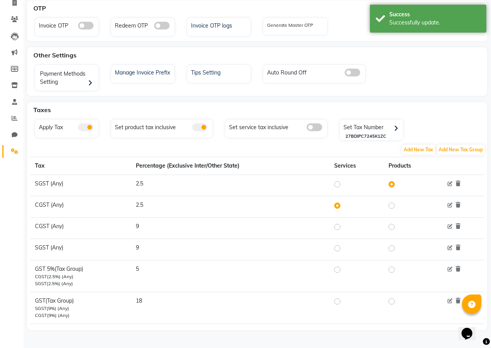
click at [344, 184] on label at bounding box center [344, 184] width 0 height 9
click at [339, 184] on input "radio" at bounding box center [338, 184] width 5 height 5
click at [344, 270] on label at bounding box center [344, 269] width 0 height 9
click at [337, 270] on input "radio" at bounding box center [338, 269] width 5 height 5
click at [398, 266] on label at bounding box center [398, 269] width 0 height 9
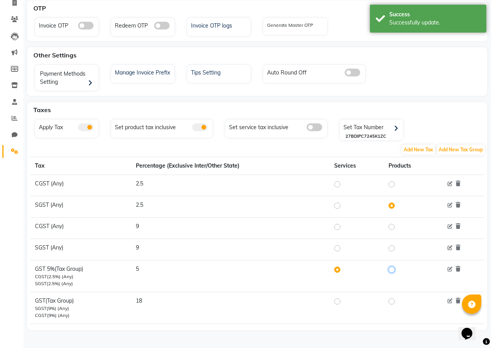
click at [394, 267] on input "radio" at bounding box center [392, 269] width 5 height 5
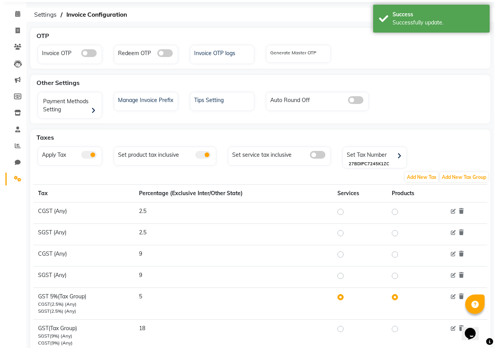
scroll to position [0, 0]
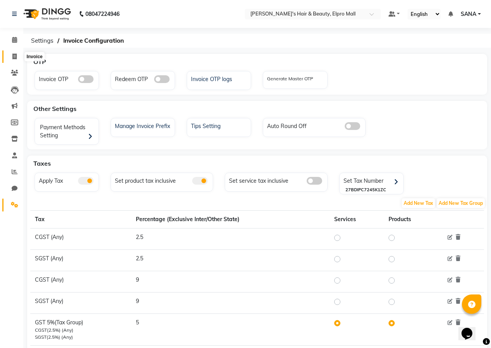
click at [16, 52] on span at bounding box center [15, 56] width 14 height 9
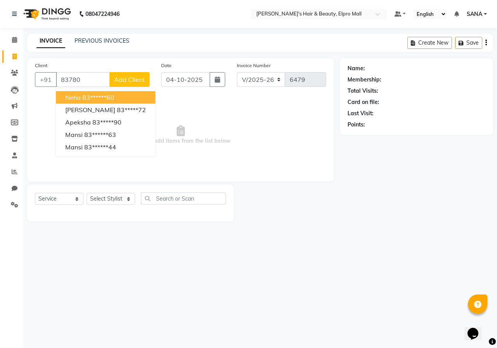
click at [99, 98] on ngb-highlight "83******60" at bounding box center [98, 98] width 32 height 8
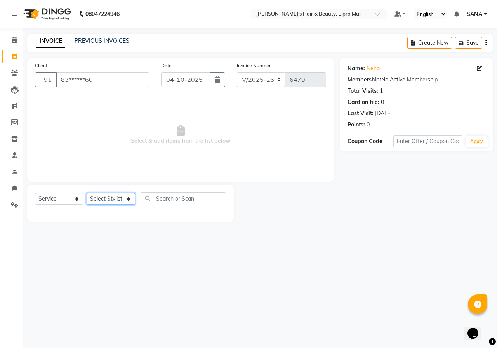
click at [110, 198] on select "Select Stylist ANUSHKA GAURI [PERSON_NAME] [PERSON_NAME] [PERSON_NAME] Rahul [P…" at bounding box center [111, 199] width 49 height 12
click at [87, 193] on select "Select Stylist ANUSHKA GAURI [PERSON_NAME] [PERSON_NAME] [PERSON_NAME] Rahul [P…" at bounding box center [111, 199] width 49 height 12
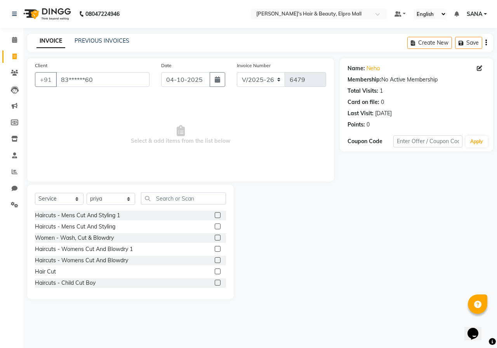
click at [215, 229] on label at bounding box center [218, 227] width 6 height 6
click at [215, 229] on input "checkbox" at bounding box center [217, 226] width 5 height 5
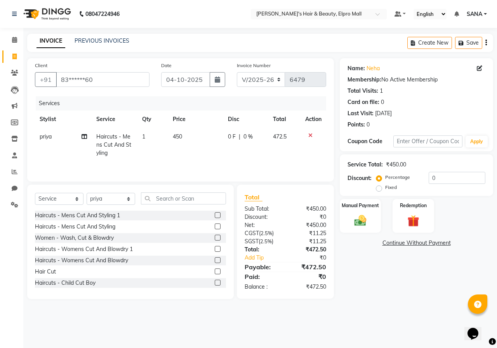
drag, startPoint x: 293, startPoint y: 235, endPoint x: 379, endPoint y: 281, distance: 97.6
click at [377, 266] on div "Client +91 83******60 Date [DATE] Invoice Number V/2025 V/[PHONE_NUMBER] Servic…" at bounding box center [260, 178] width 478 height 241
click at [382, 298] on div "Name: Neha Membership: No Active Membership Total Visits: 1 Card on file: 0 Las…" at bounding box center [419, 178] width 159 height 241
drag, startPoint x: 358, startPoint y: 295, endPoint x: 234, endPoint y: 215, distance: 148.2
click at [234, 215] on div "Client +91 83******60 Date [DATE] Invoice Number V/2025 V/[PHONE_NUMBER] Servic…" at bounding box center [260, 178] width 478 height 241
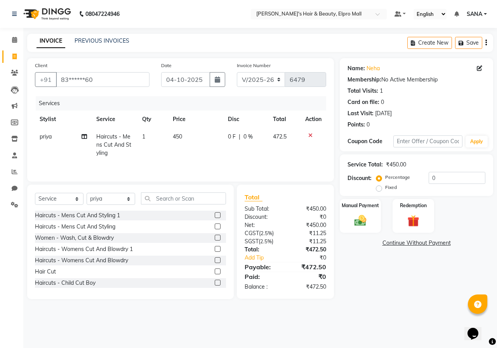
click at [433, 275] on div "Name: Neha Membership: No Active Membership Total Visits: 1 Card on file: 0 Las…" at bounding box center [419, 178] width 159 height 241
click at [15, 62] on link "Invoice" at bounding box center [11, 56] width 19 height 13
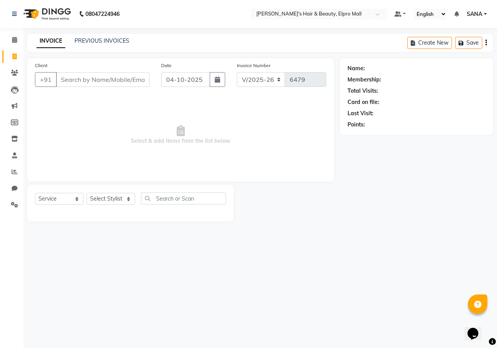
click at [474, 15] on span "SANA" at bounding box center [475, 14] width 16 height 8
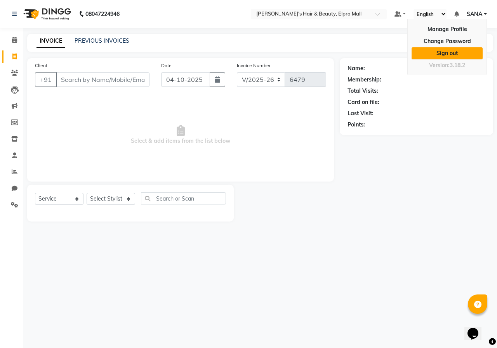
click at [454, 52] on link "Sign out" at bounding box center [447, 53] width 71 height 12
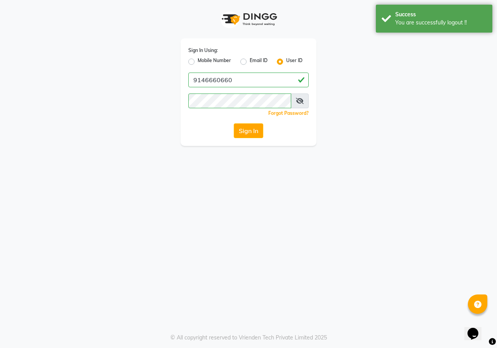
click at [198, 62] on label "Mobile Number" at bounding box center [214, 61] width 33 height 9
click at [198, 62] on input "Mobile Number" at bounding box center [200, 59] width 5 height 5
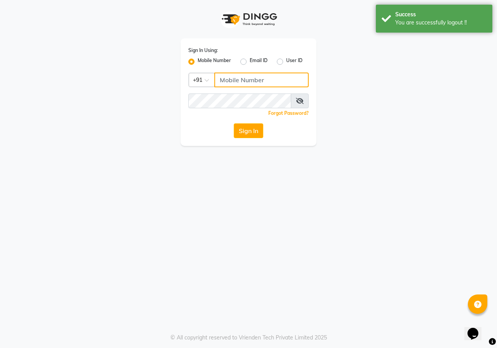
click at [249, 73] on input "Username" at bounding box center [261, 80] width 94 height 15
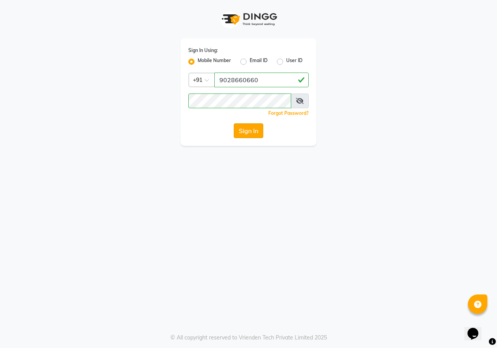
click at [239, 126] on button "Sign In" at bounding box center [249, 130] width 30 height 15
